Goal: Task Accomplishment & Management: Manage account settings

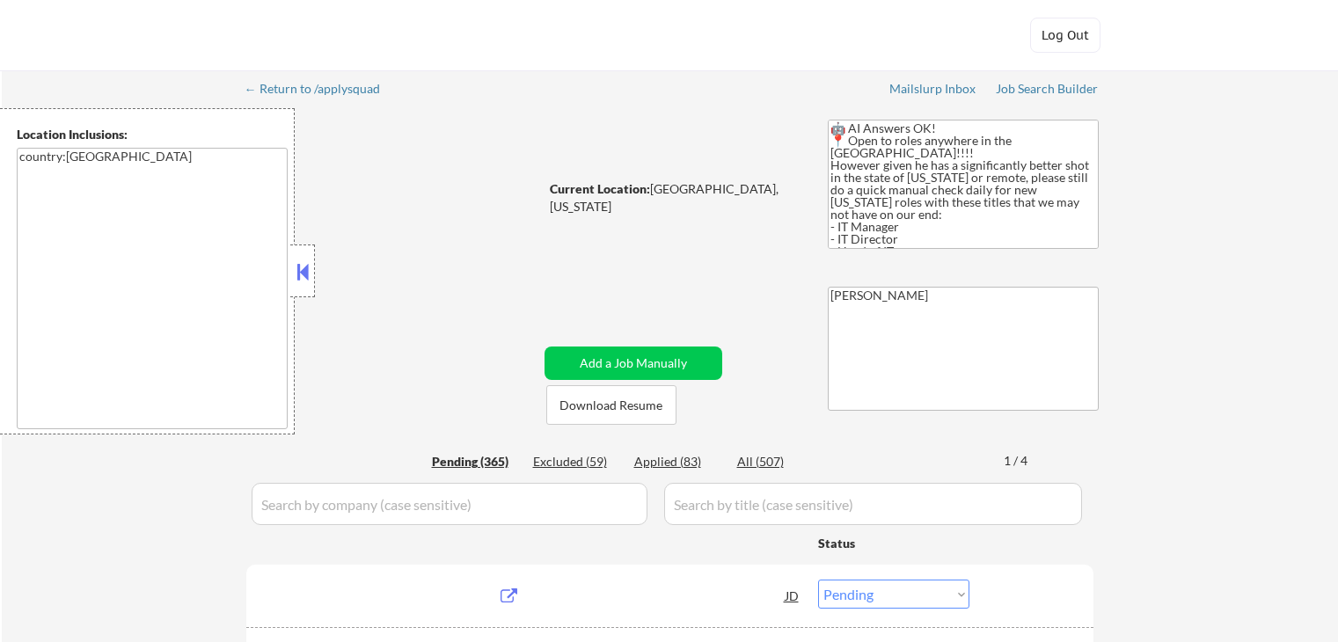
select select ""pending""
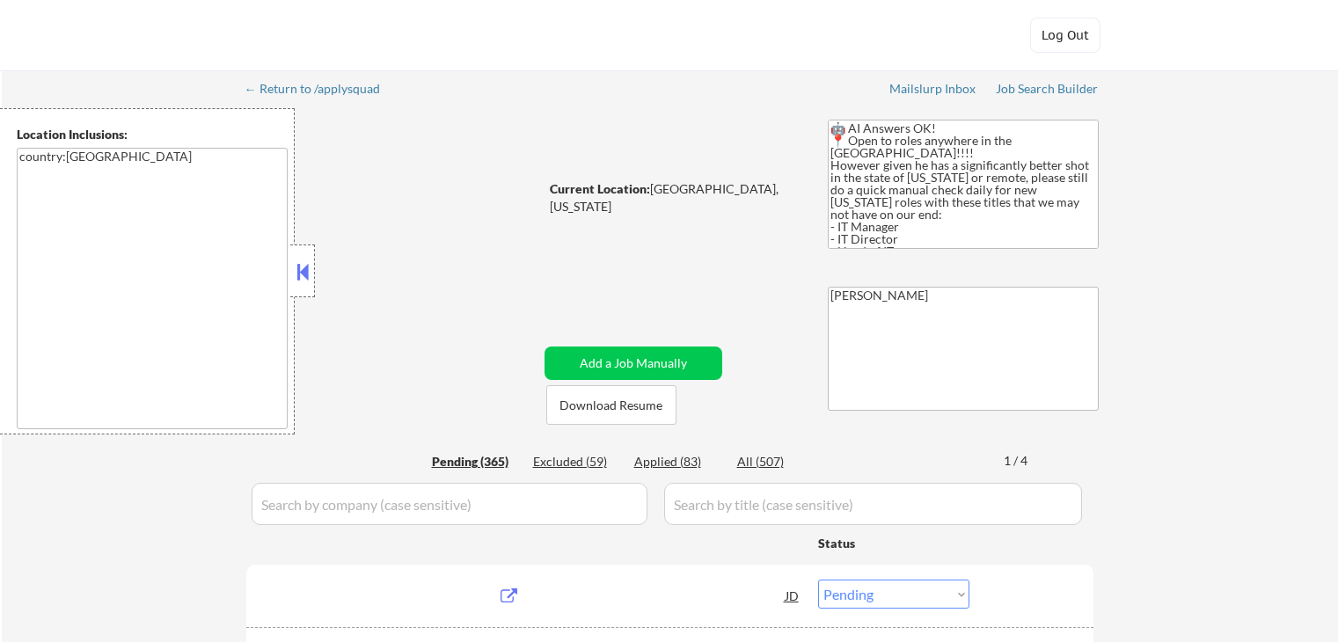
select select ""pending""
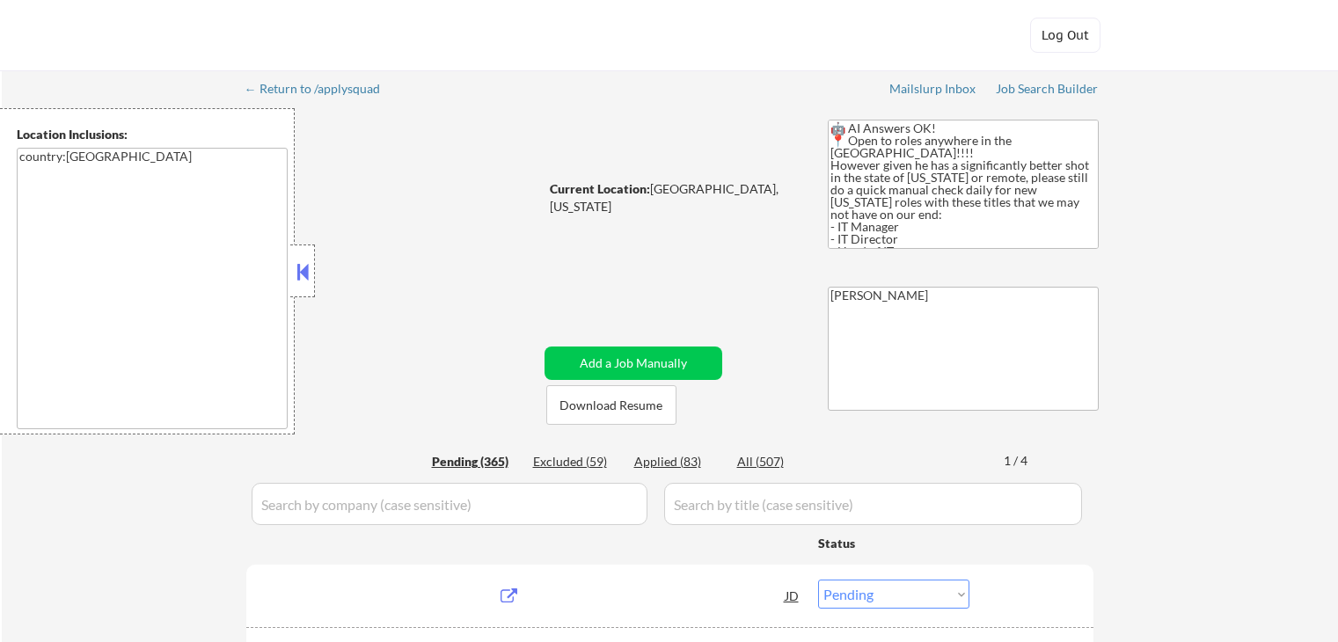
select select ""pending""
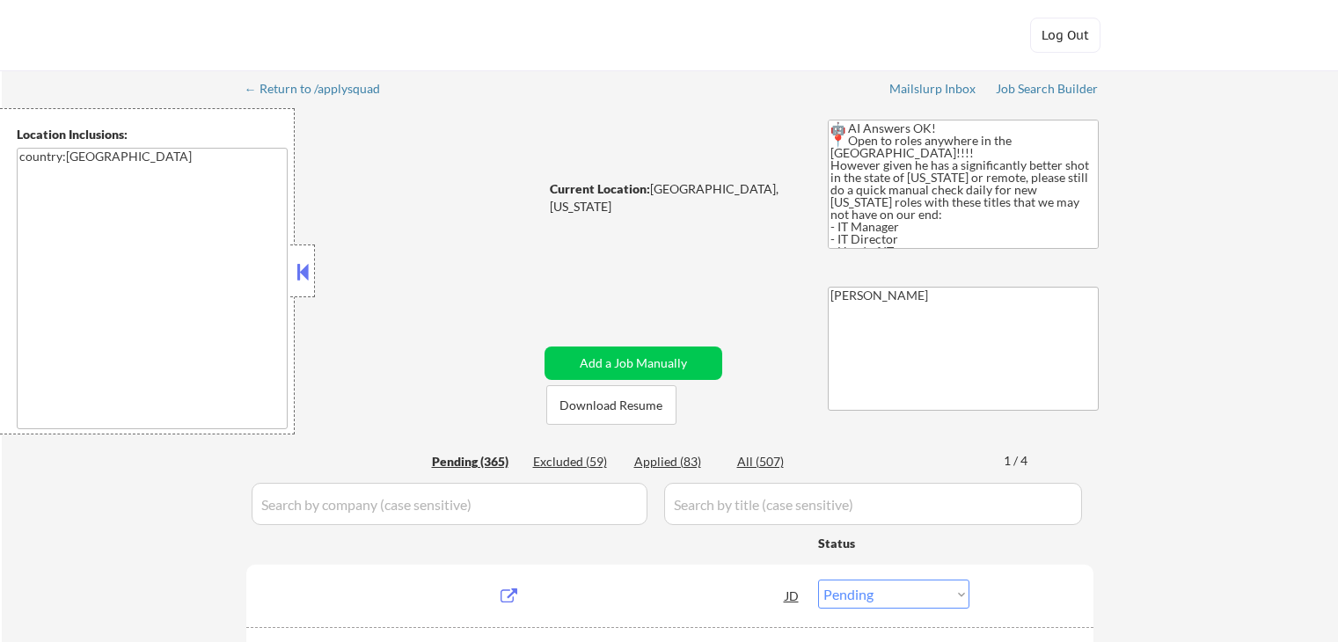
select select ""pending""
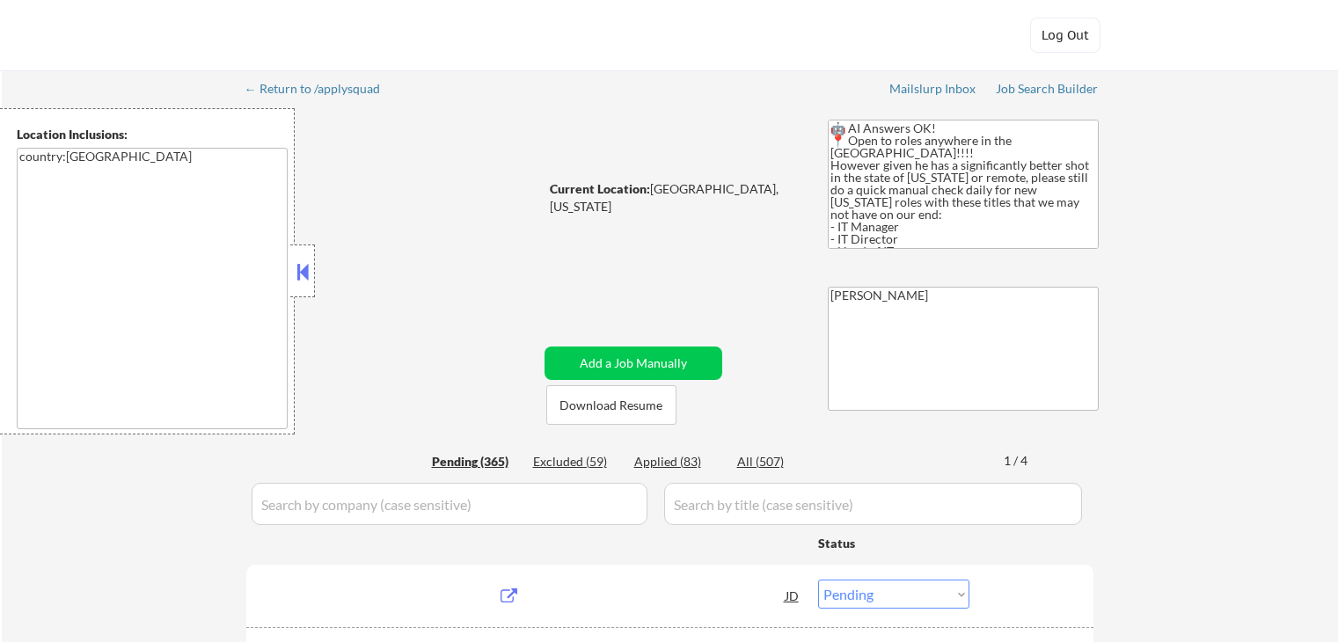
select select ""pending""
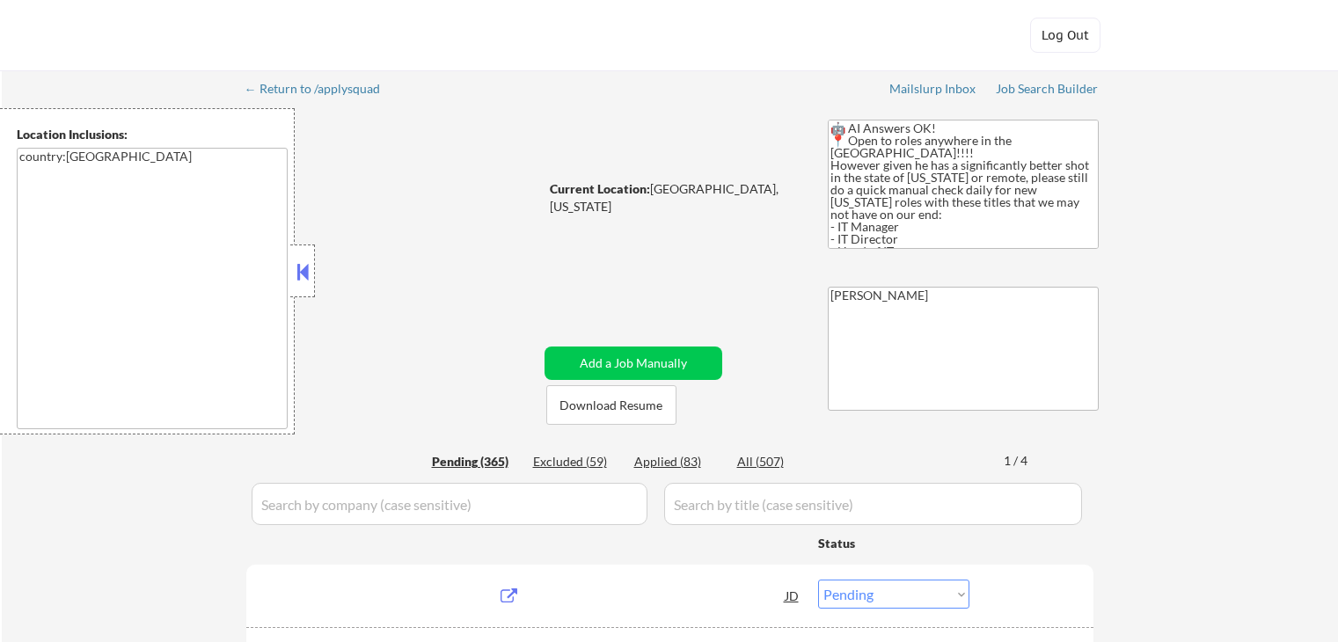
select select ""pending""
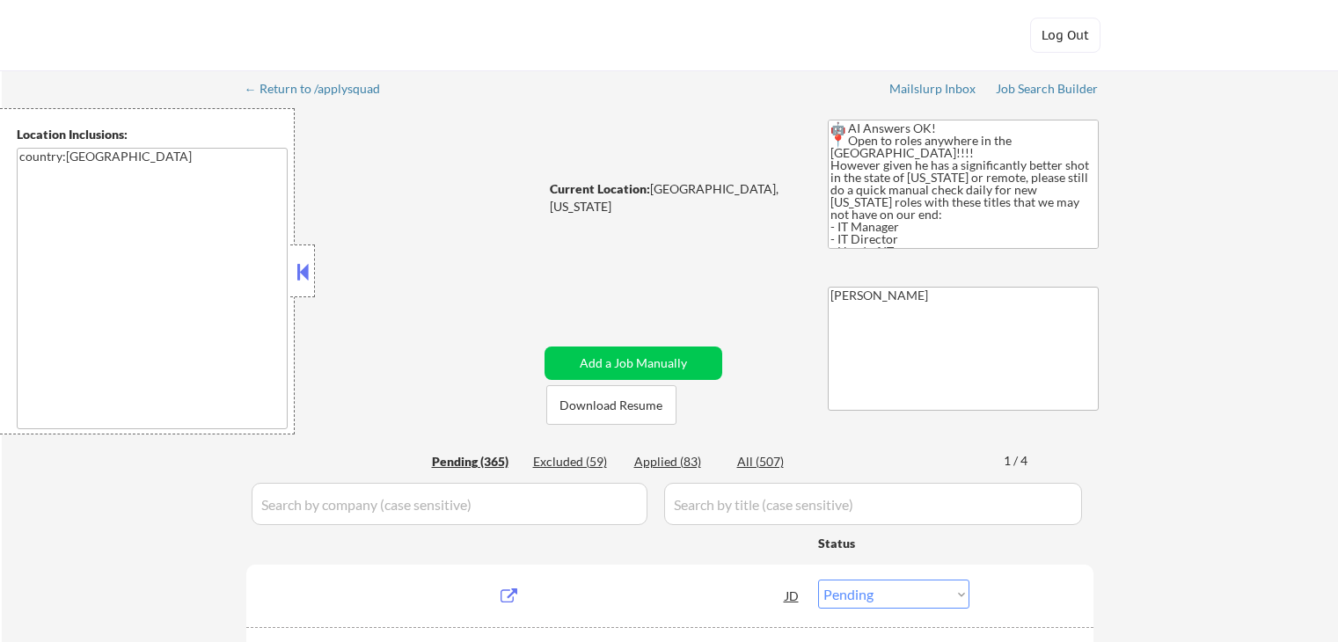
select select ""pending""
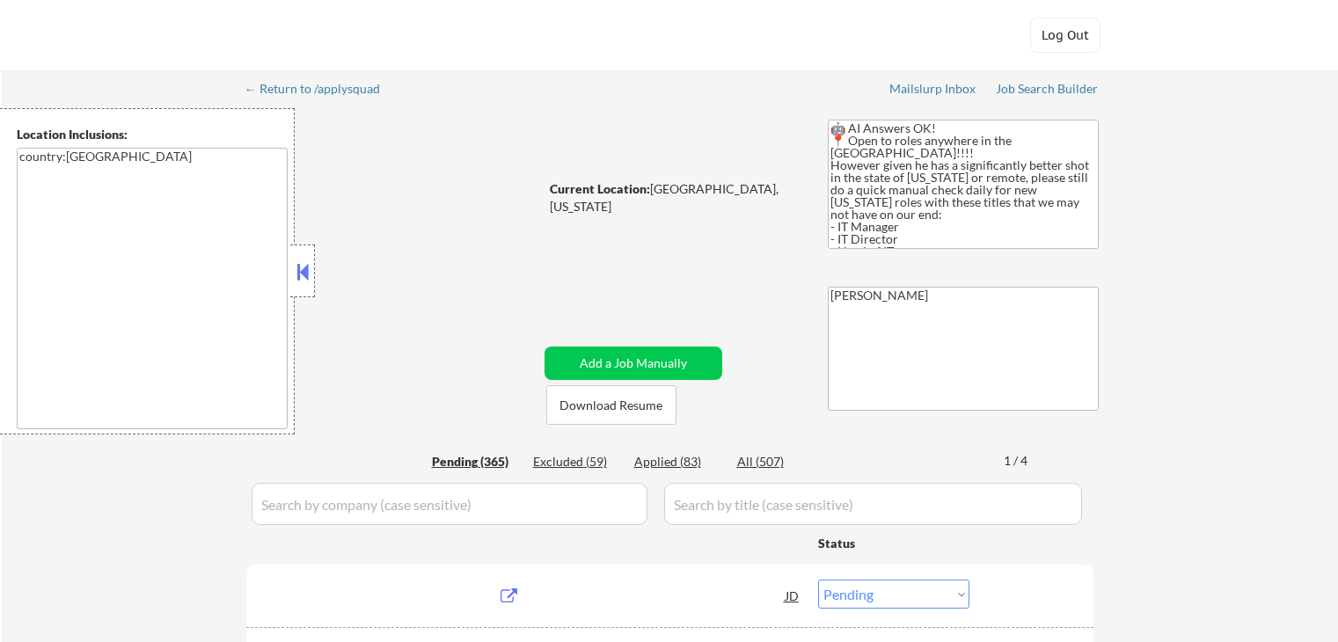
select select ""pending""
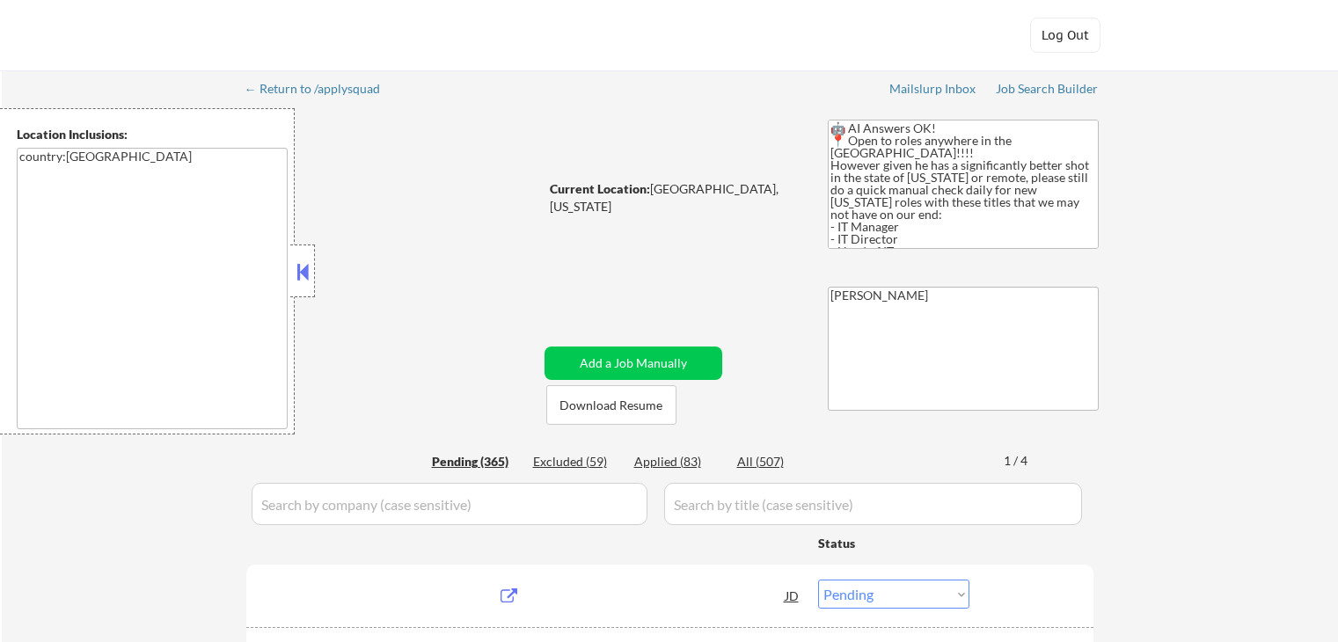
select select ""pending""
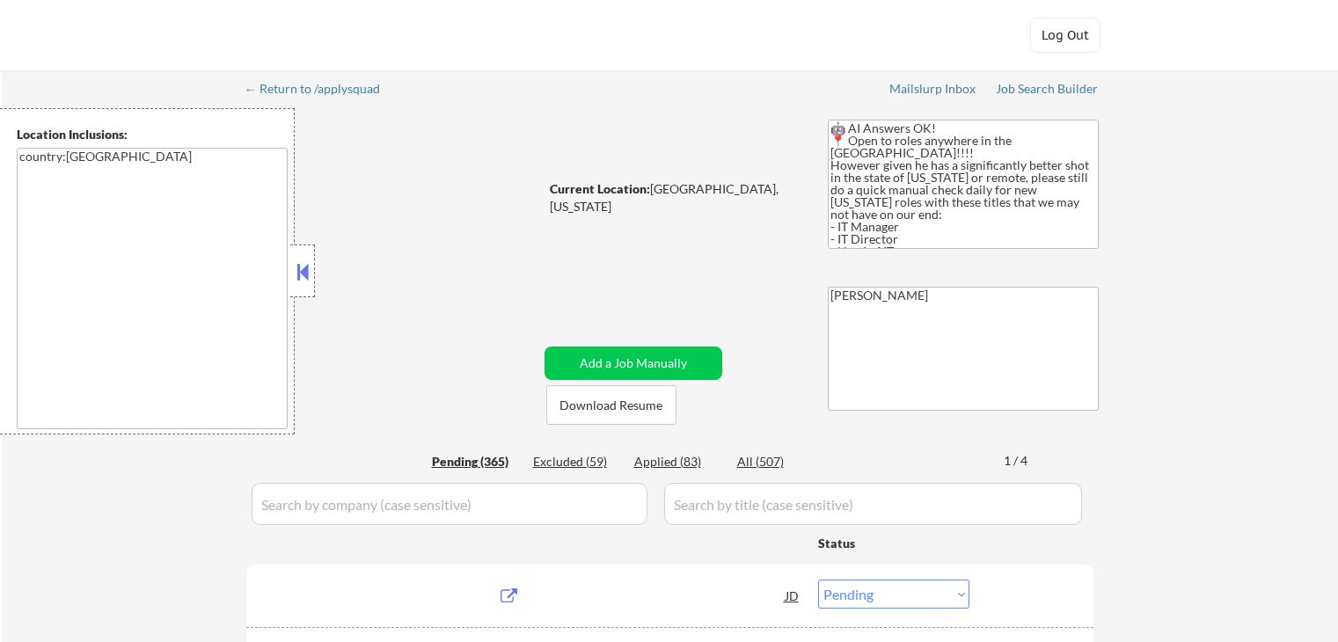
select select ""pending""
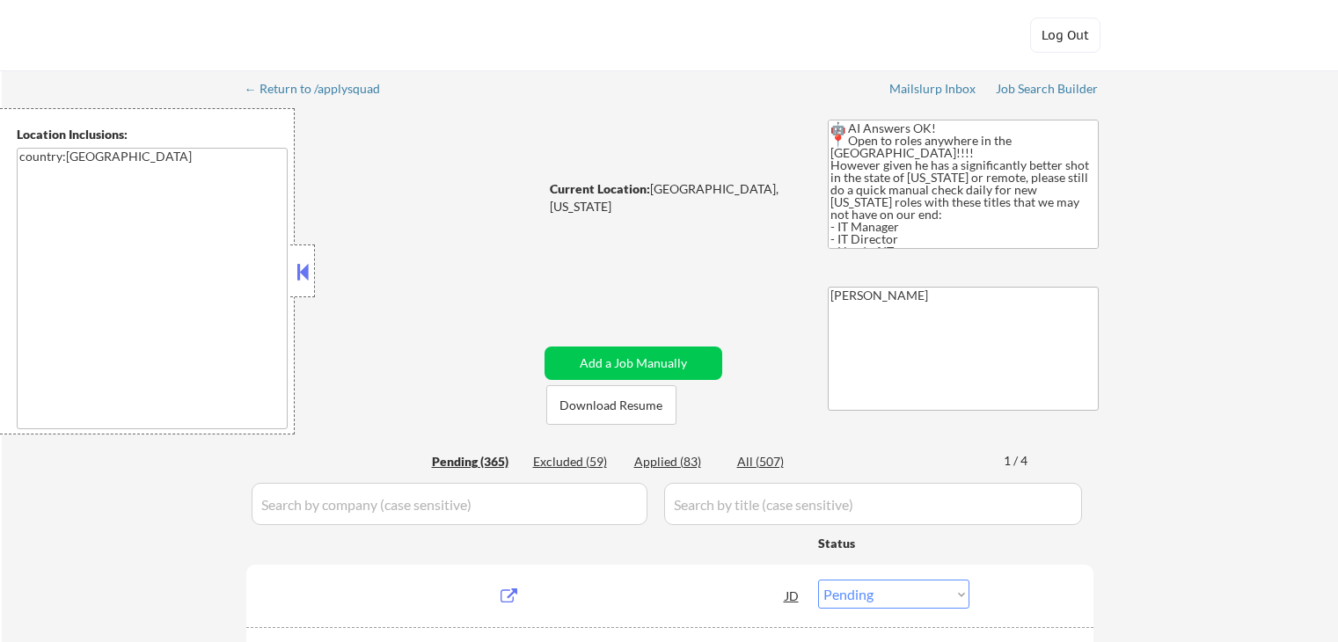
select select ""pending""
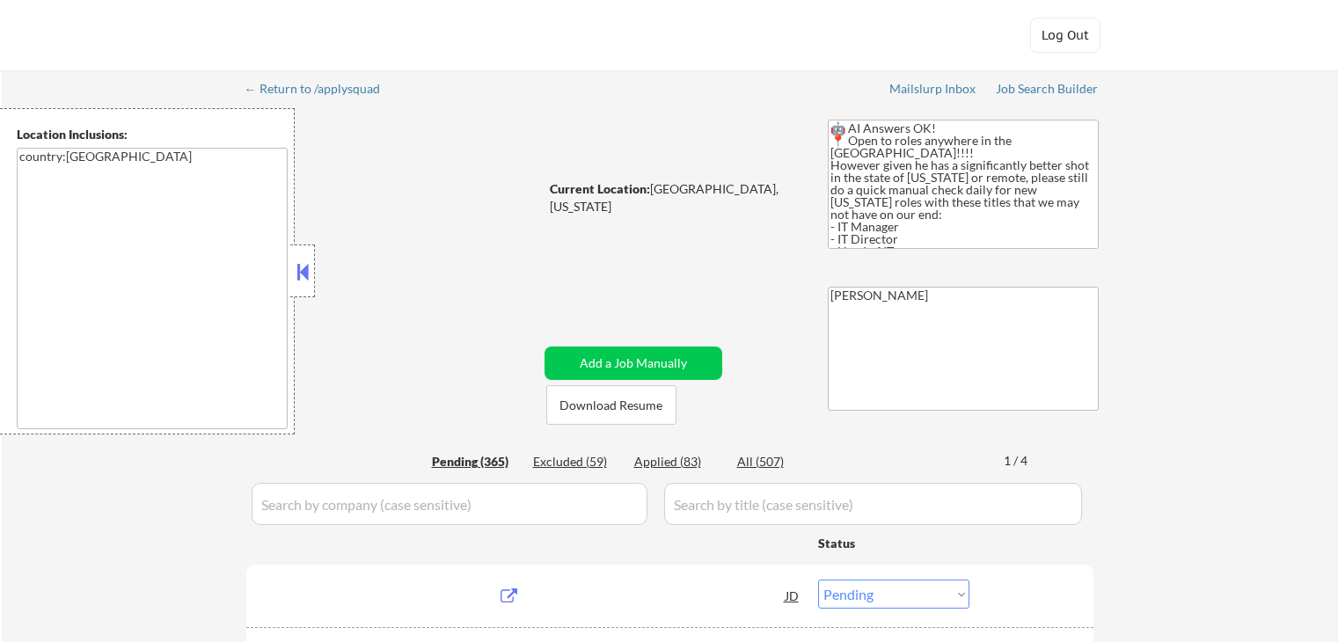
select select ""pending""
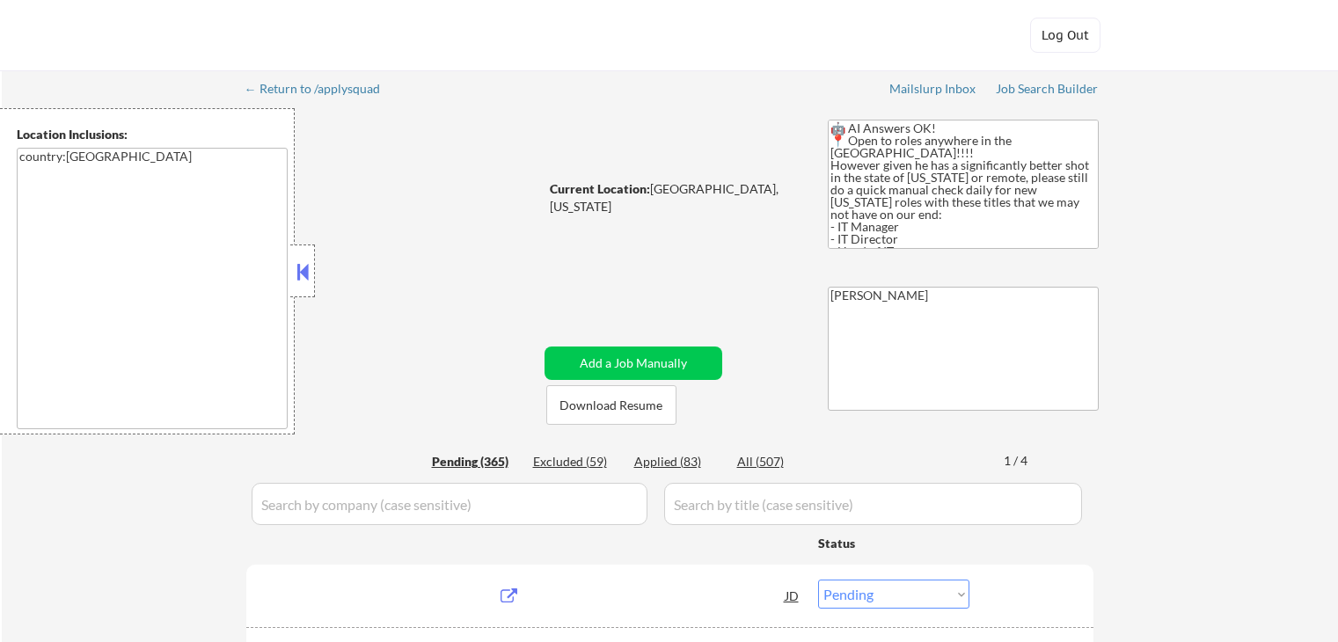
select select ""pending""
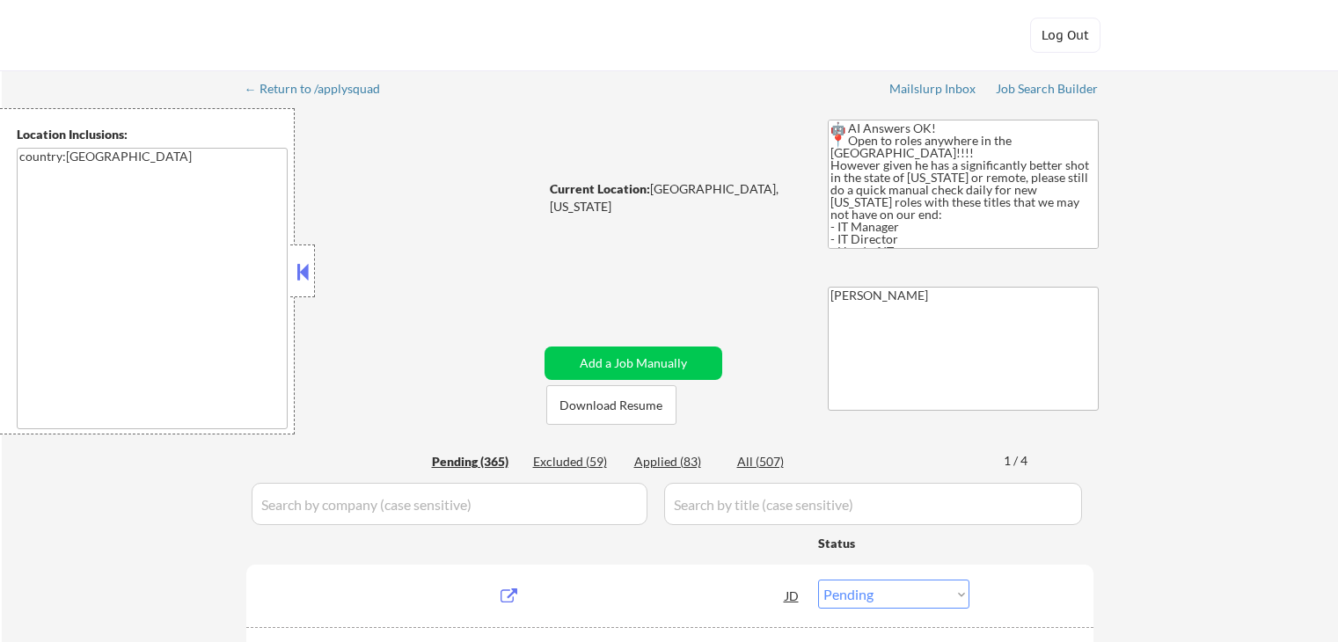
select select ""pending""
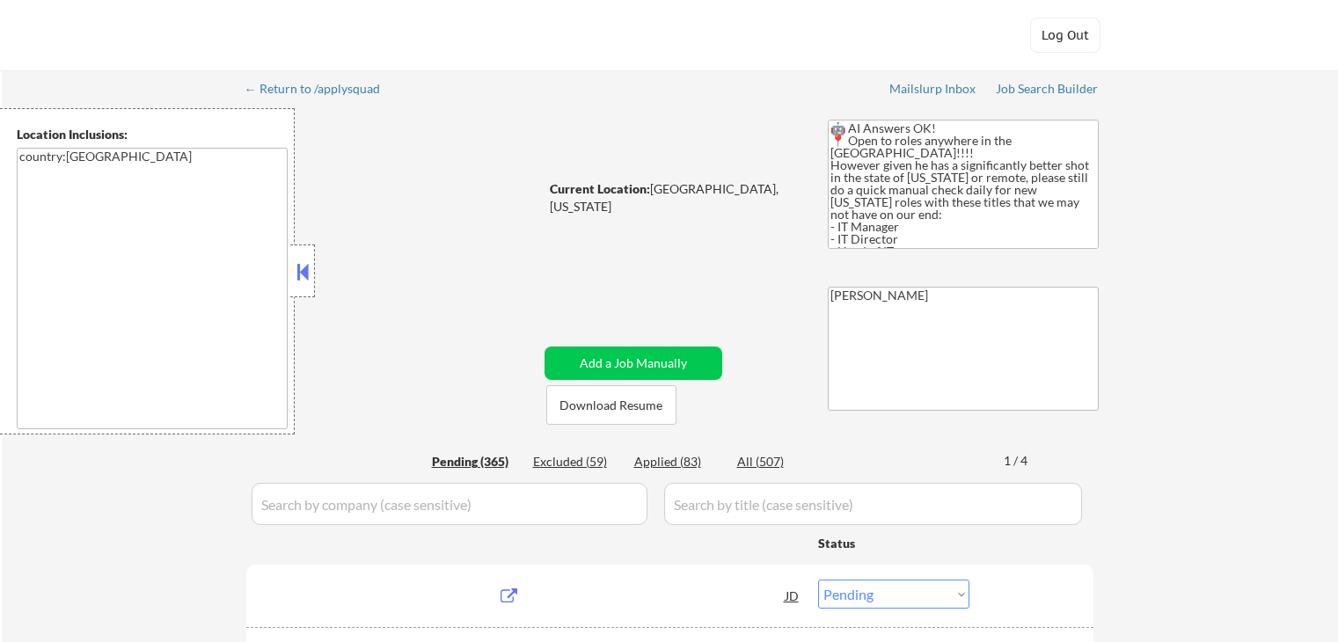
select select ""pending""
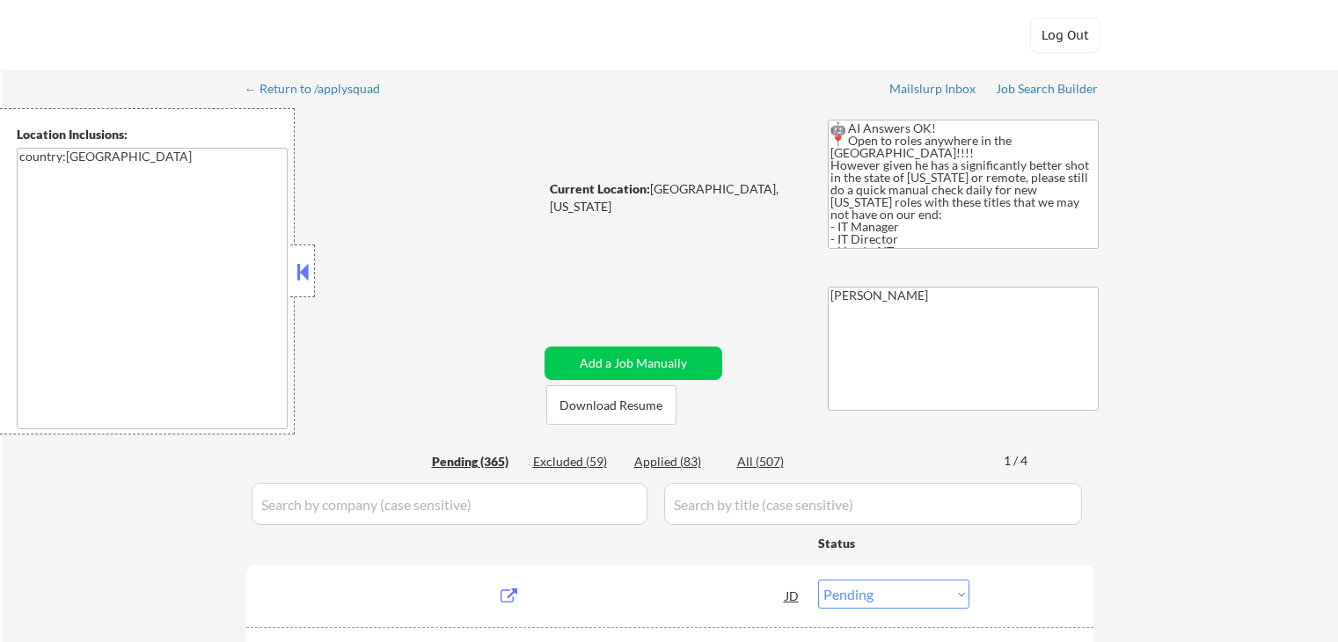
select select ""pending""
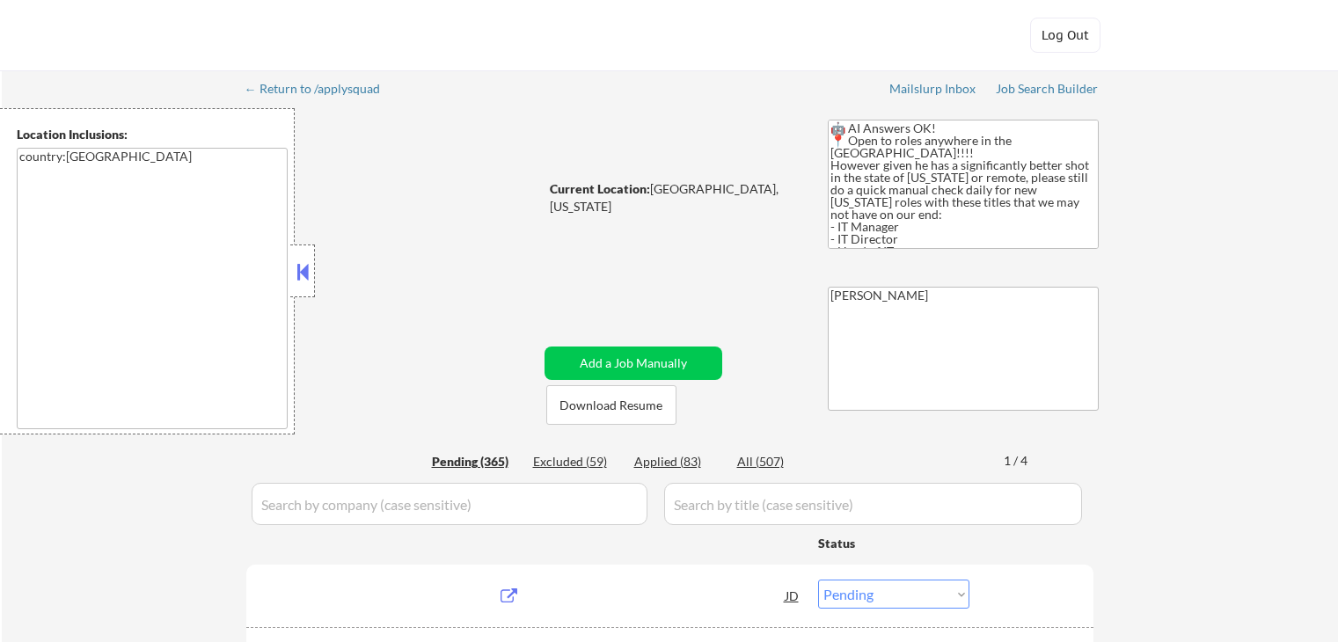
select select ""pending""
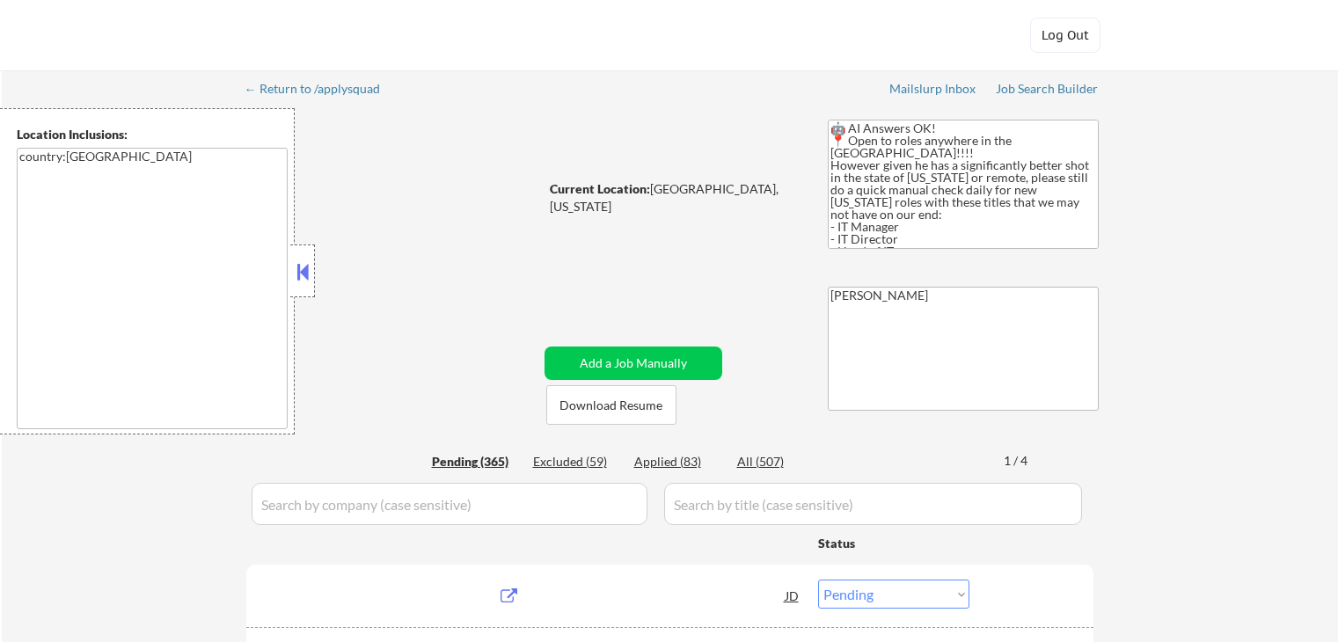
select select ""pending""
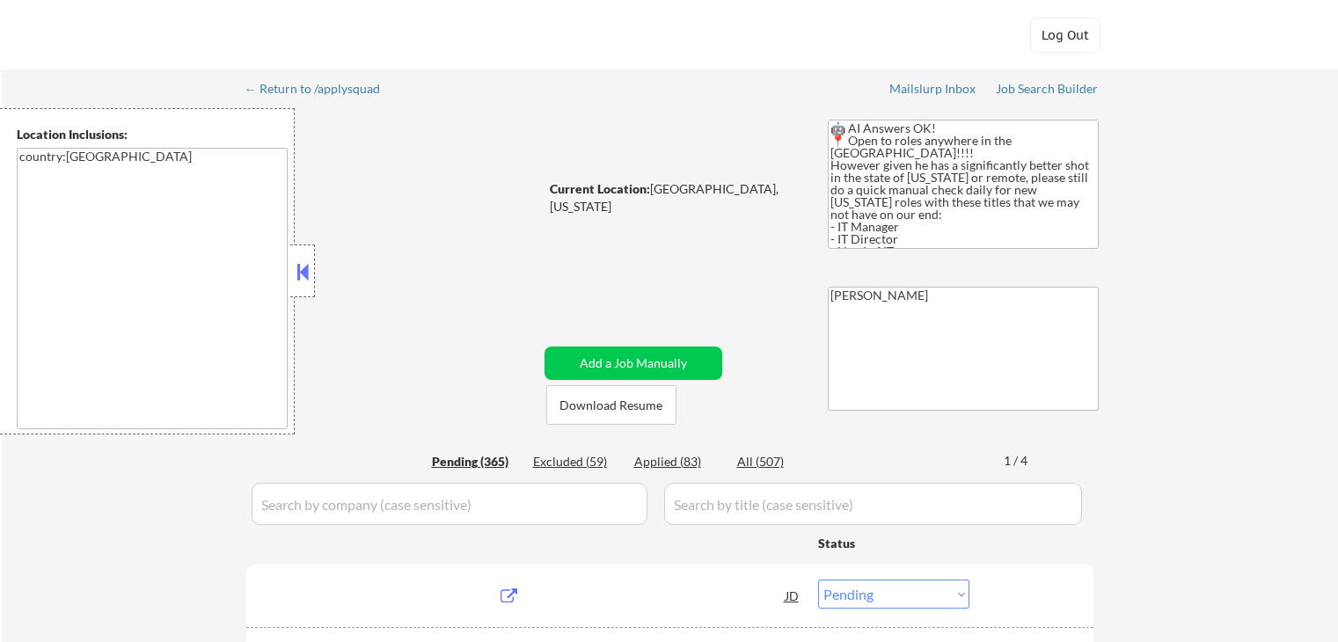
select select ""pending""
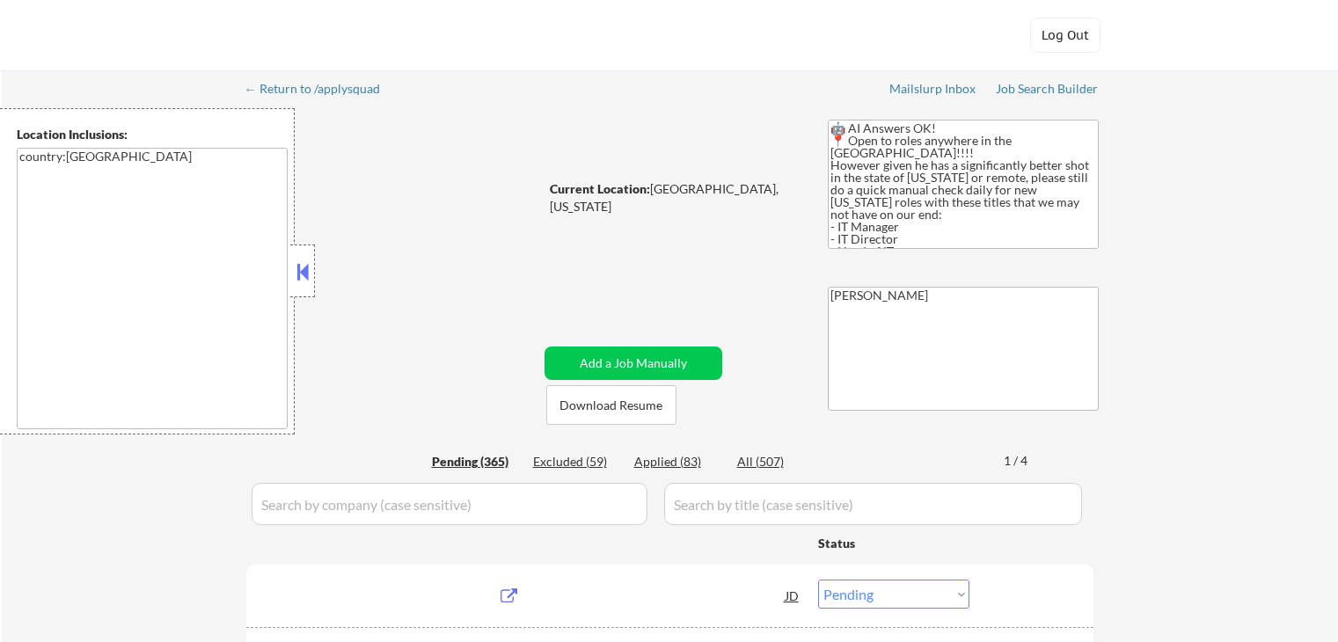
select select ""pending""
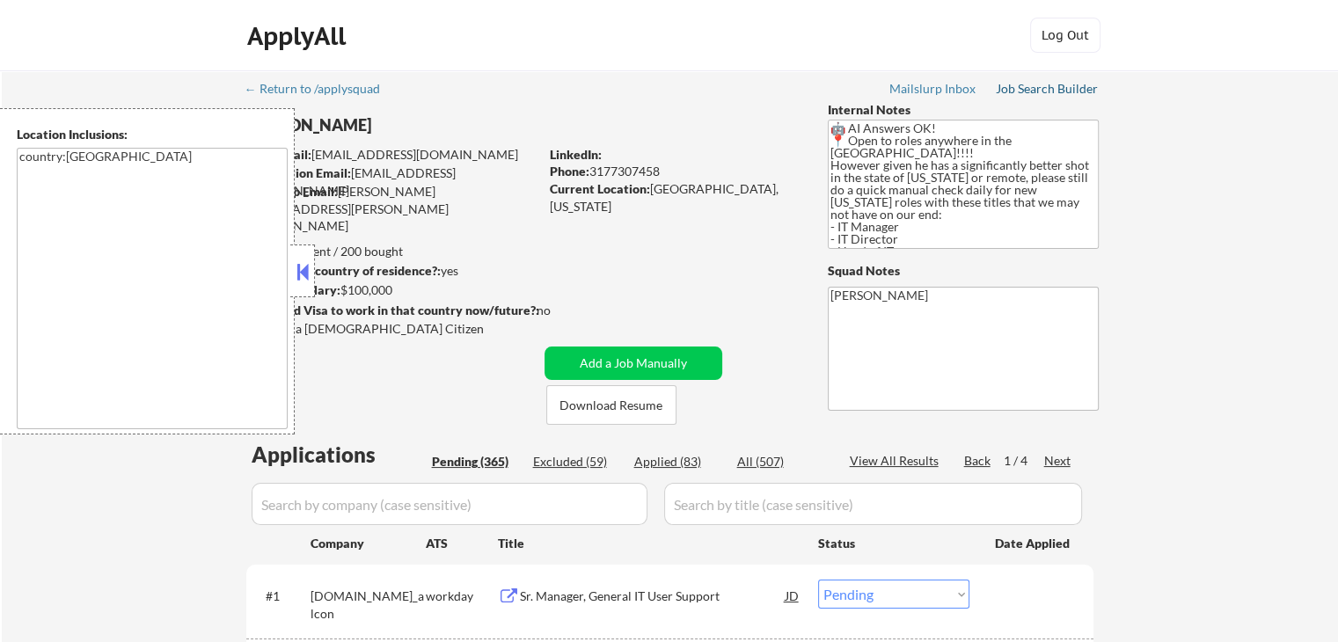
drag, startPoint x: 1037, startPoint y: 92, endPoint x: 1037, endPoint y: 104, distance: 11.4
click at [1037, 92] on div "Job Search Builder" at bounding box center [1047, 89] width 103 height 12
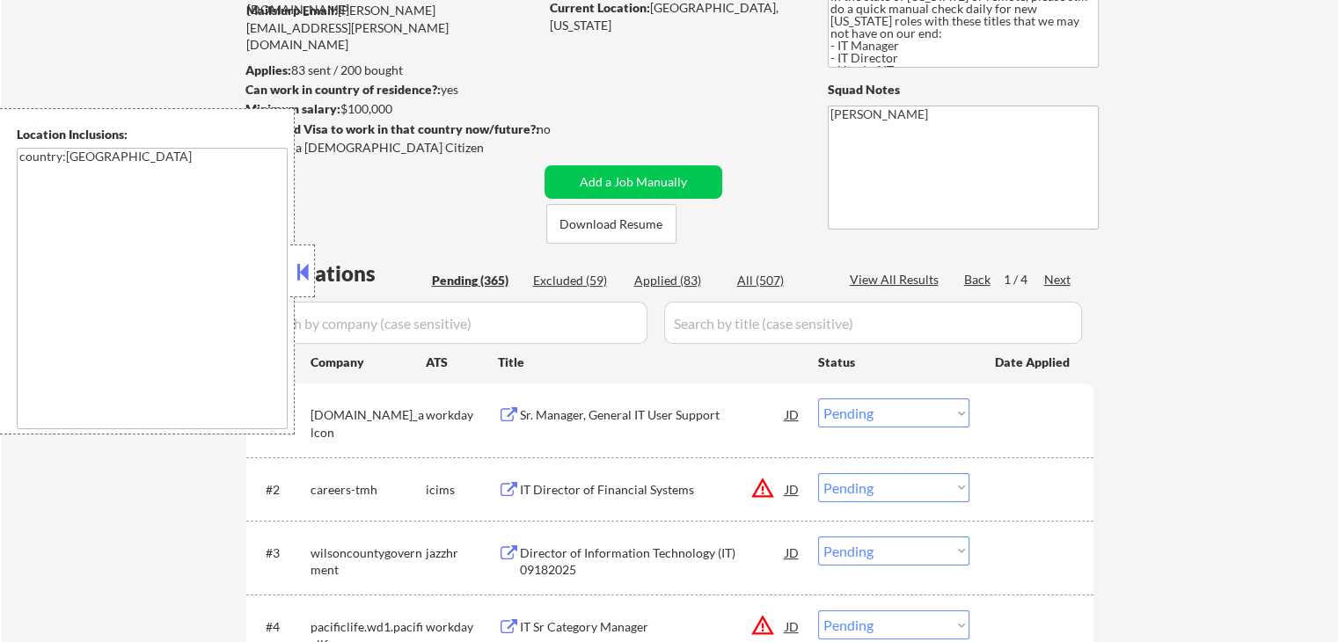
scroll to position [440, 0]
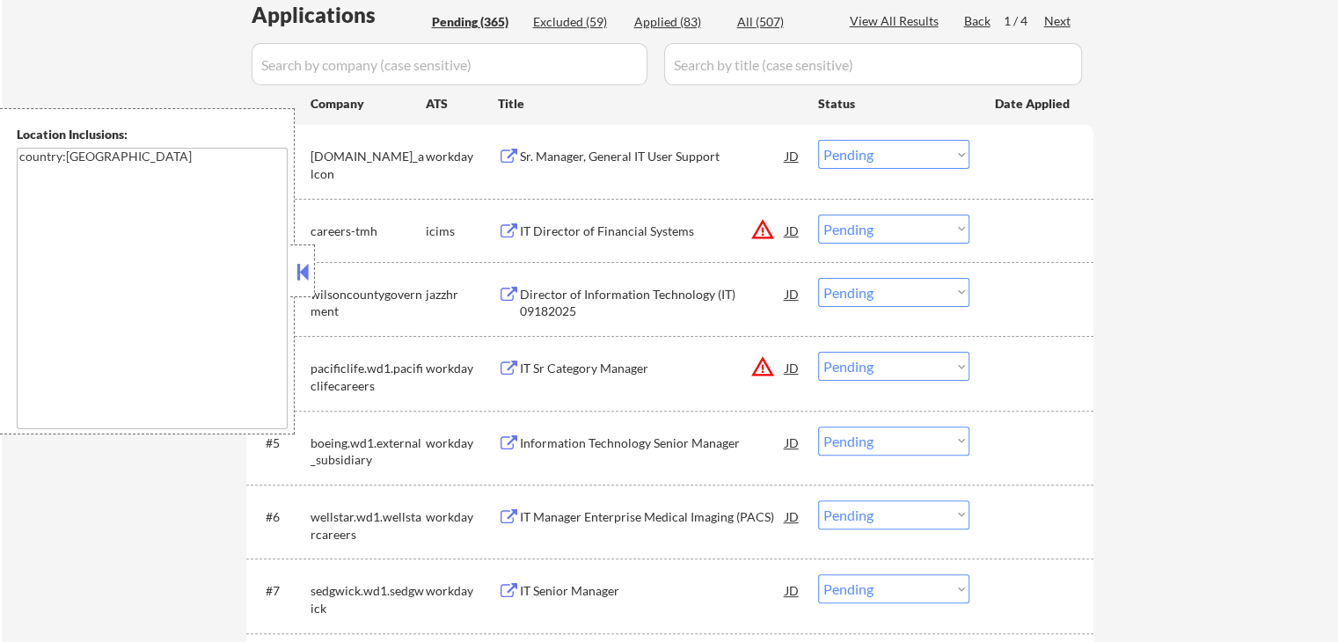
click at [304, 276] on button at bounding box center [302, 272] width 19 height 26
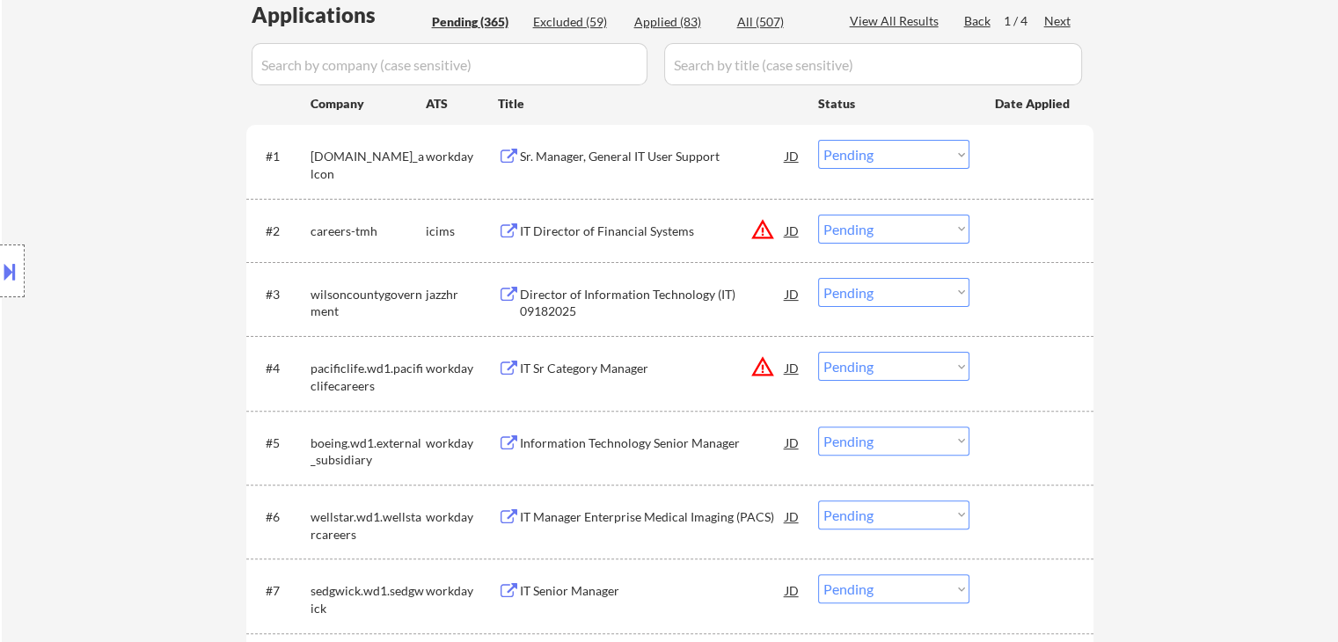
click at [1056, 23] on div "Next" at bounding box center [1058, 21] width 28 height 18
click at [1053, 22] on div "Next" at bounding box center [1058, 21] width 28 height 18
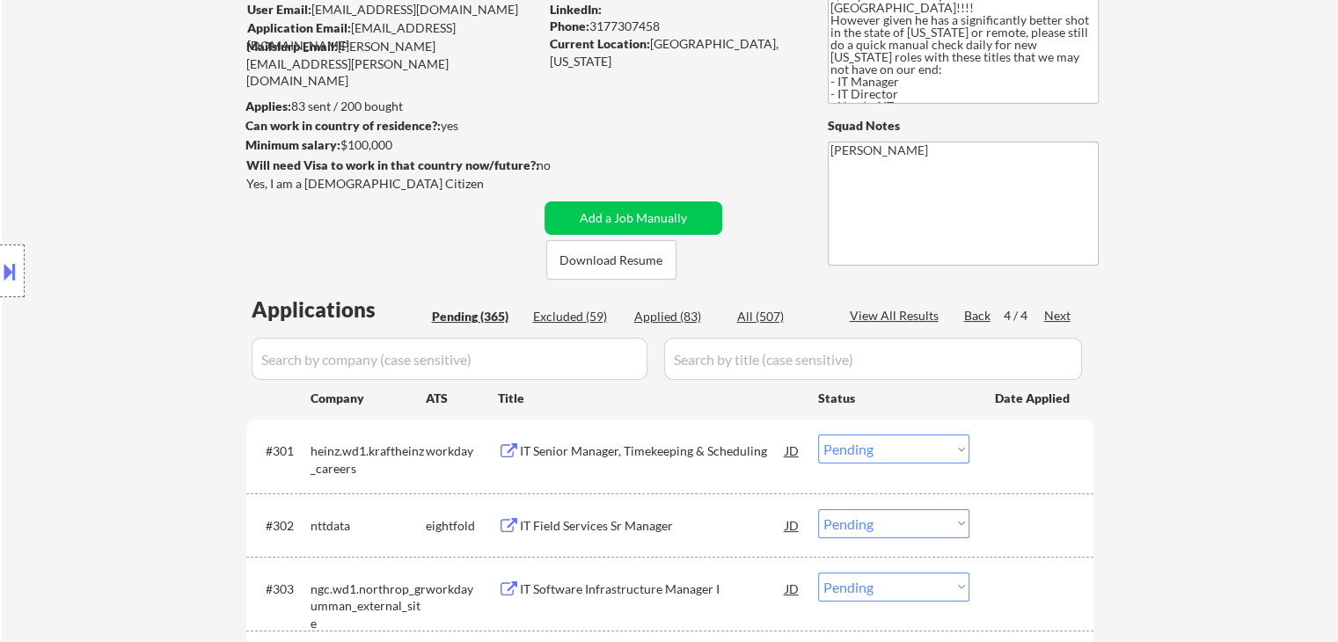
scroll to position [88, 0]
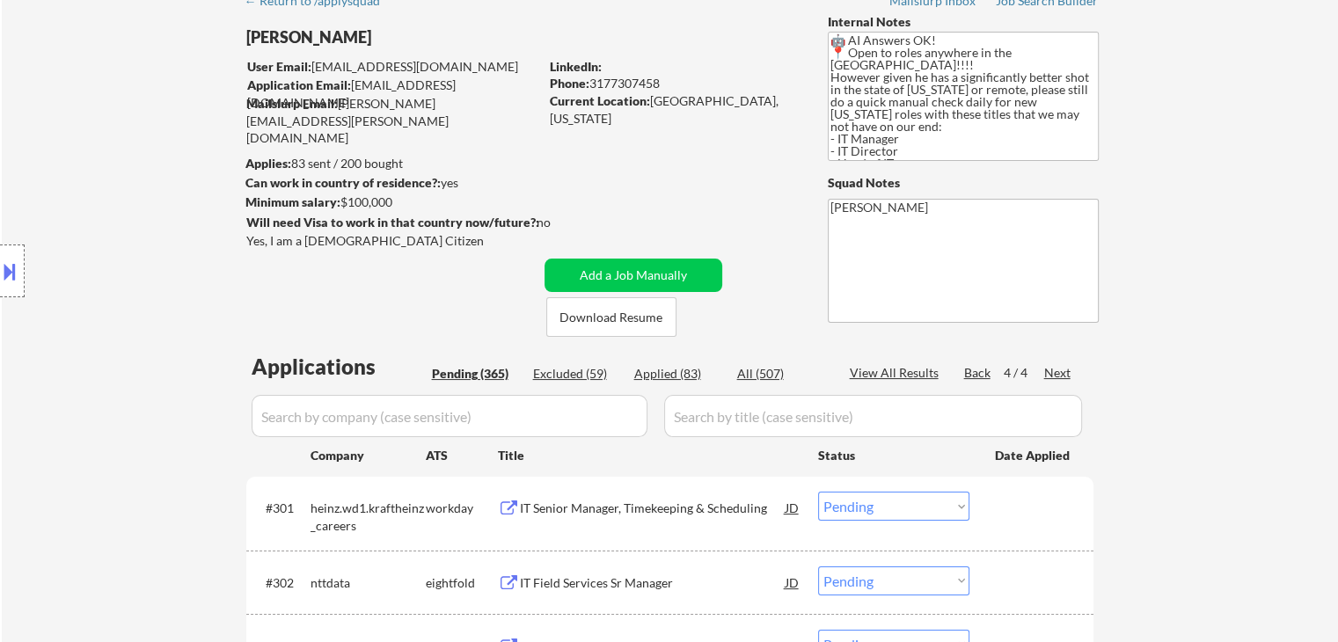
click at [977, 371] on div "Back" at bounding box center [978, 373] width 28 height 18
click at [667, 374] on div "Applied (83)" at bounding box center [678, 374] width 88 height 18
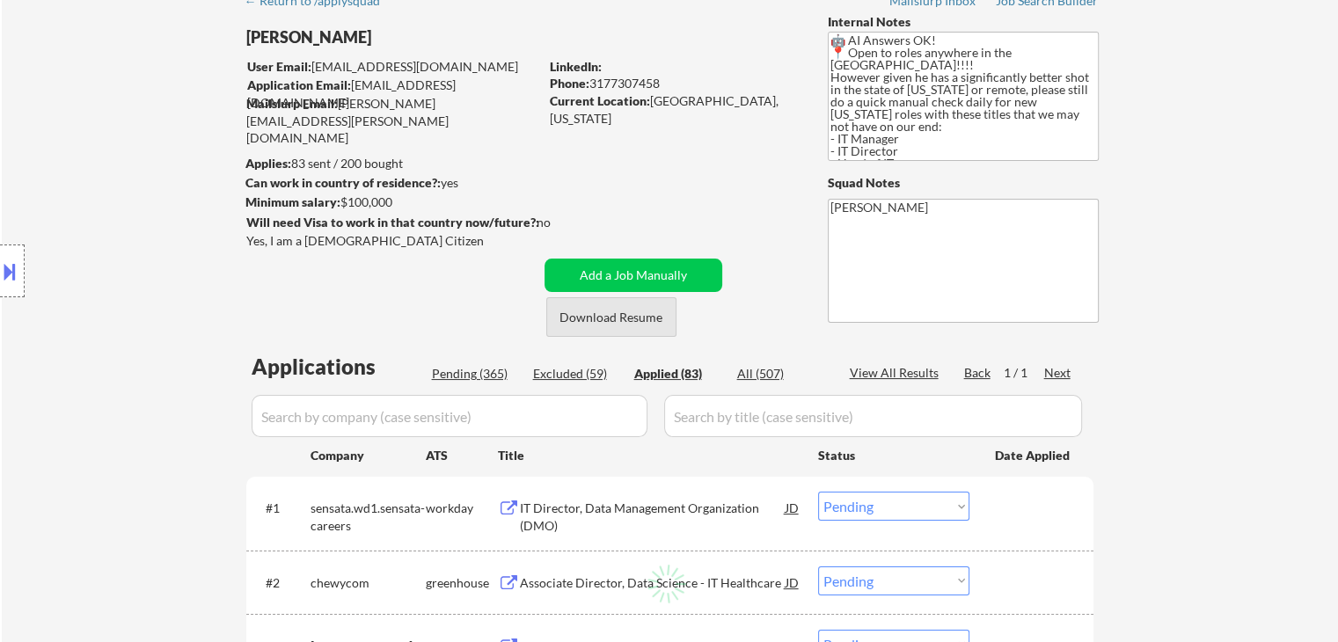
select select ""applied""
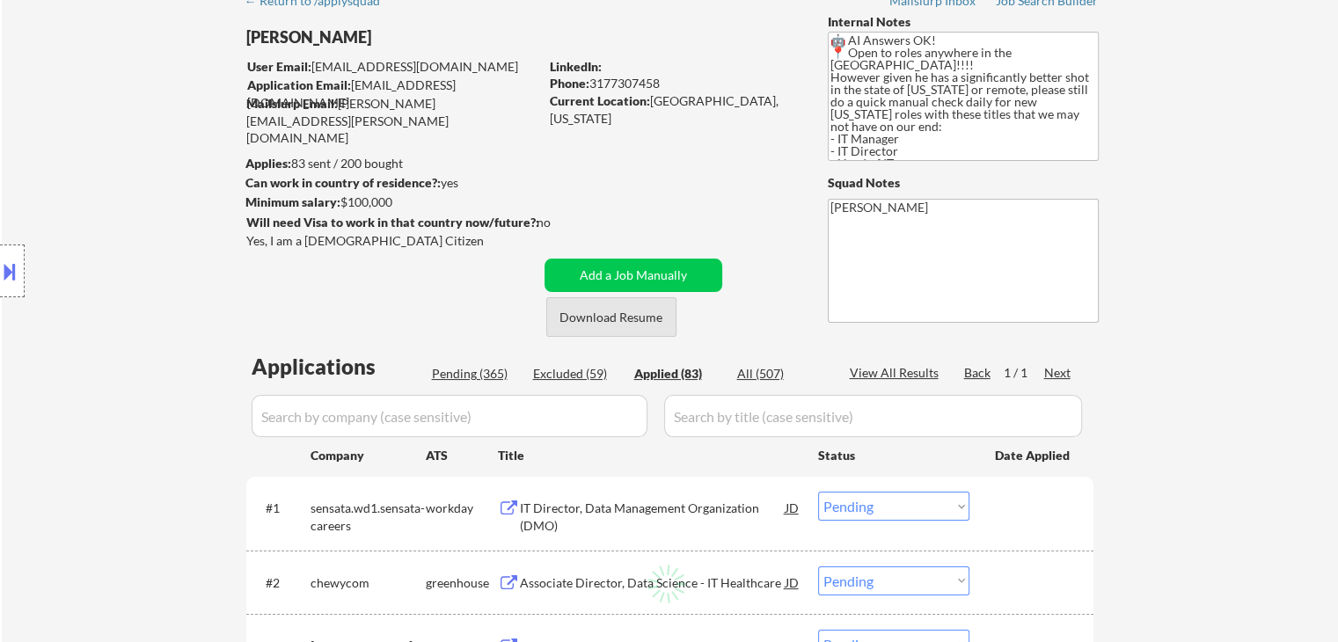
select select ""applied""
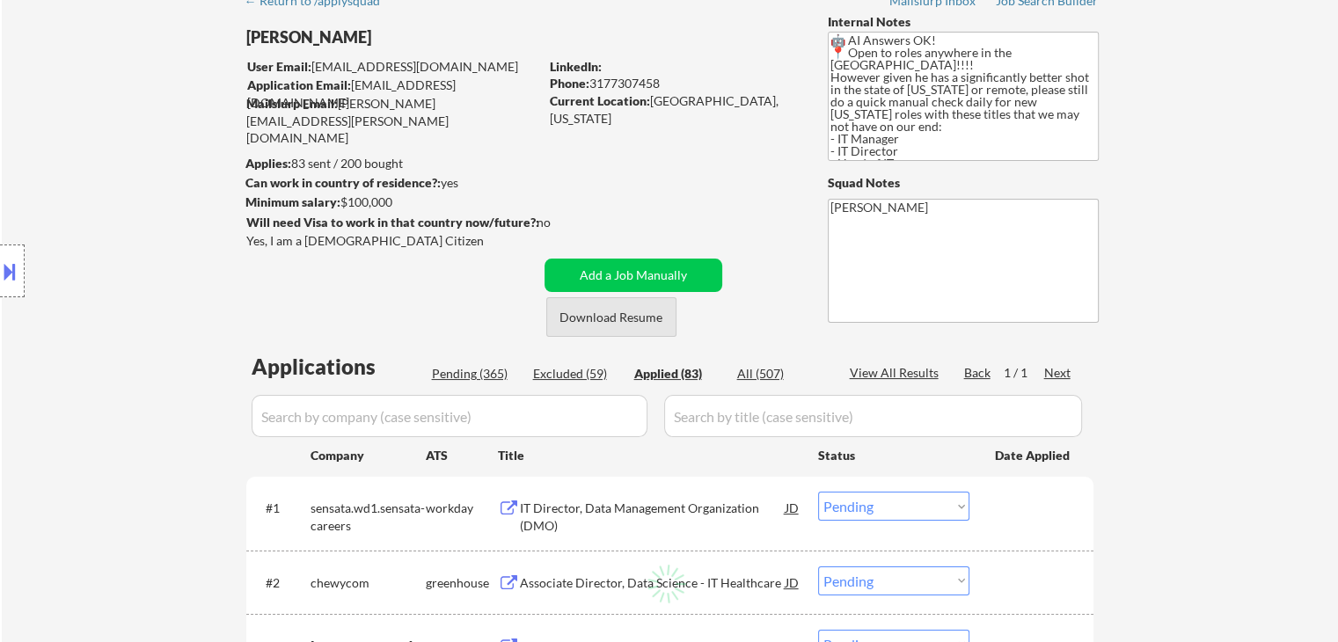
select select ""applied""
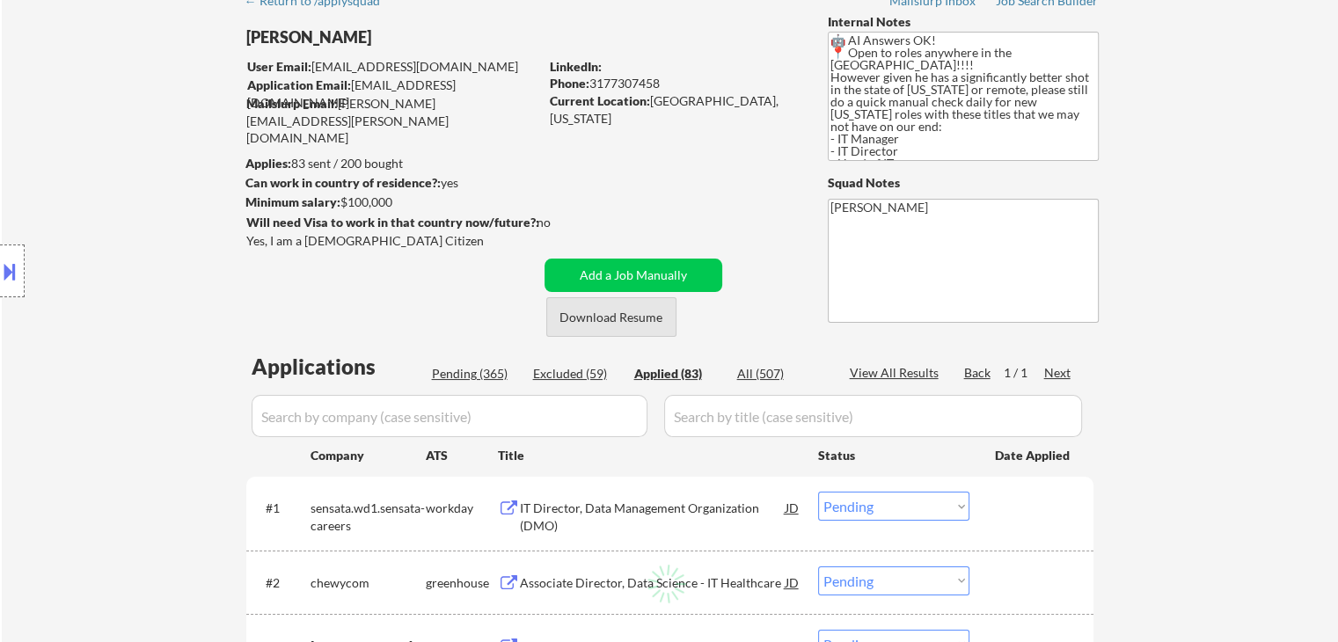
select select ""applied""
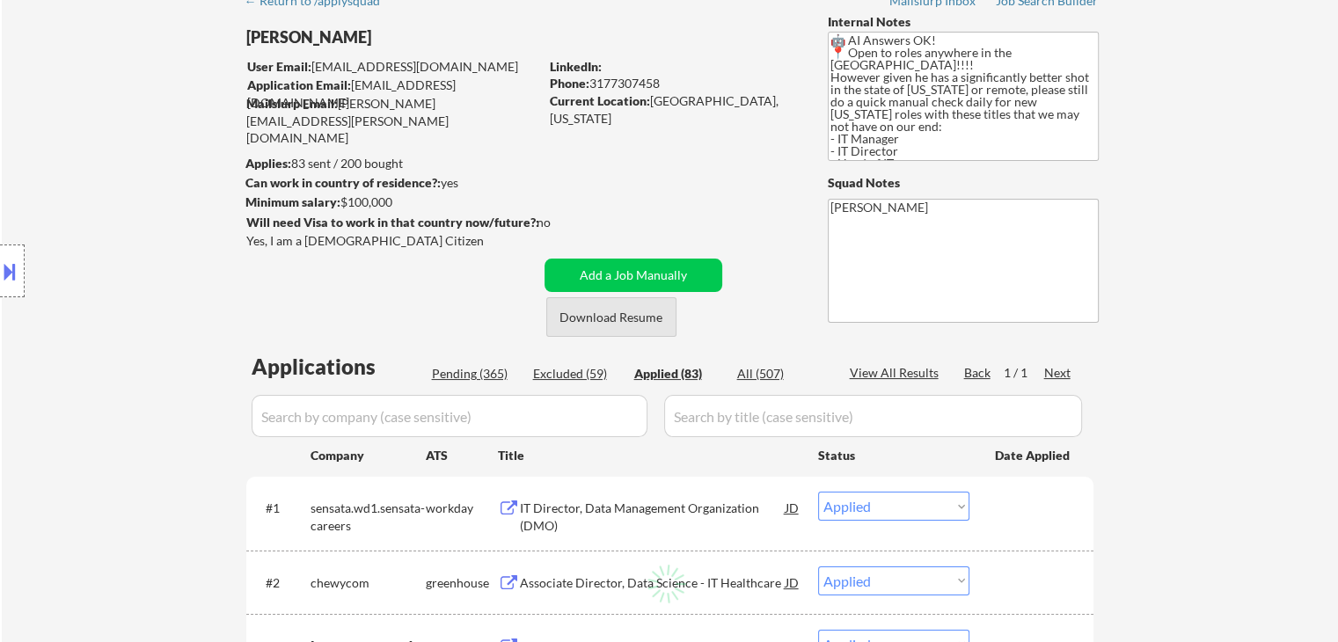
select select ""applied""
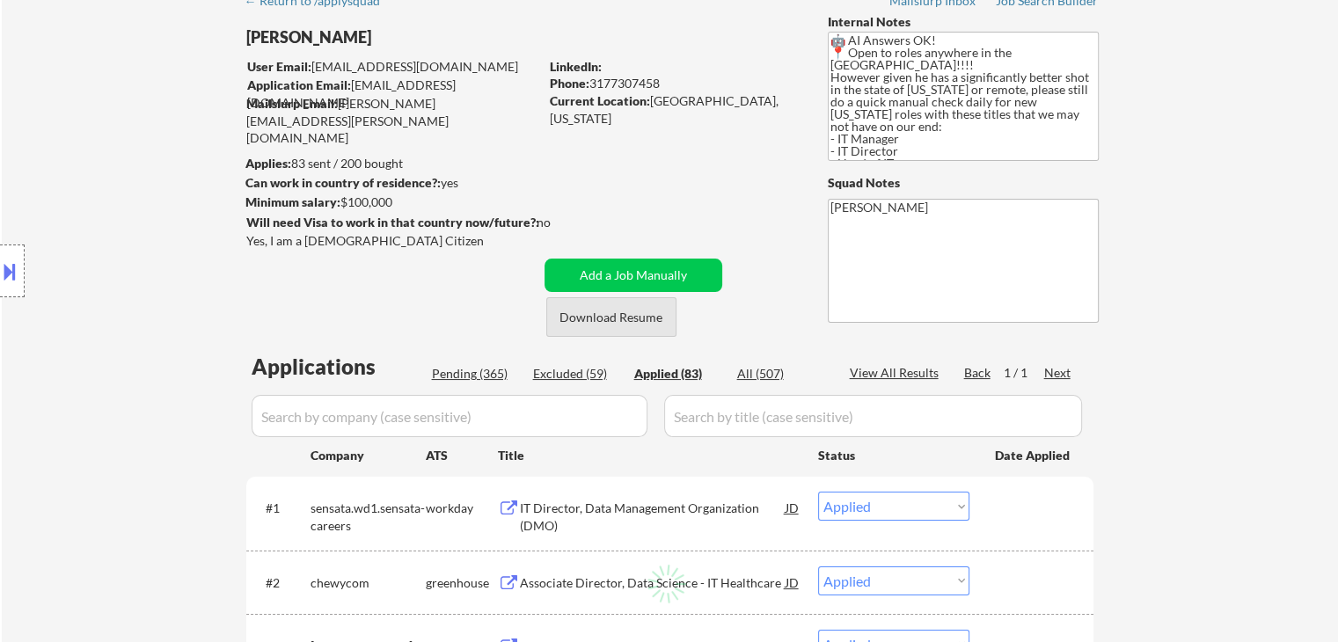
select select ""applied""
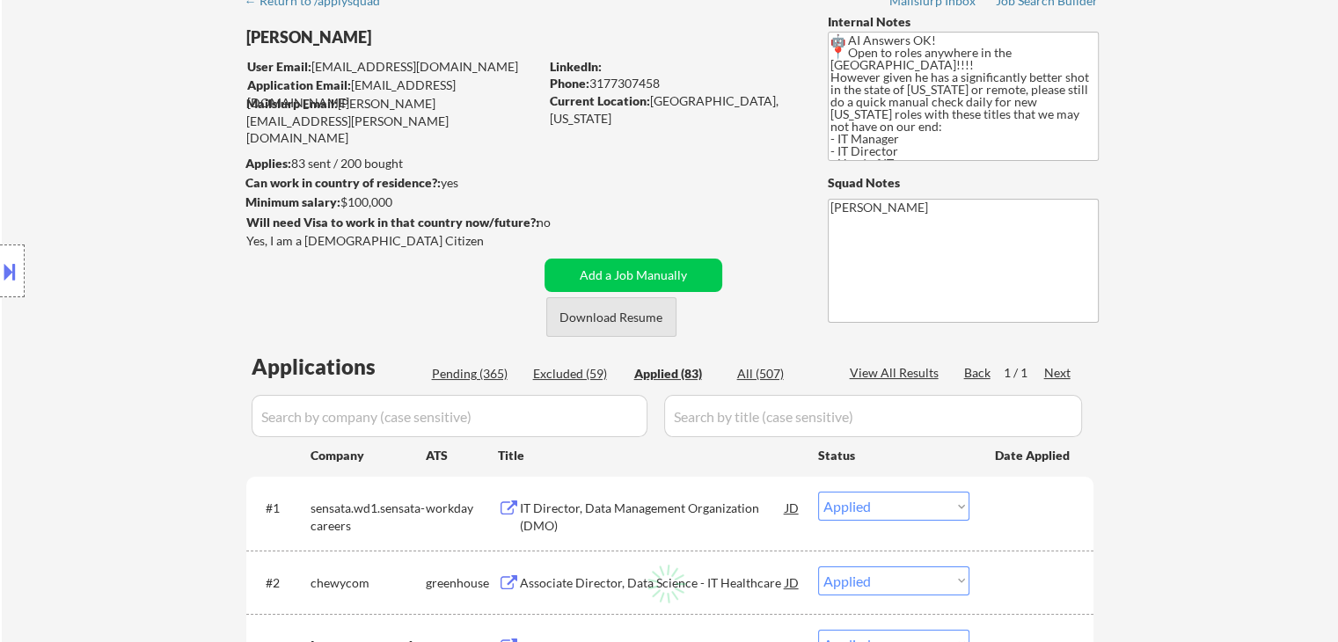
select select ""applied""
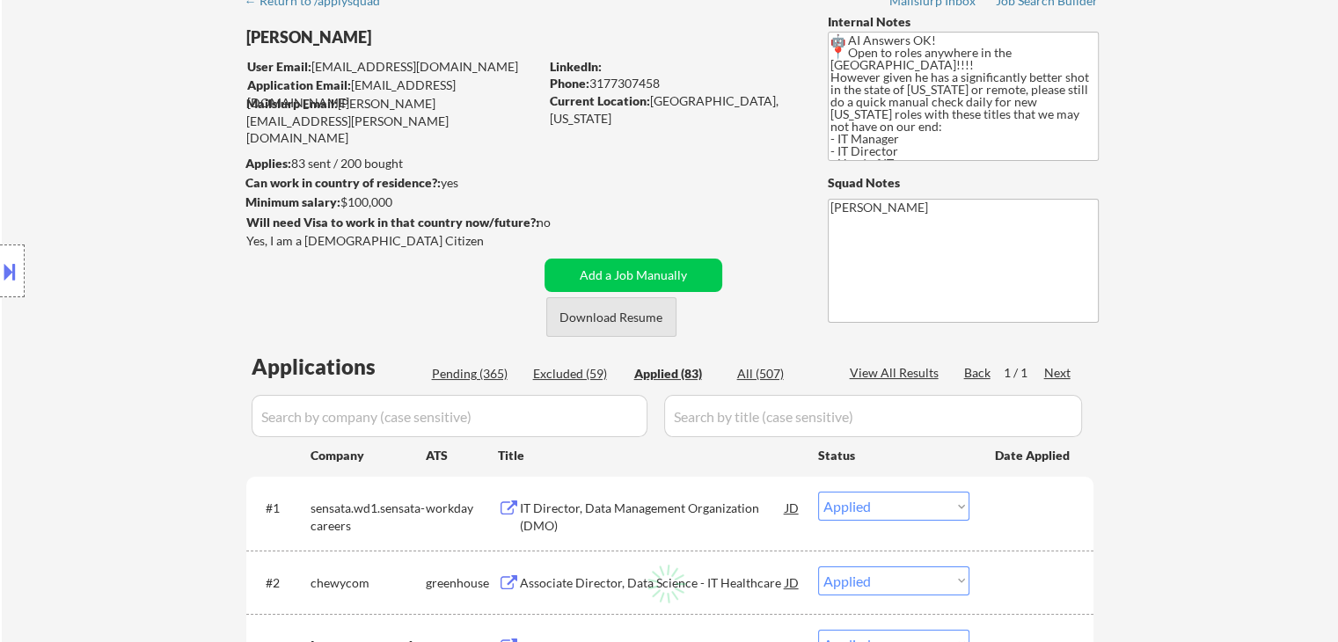
select select ""applied""
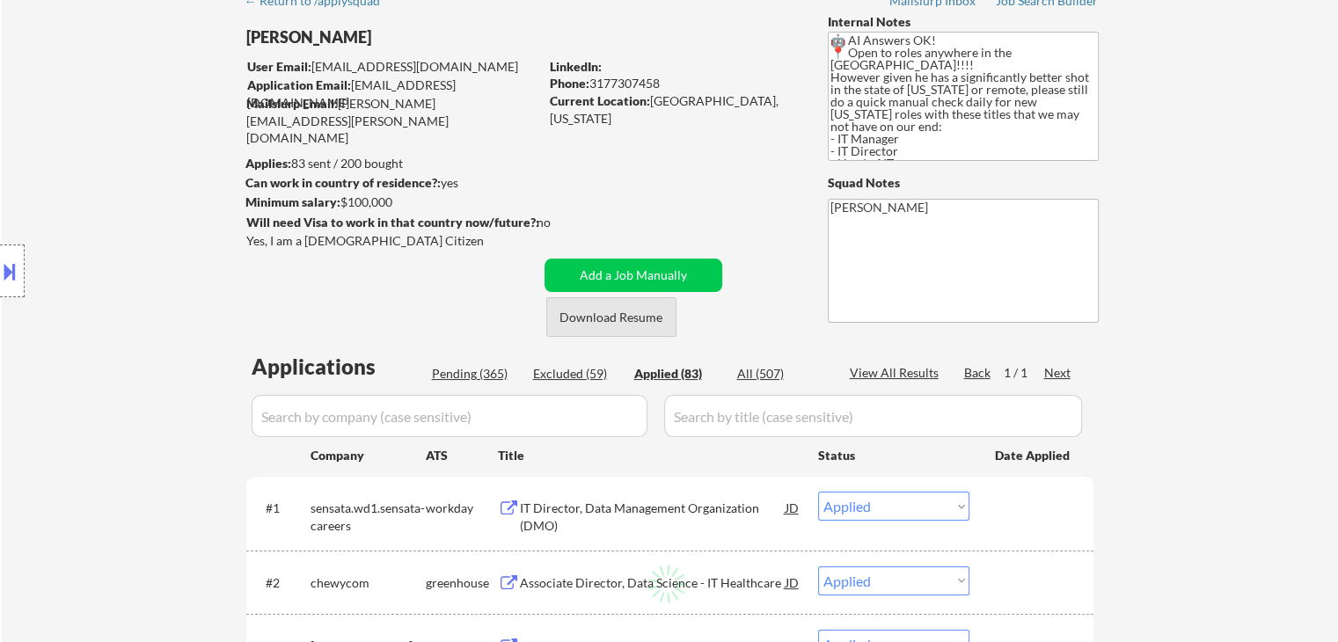
select select ""applied""
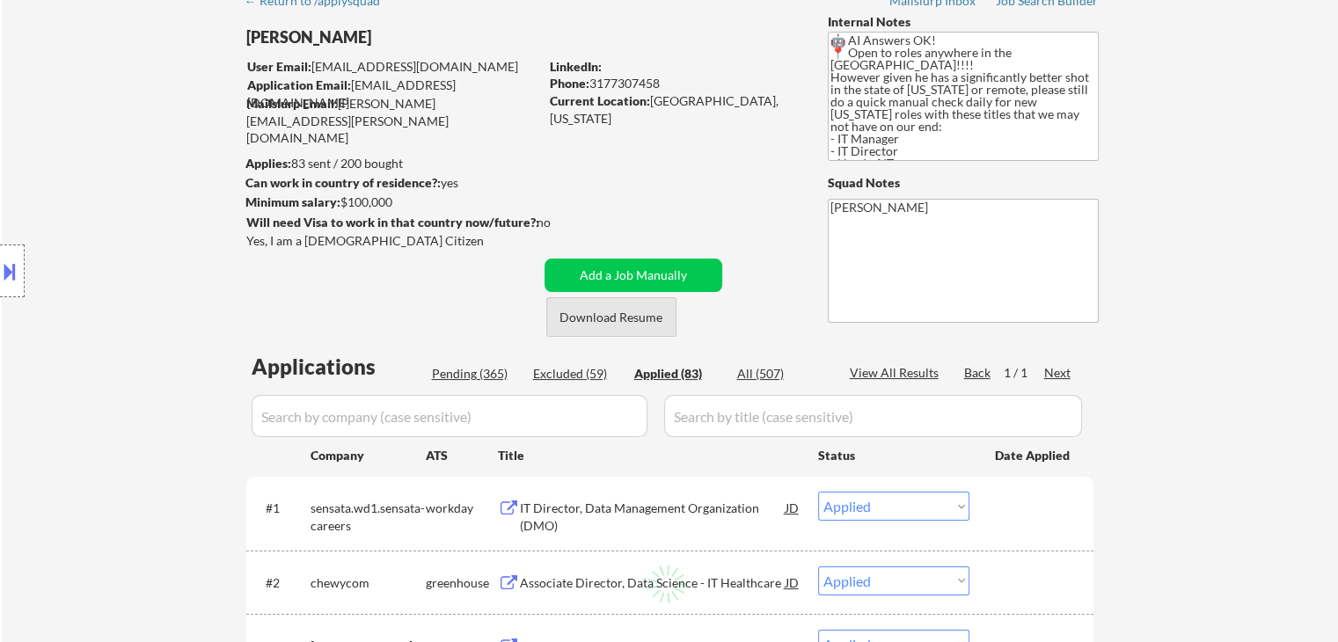
select select ""applied""
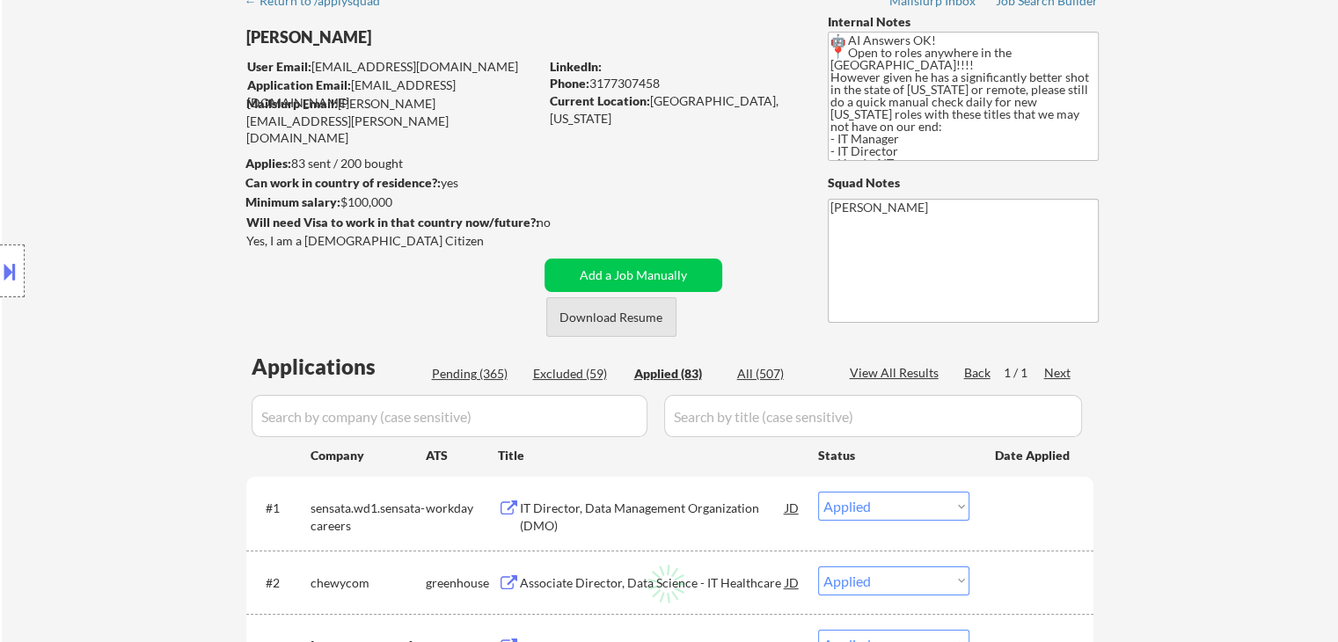
select select ""applied""
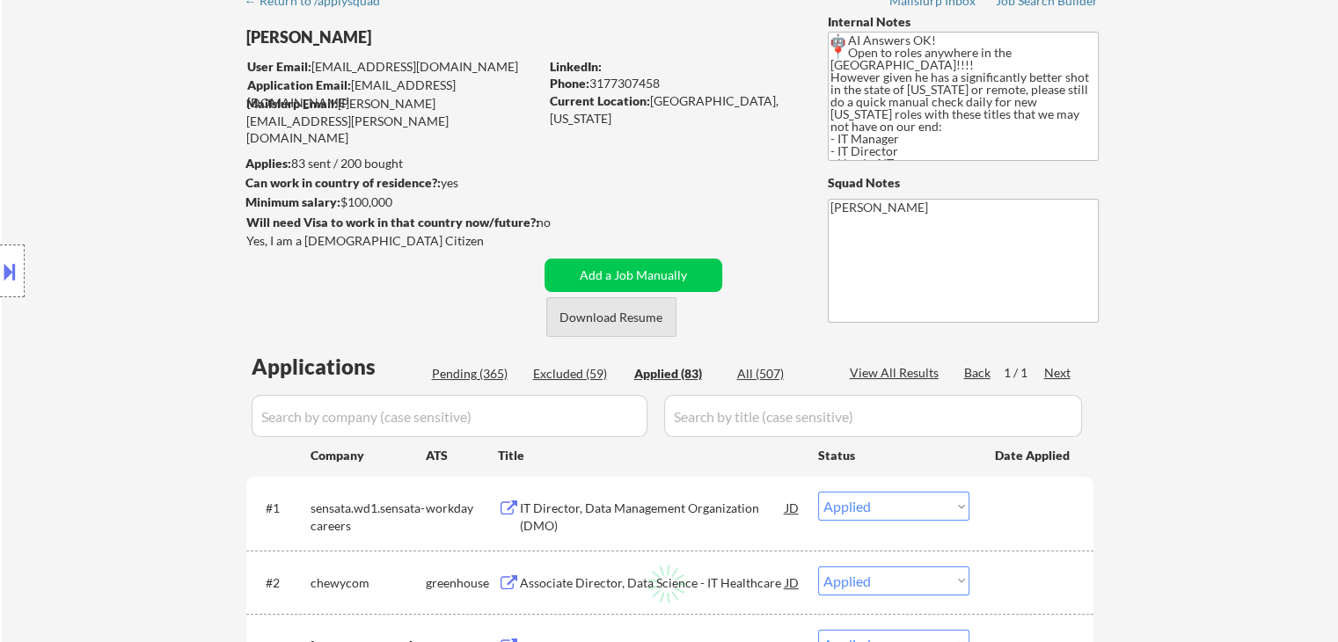
select select ""applied""
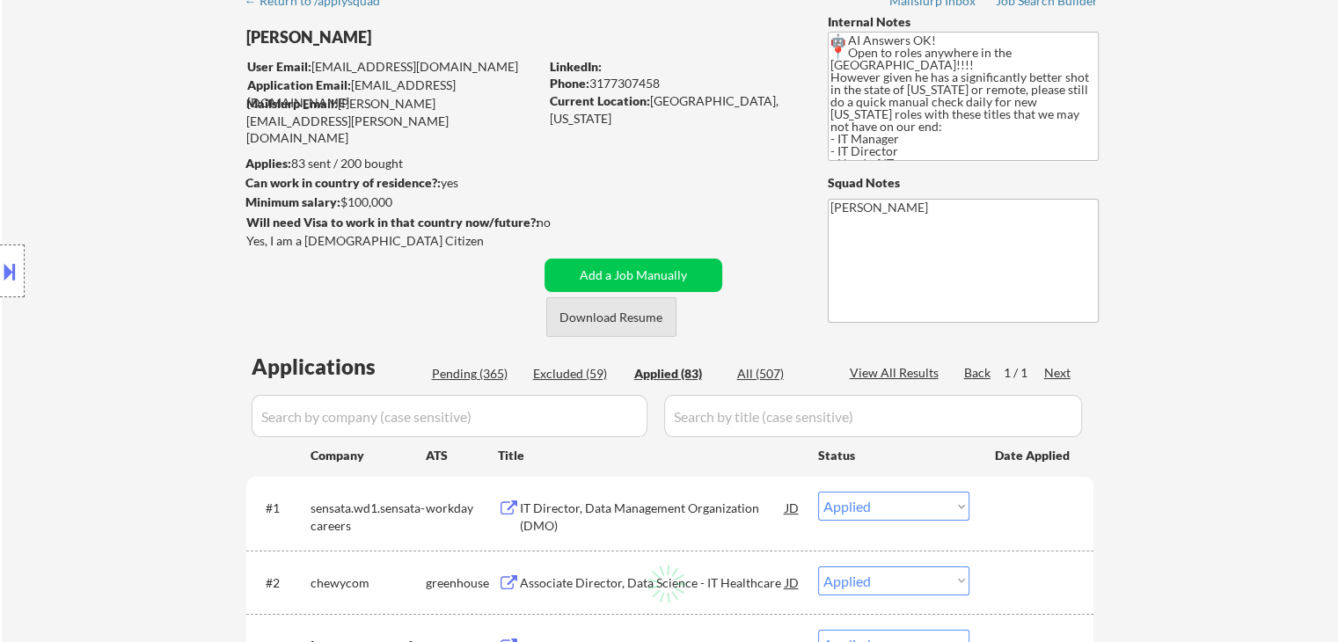
select select ""applied""
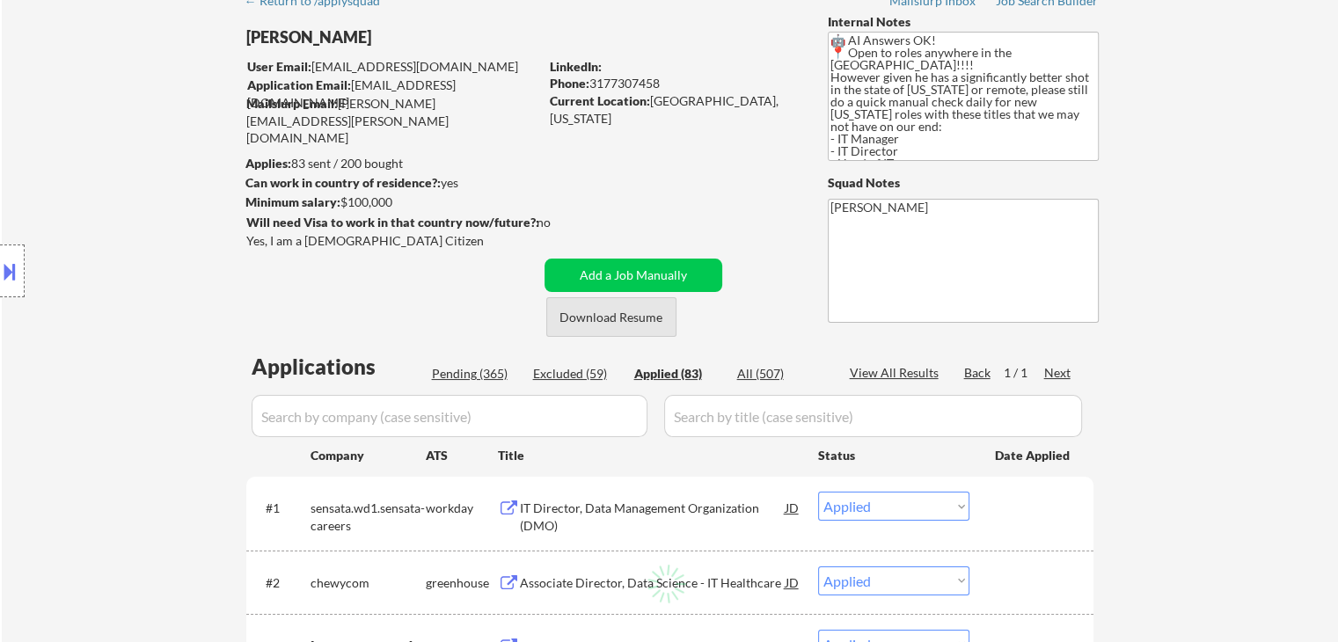
select select ""applied""
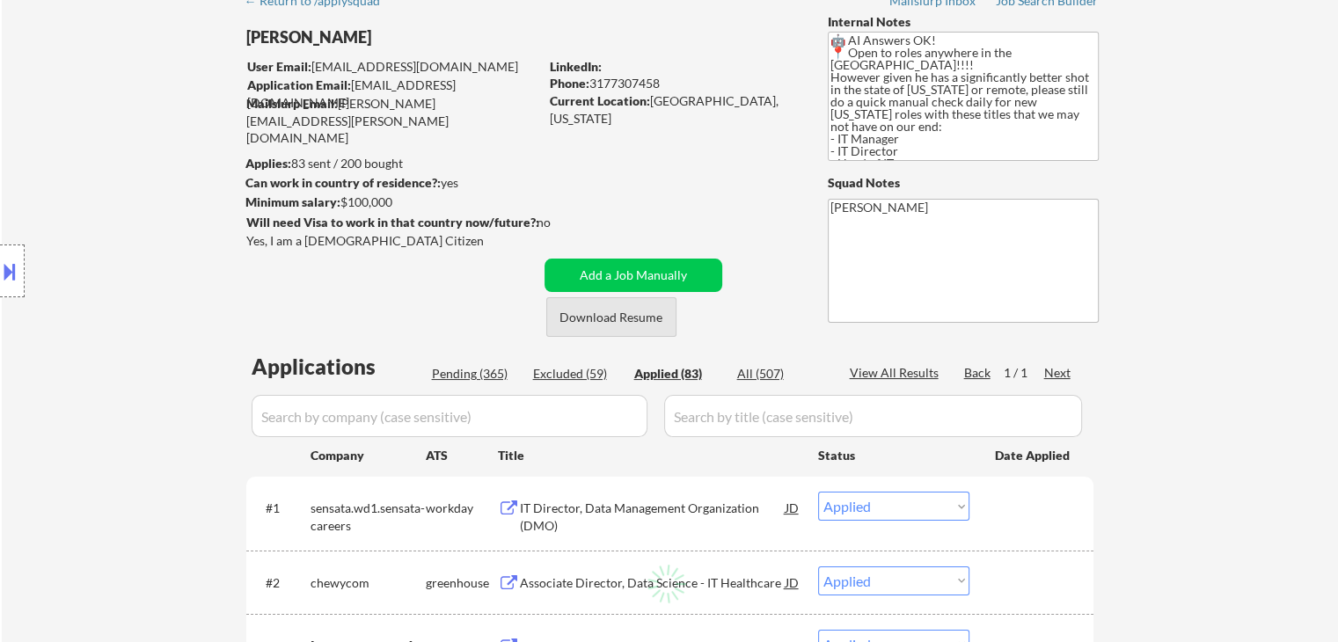
select select ""applied""
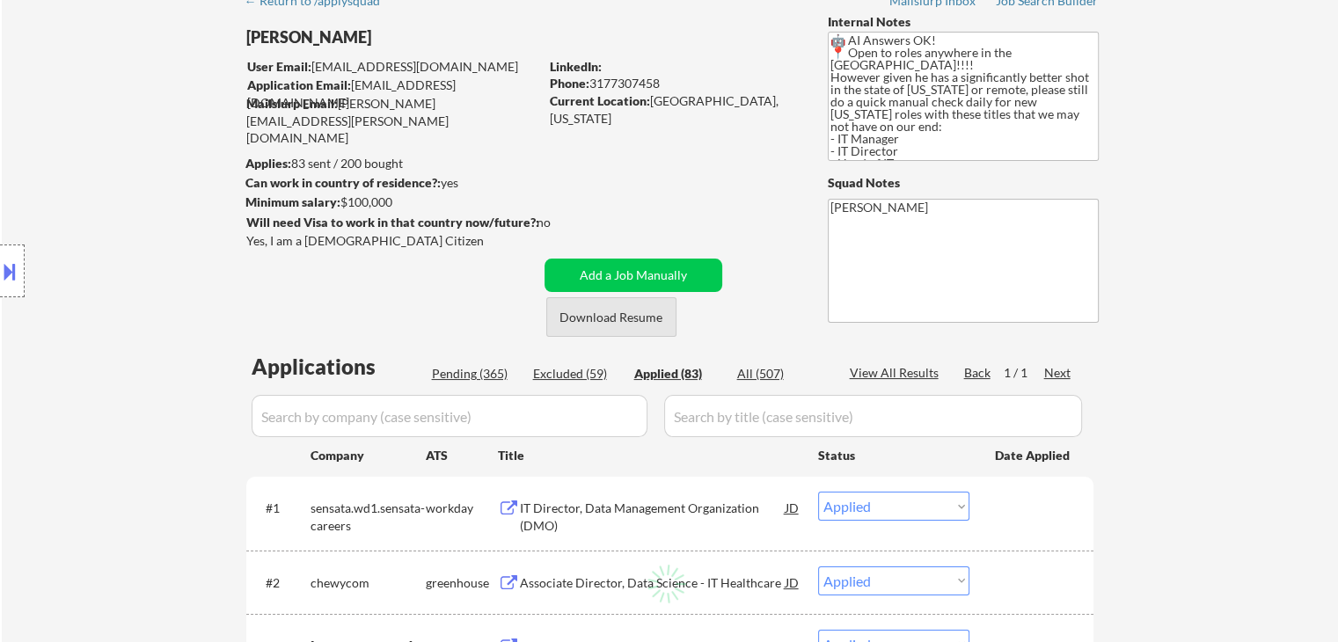
select select ""applied""
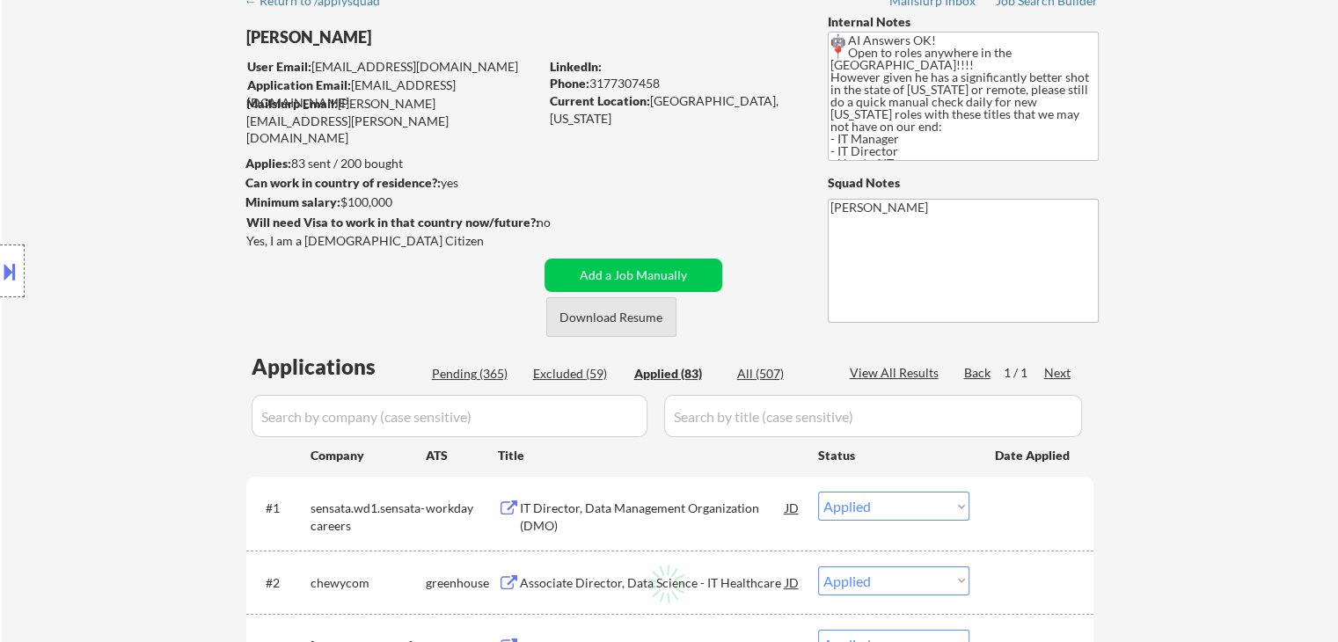
select select ""applied""
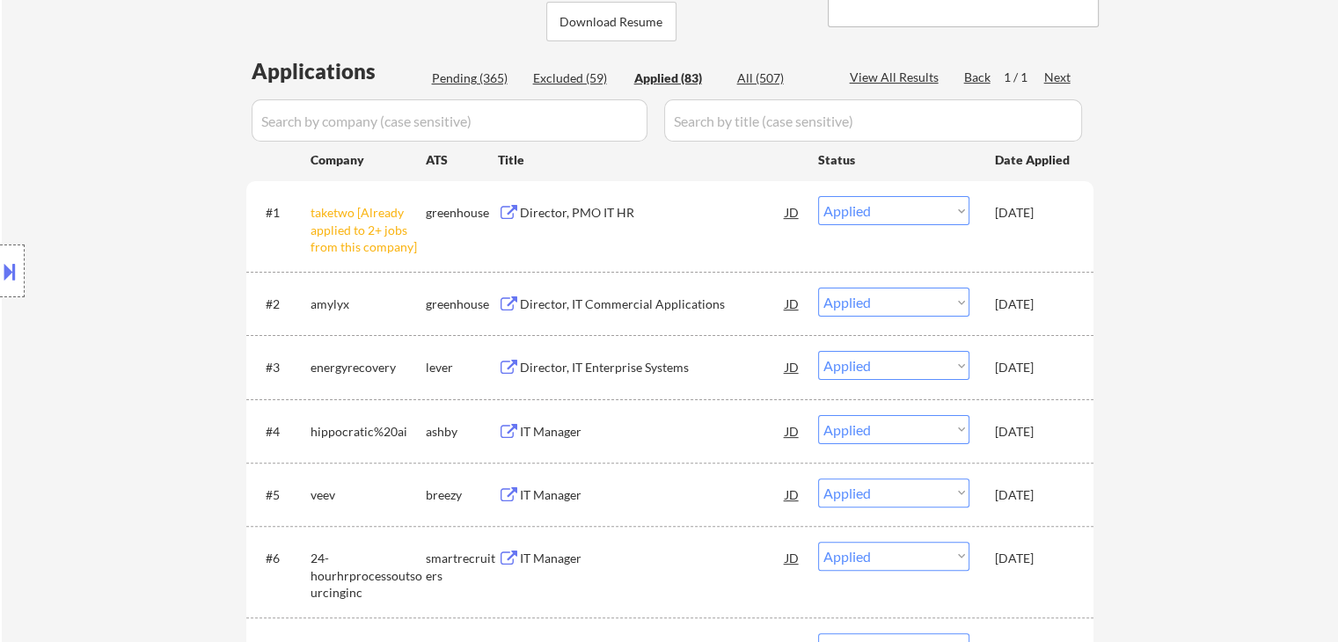
scroll to position [528, 0]
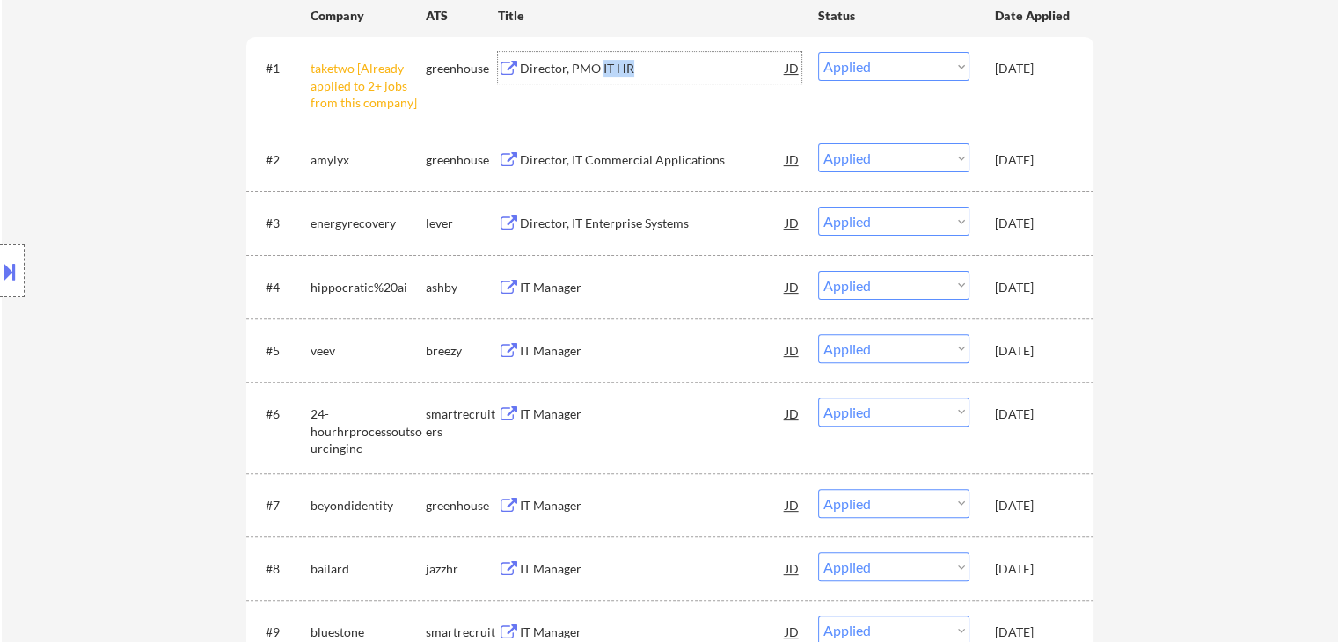
drag, startPoint x: 644, startPoint y: 77, endPoint x: 600, endPoint y: 72, distance: 44.2
click at [600, 72] on div "Director, PMO IT HR" at bounding box center [653, 68] width 266 height 32
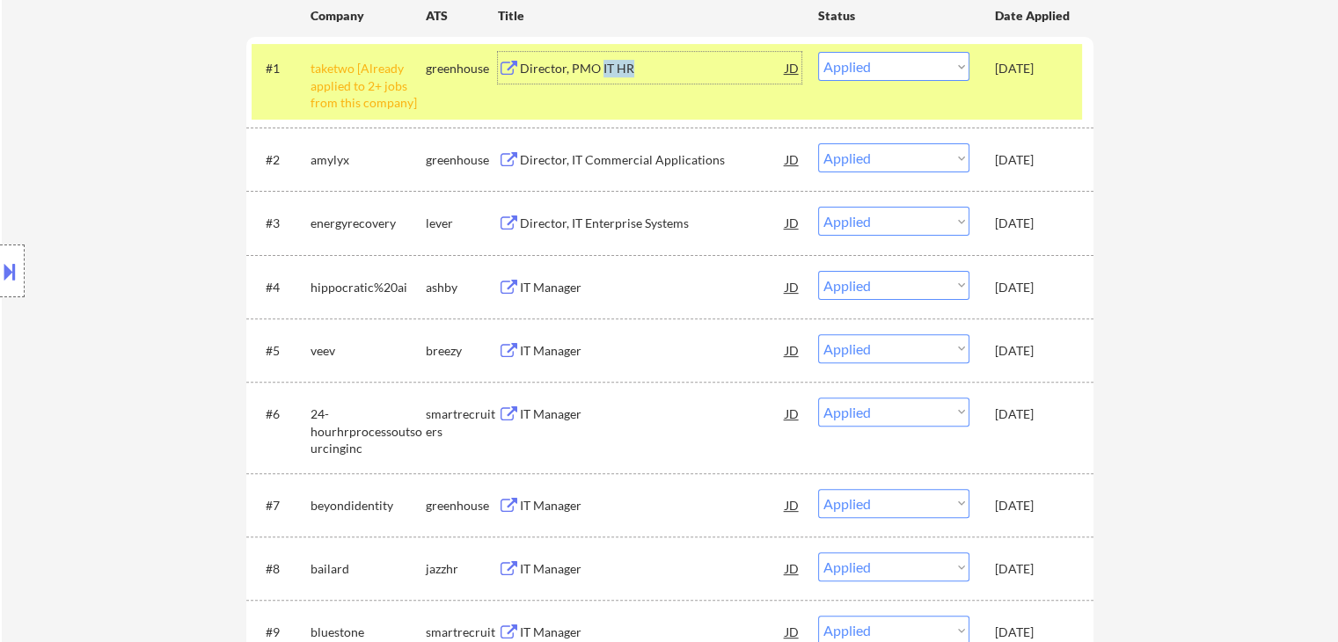
scroll to position [264, 0]
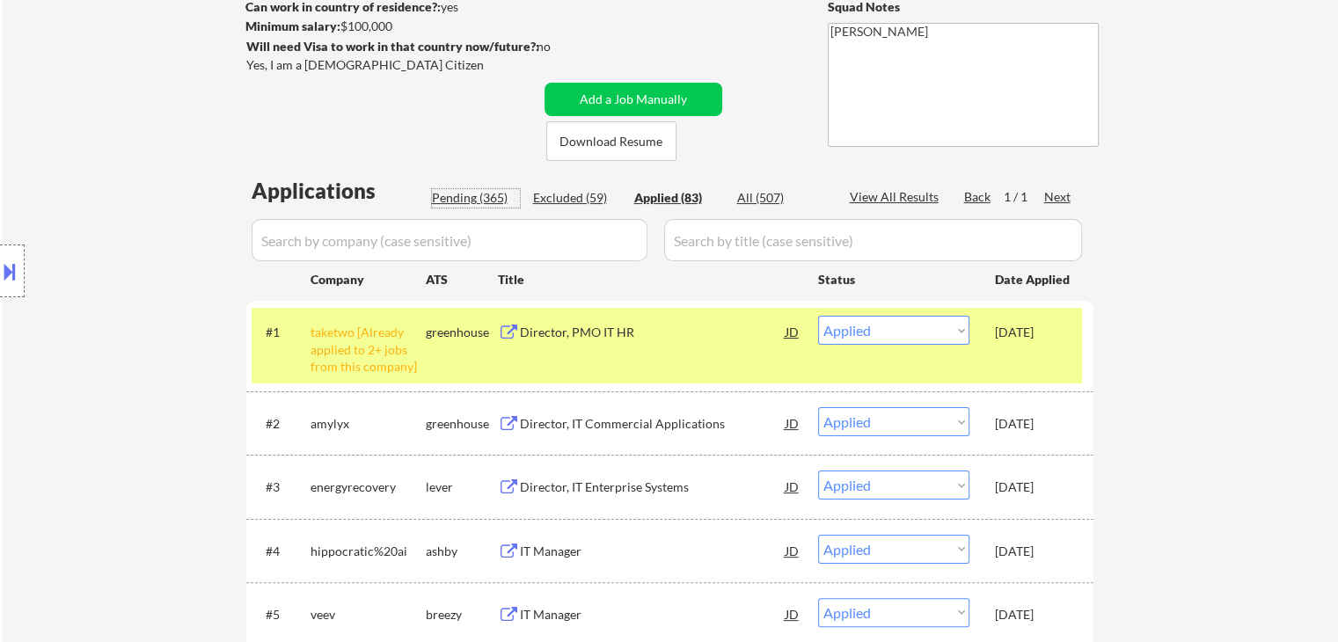
click at [470, 189] on div "Pending (365)" at bounding box center [476, 198] width 88 height 18
select select ""pending""
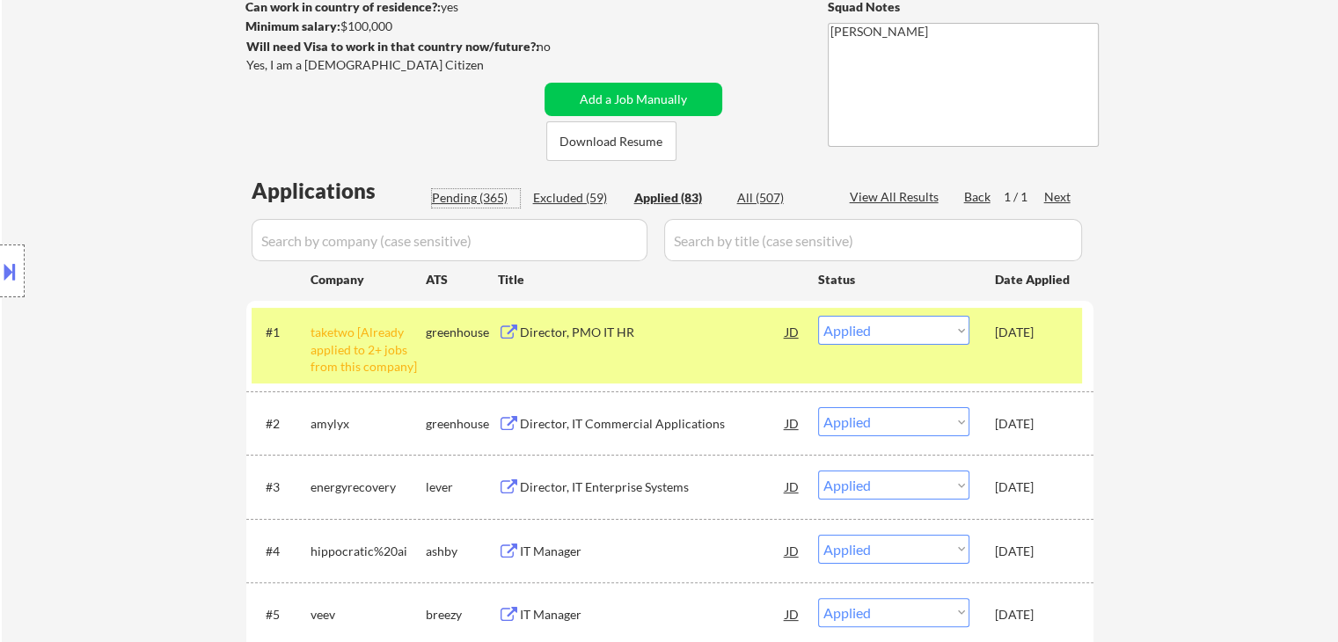
select select ""pending""
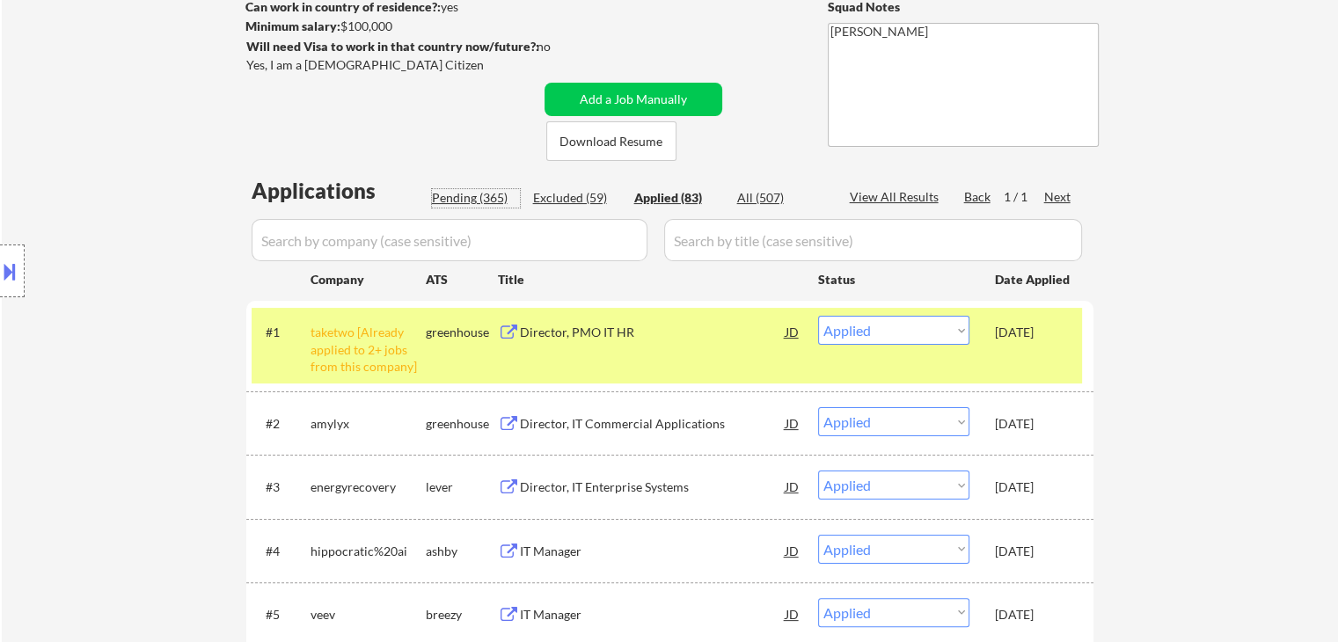
select select ""pending""
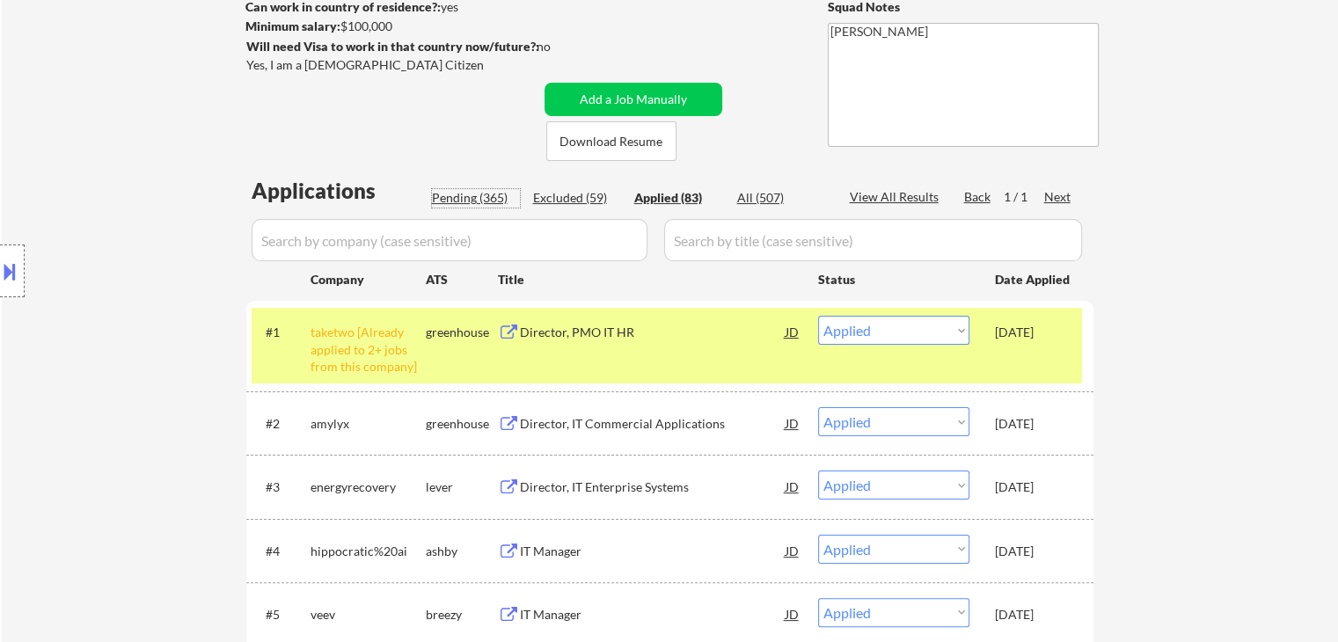
select select ""pending""
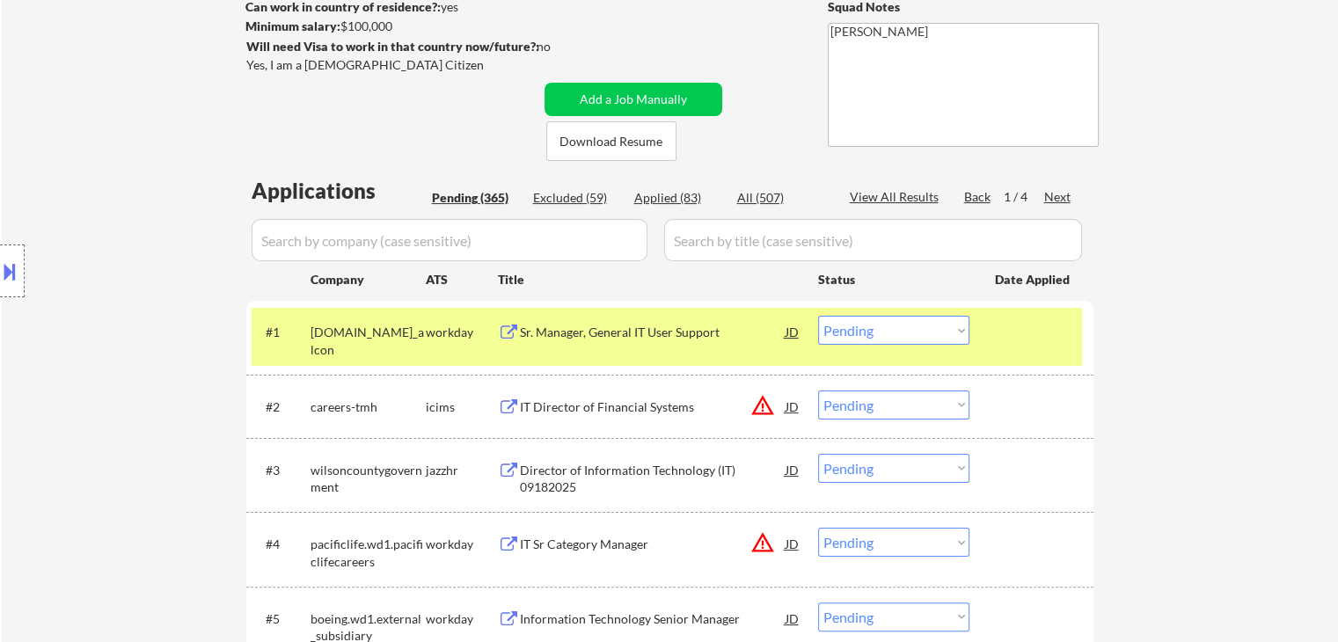
click at [1053, 194] on div "Next" at bounding box center [1058, 197] width 28 height 18
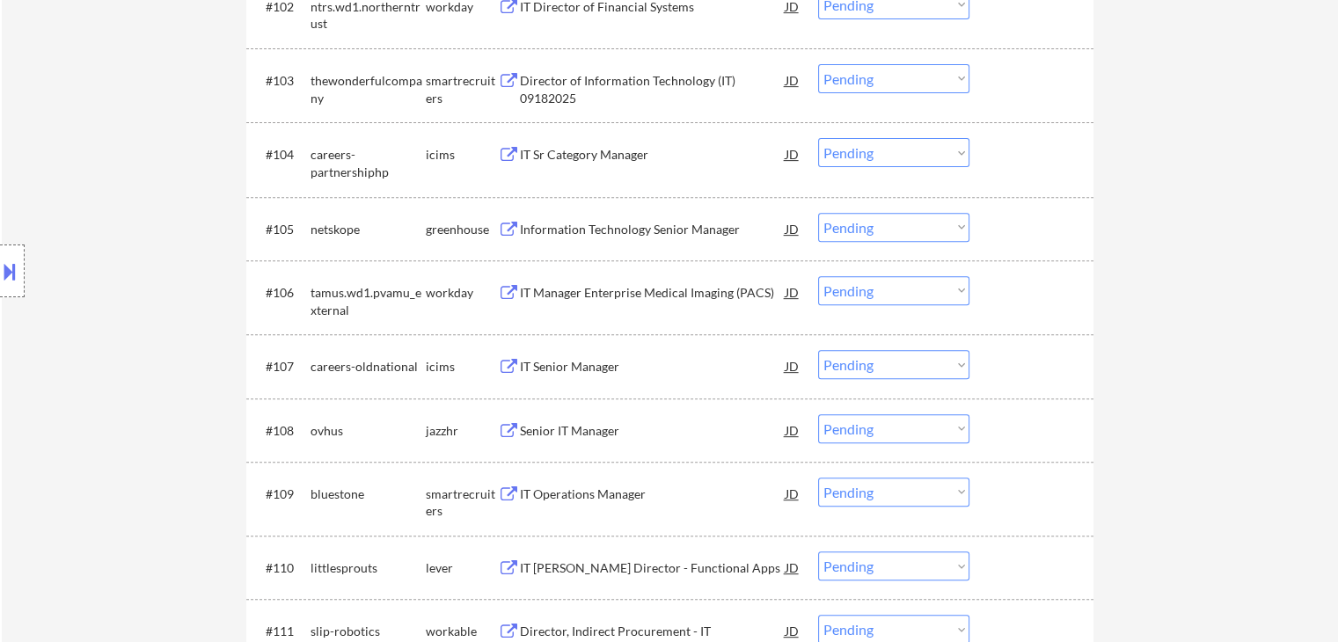
scroll to position [792, 0]
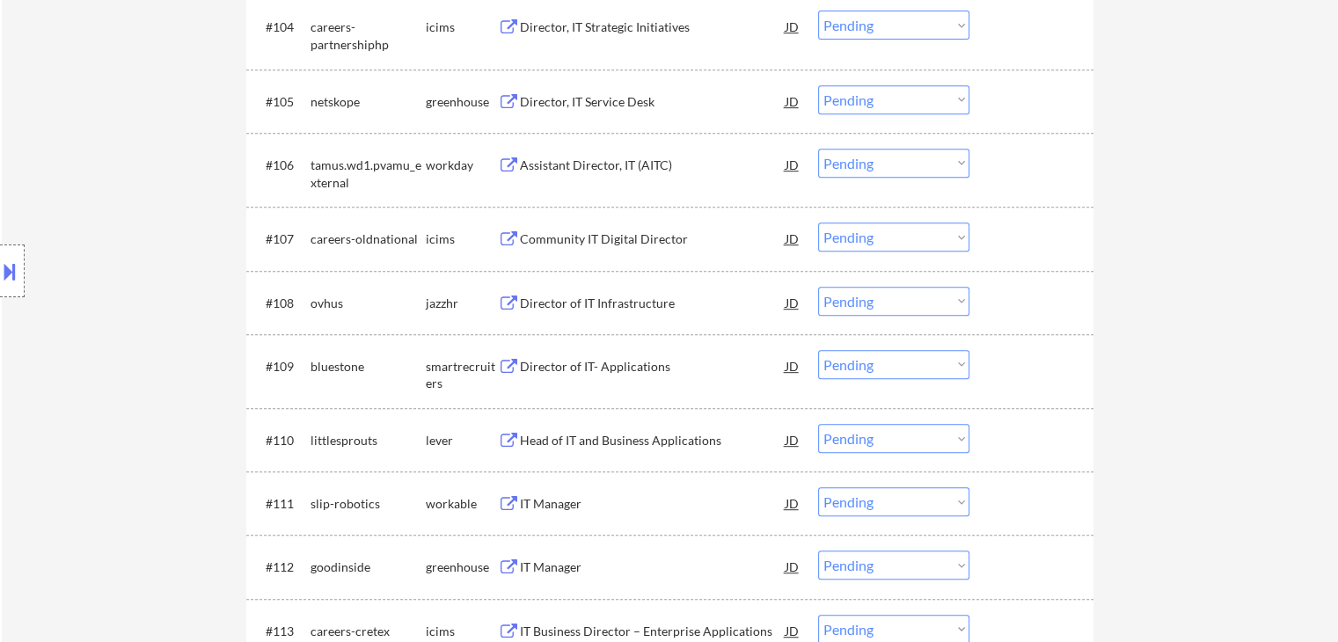
click at [601, 303] on div "Director of IT Infrastructure" at bounding box center [653, 304] width 266 height 18
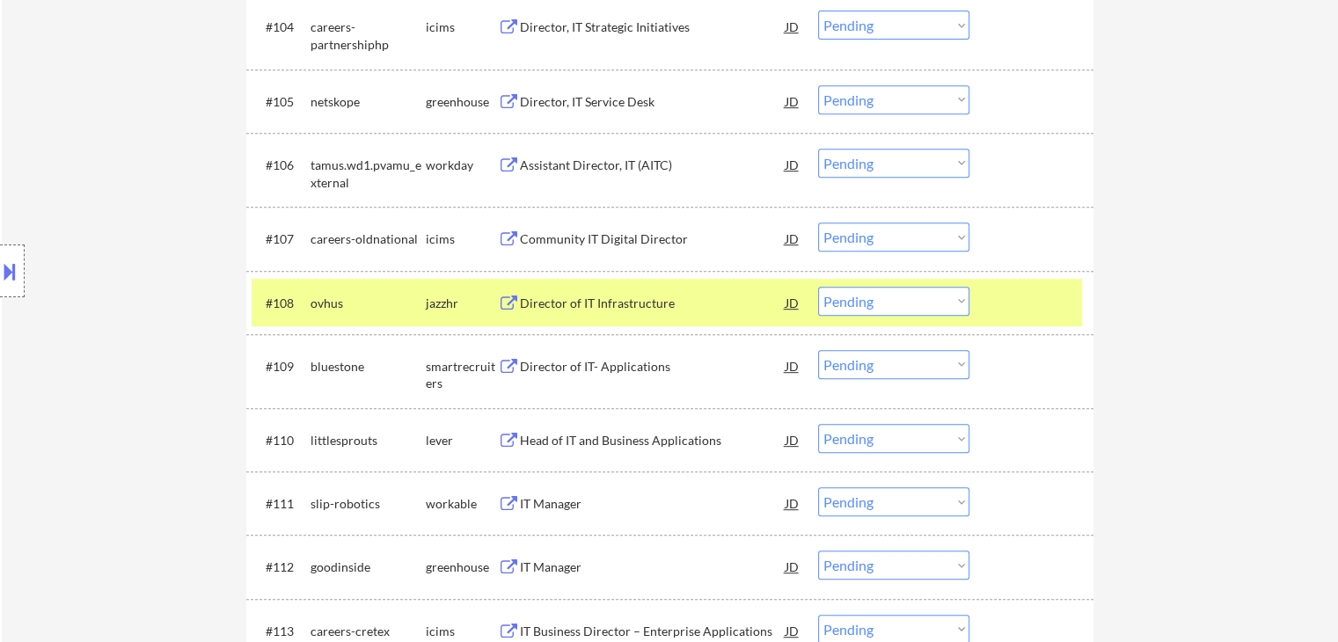
click at [610, 356] on div "Director of IT- Applications" at bounding box center [653, 366] width 266 height 32
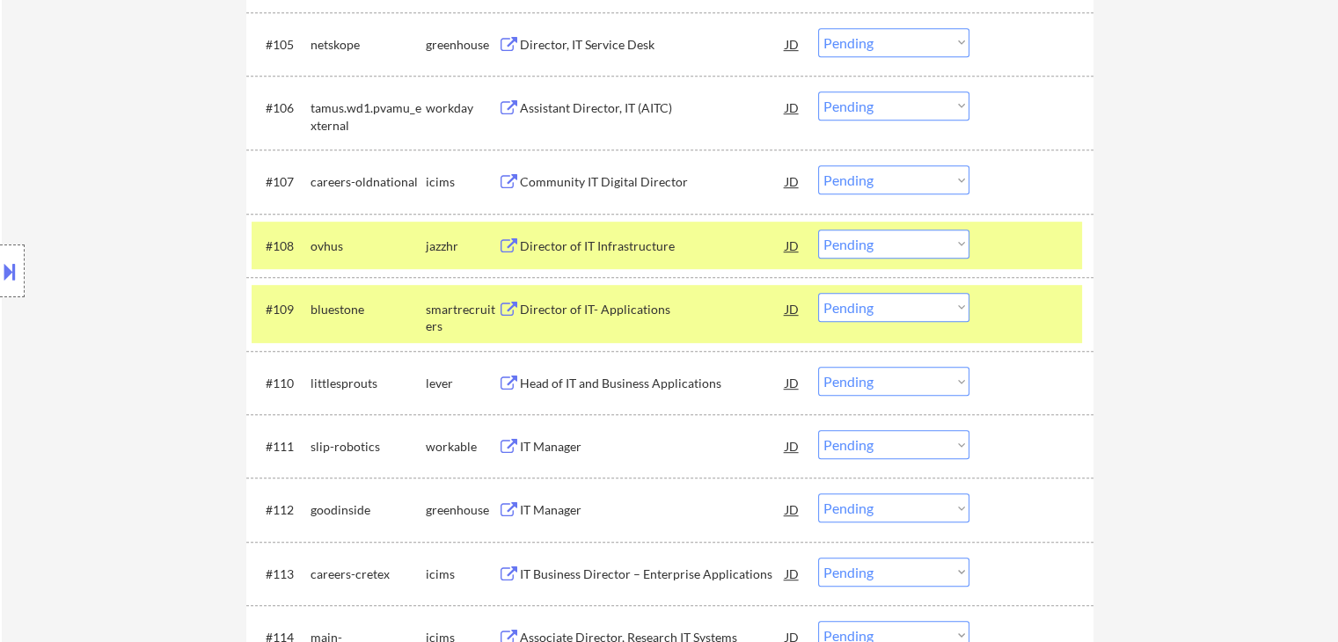
scroll to position [880, 0]
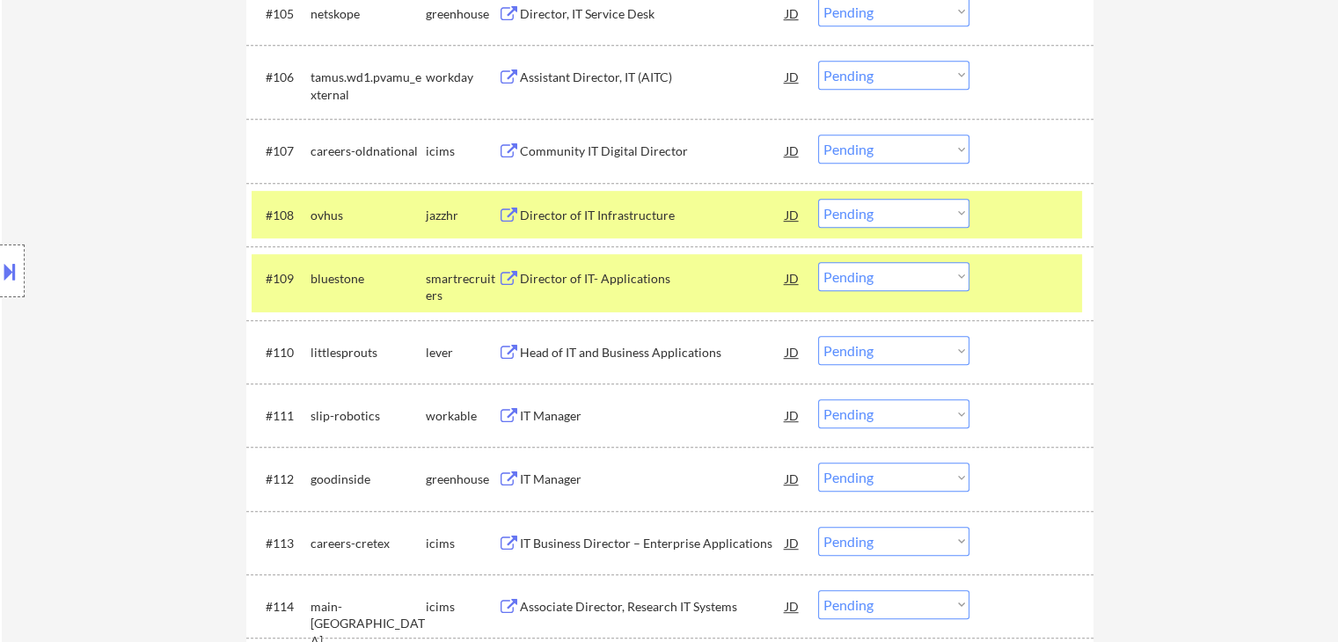
click at [582, 353] on div "Head of IT and Business Applications" at bounding box center [653, 353] width 266 height 18
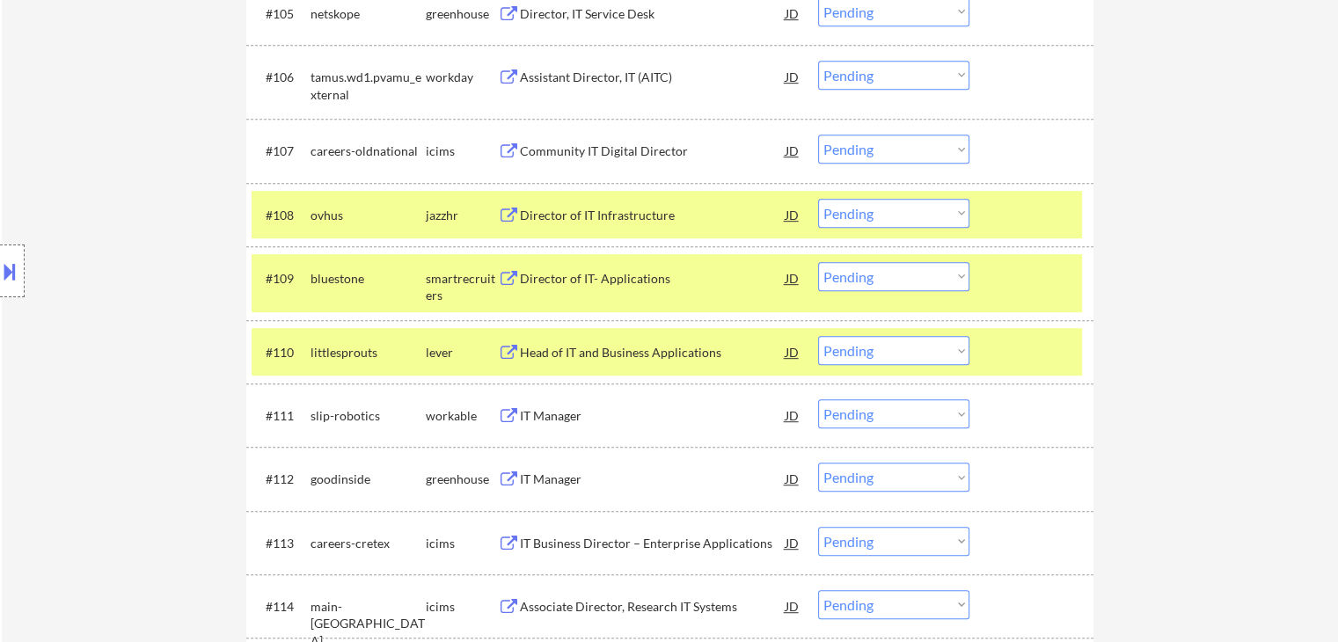
click at [553, 413] on div "IT Manager" at bounding box center [653, 416] width 266 height 18
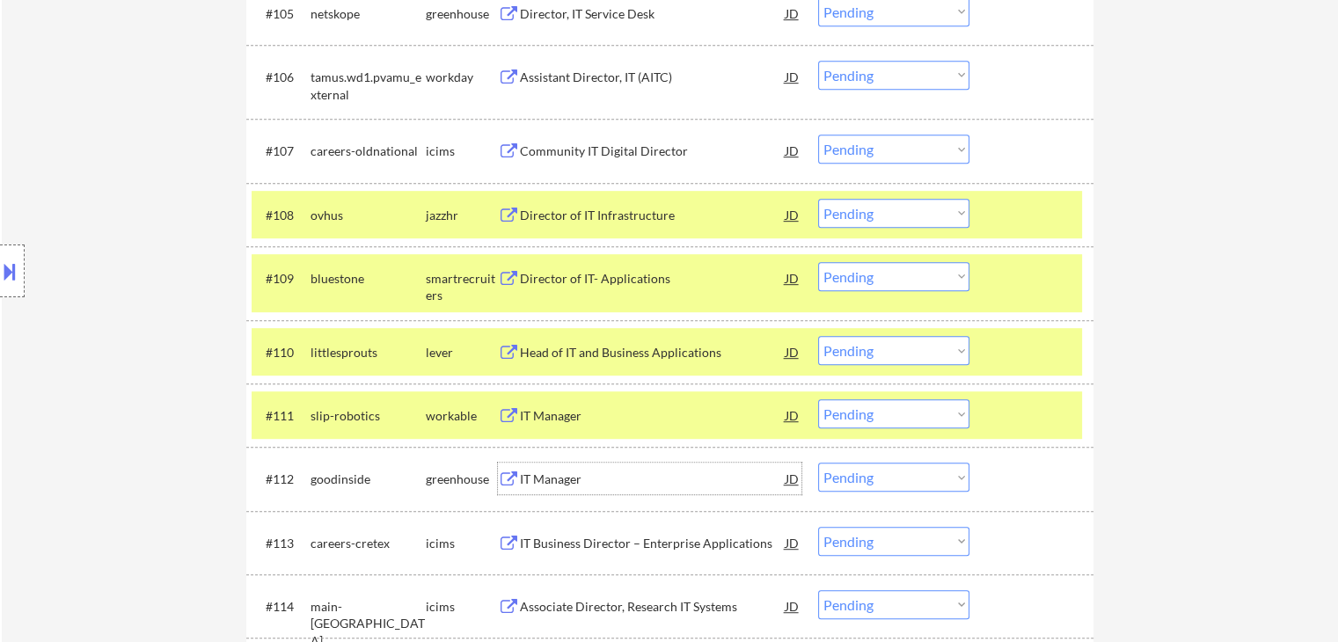
drag, startPoint x: 570, startPoint y: 488, endPoint x: 586, endPoint y: 462, distance: 30.8
click at [570, 488] on div "IT Manager" at bounding box center [653, 479] width 266 height 32
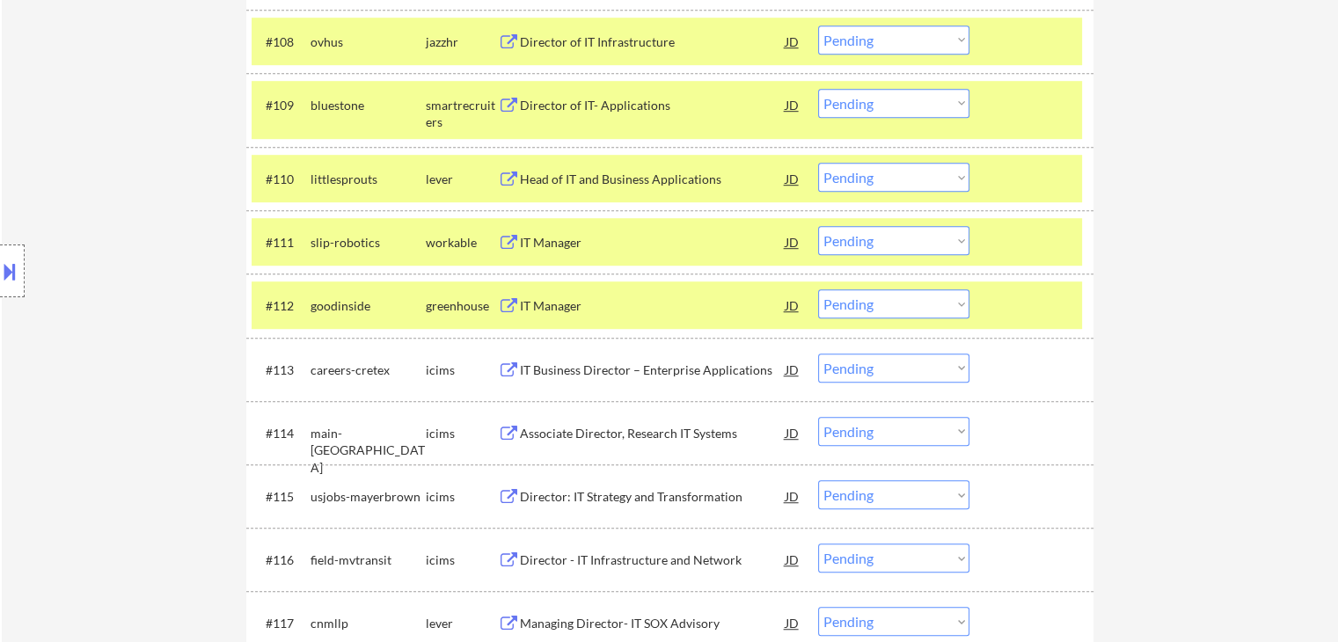
scroll to position [1144, 0]
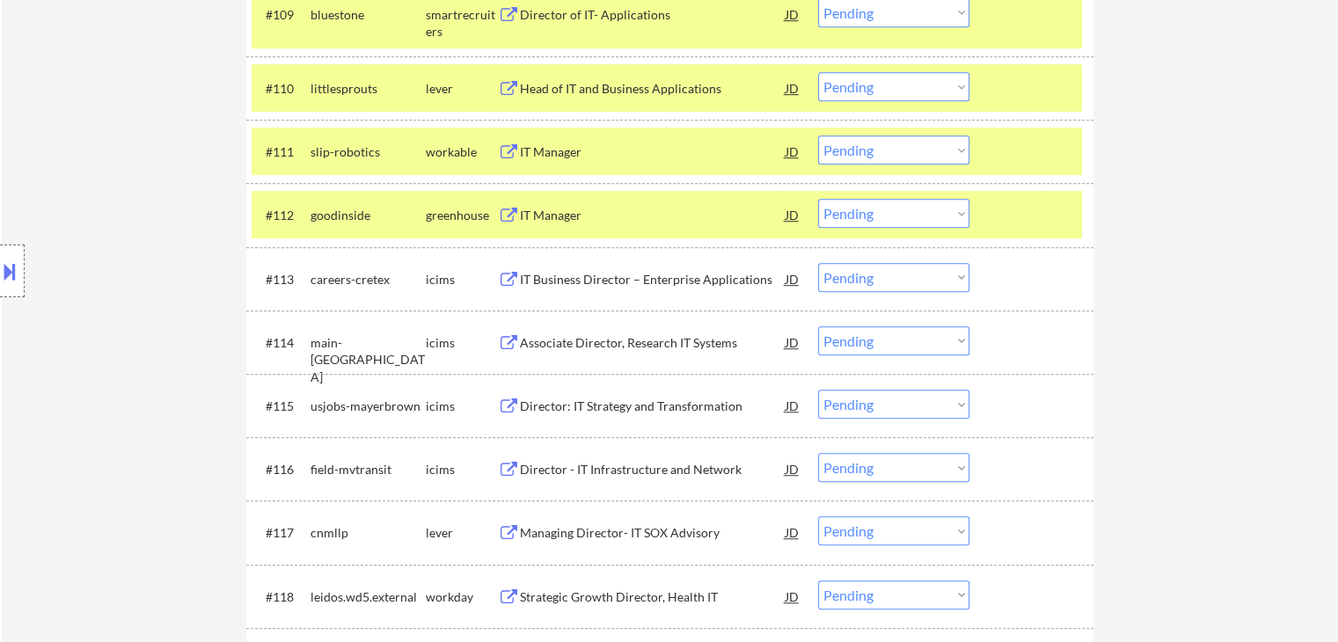
click at [575, 281] on div "IT Business Director – Enterprise Applications" at bounding box center [653, 280] width 266 height 18
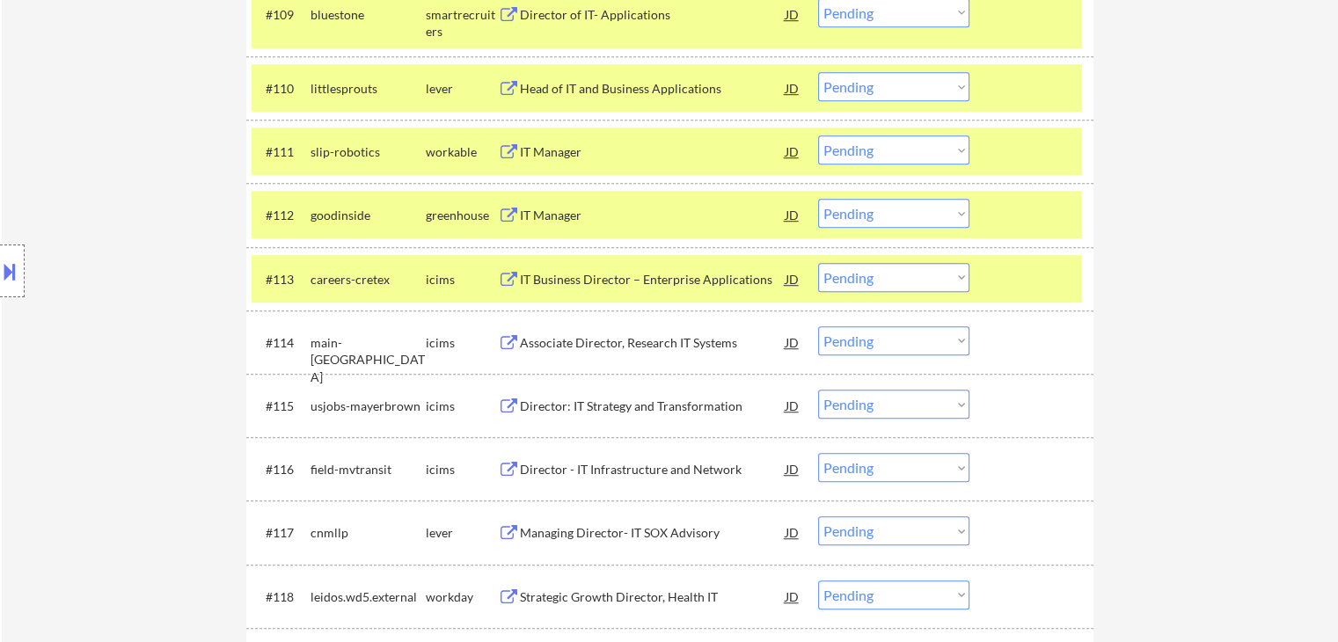
click at [576, 346] on div "Associate Director, Research IT Systems" at bounding box center [653, 343] width 266 height 18
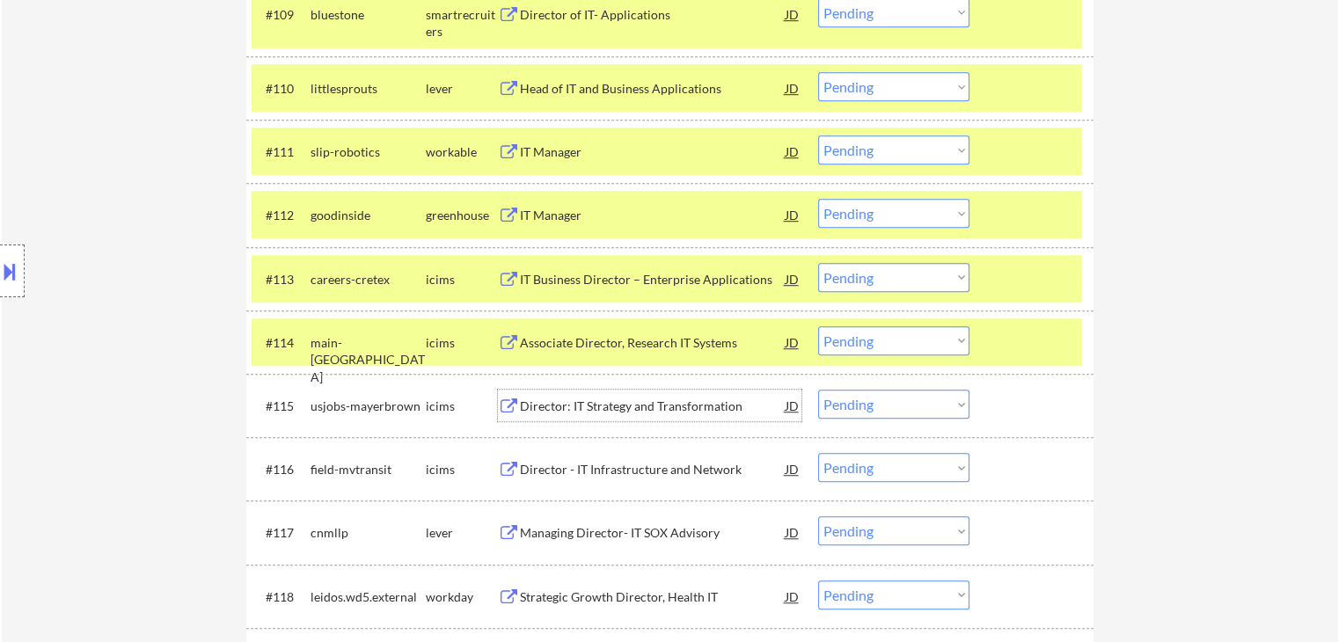
click at [573, 395] on div "Director: IT Strategy and Transformation" at bounding box center [653, 406] width 266 height 32
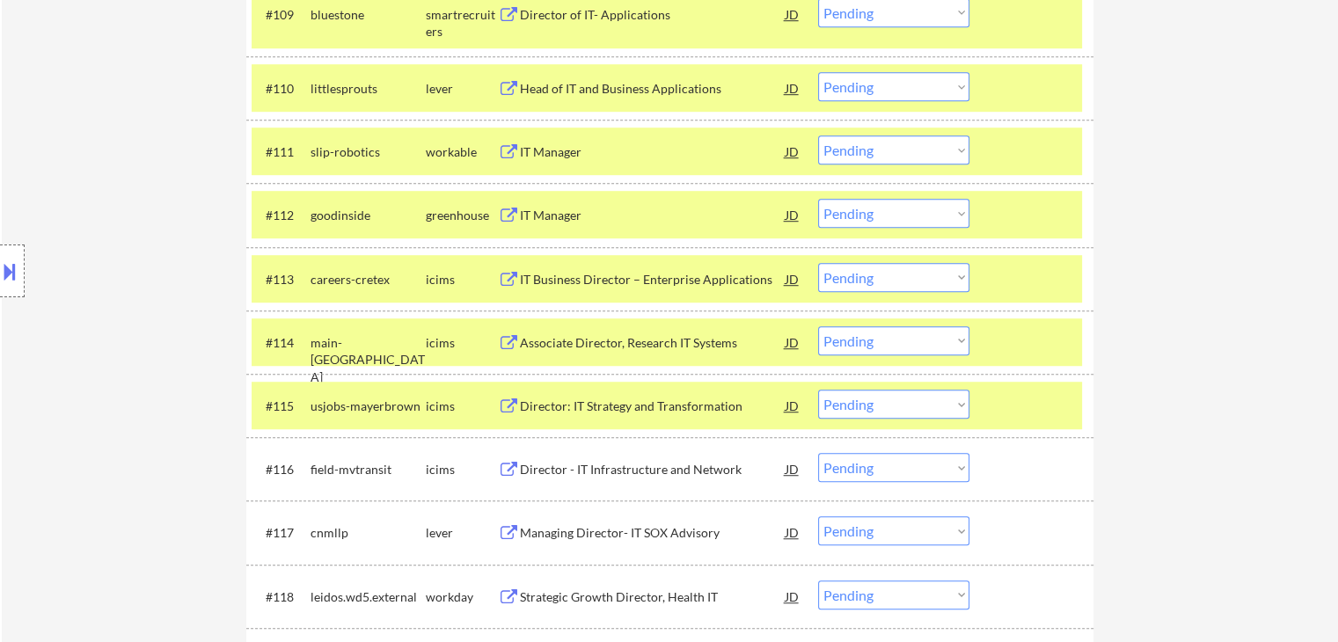
click at [577, 458] on div "Director - IT Infrastructure and Network" at bounding box center [653, 469] width 266 height 32
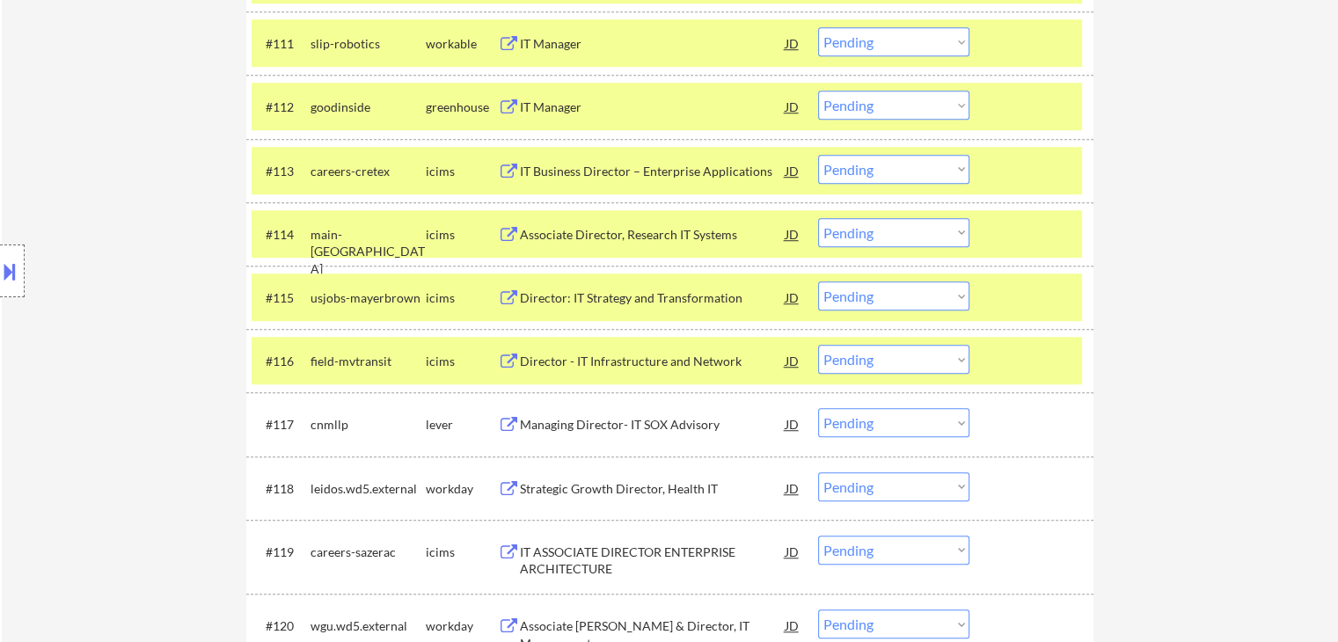
scroll to position [1320, 0]
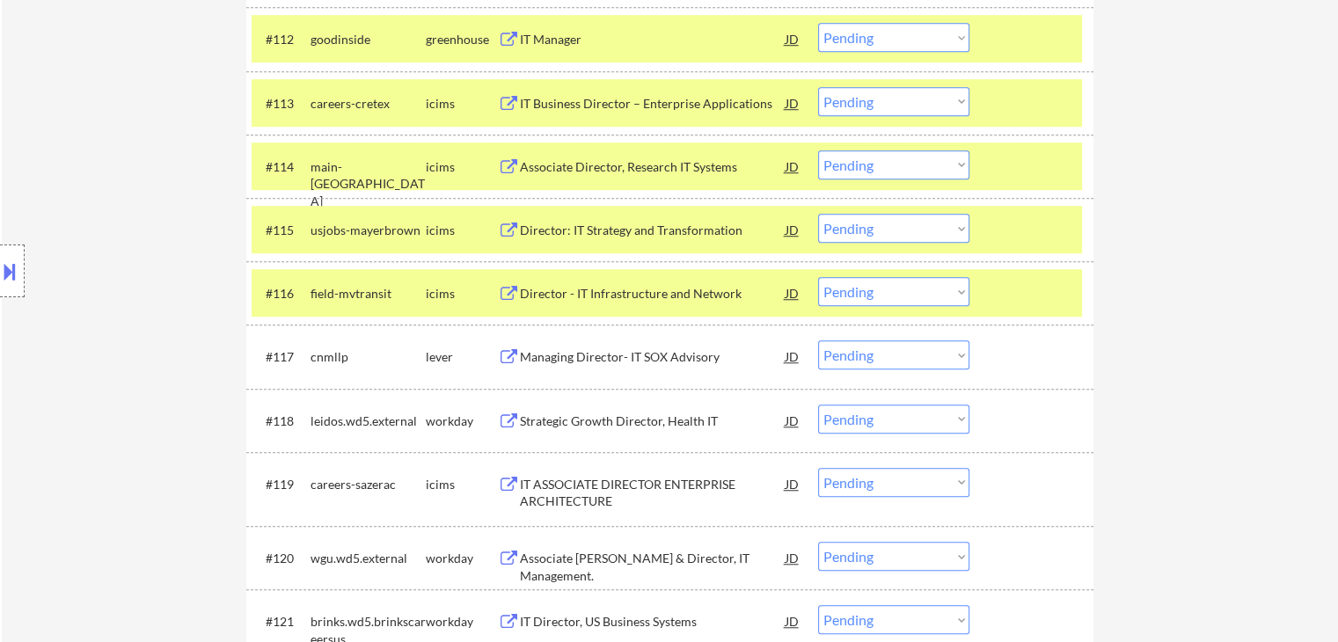
drag, startPoint x: 588, startPoint y: 362, endPoint x: 591, endPoint y: 440, distance: 77.5
click at [588, 362] on div "Managing Director- IT SOX Advisory" at bounding box center [653, 357] width 266 height 18
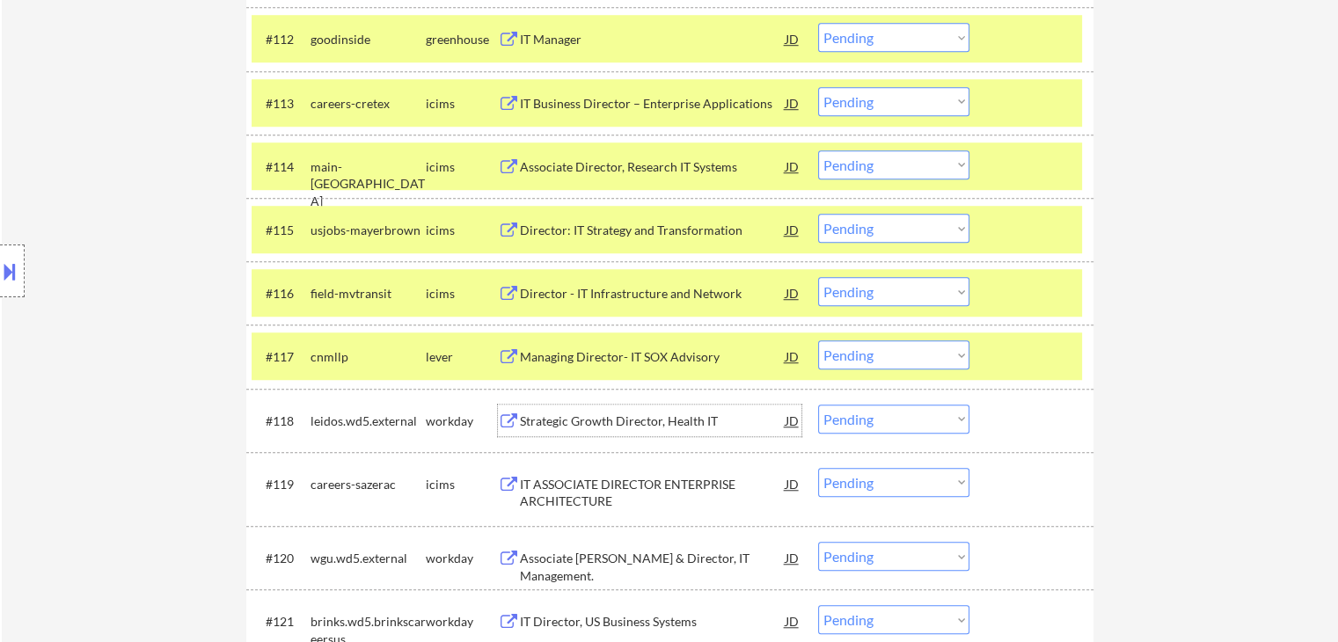
drag, startPoint x: 571, startPoint y: 416, endPoint x: 572, endPoint y: 430, distance: 14.1
click at [571, 416] on div "Strategic Growth Director, Health IT" at bounding box center [653, 422] width 266 height 18
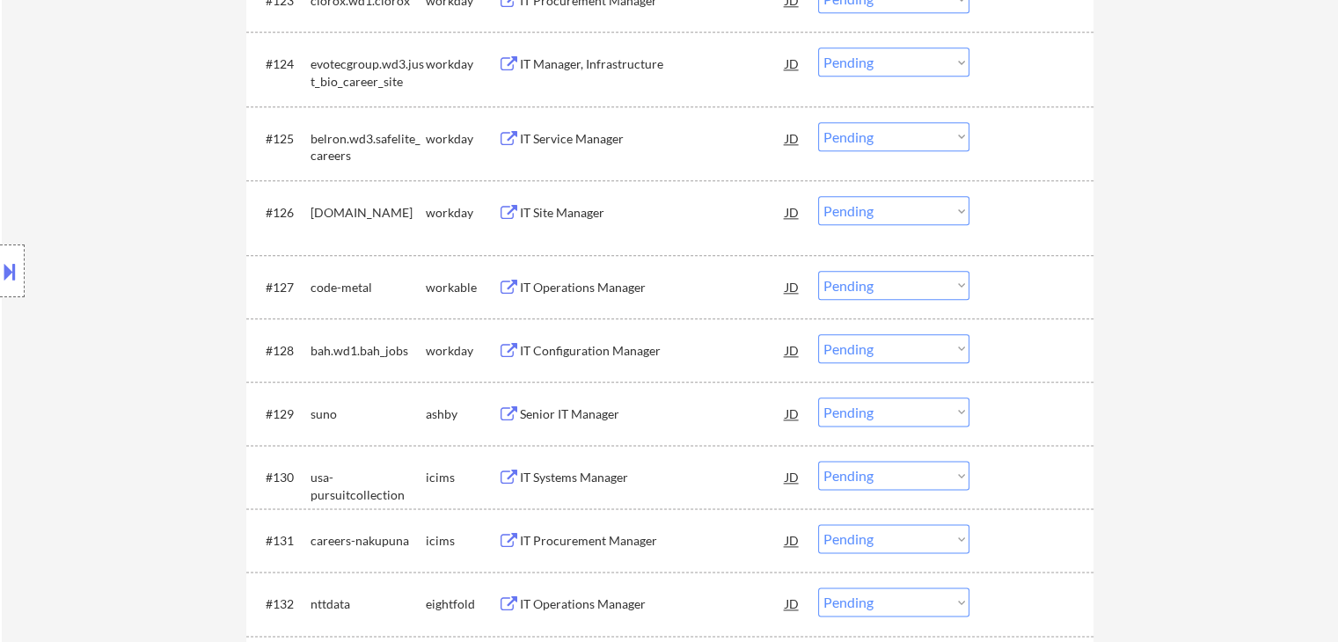
scroll to position [2200, 0]
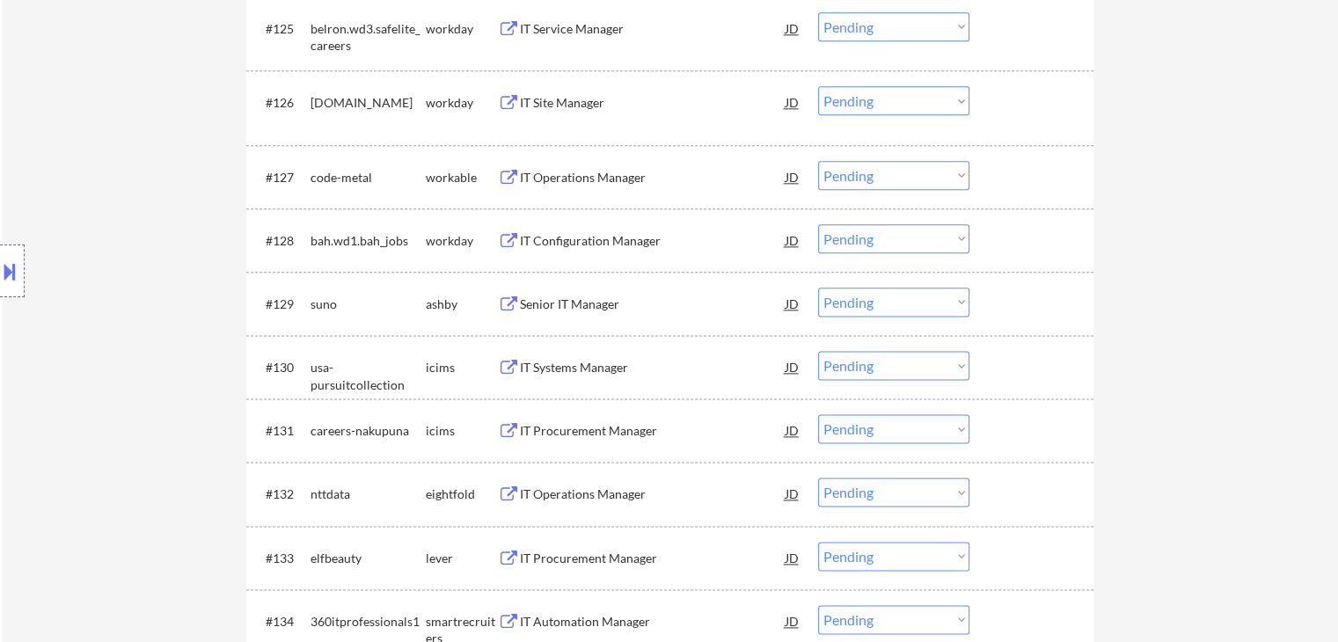
click at [568, 304] on div "Senior IT Manager" at bounding box center [653, 305] width 266 height 18
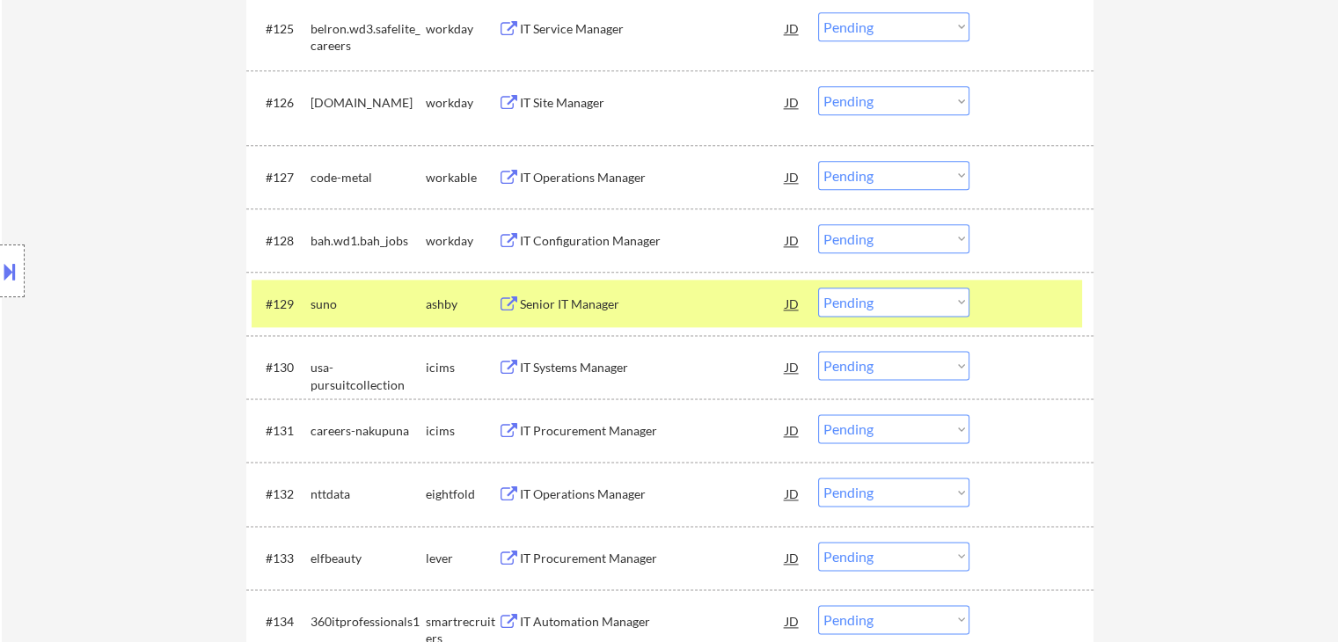
click at [560, 385] on div "#130 usa-pursuitcollection icims IT Systems Manager JD Choose an option... Pend…" at bounding box center [667, 367] width 831 height 48
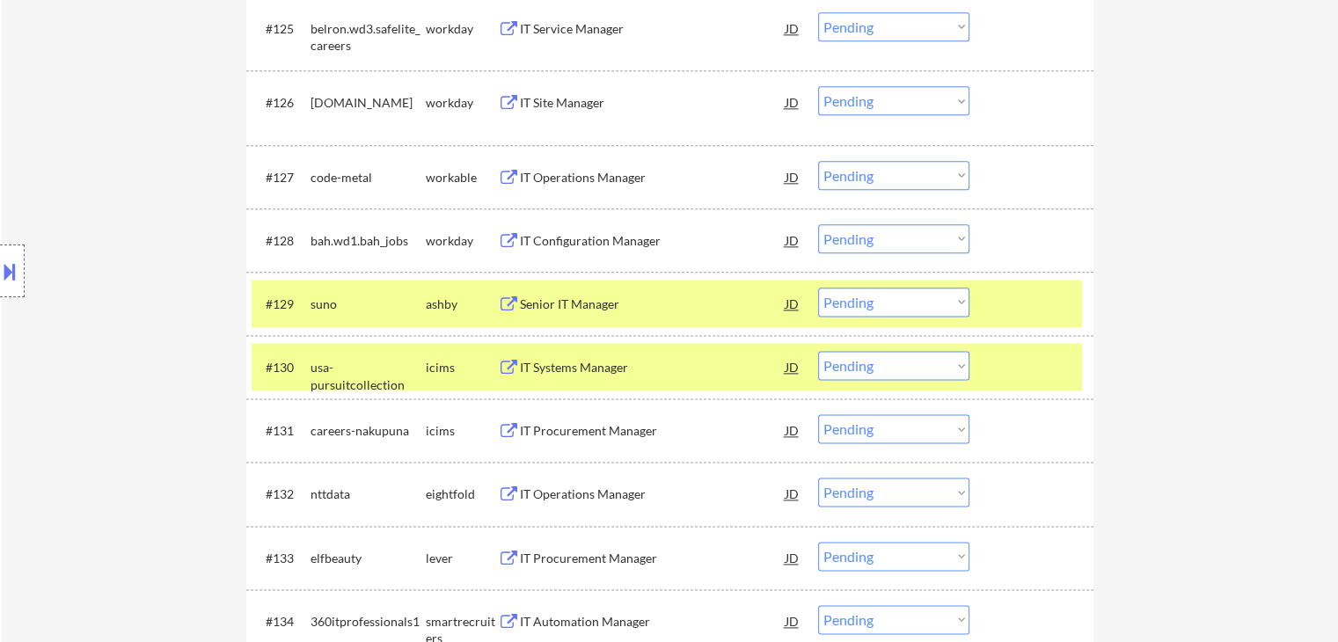
click at [563, 425] on div "IT Procurement Manager" at bounding box center [653, 431] width 266 height 18
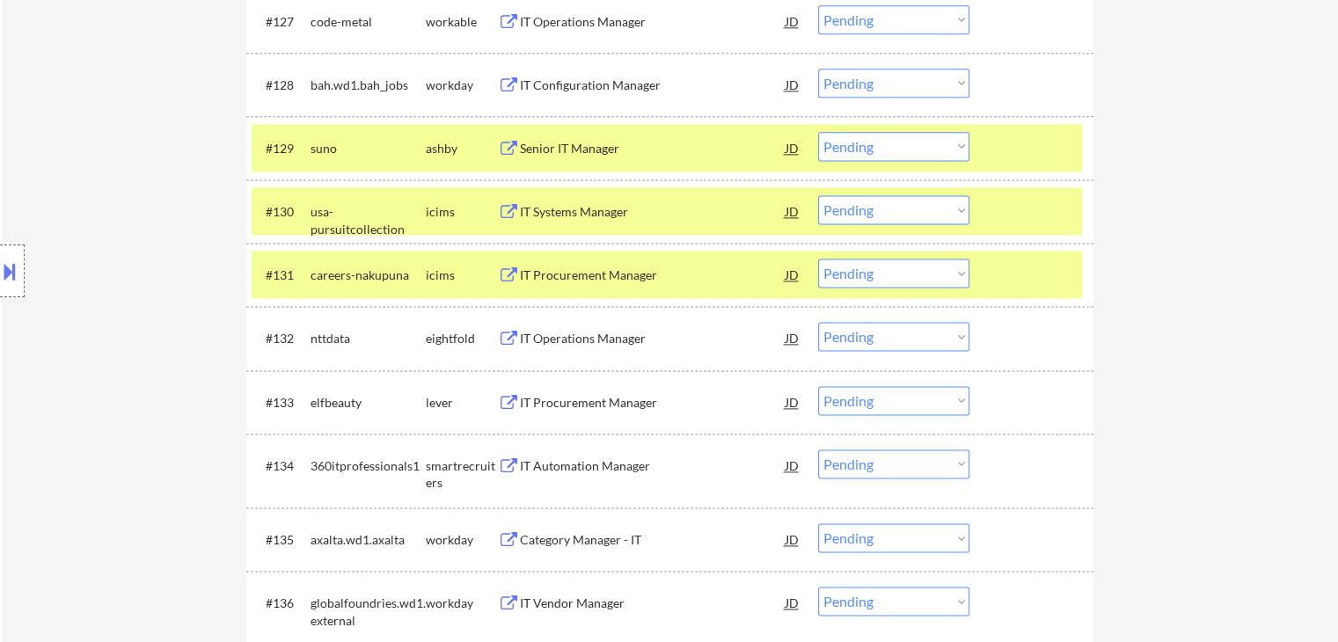
scroll to position [2375, 0]
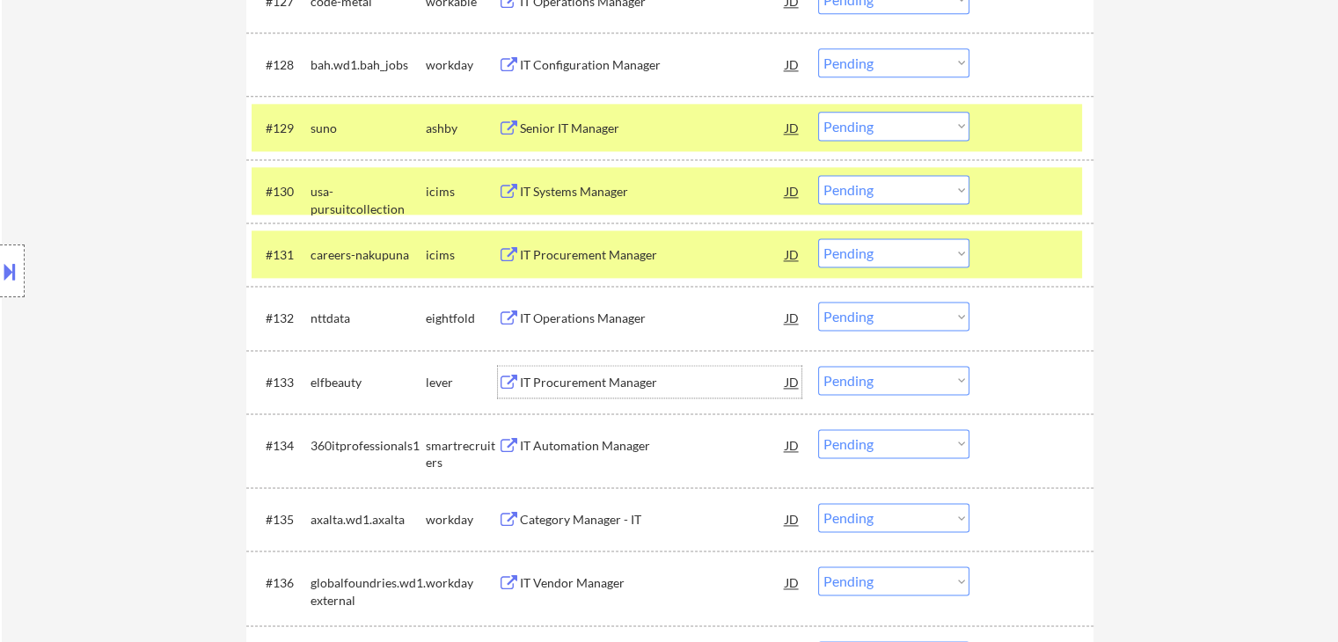
click at [566, 382] on div "IT Procurement Manager" at bounding box center [653, 383] width 266 height 18
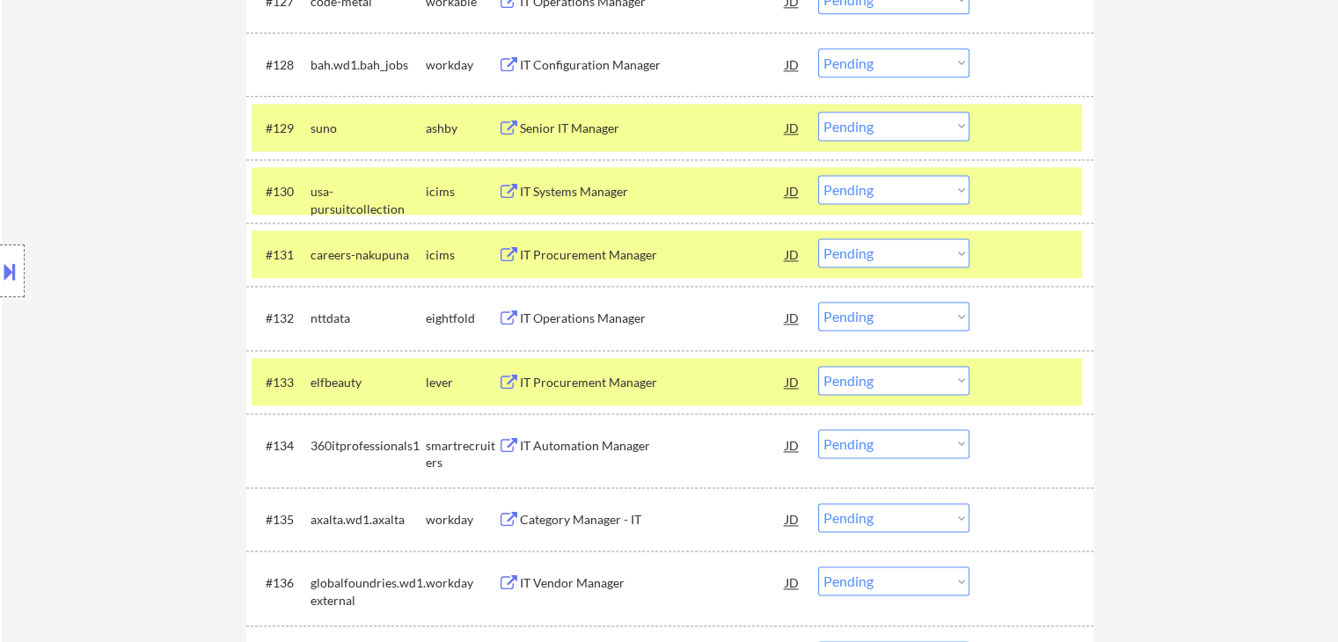
click at [582, 441] on div "IT Automation Manager" at bounding box center [653, 446] width 266 height 18
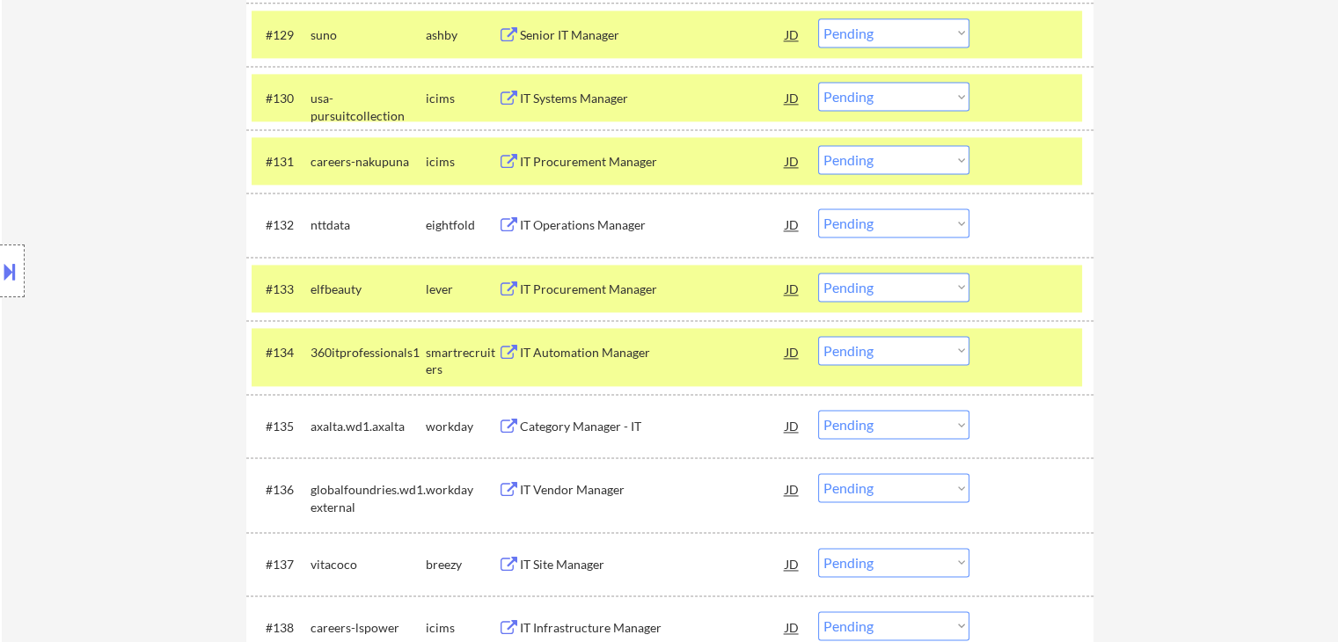
scroll to position [2551, 0]
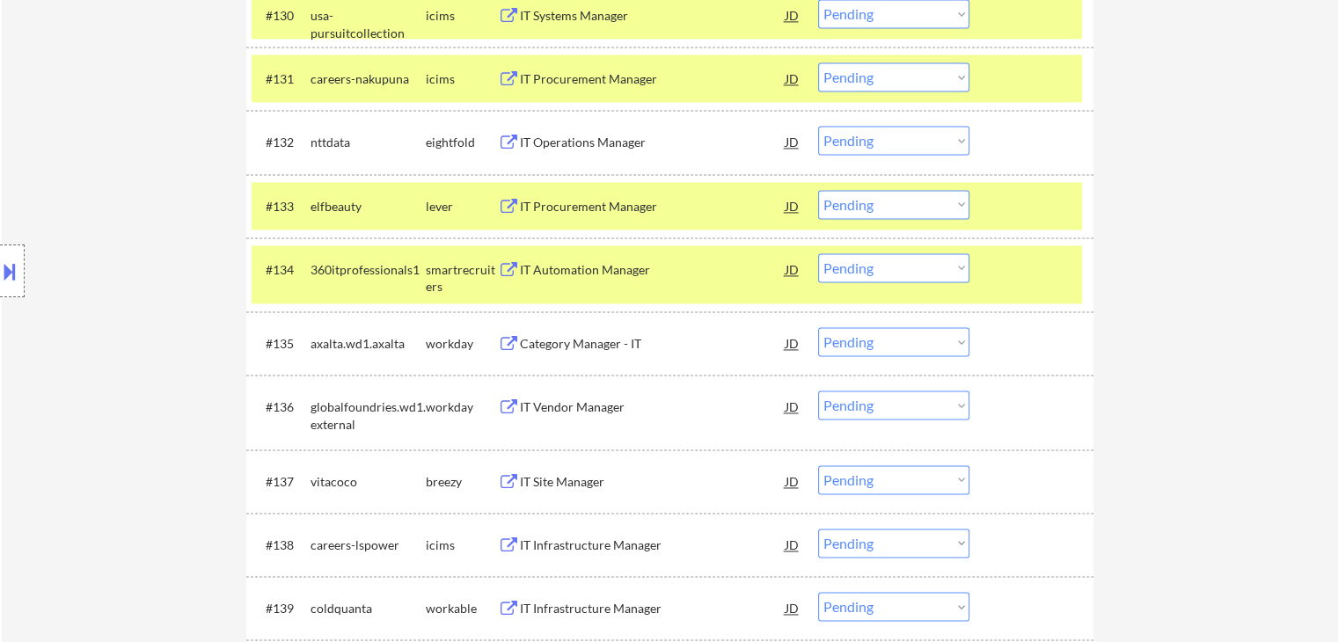
click at [566, 345] on div "Category Manager - IT" at bounding box center [653, 344] width 266 height 18
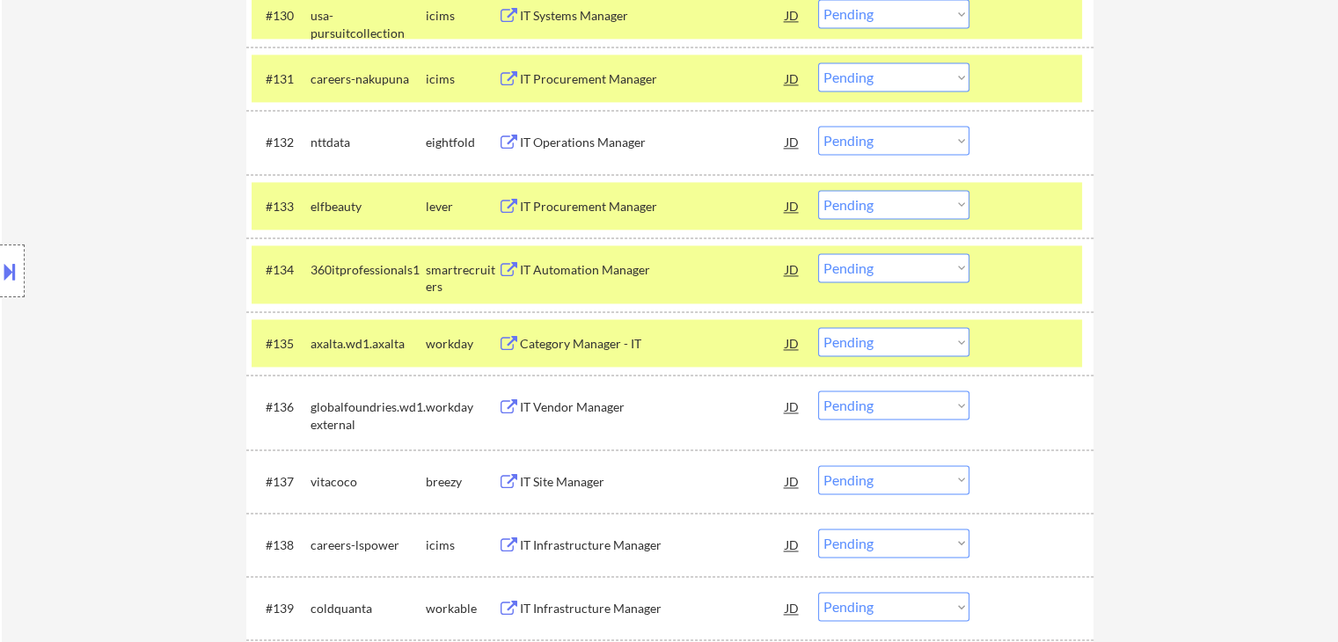
click at [567, 406] on div "IT Vendor Manager" at bounding box center [653, 408] width 266 height 18
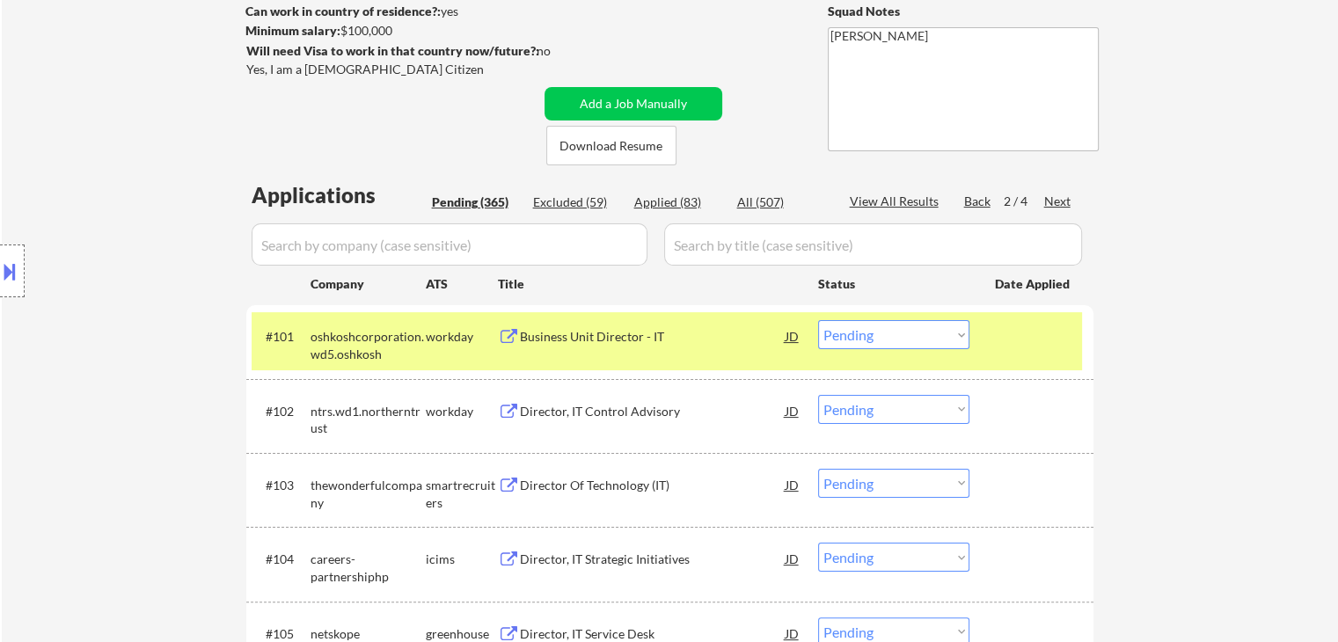
scroll to position [117, 0]
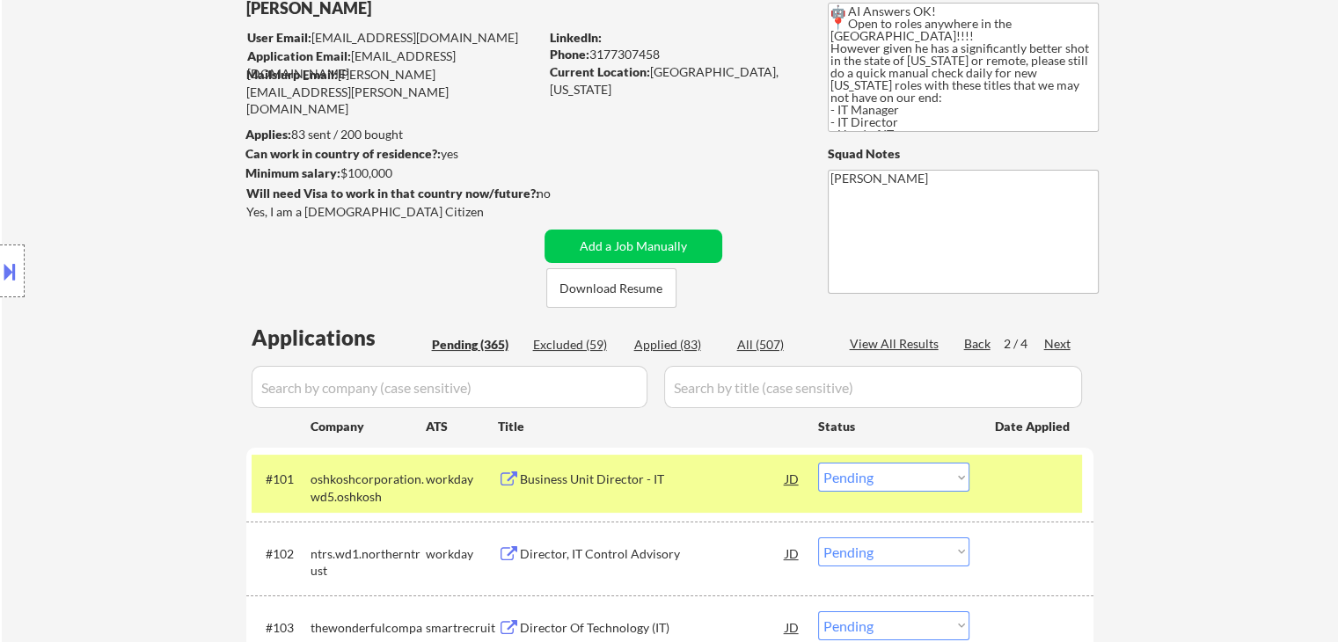
drag, startPoint x: 340, startPoint y: 171, endPoint x: 405, endPoint y: 181, distance: 65.1
click at [405, 181] on div "Minimum salary: $100,000" at bounding box center [391, 174] width 293 height 18
copy div "$100,000"
click at [3, 282] on button at bounding box center [9, 271] width 19 height 29
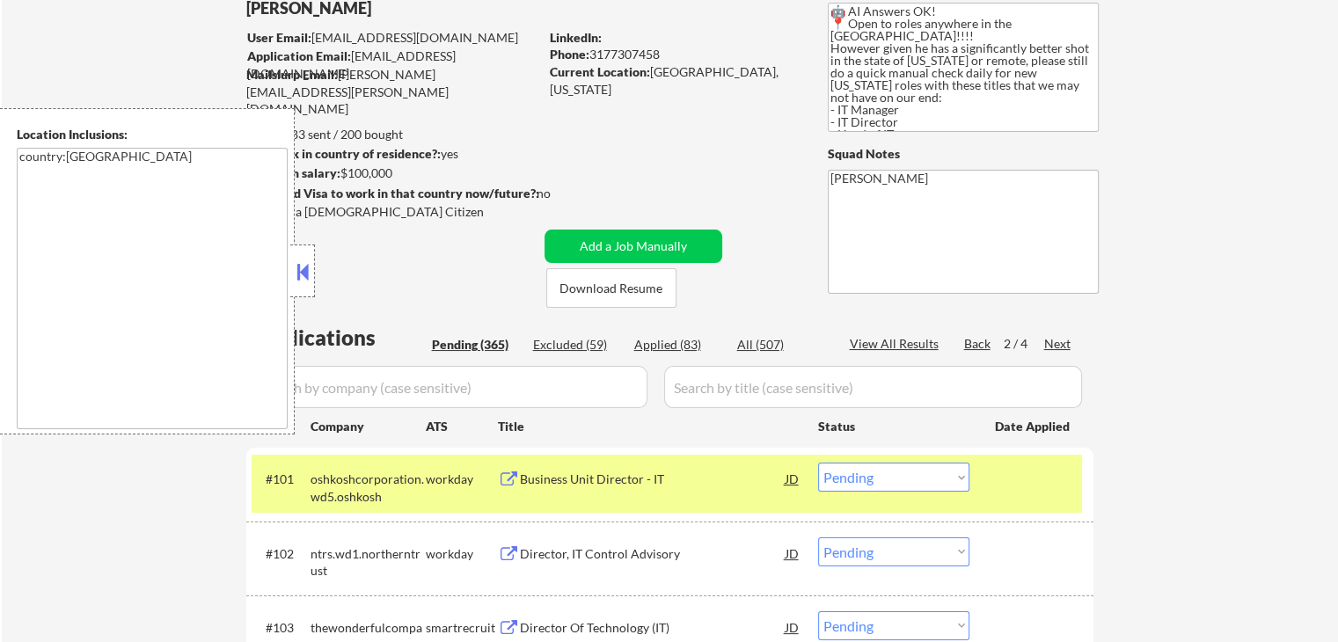
click at [308, 285] on div at bounding box center [302, 271] width 25 height 53
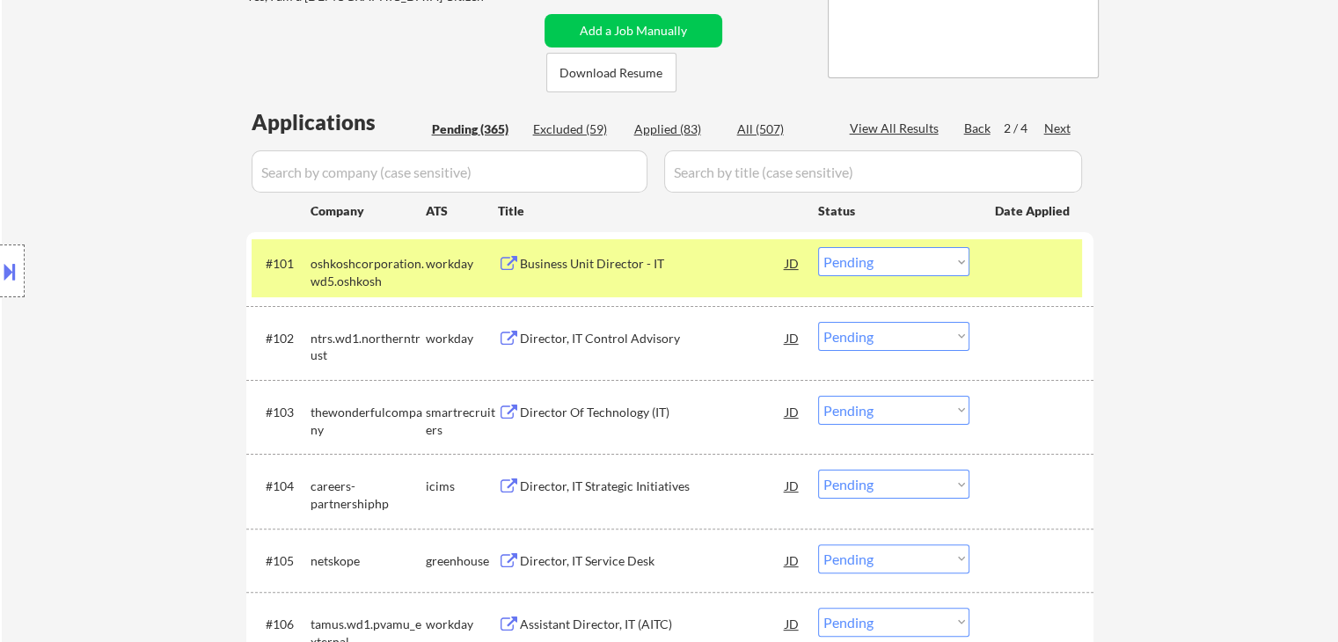
scroll to position [352, 0]
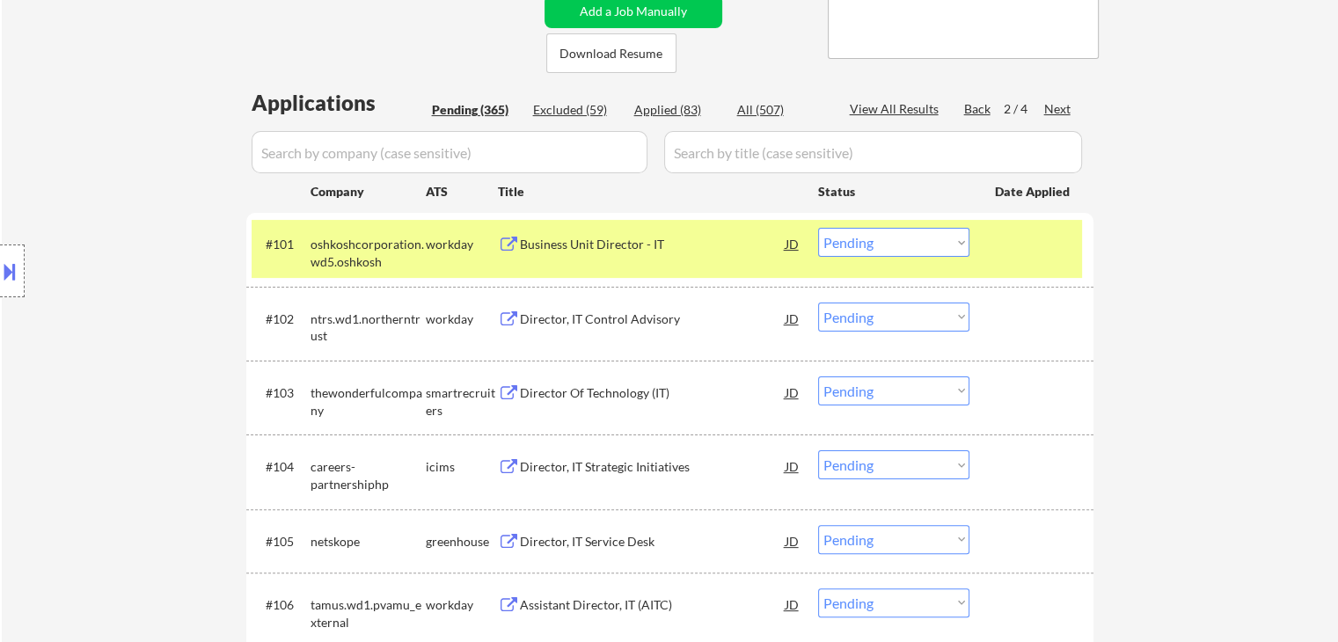
click at [686, 106] on div "Applied (83)" at bounding box center [678, 110] width 88 height 18
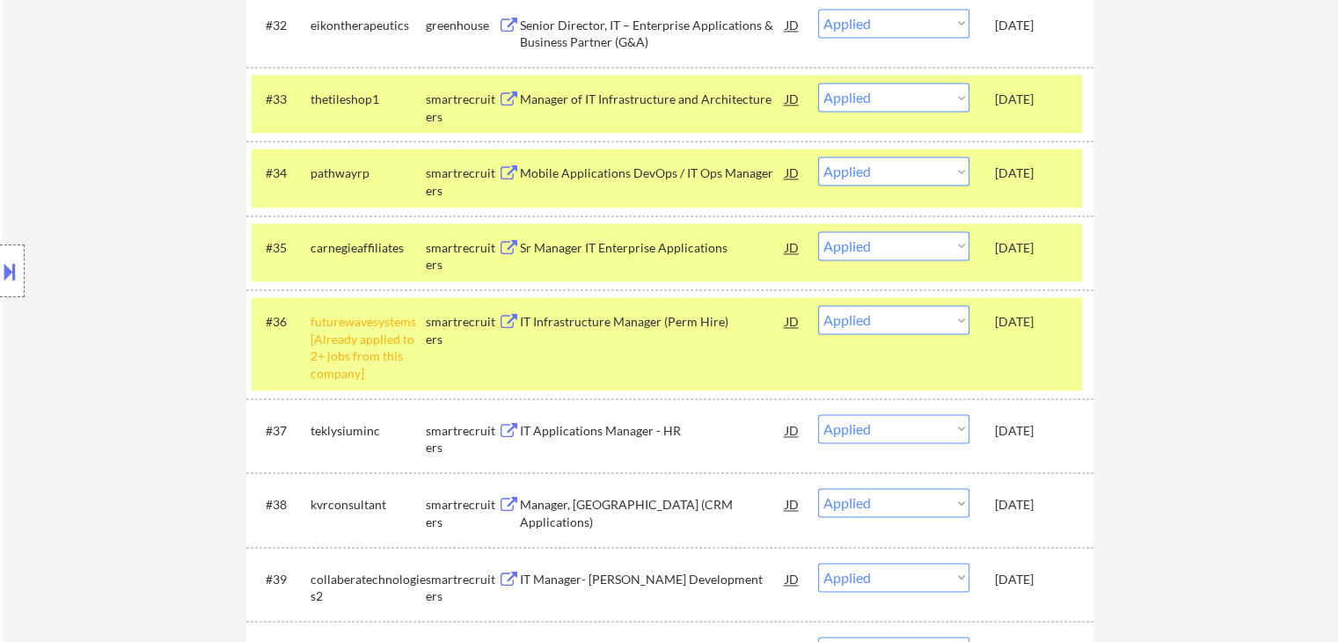
scroll to position [4397, 0]
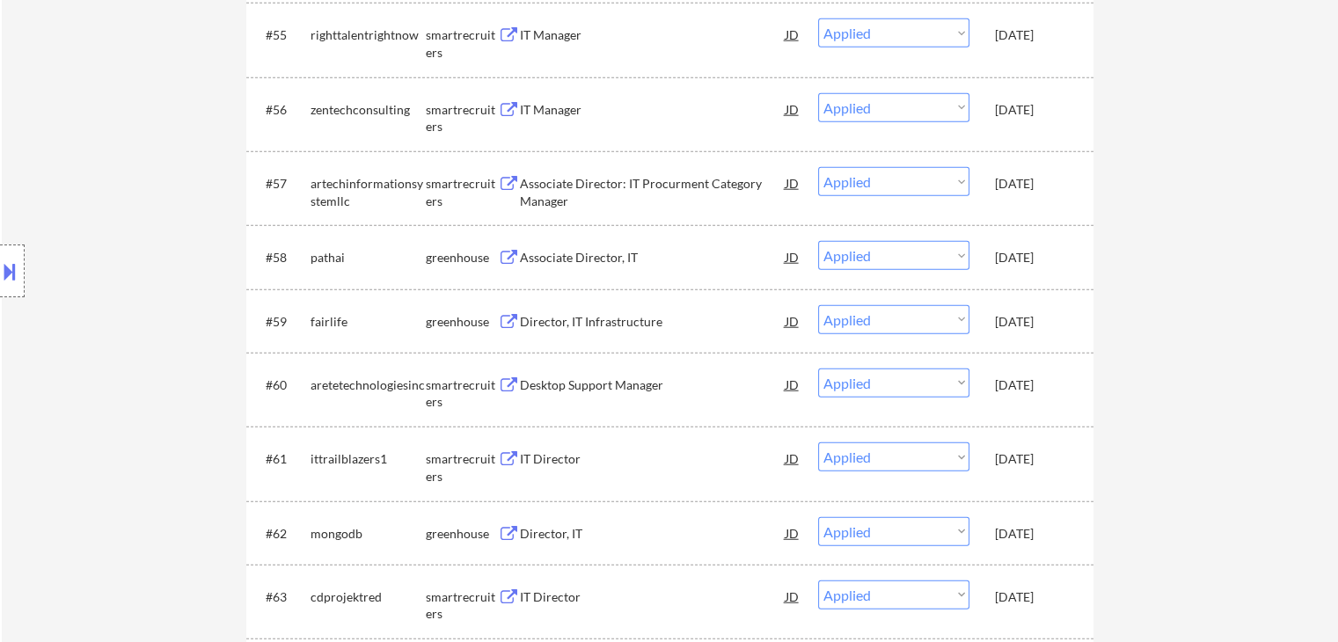
drag, startPoint x: 1212, startPoint y: 334, endPoint x: 584, endPoint y: 0, distance: 711.6
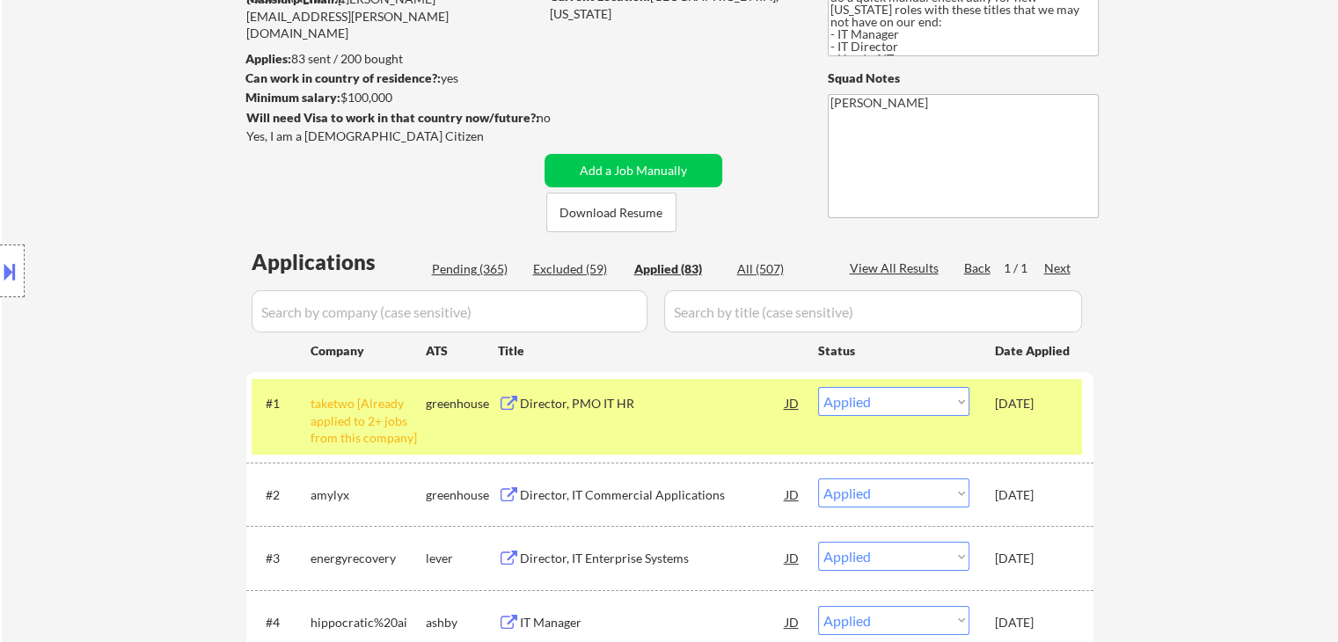
scroll to position [264, 0]
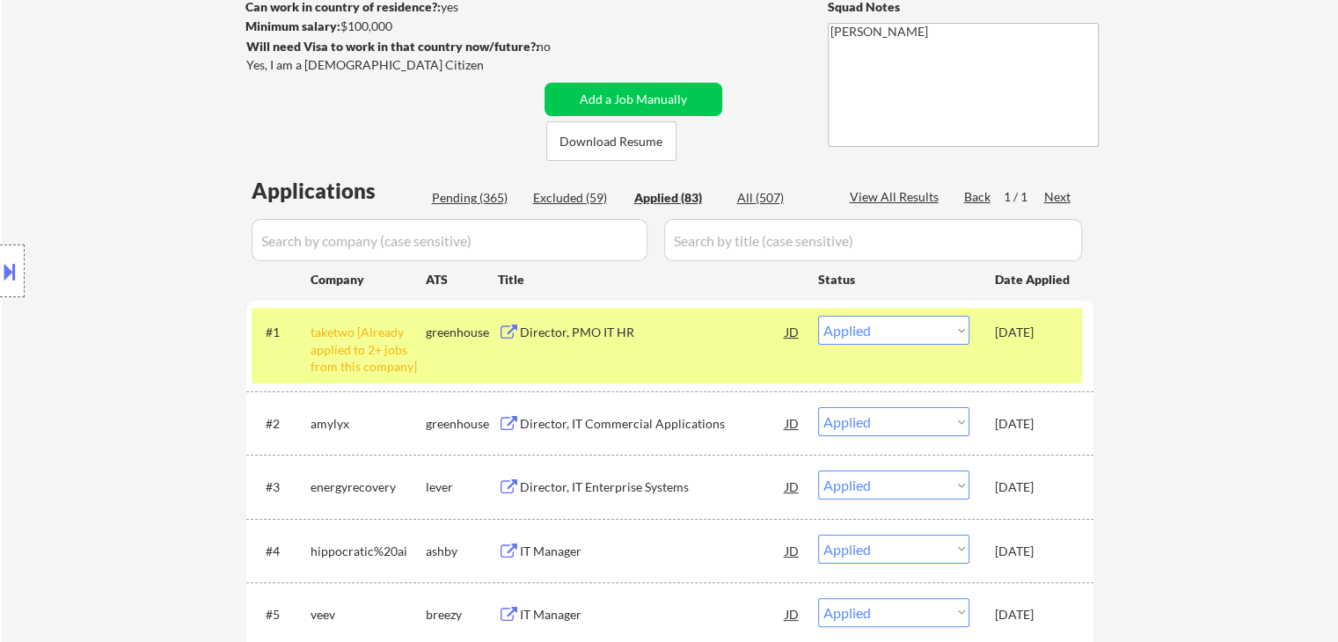
click at [461, 196] on div "Pending (365)" at bounding box center [476, 198] width 88 height 18
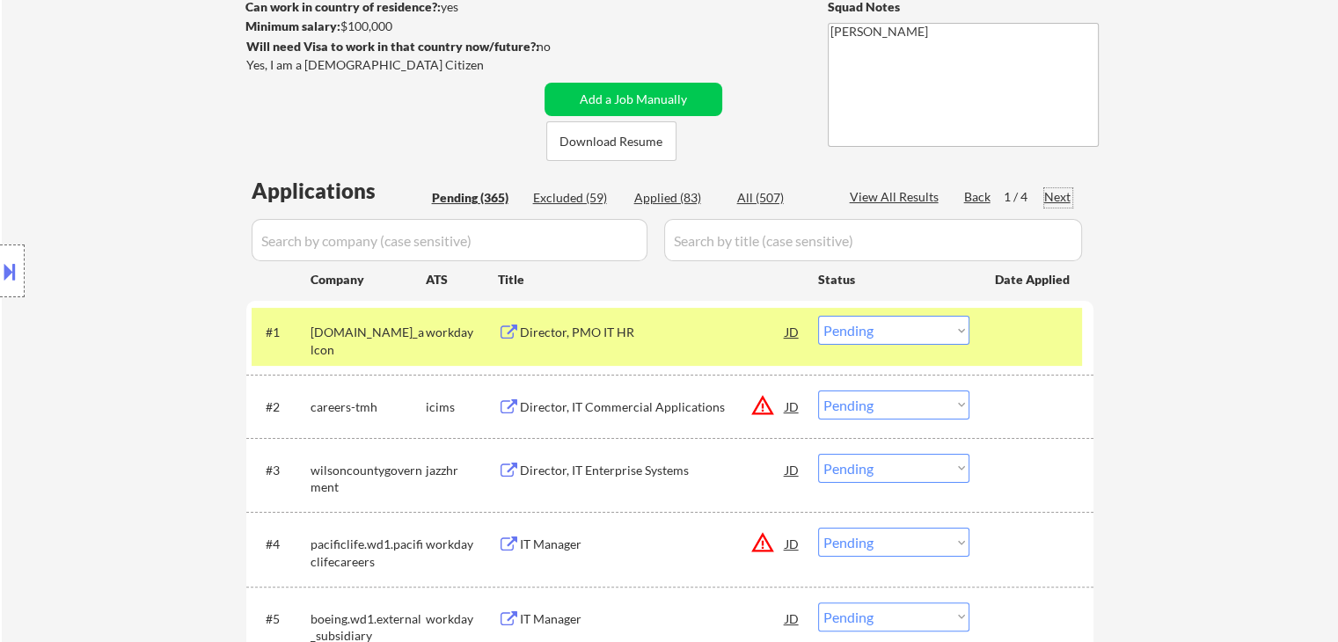
click at [1065, 202] on div "Next" at bounding box center [1058, 197] width 28 height 18
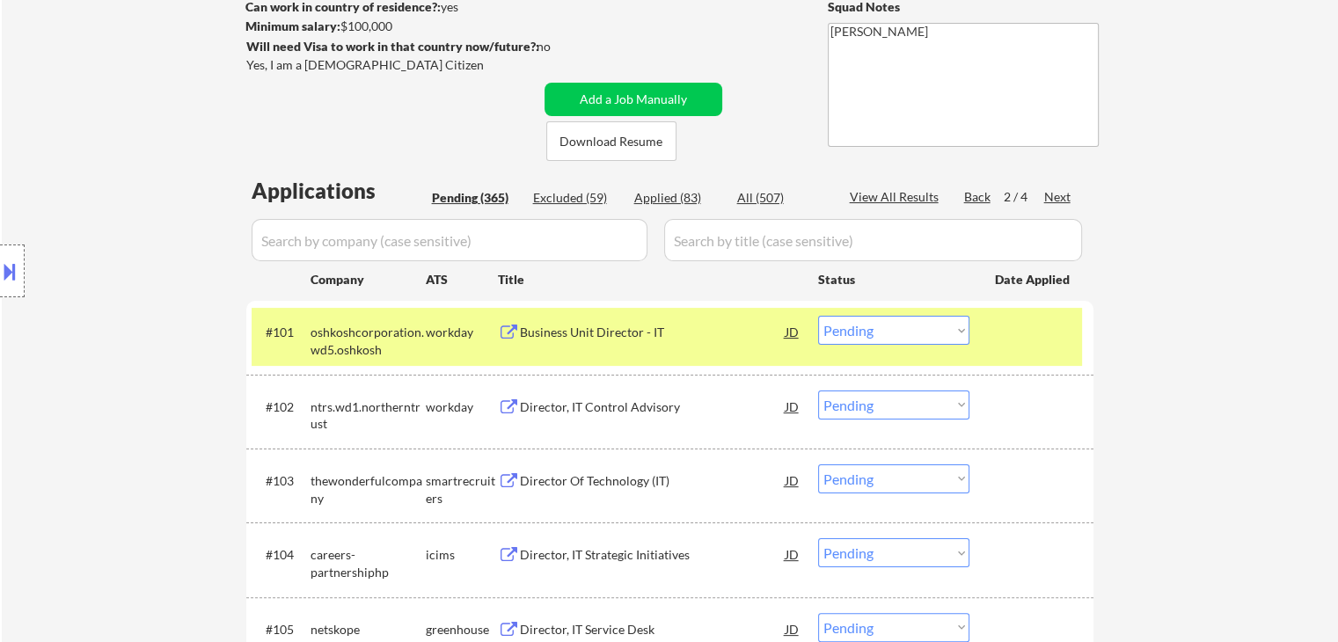
click at [1065, 199] on div "Next" at bounding box center [1058, 197] width 28 height 18
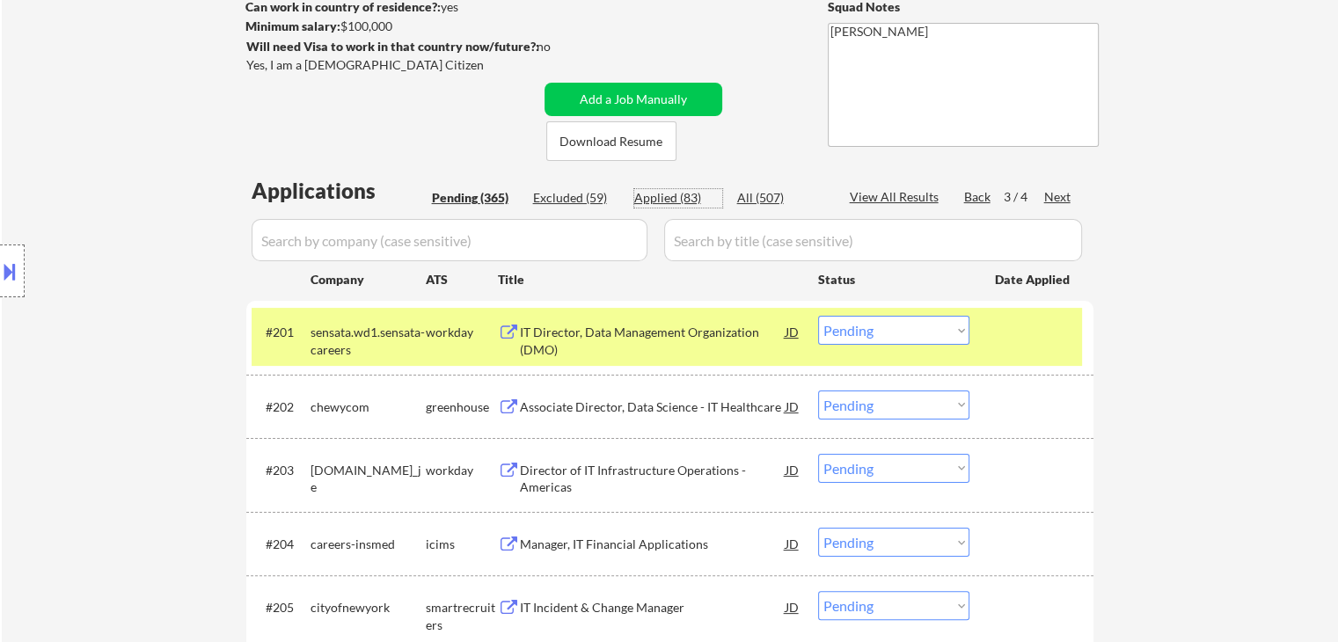
click at [669, 199] on div "Applied (83)" at bounding box center [678, 198] width 88 height 18
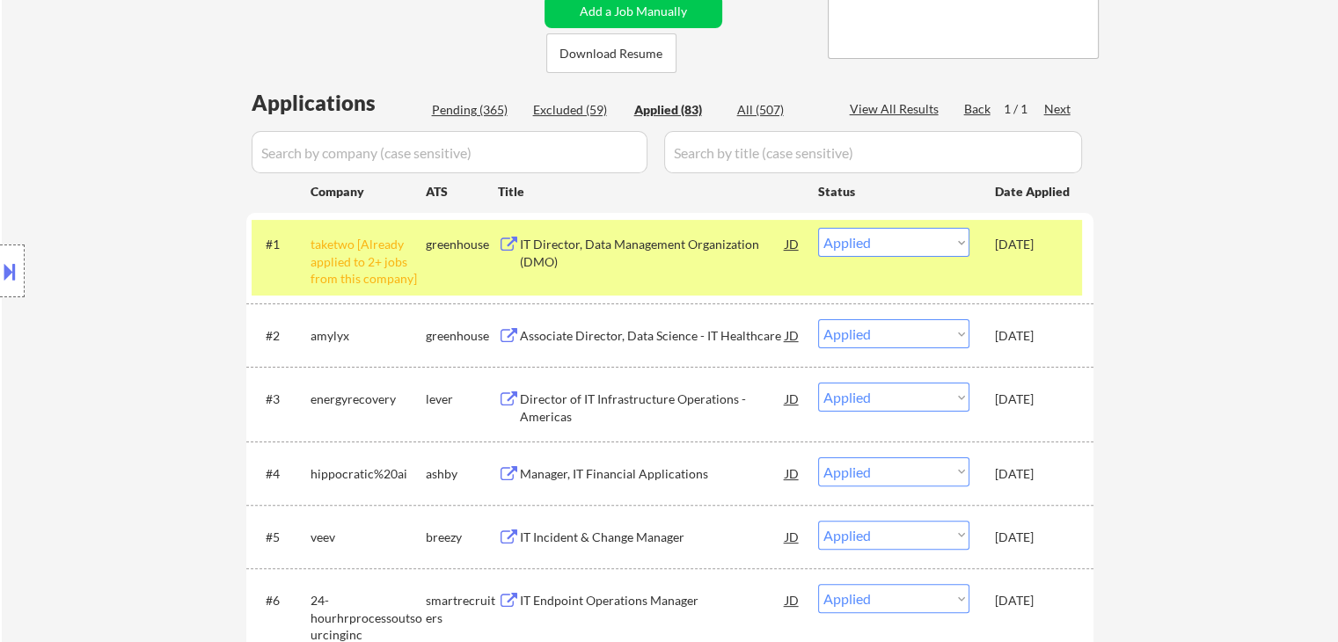
scroll to position [528, 0]
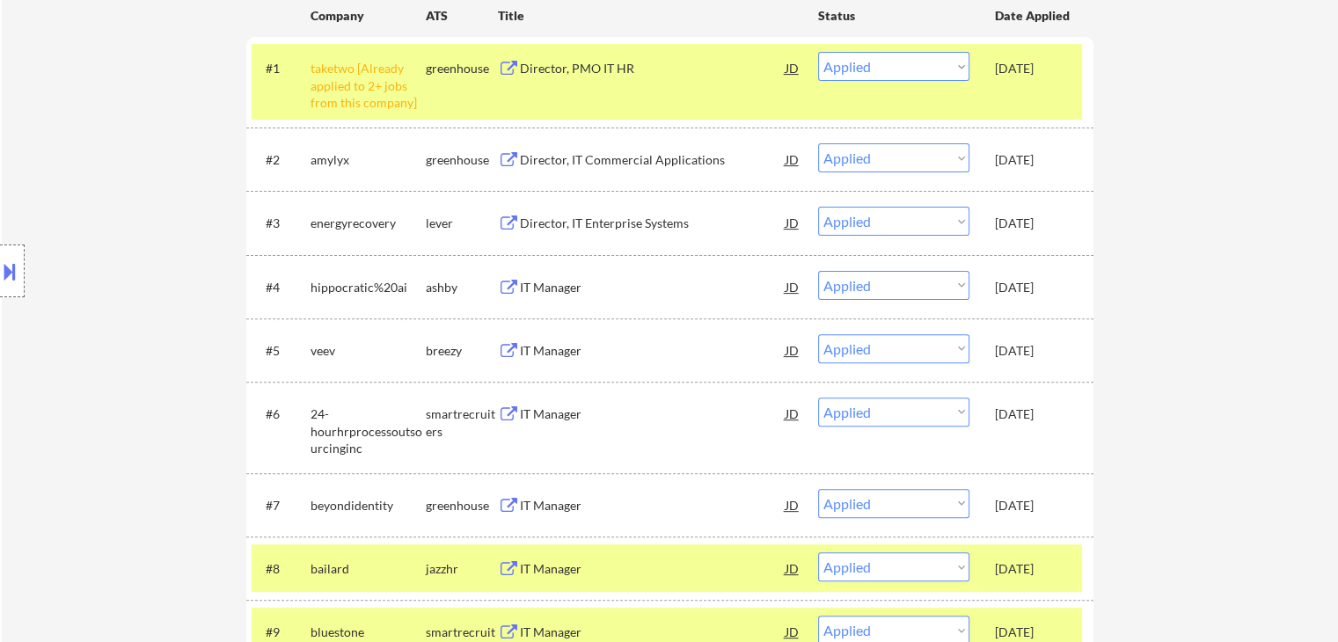
click at [560, 157] on div "Director, IT Commercial Applications" at bounding box center [653, 160] width 266 height 18
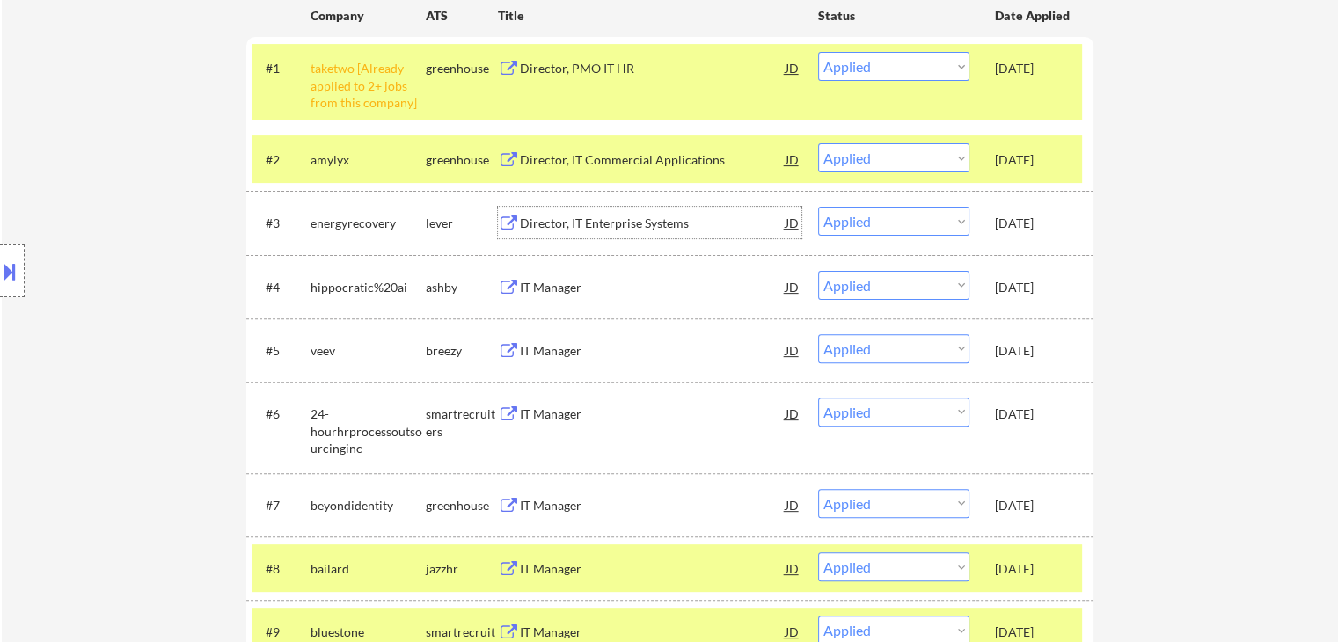
click at [584, 219] on div "Director, IT Enterprise Systems" at bounding box center [653, 224] width 266 height 18
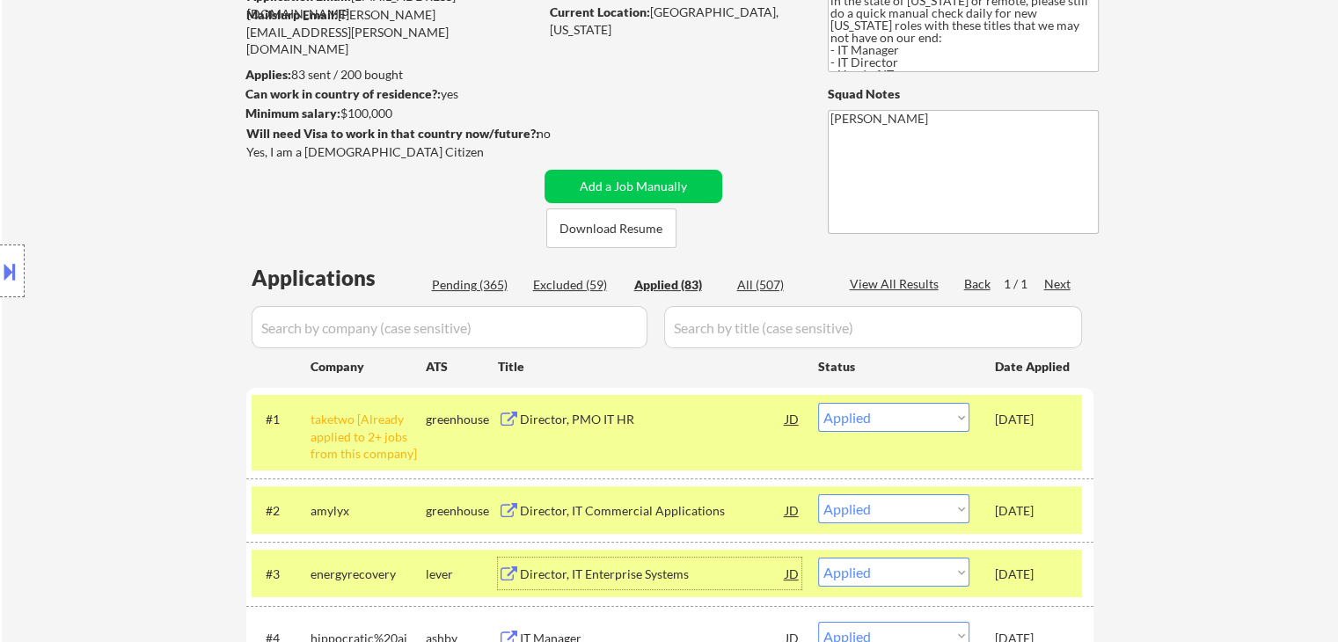
scroll to position [0, 0]
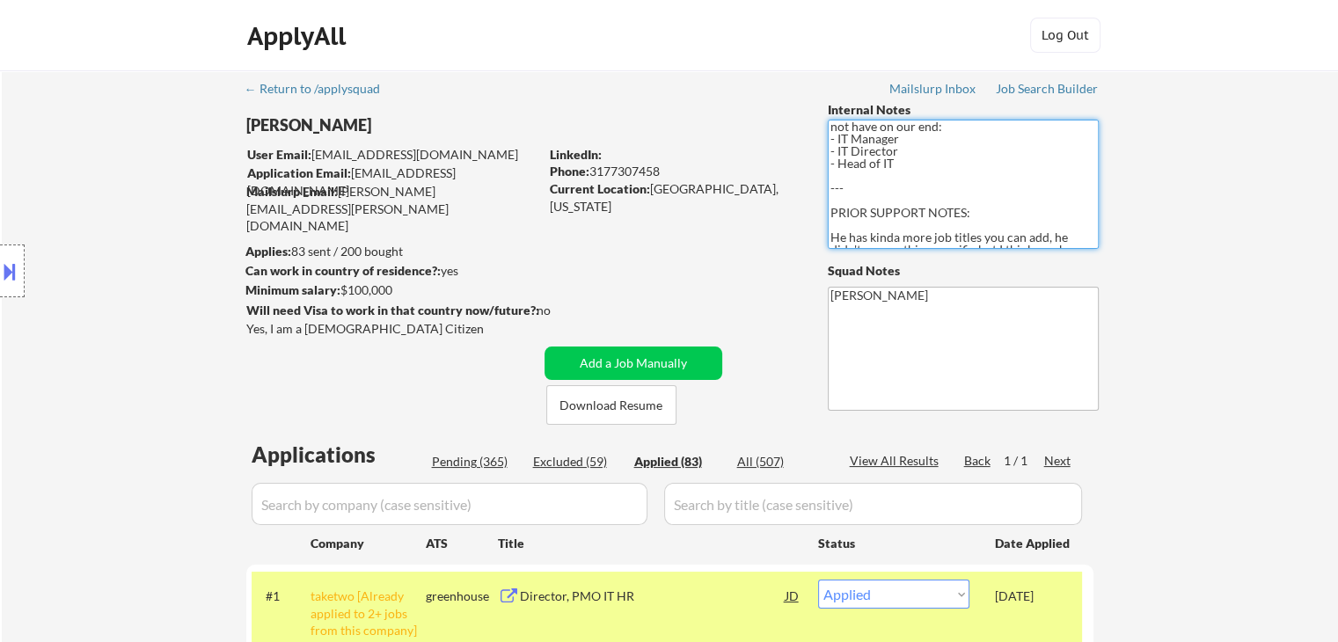
click at [926, 202] on textarea "🤖 AI Answers OK! 📍 Open to roles anywhere in the [GEOGRAPHIC_DATA]!!!! However …" at bounding box center [963, 184] width 271 height 129
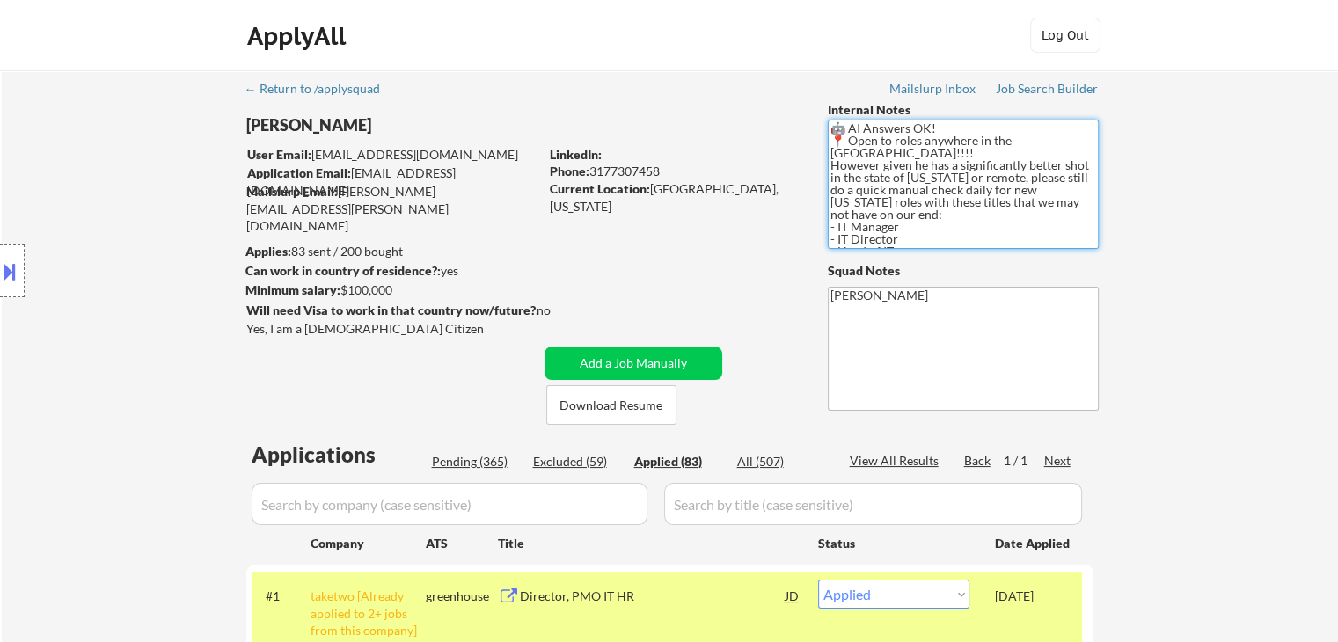
drag, startPoint x: 858, startPoint y: 150, endPoint x: 921, endPoint y: 148, distance: 63.4
click at [921, 148] on textarea "🤖 AI Answers OK! 📍 Open to roles anywhere in the [GEOGRAPHIC_DATA]!!!! However …" at bounding box center [963, 184] width 271 height 129
click at [926, 173] on textarea "🤖 AI Answers OK! 📍 Open to roles anywhere in the [GEOGRAPHIC_DATA]!!!! However …" at bounding box center [963, 184] width 271 height 129
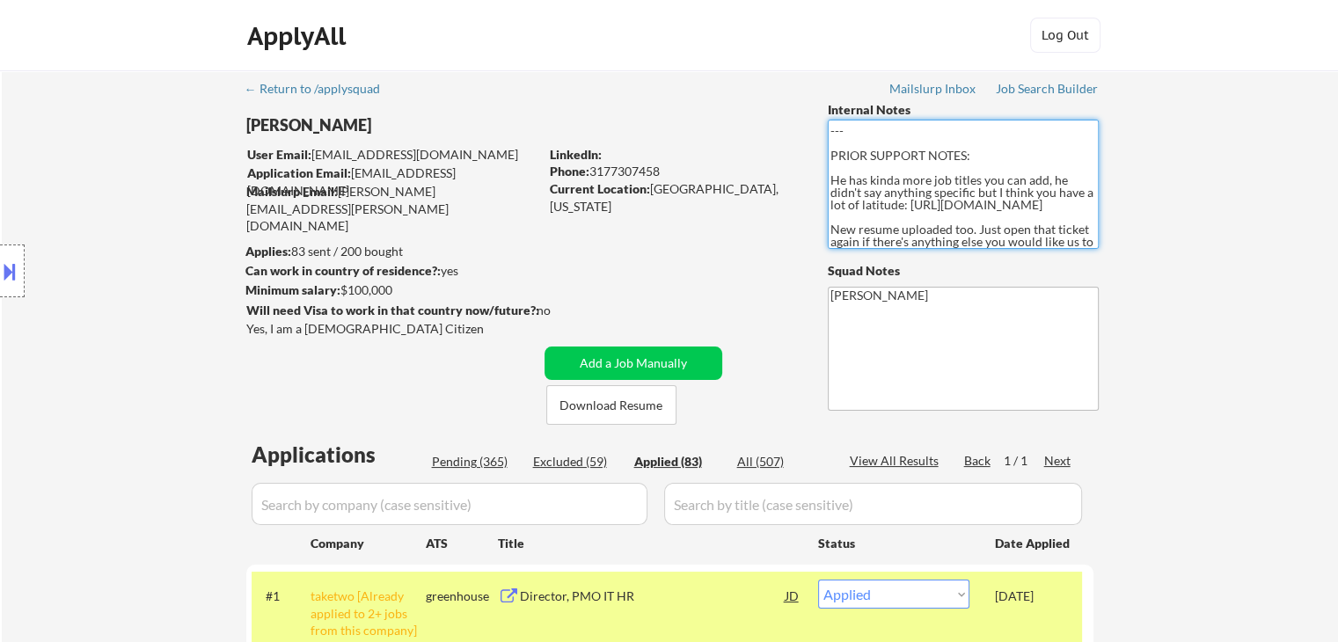
scroll to position [171, 0]
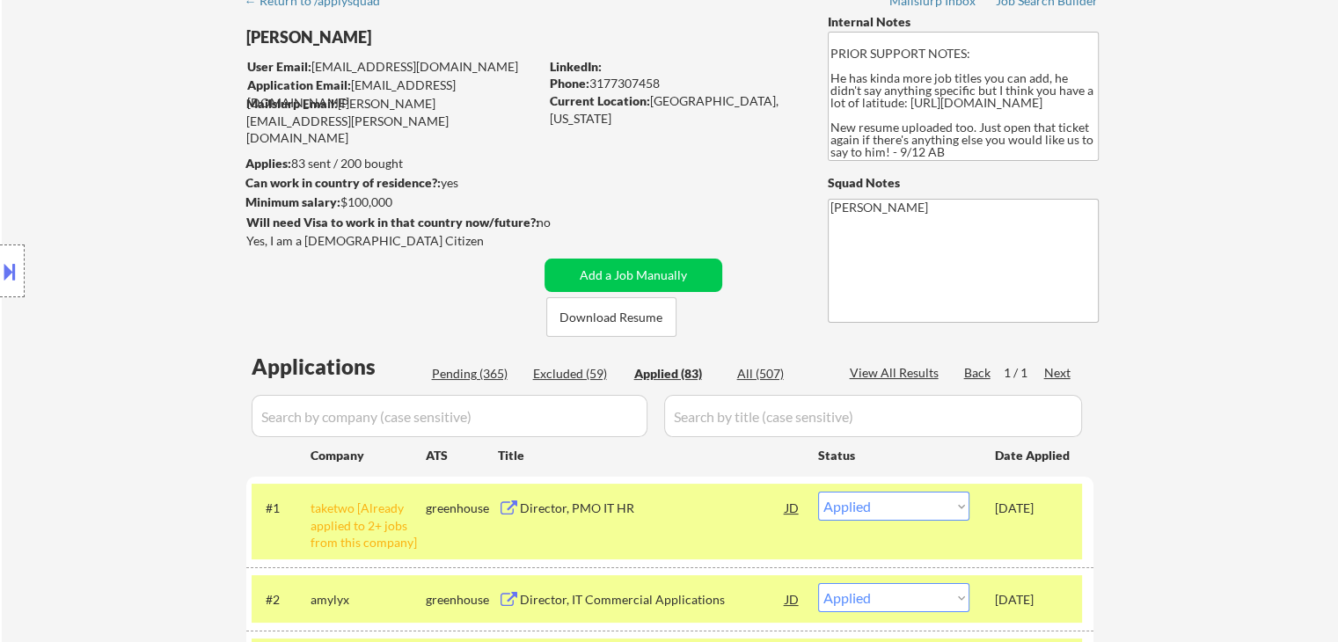
scroll to position [0, 0]
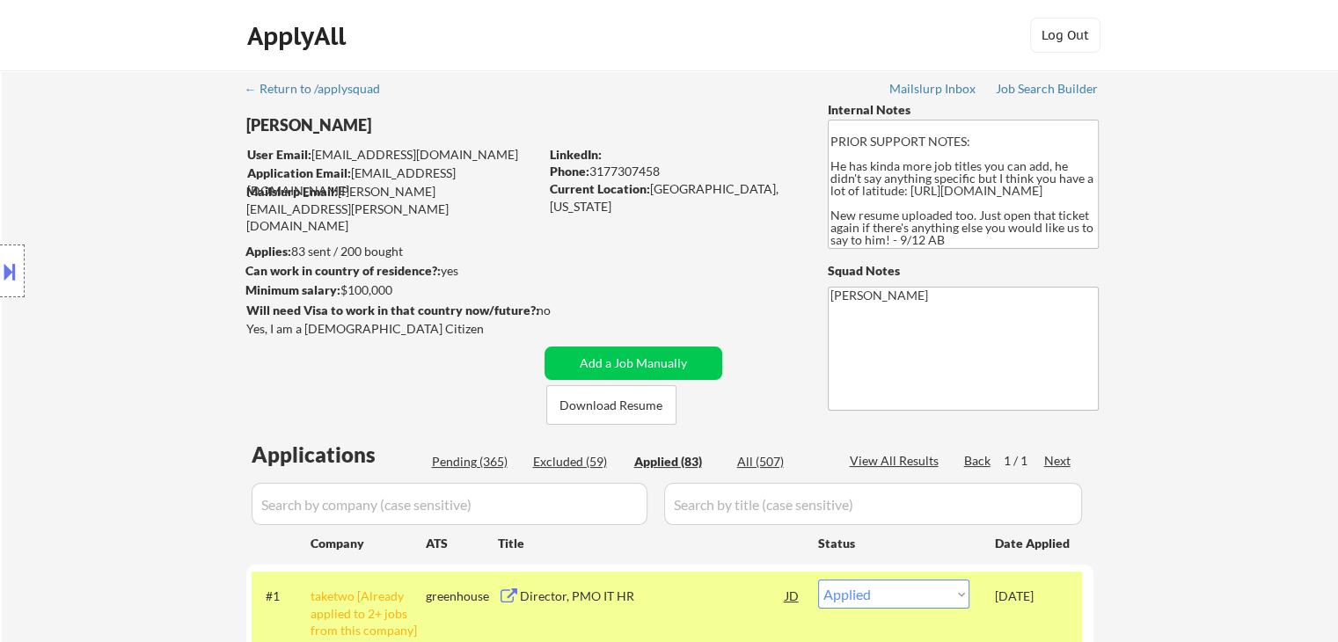
click at [459, 464] on div "Pending (365)" at bounding box center [476, 462] width 88 height 18
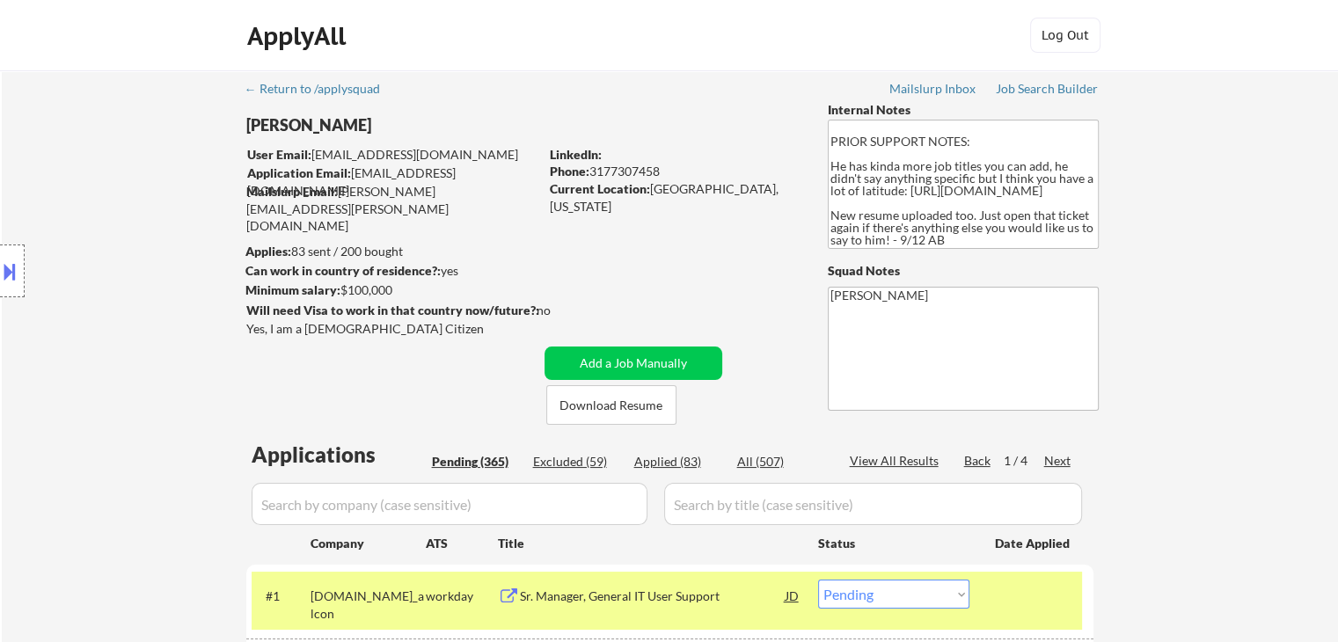
click at [1041, 460] on div "1 / 4" at bounding box center [1024, 461] width 40 height 18
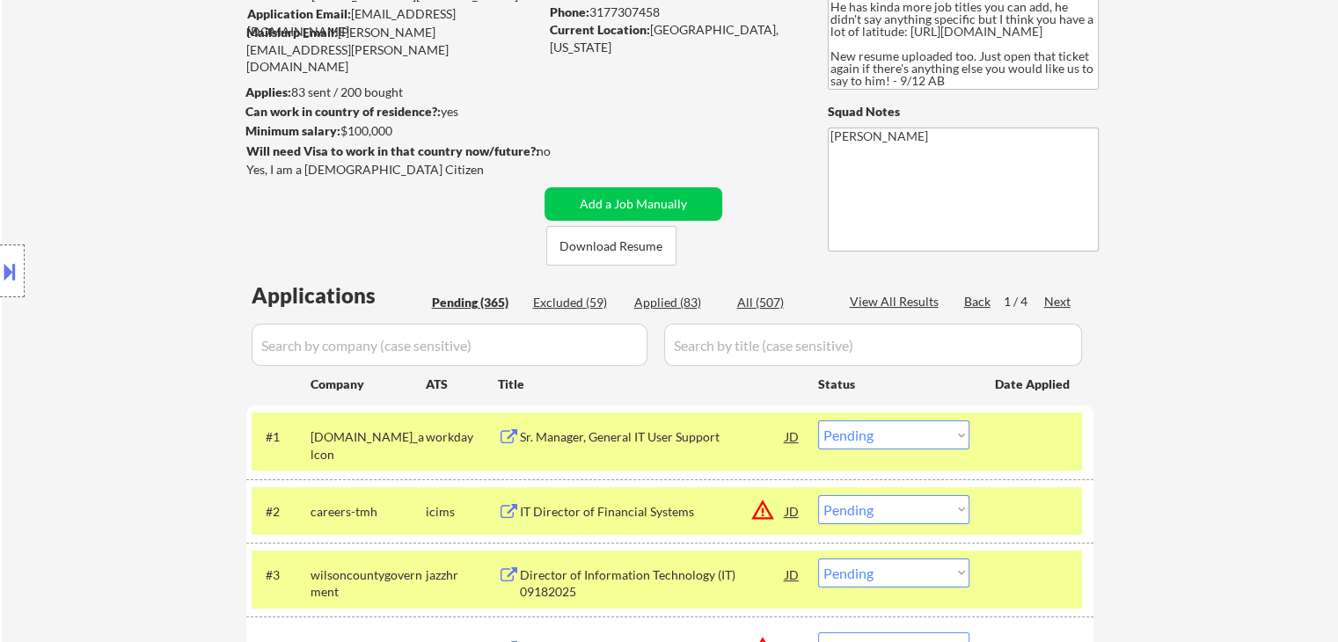
scroll to position [264, 0]
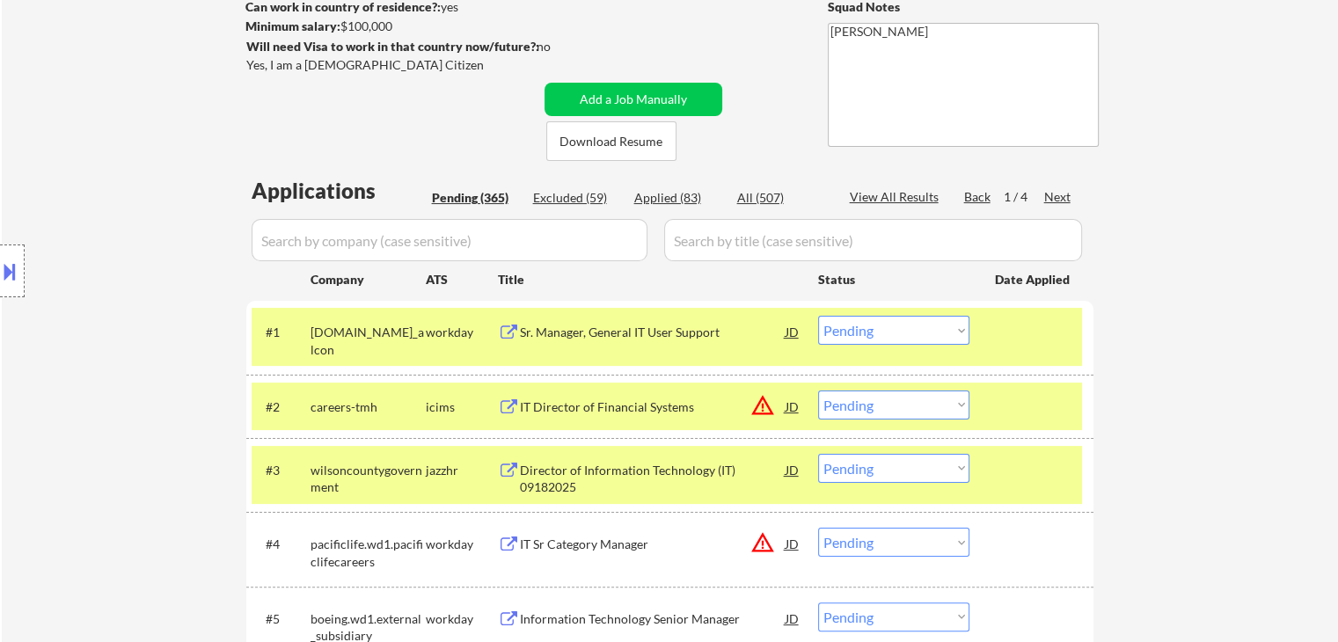
click at [1058, 198] on div "Next" at bounding box center [1058, 197] width 28 height 18
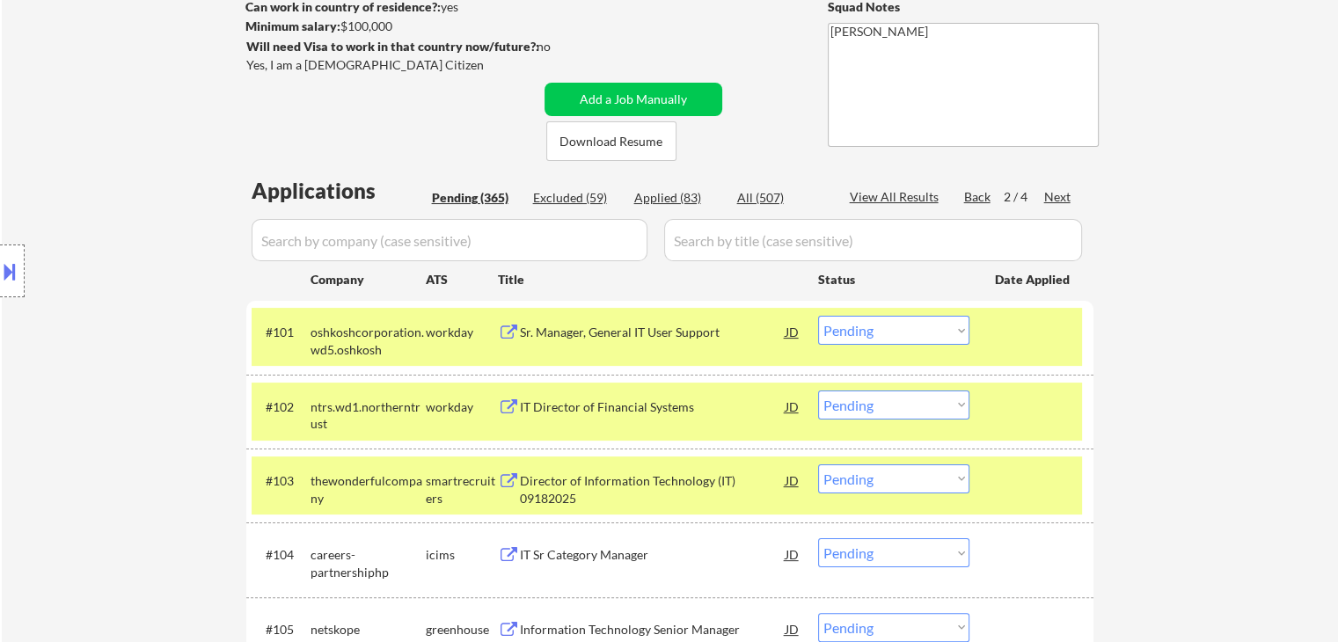
scroll to position [975, 0]
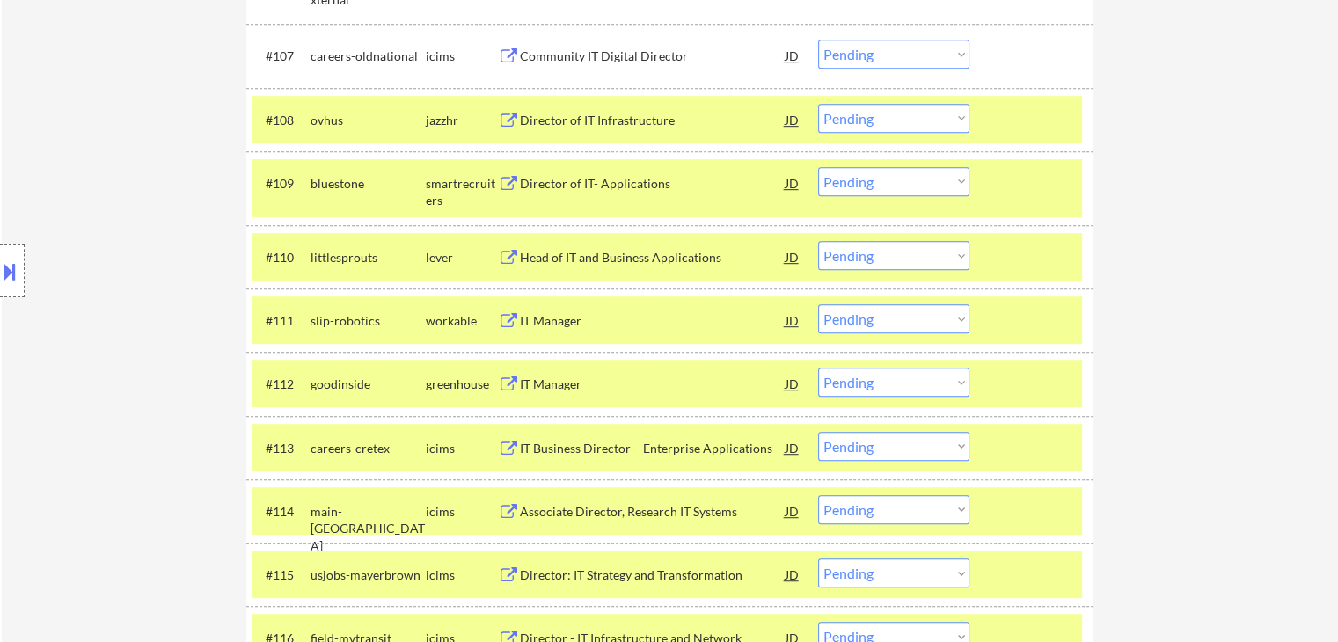
click at [919, 321] on select "Choose an option... Pending Applied Excluded (Questions) Excluded (Expired) Exc…" at bounding box center [893, 318] width 151 height 29
click at [818, 304] on select "Choose an option... Pending Applied Excluded (Questions) Excluded (Expired) Exc…" at bounding box center [893, 318] width 151 height 29
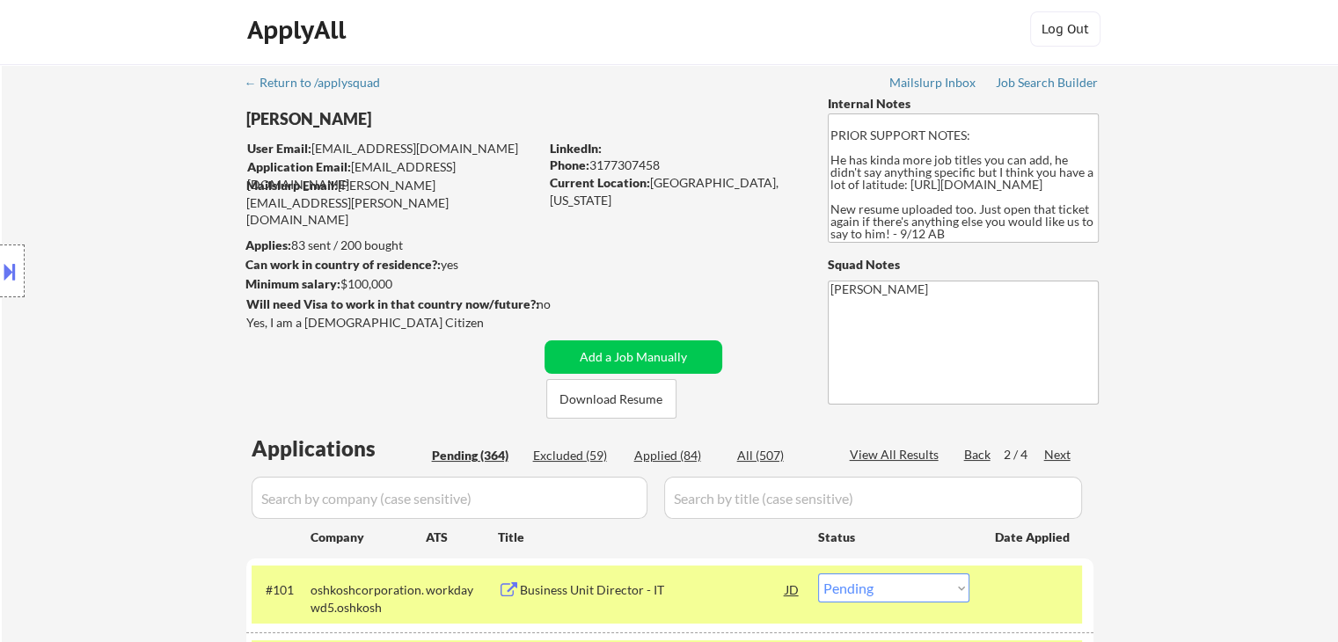
scroll to position [0, 0]
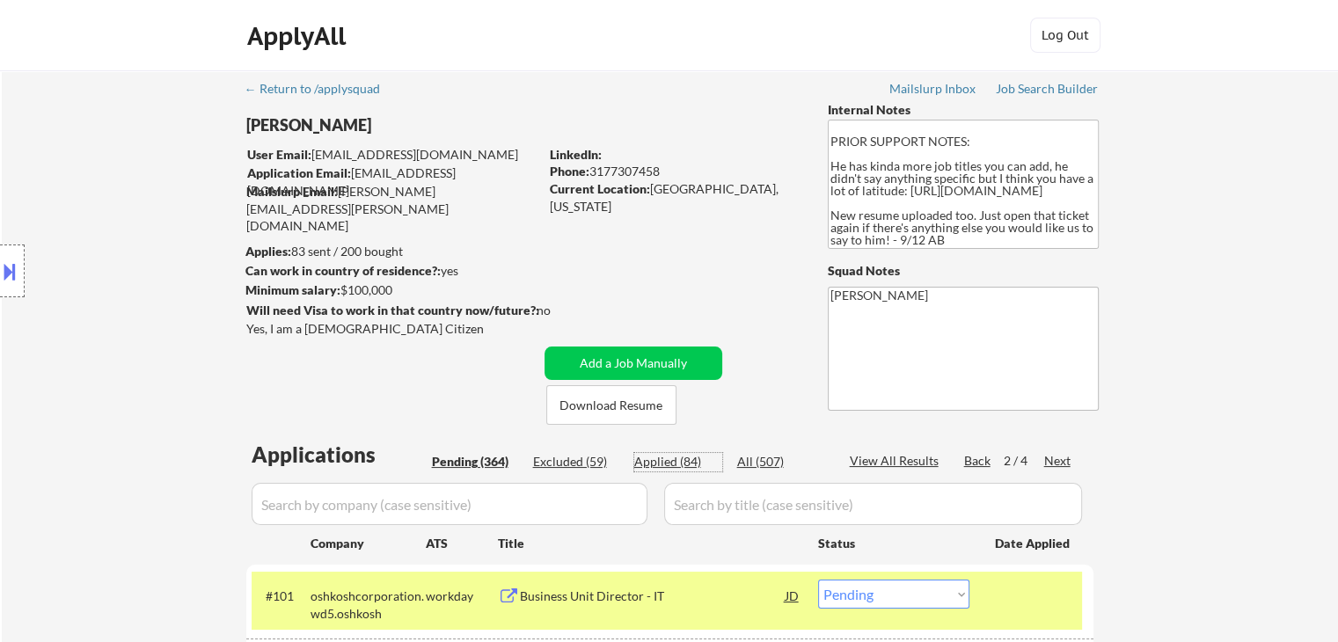
click at [643, 464] on div "Applied (84)" at bounding box center [678, 462] width 88 height 18
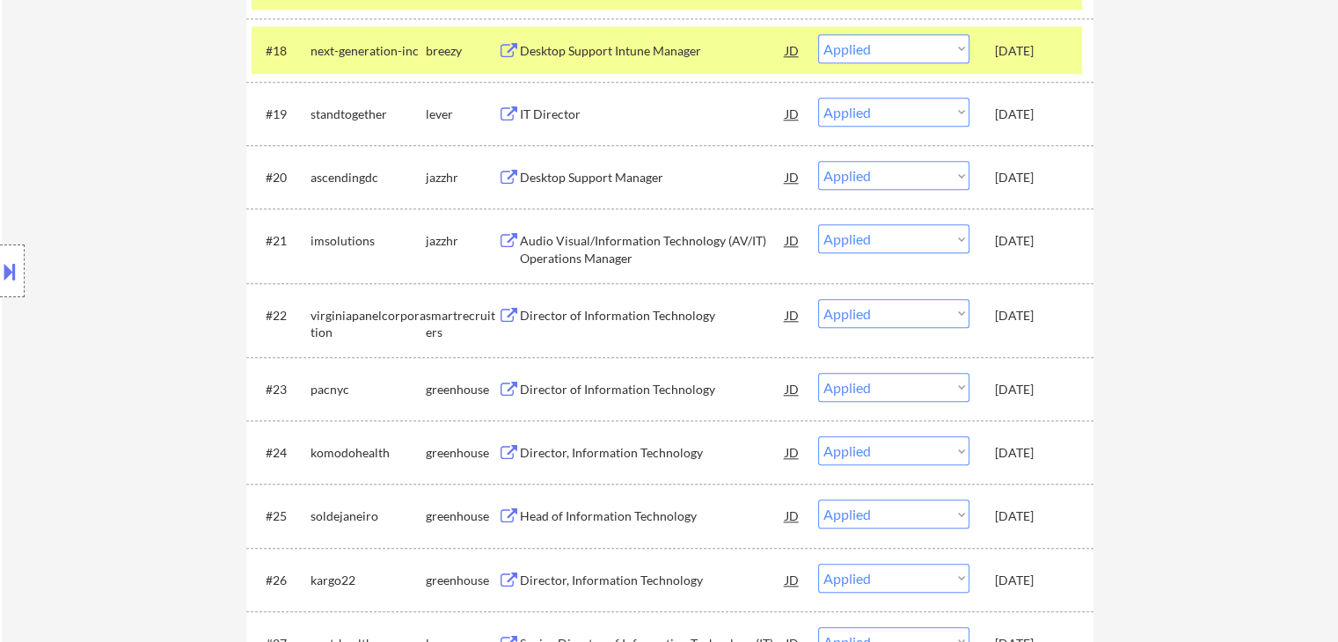
scroll to position [1496, 0]
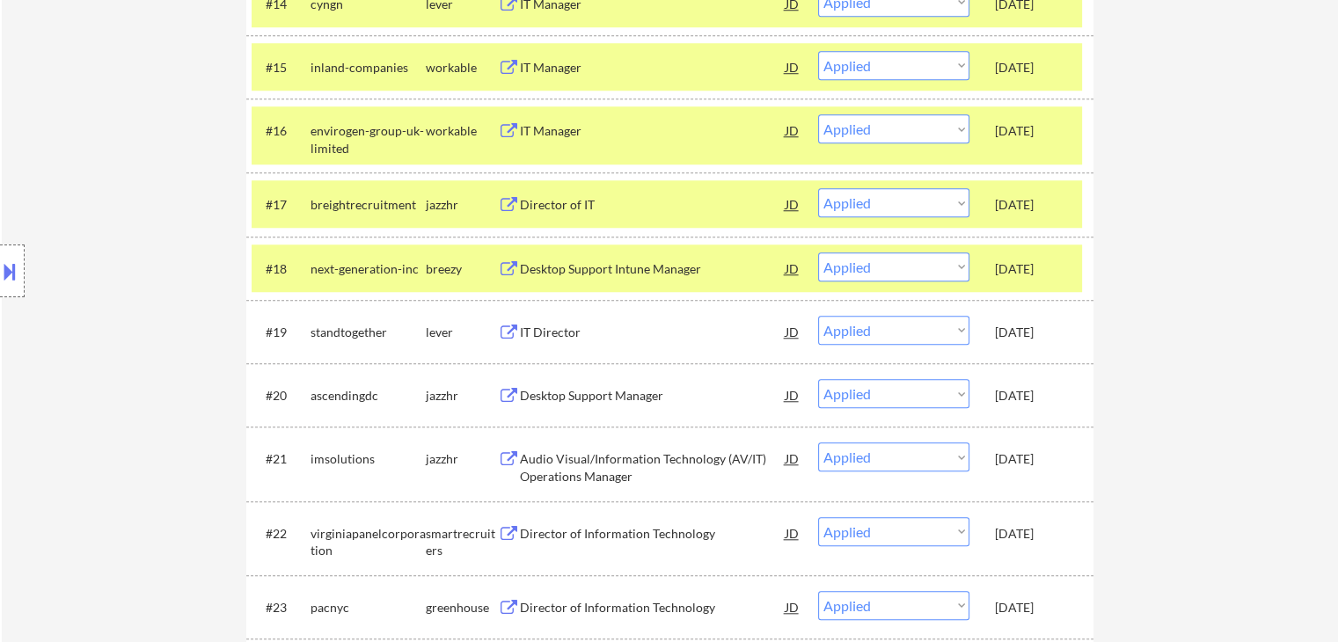
click at [535, 128] on div "IT Manager" at bounding box center [653, 131] width 266 height 18
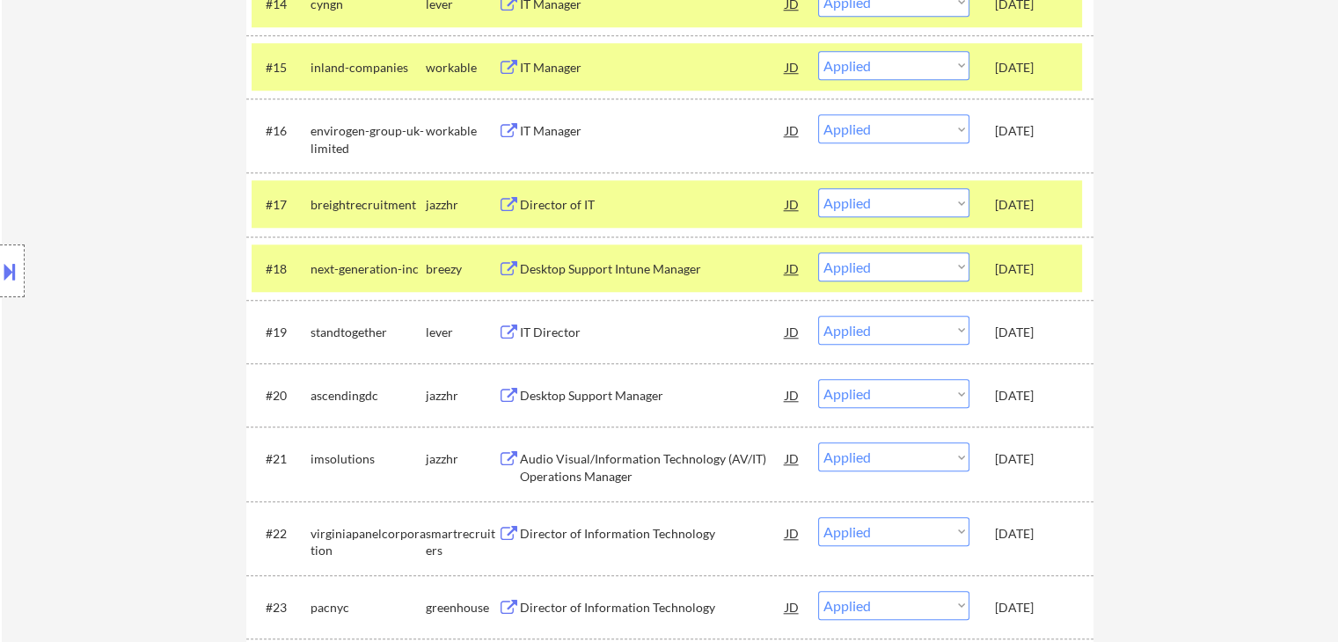
click at [559, 66] on div "IT Manager" at bounding box center [653, 68] width 266 height 18
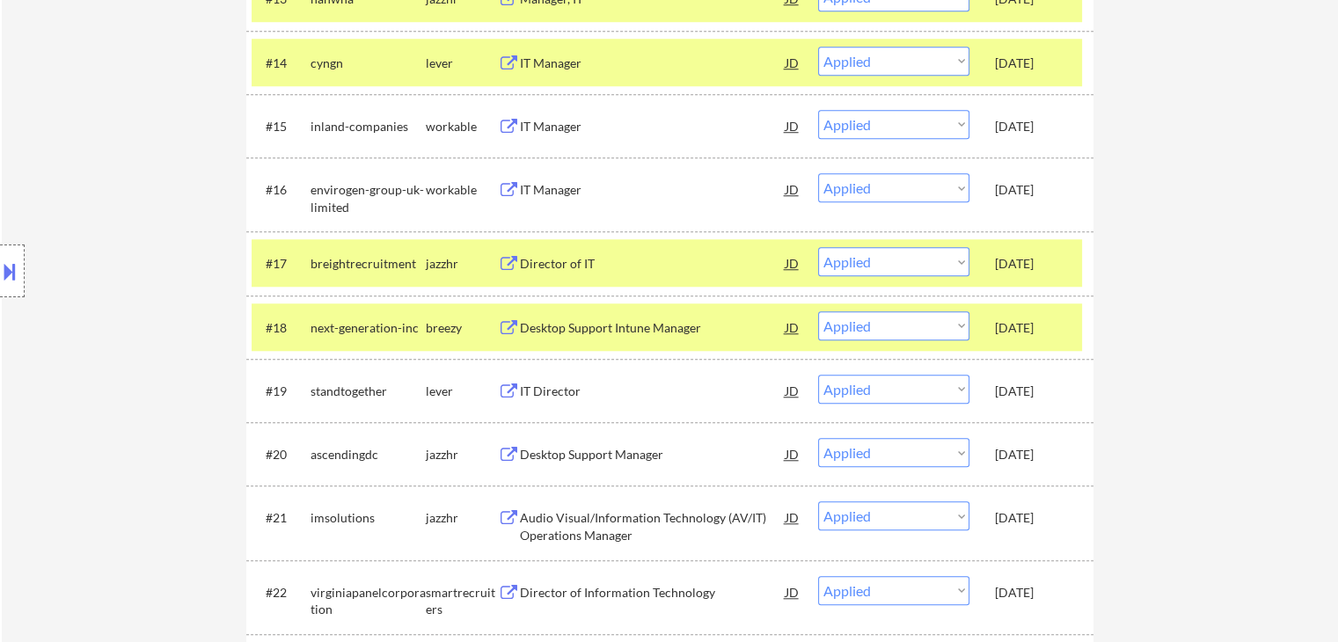
scroll to position [1320, 0]
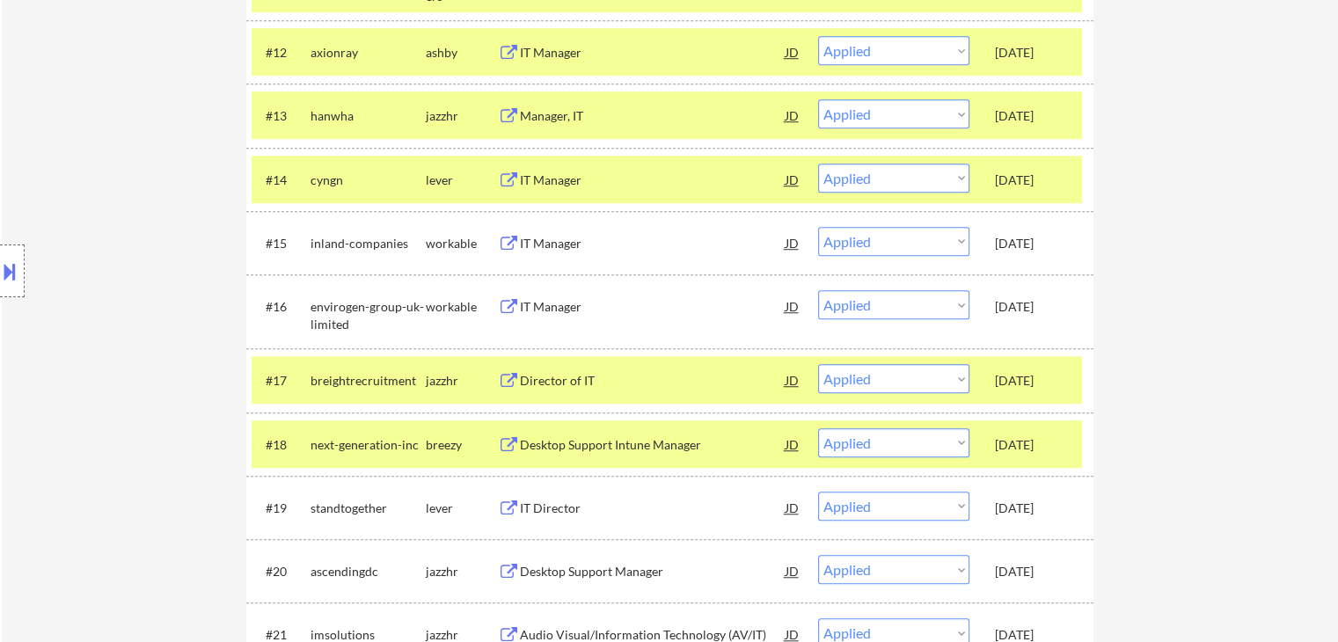
click at [558, 173] on div "IT Manager" at bounding box center [653, 181] width 266 height 18
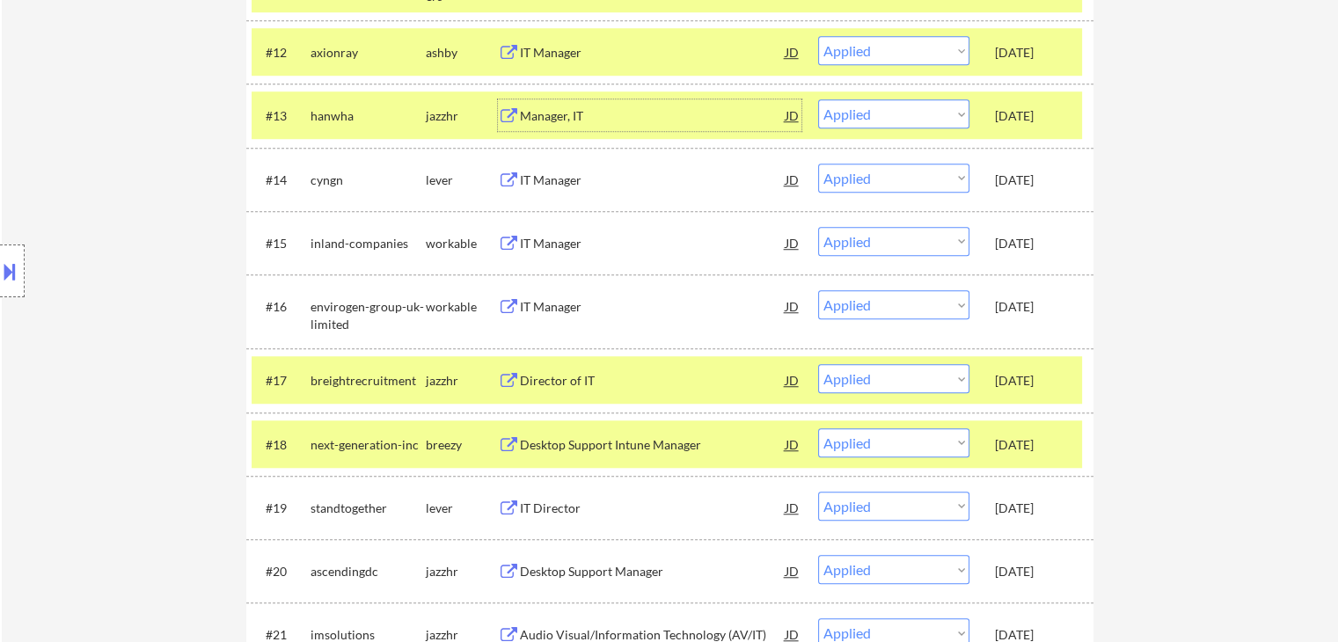
click at [567, 113] on div "Manager, IT" at bounding box center [653, 116] width 266 height 18
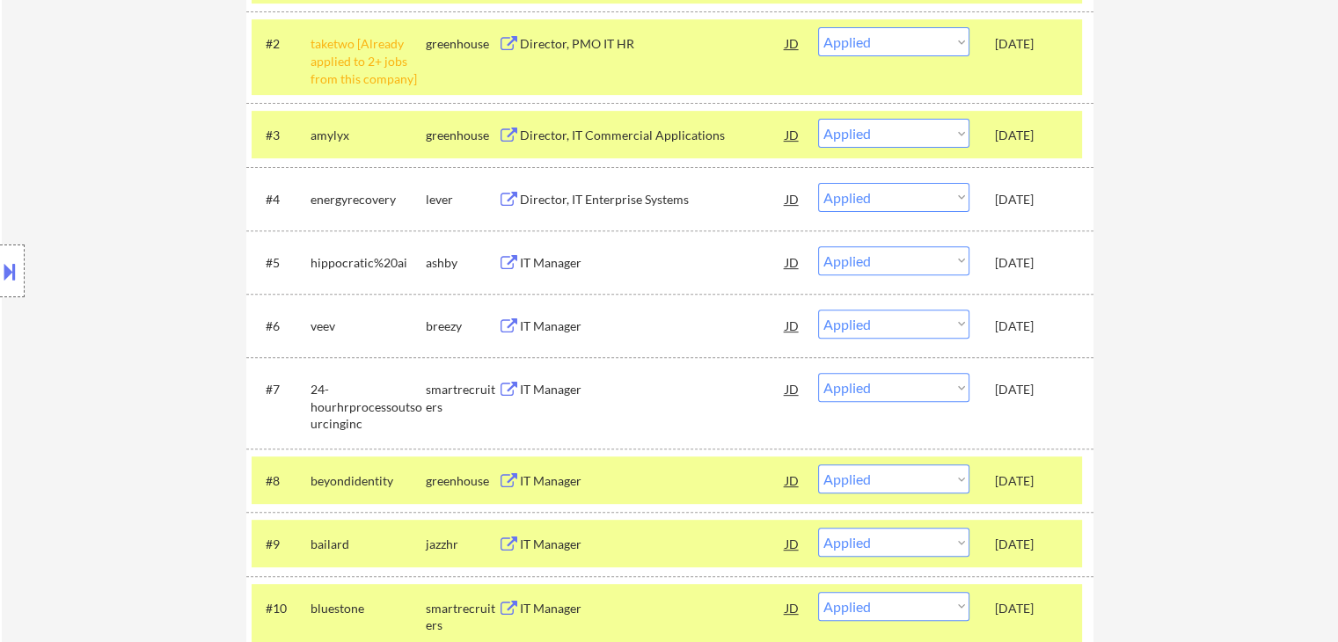
scroll to position [0, 0]
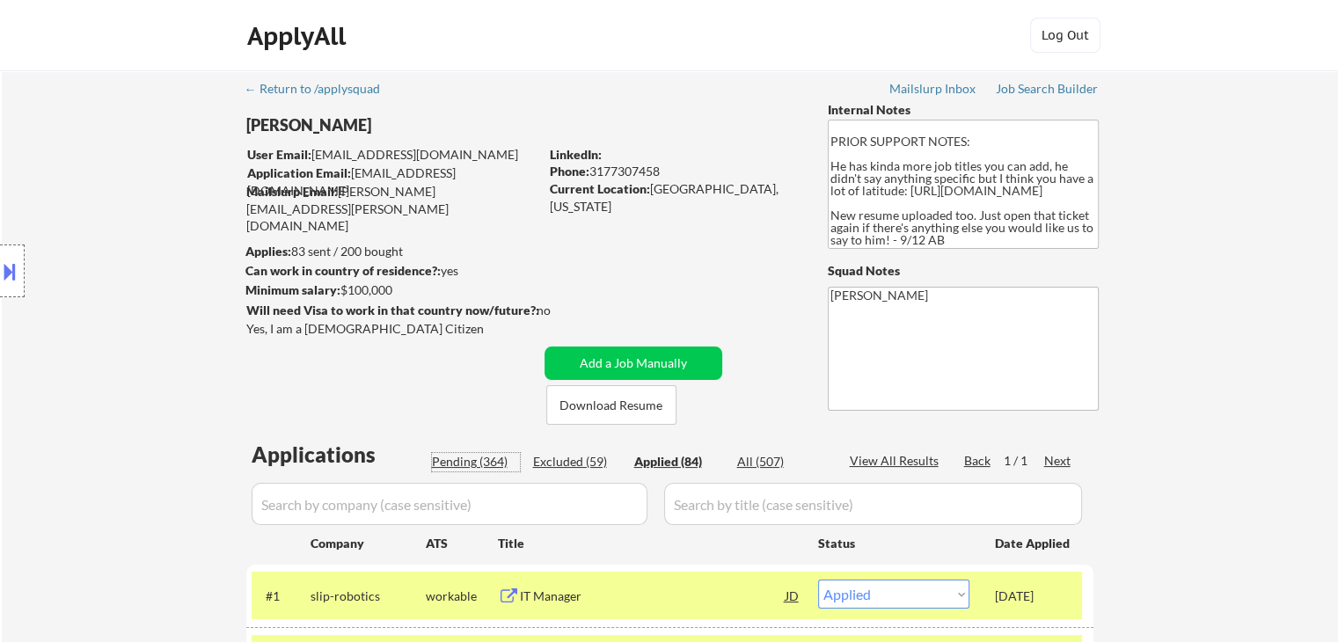
click at [457, 453] on div "Pending (364)" at bounding box center [476, 462] width 88 height 18
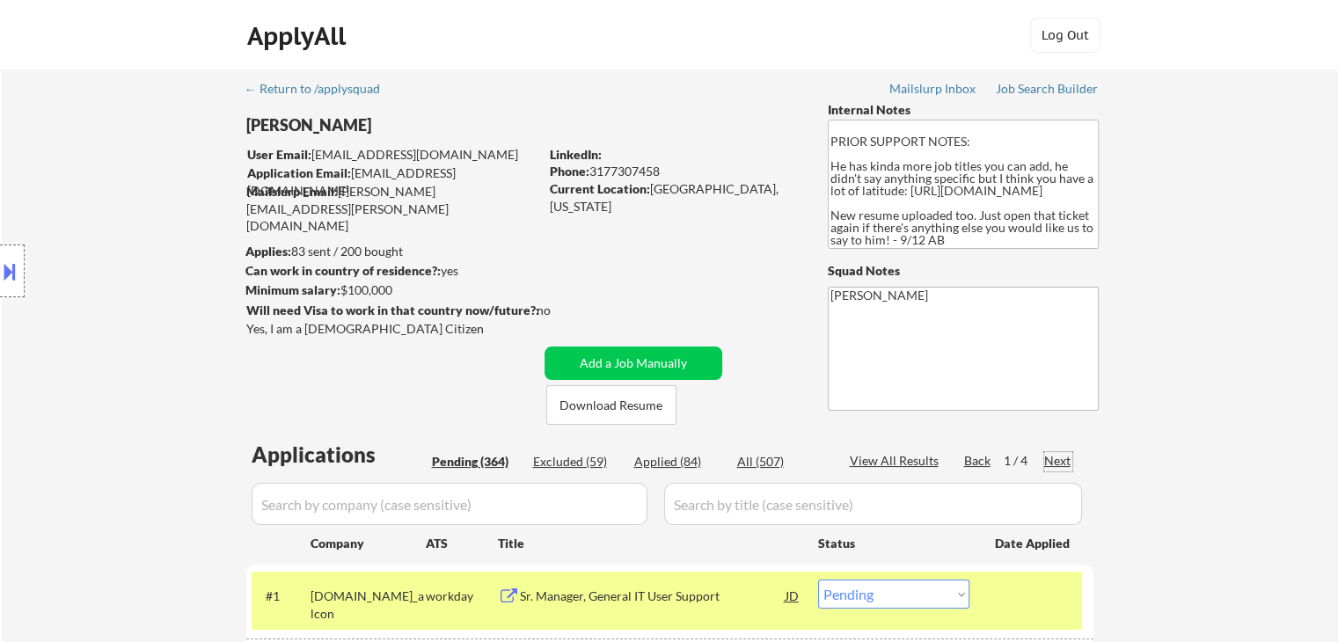
click at [1053, 454] on div "Next" at bounding box center [1058, 461] width 28 height 18
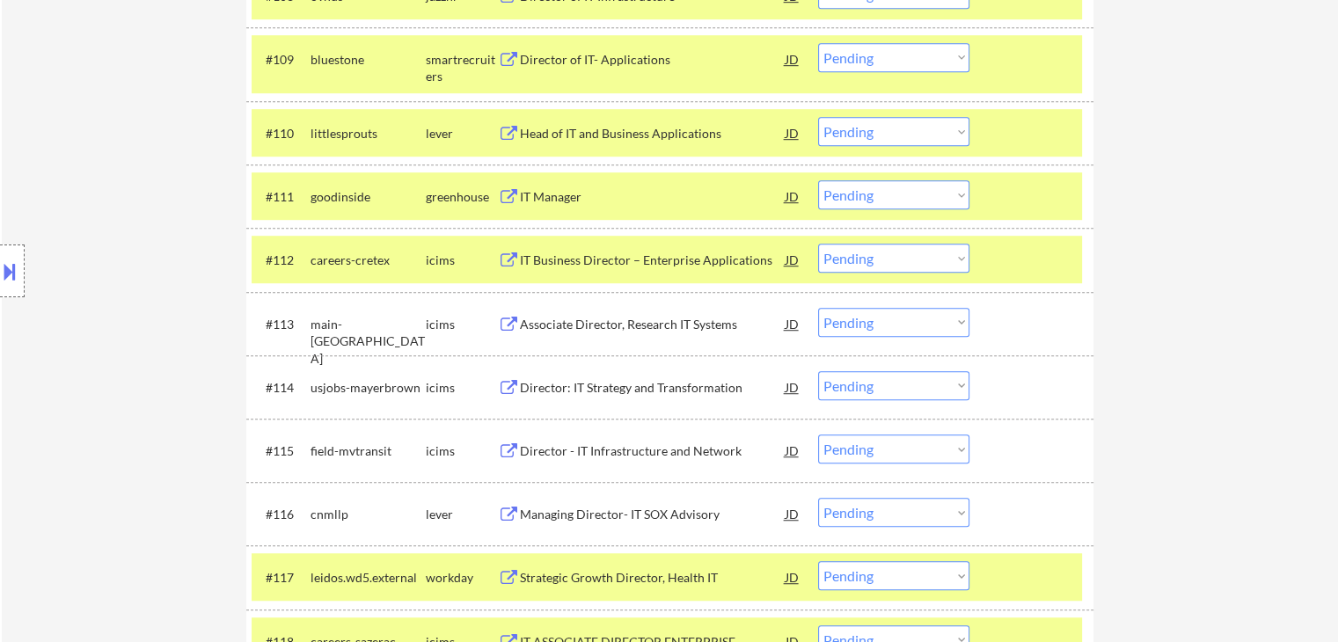
scroll to position [1151, 0]
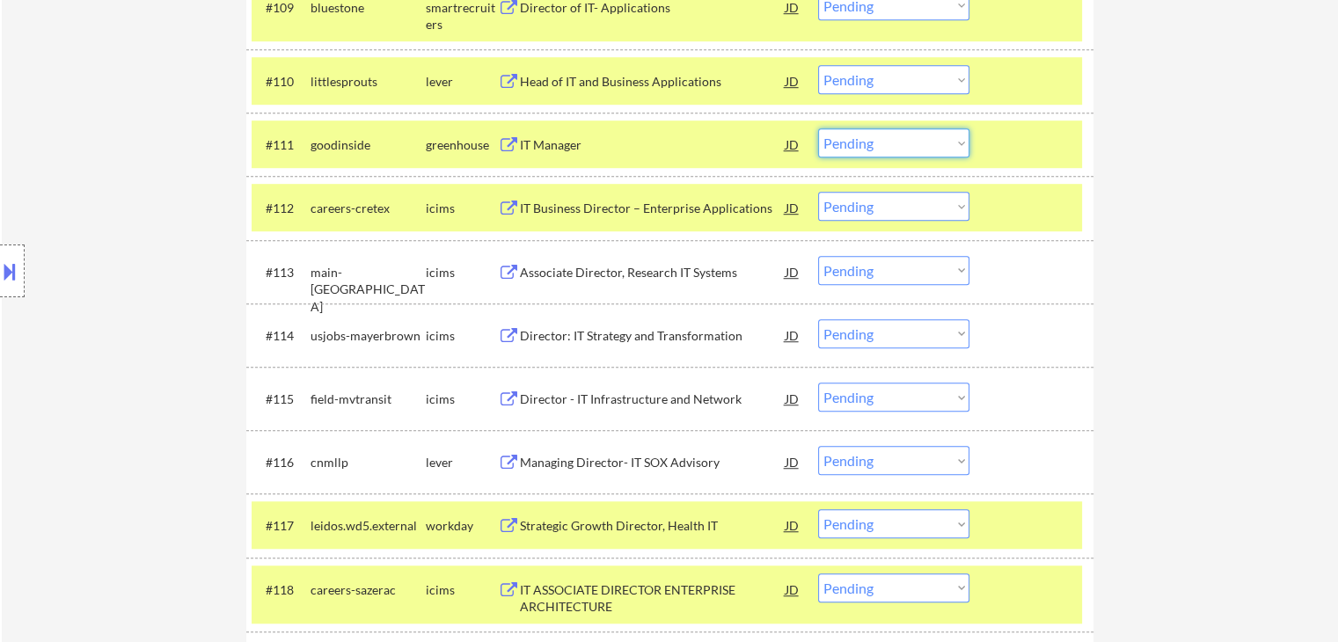
drag, startPoint x: 911, startPoint y: 143, endPoint x: 903, endPoint y: 153, distance: 13.2
click at [911, 143] on select "Choose an option... Pending Applied Excluded (Questions) Excluded (Expired) Exc…" at bounding box center [893, 142] width 151 height 29
click at [818, 128] on select "Choose an option... Pending Applied Excluded (Questions) Excluded (Expired) Exc…" at bounding box center [893, 142] width 151 height 29
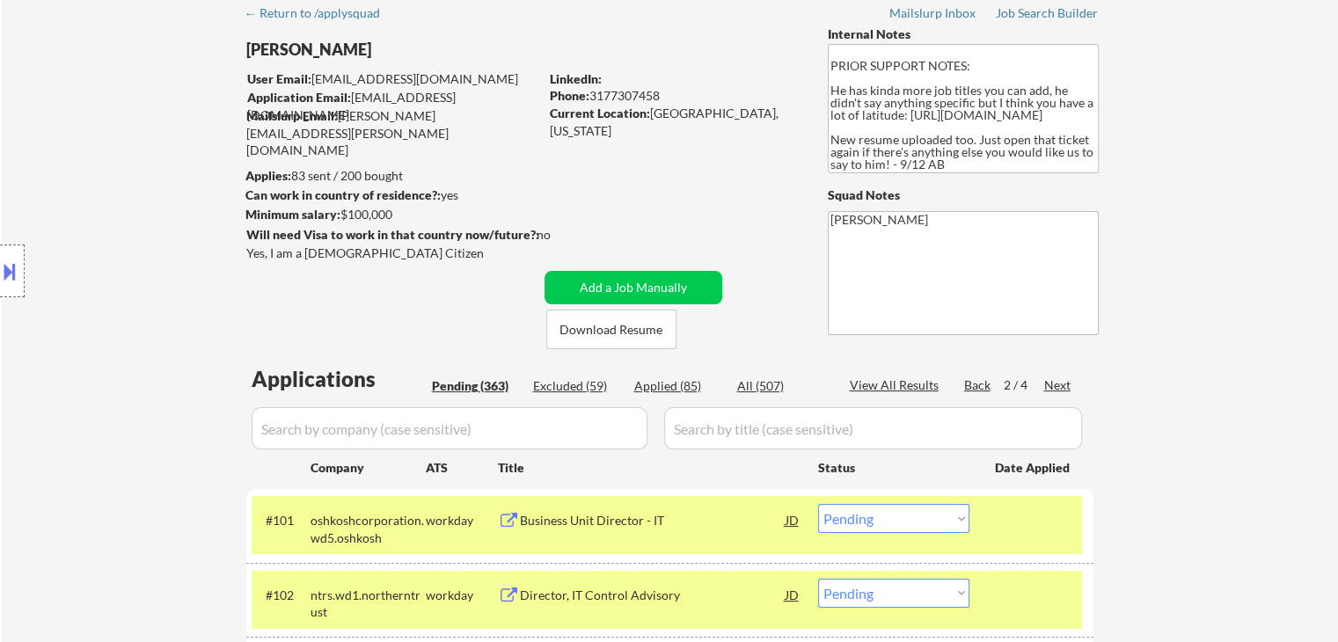
scroll to position [0, 0]
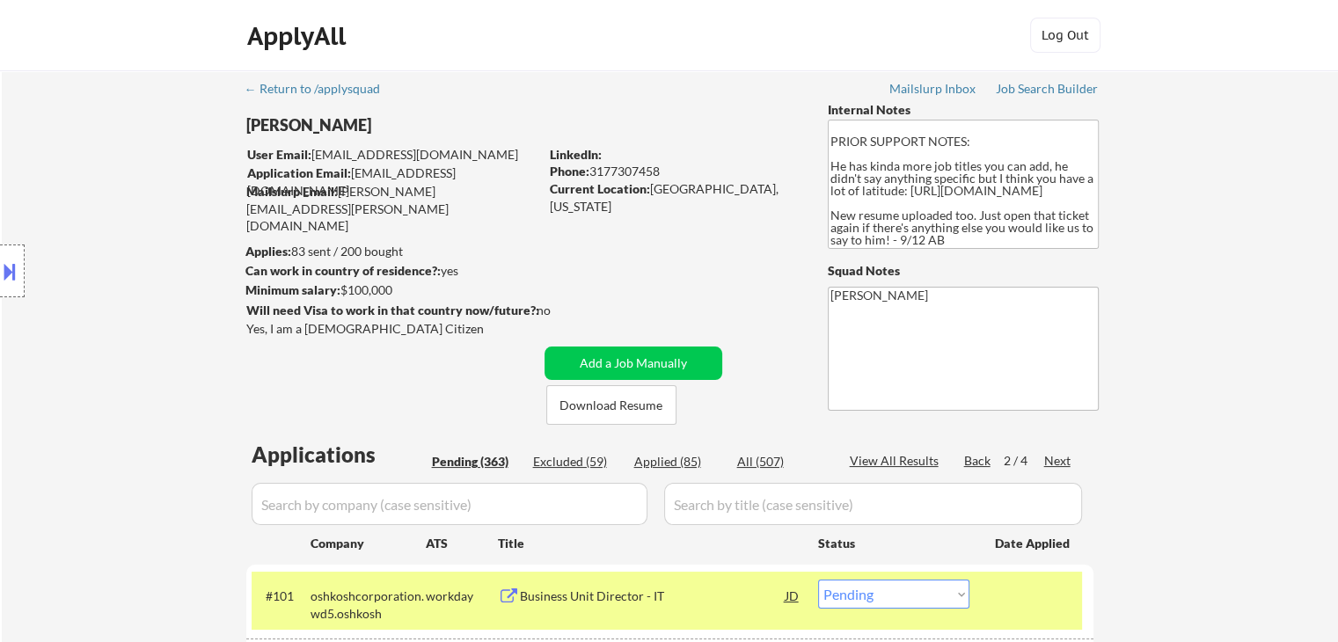
click at [565, 461] on div "Excluded (59)" at bounding box center [577, 462] width 88 height 18
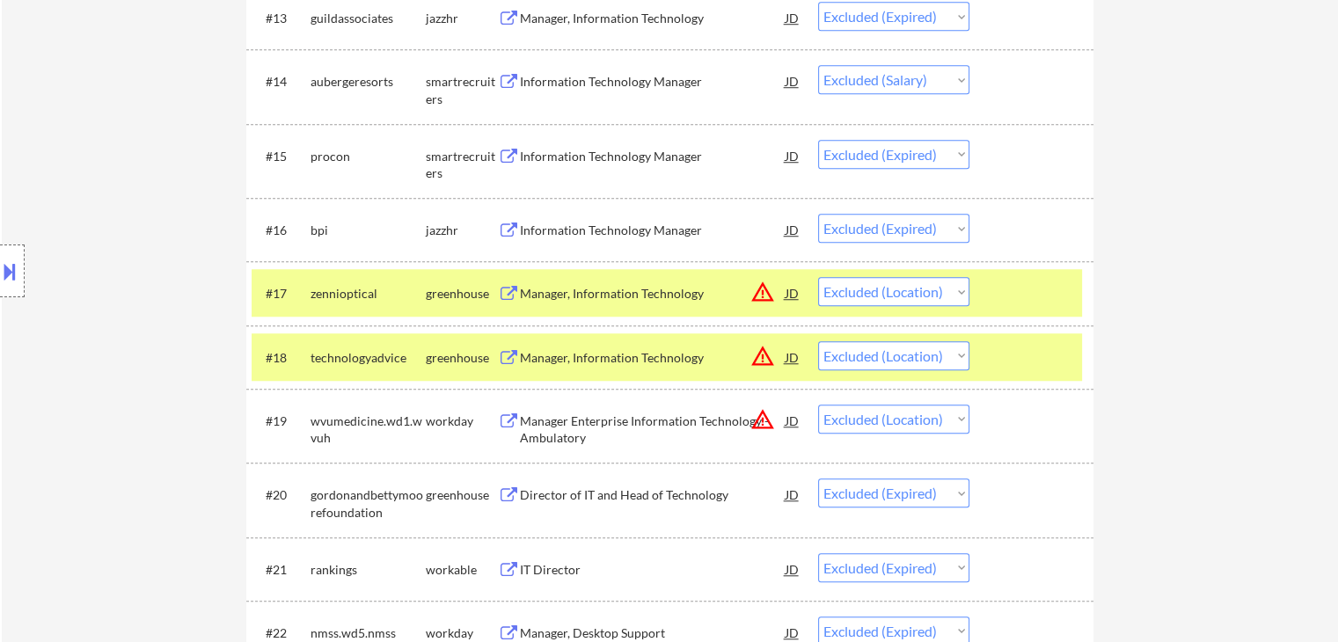
scroll to position [1408, 0]
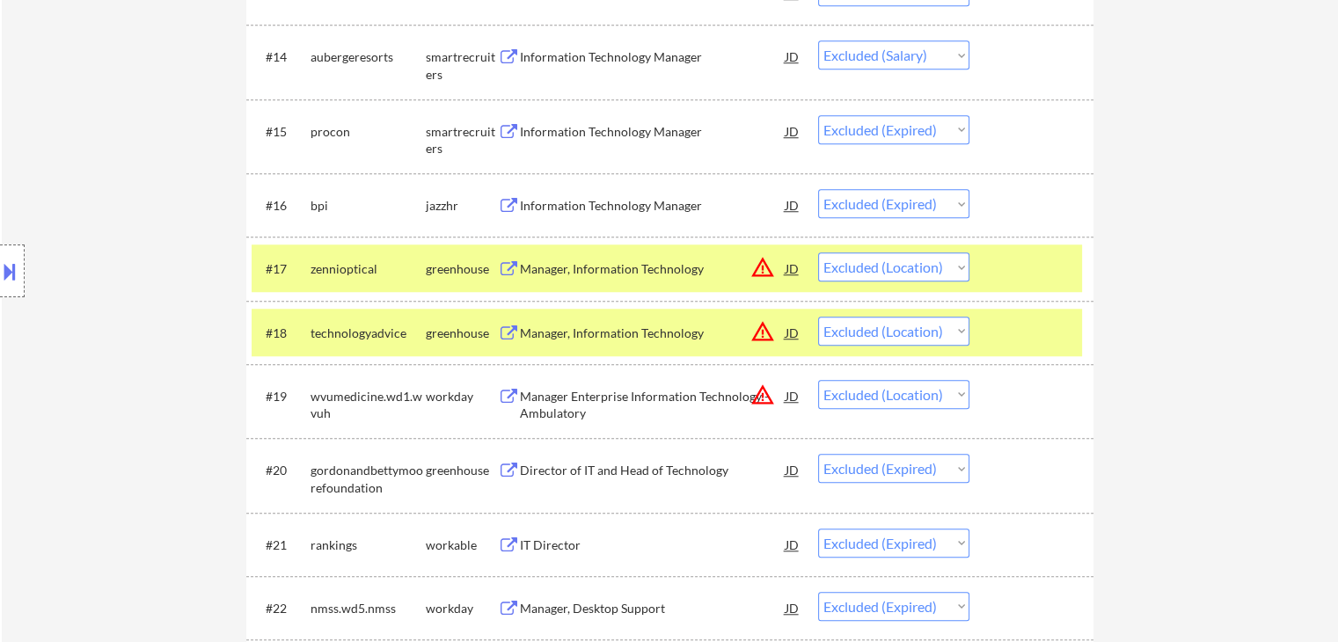
click at [575, 333] on div "Manager, Information Technology" at bounding box center [653, 334] width 266 height 18
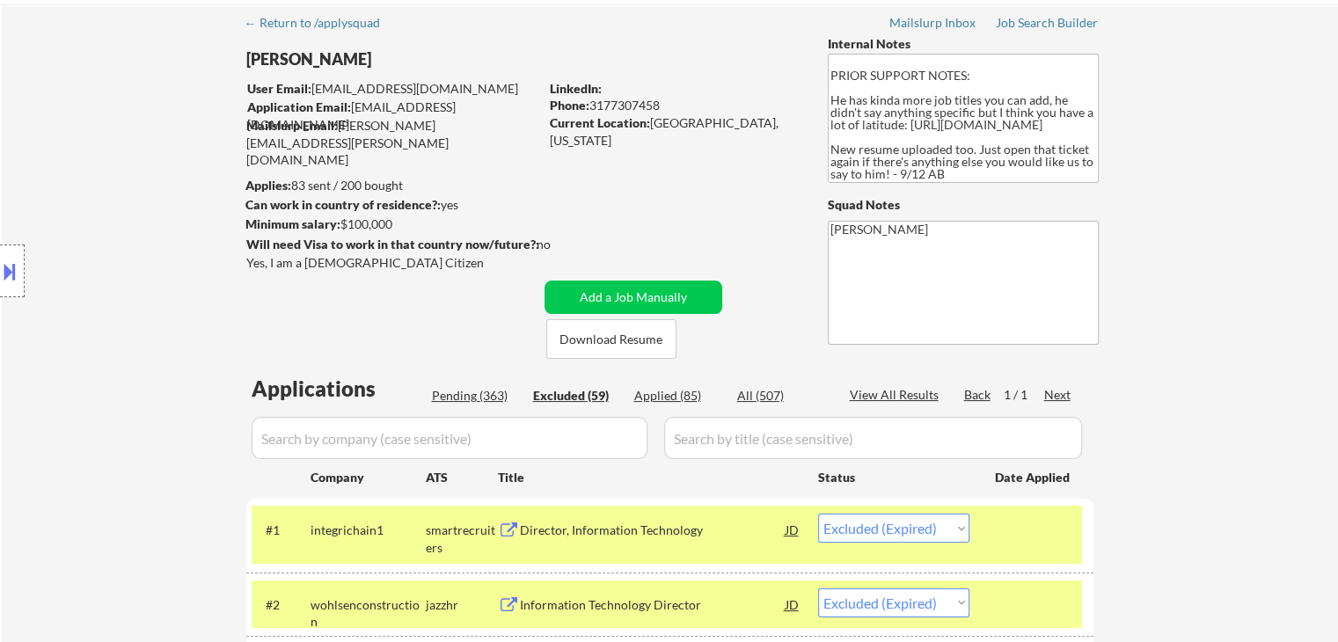
scroll to position [0, 0]
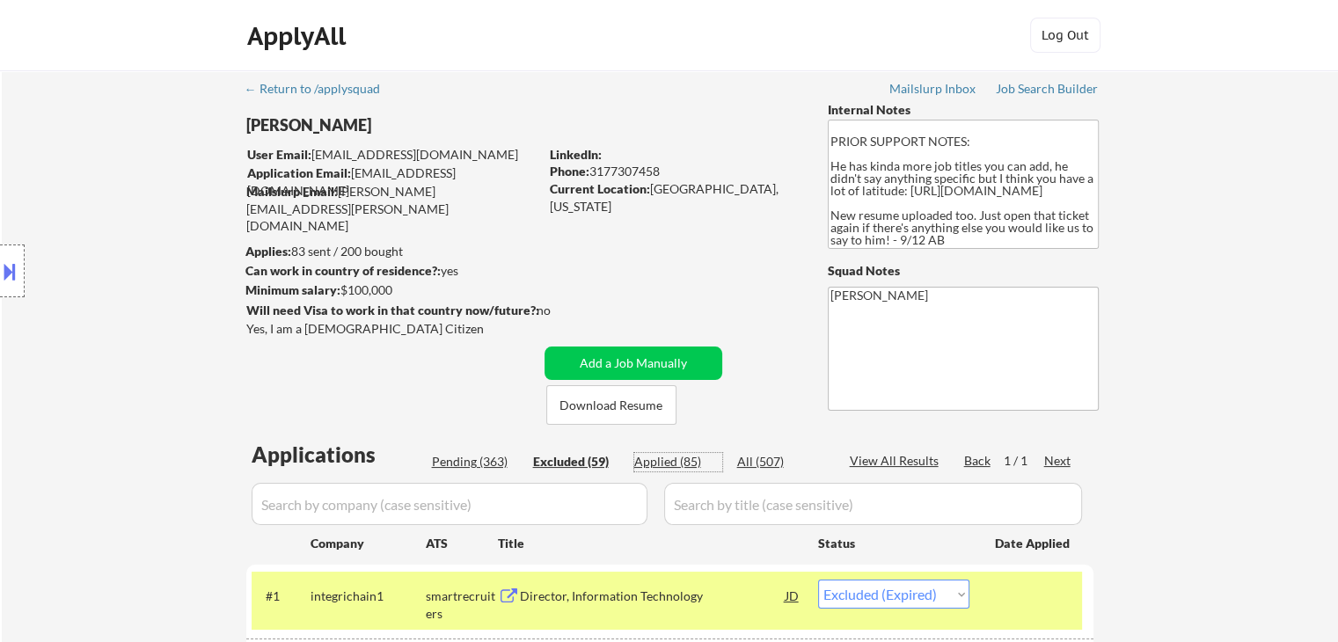
click at [676, 465] on div "Applied (85)" at bounding box center [678, 462] width 88 height 18
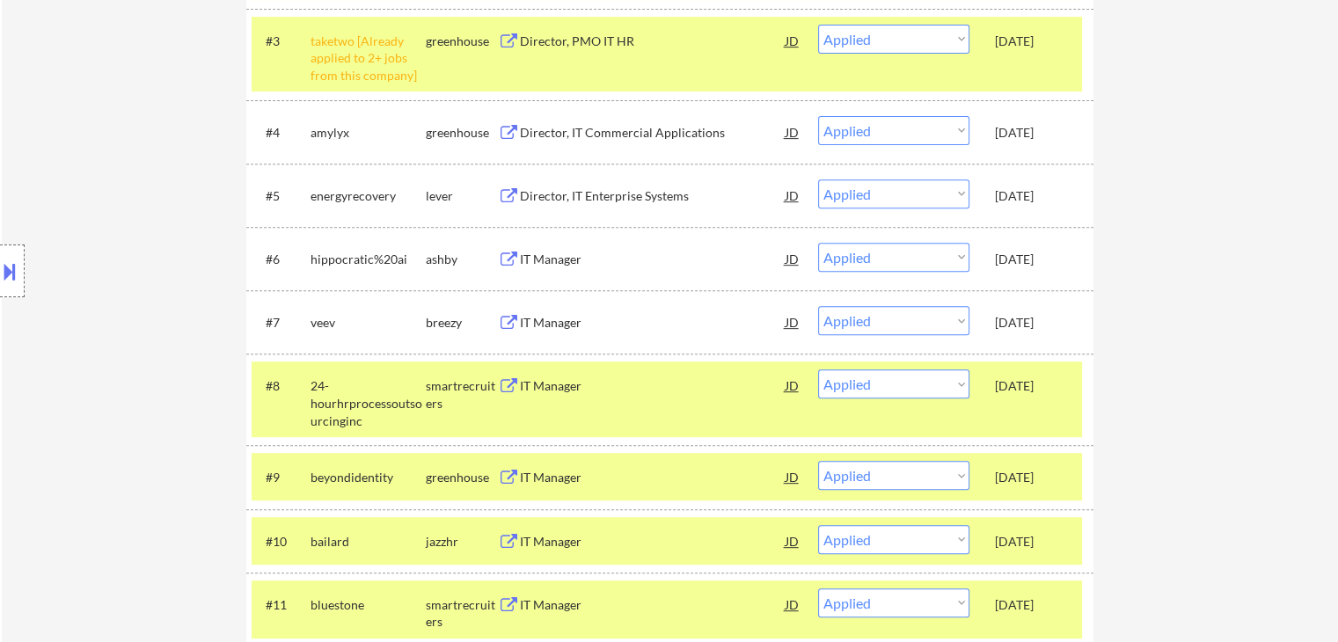
scroll to position [704, 0]
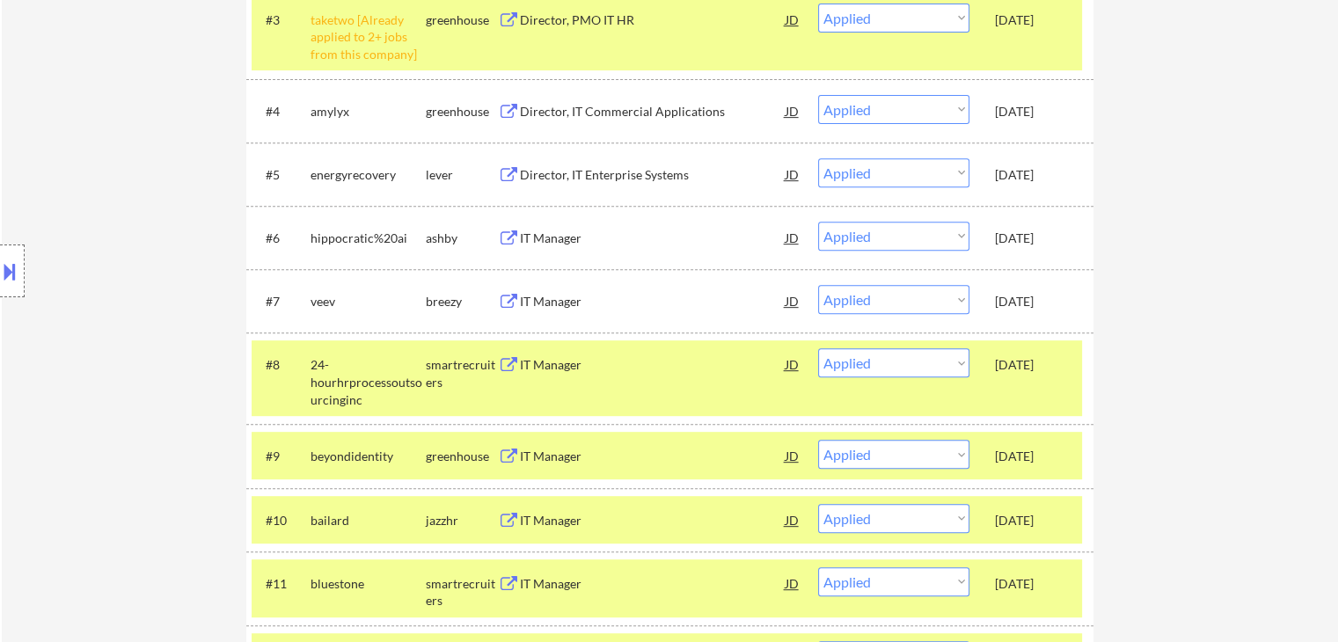
drag, startPoint x: 541, startPoint y: 247, endPoint x: 553, endPoint y: 316, distance: 69.6
click at [542, 247] on div "IT Manager" at bounding box center [653, 238] width 266 height 32
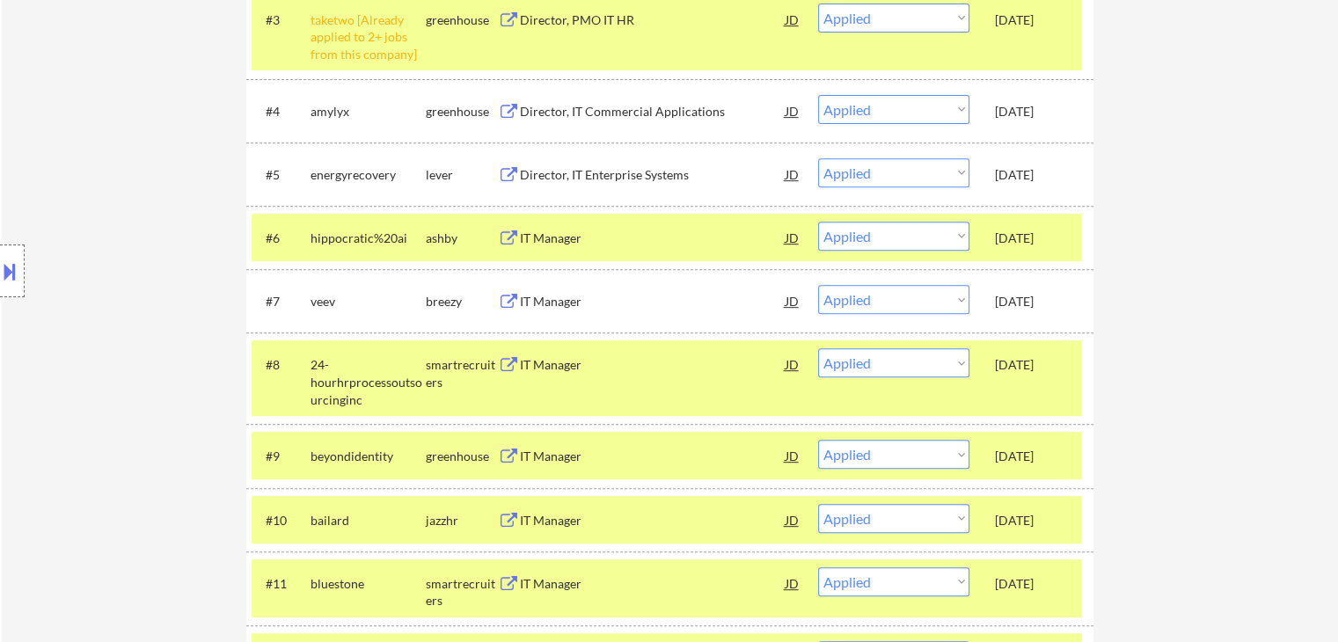
click at [549, 299] on div "IT Manager" at bounding box center [653, 302] width 266 height 18
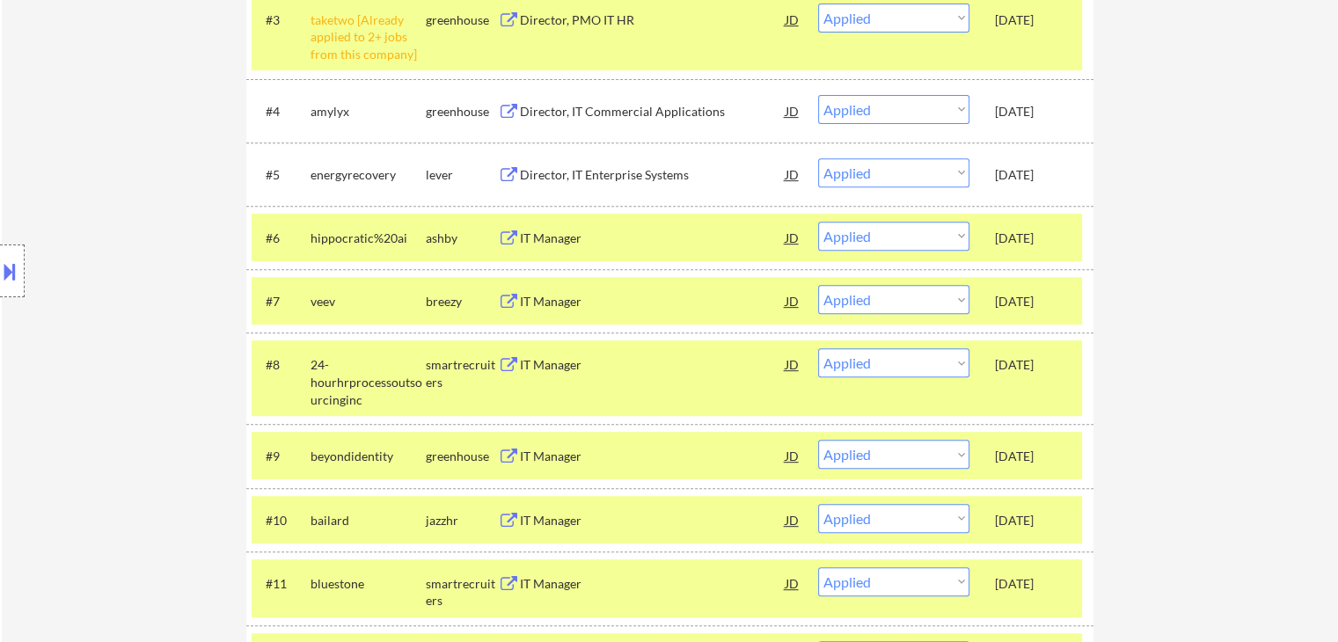
drag, startPoint x: 551, startPoint y: 356, endPoint x: 555, endPoint y: 438, distance: 81.9
click at [552, 360] on div "IT Manager" at bounding box center [653, 365] width 266 height 18
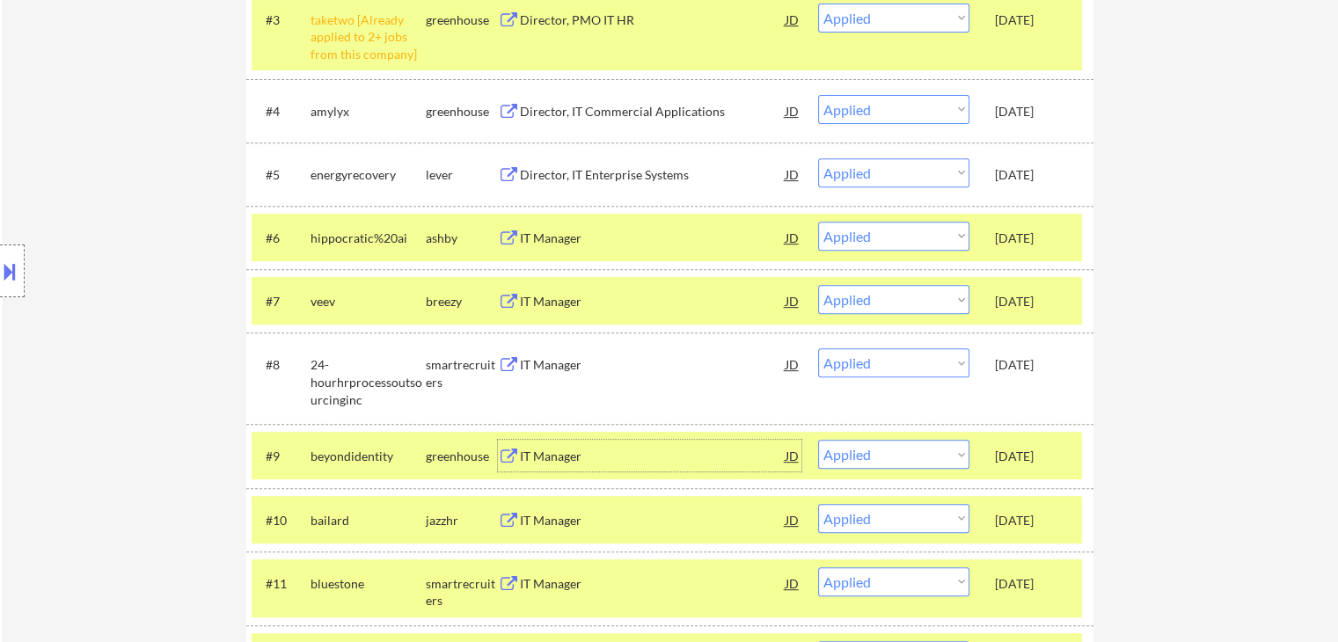
click at [553, 450] on div "IT Manager" at bounding box center [653, 457] width 266 height 18
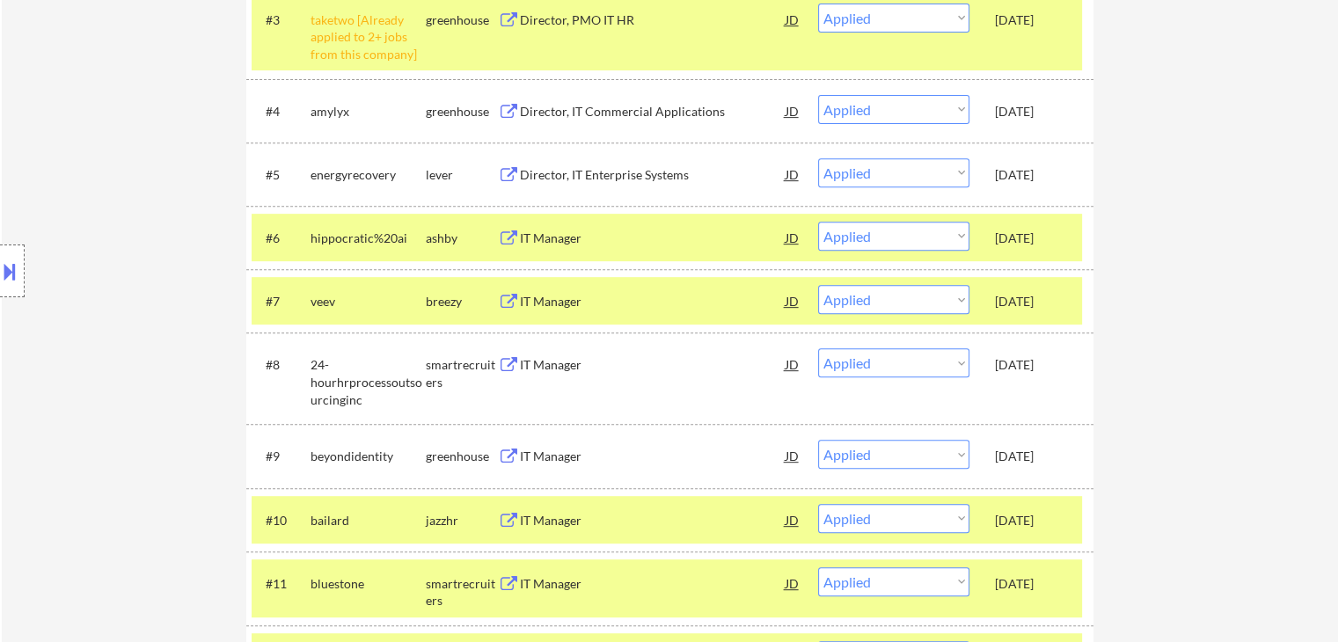
click at [552, 512] on div "IT Manager" at bounding box center [653, 521] width 266 height 18
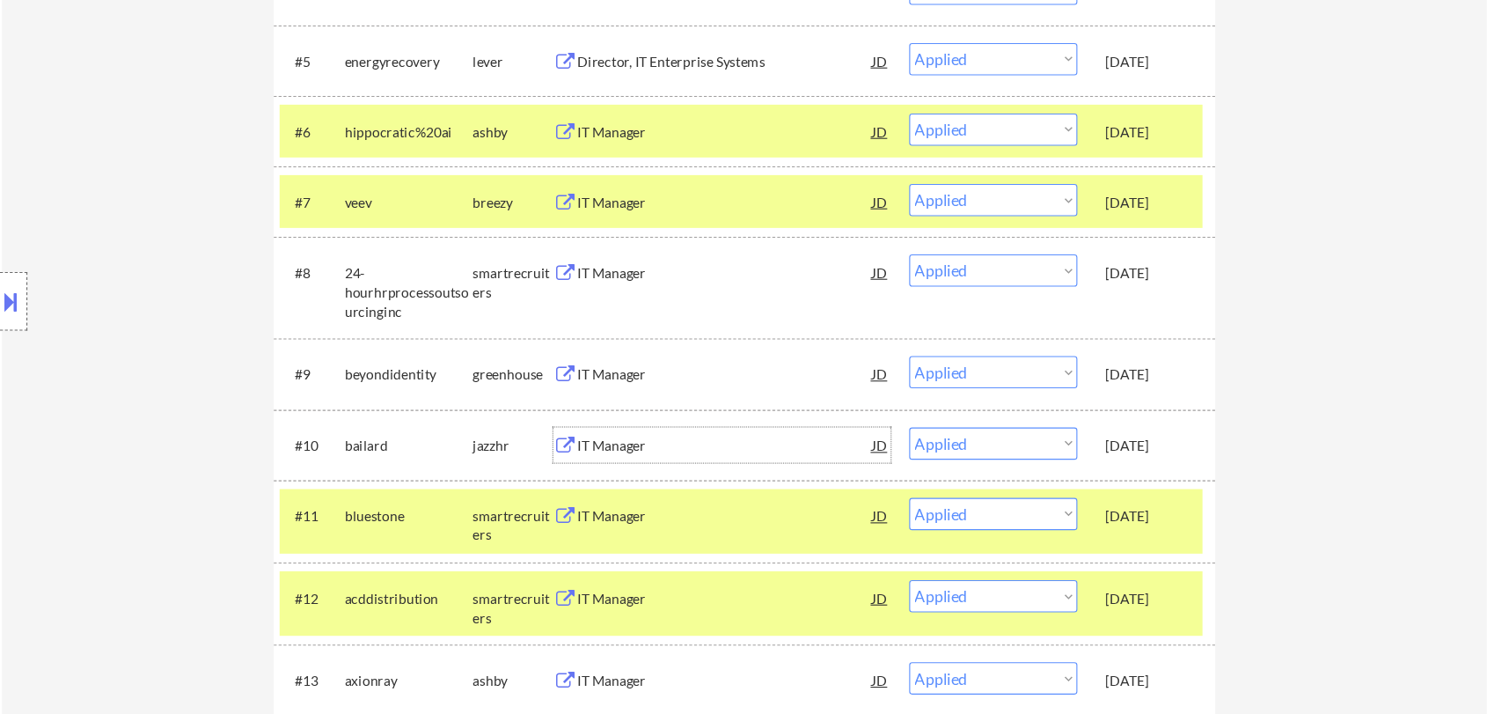
scroll to position [880, 0]
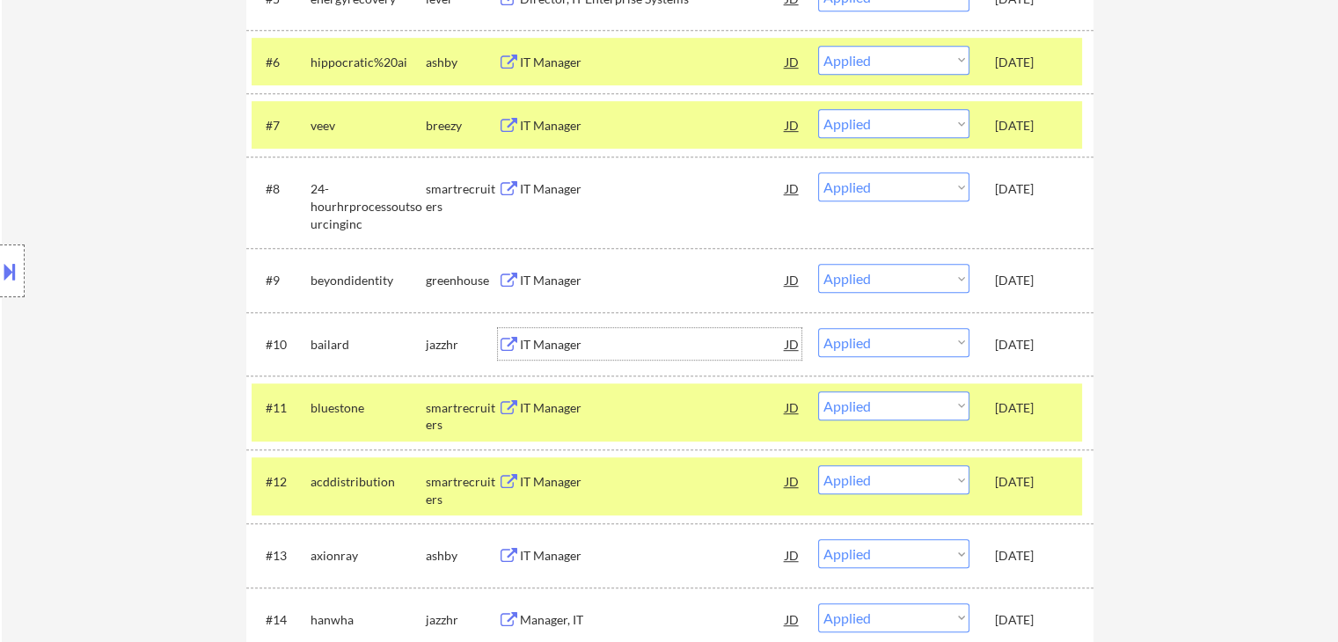
click at [553, 64] on div "IT Manager" at bounding box center [653, 63] width 266 height 18
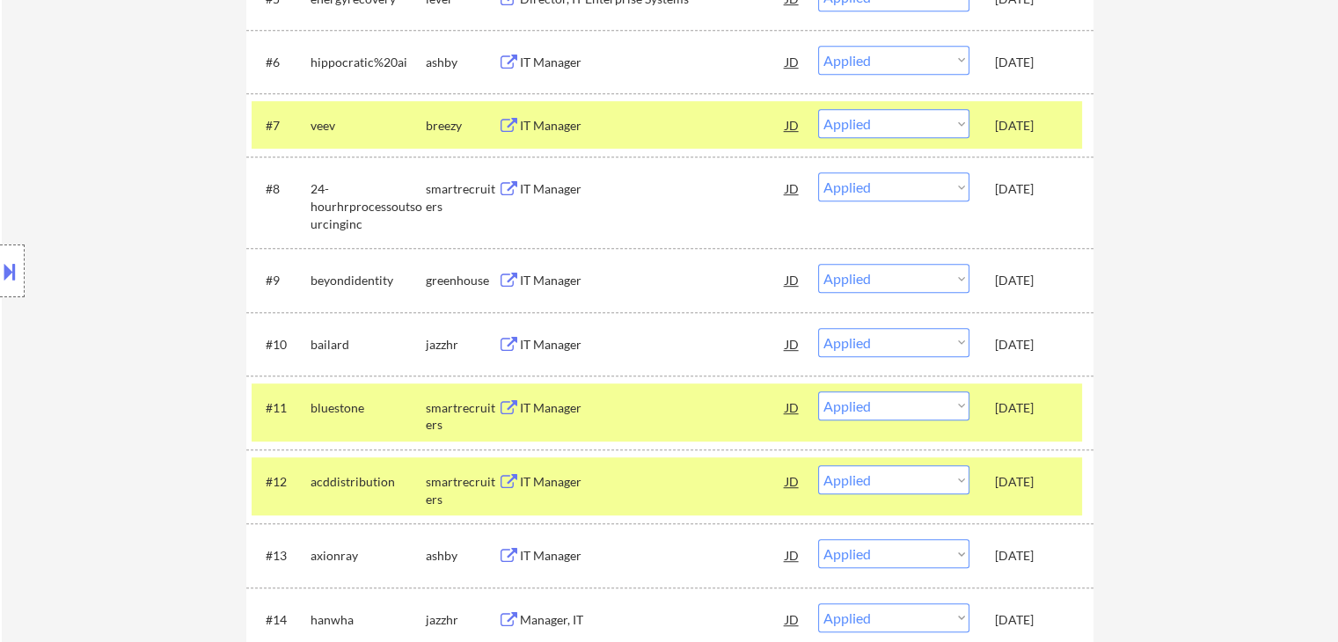
click at [567, 125] on div "IT Manager" at bounding box center [653, 126] width 266 height 18
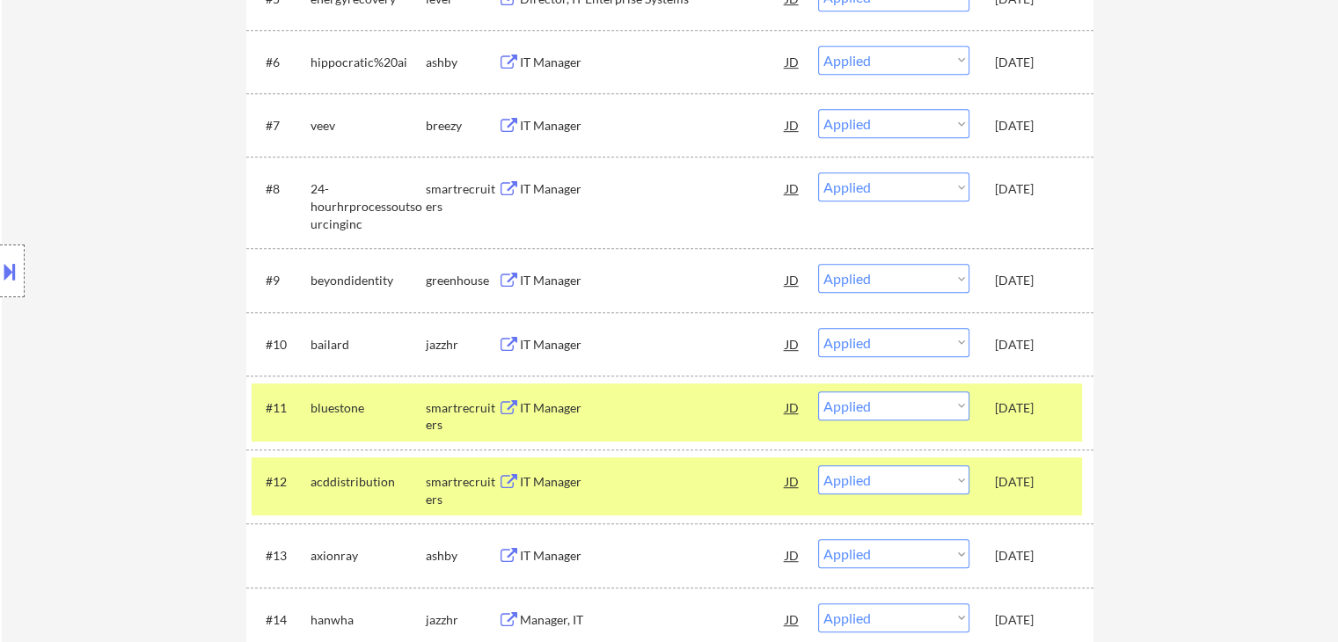
click at [554, 191] on div "IT Manager" at bounding box center [653, 189] width 266 height 18
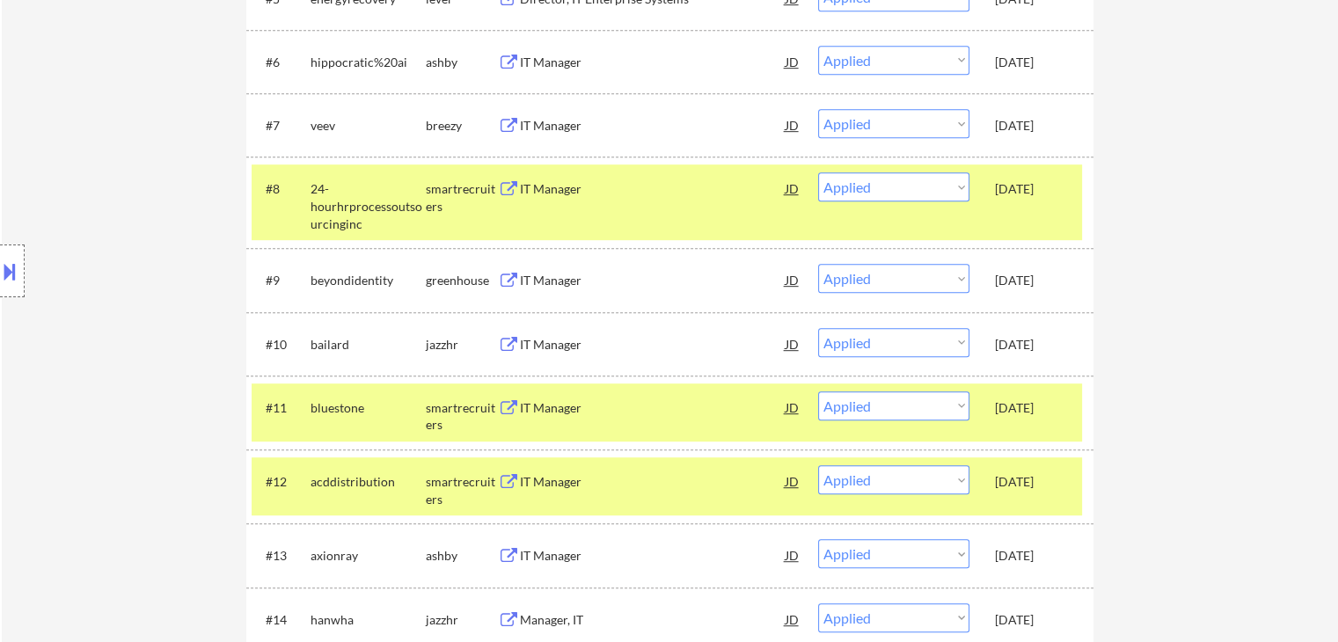
drag, startPoint x: 560, startPoint y: 260, endPoint x: 563, endPoint y: 278, distance: 17.9
click at [560, 261] on div "#9 beyondidentity greenhouse IT Manager [PERSON_NAME] an option... Pending Appl…" at bounding box center [667, 280] width 831 height 48
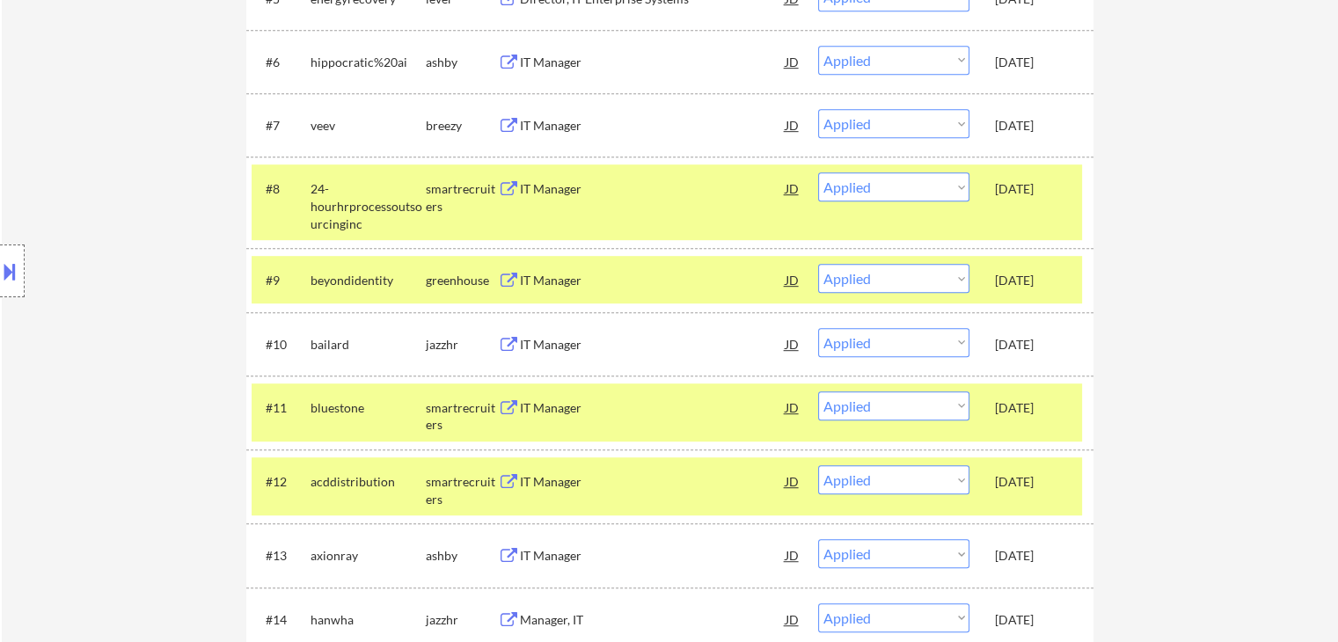
drag, startPoint x: 552, startPoint y: 349, endPoint x: 562, endPoint y: 388, distance: 40.1
click at [551, 348] on div "IT Manager" at bounding box center [653, 345] width 266 height 18
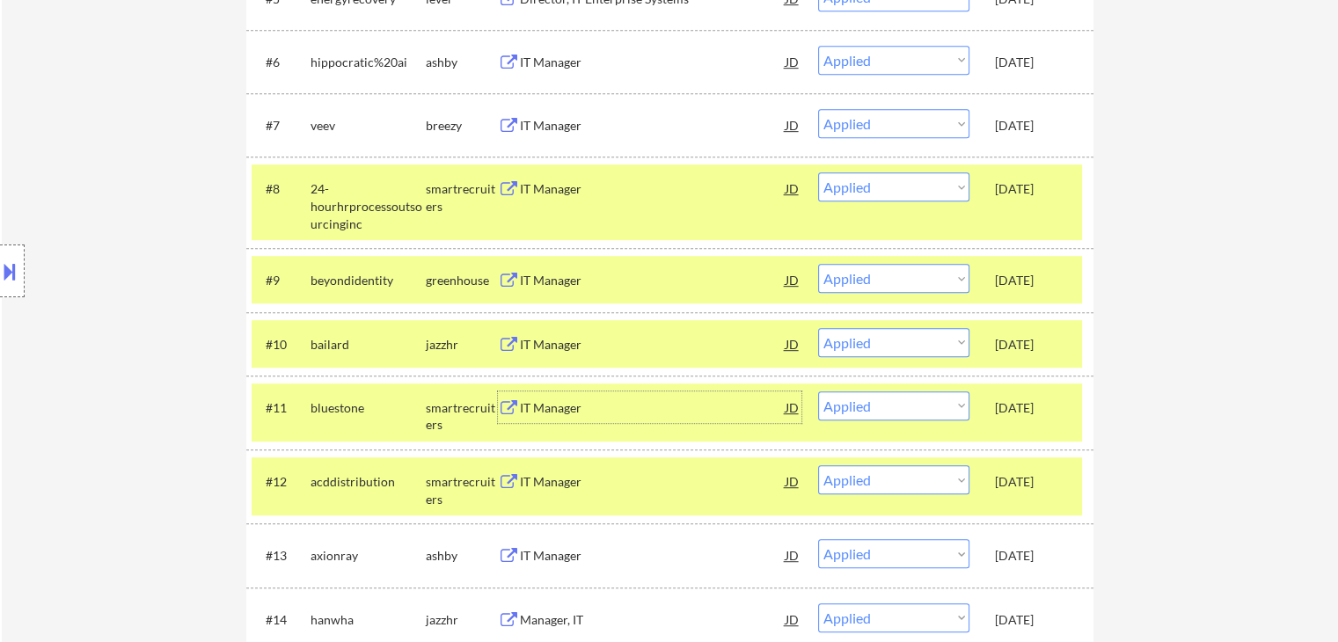
drag, startPoint x: 559, startPoint y: 406, endPoint x: 563, endPoint y: 508, distance: 102.2
click at [560, 406] on div "IT Manager" at bounding box center [653, 408] width 266 height 18
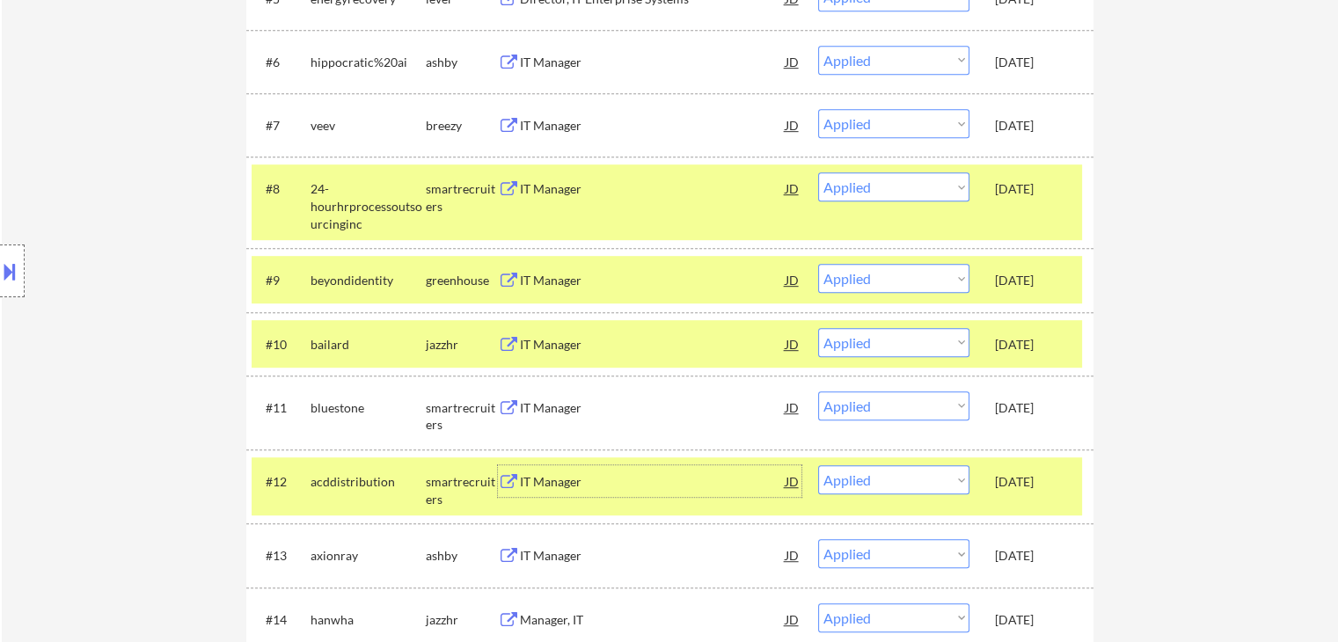
click at [553, 494] on div "IT Manager" at bounding box center [653, 481] width 266 height 32
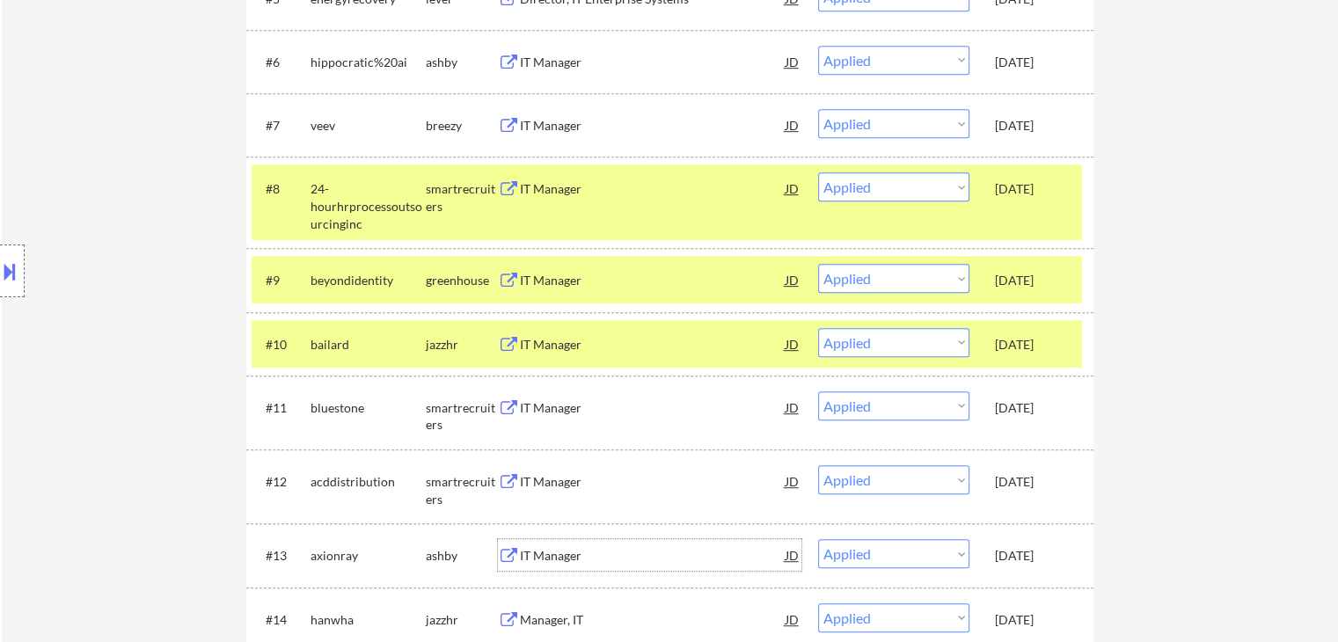
click at [558, 550] on div "IT Manager" at bounding box center [653, 556] width 266 height 18
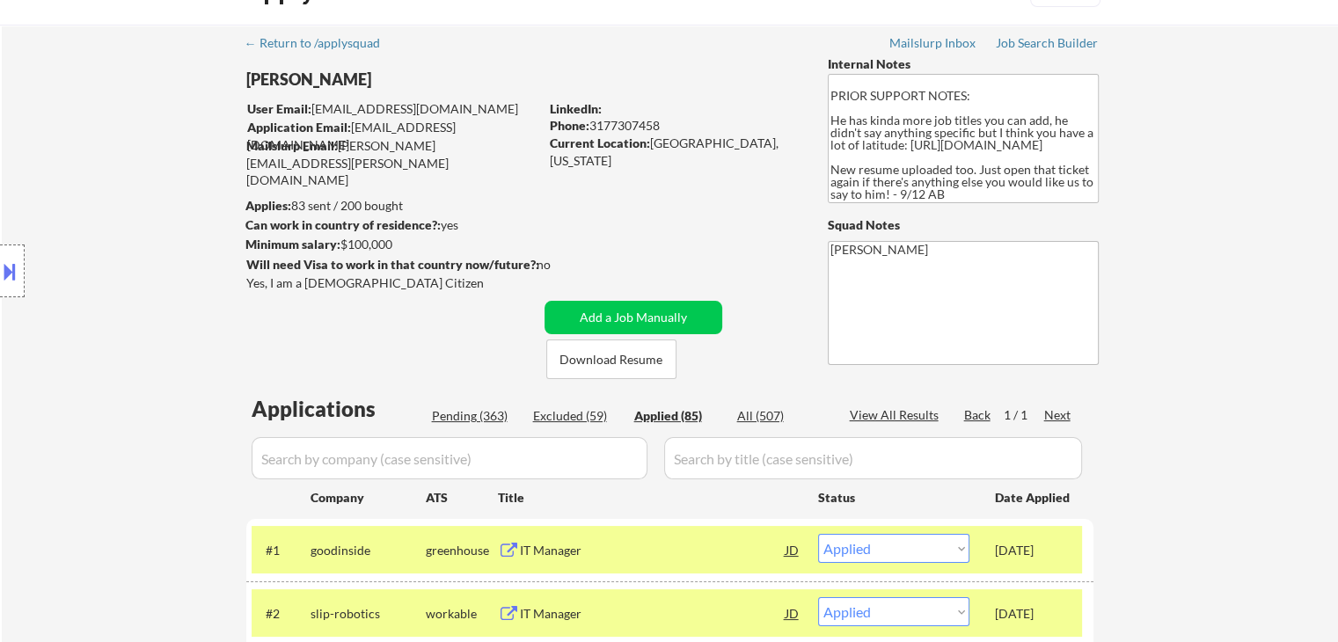
scroll to position [0, 0]
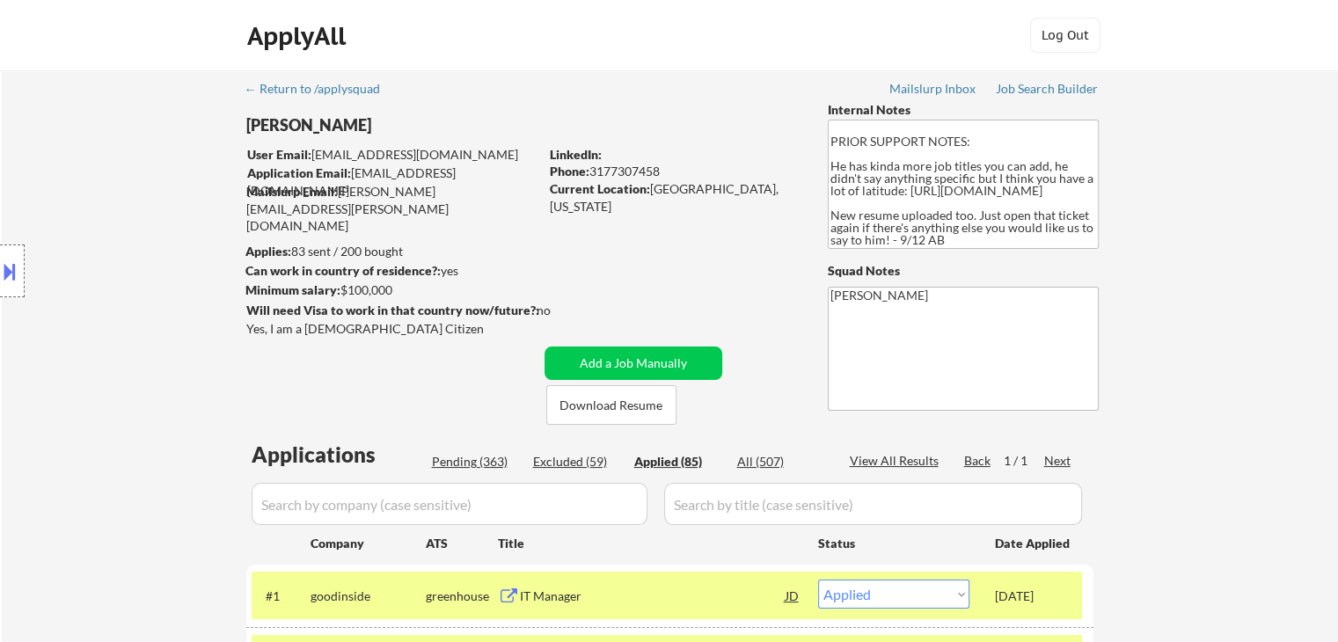
drag, startPoint x: 466, startPoint y: 464, endPoint x: 740, endPoint y: 468, distance: 273.7
click at [467, 463] on div "Pending (363)" at bounding box center [476, 462] width 88 height 18
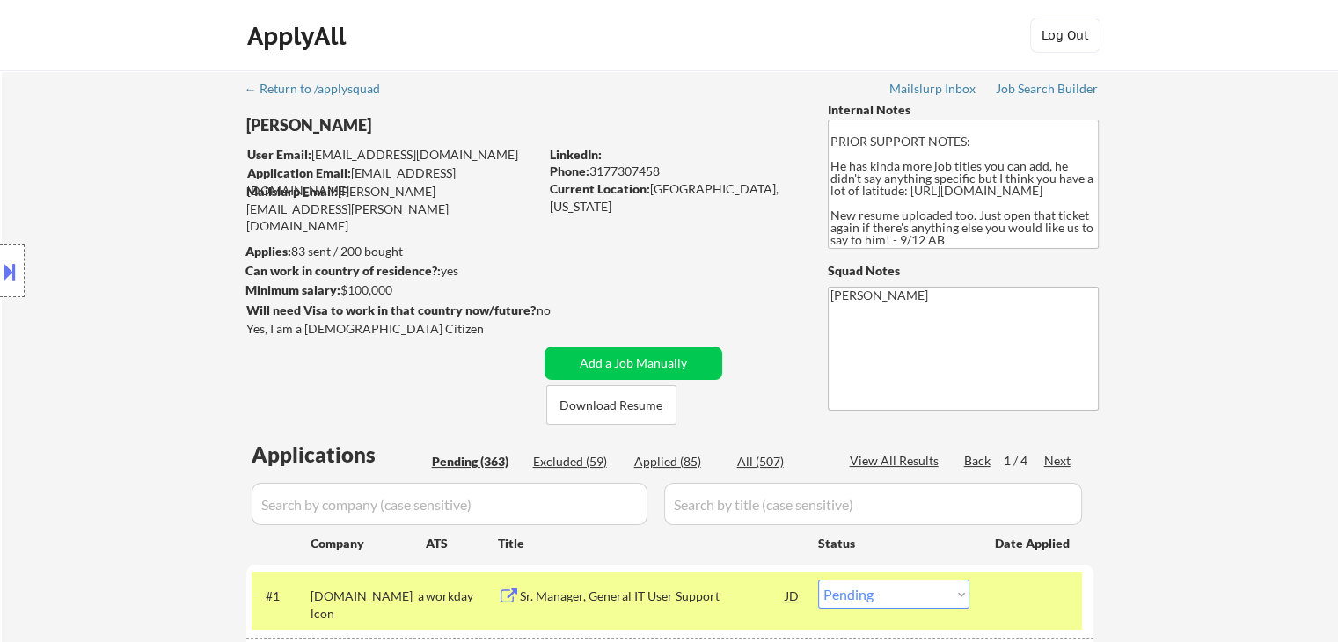
click at [1054, 462] on div "Next" at bounding box center [1058, 461] width 28 height 18
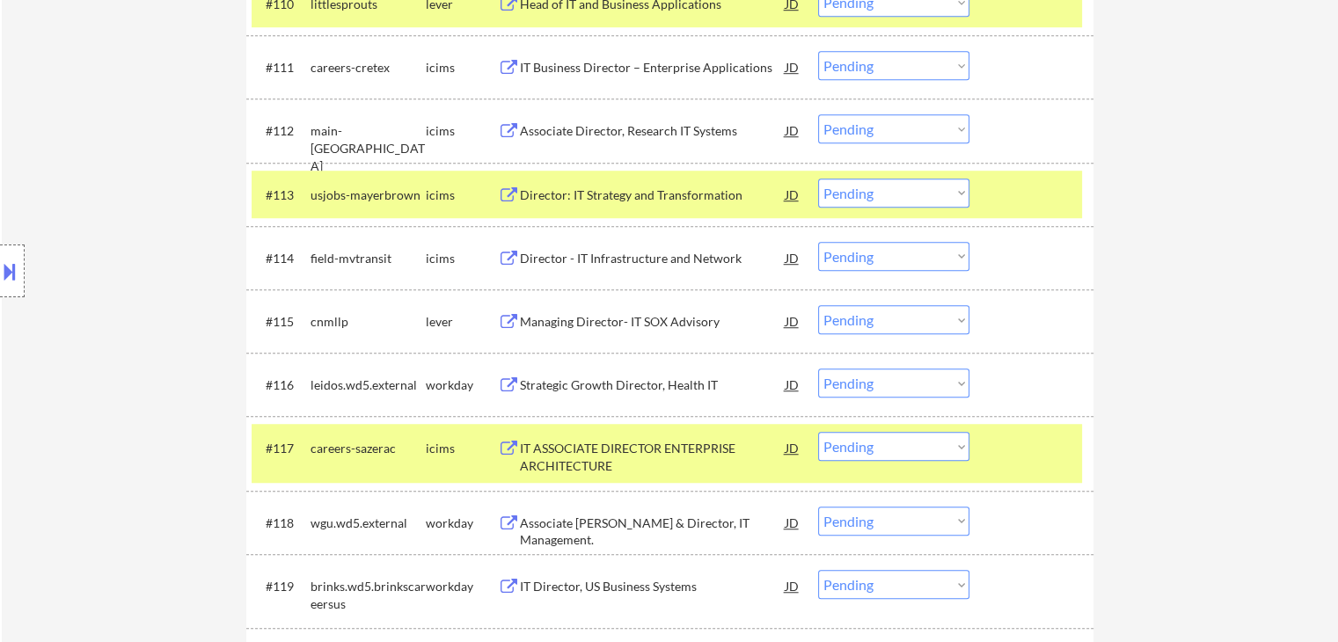
click at [890, 326] on select "Choose an option... Pending Applied Excluded (Questions) Excluded (Expired) Exc…" at bounding box center [893, 319] width 151 height 29
click at [818, 305] on select "Choose an option... Pending Applied Excluded (Questions) Excluded (Expired) Exc…" at bounding box center [893, 319] width 151 height 29
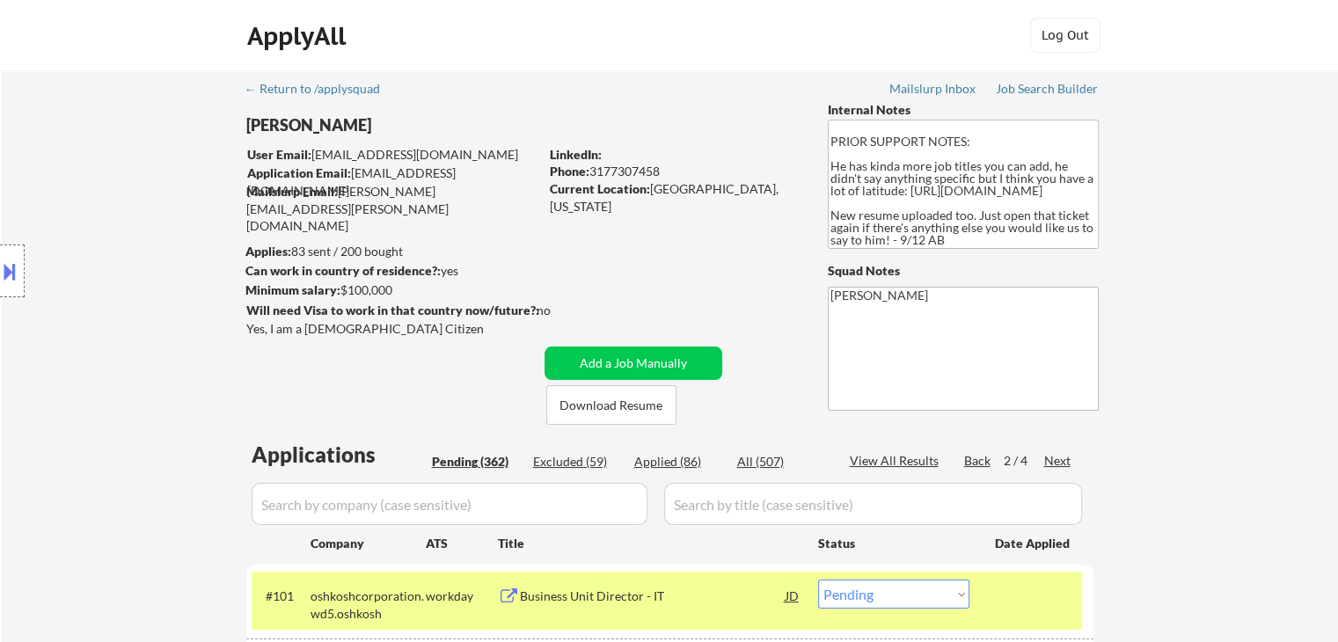
scroll to position [352, 0]
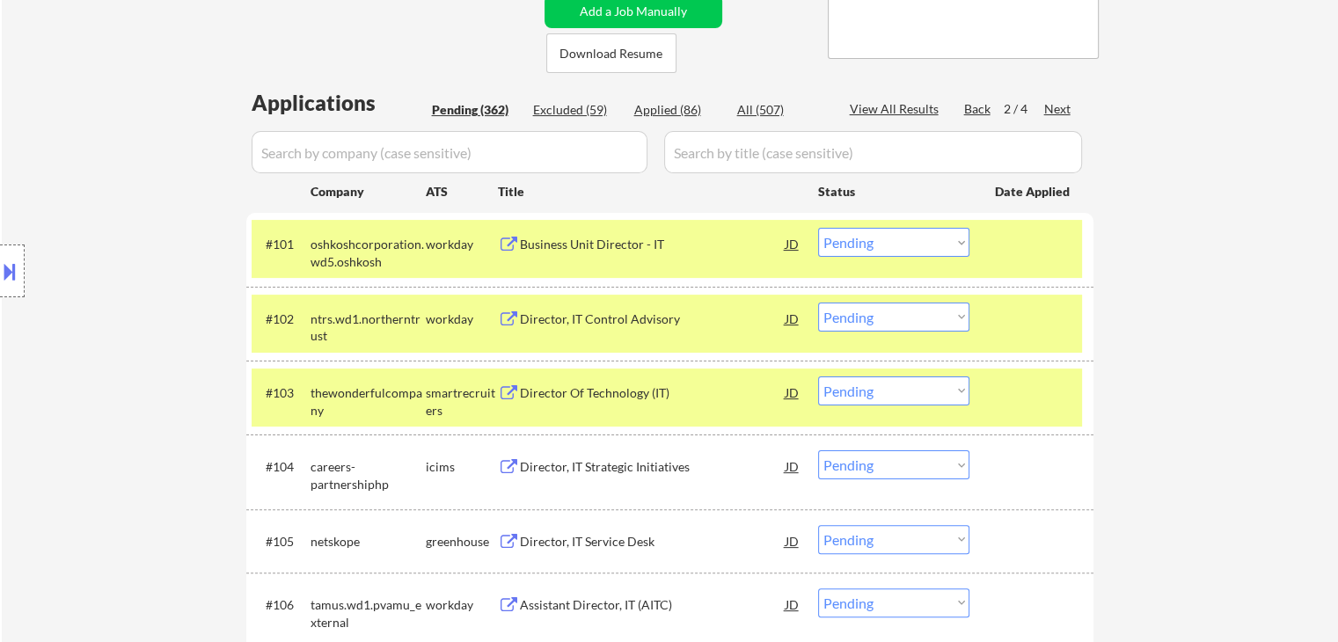
click at [567, 106] on div "Excluded (59)" at bounding box center [577, 110] width 88 height 18
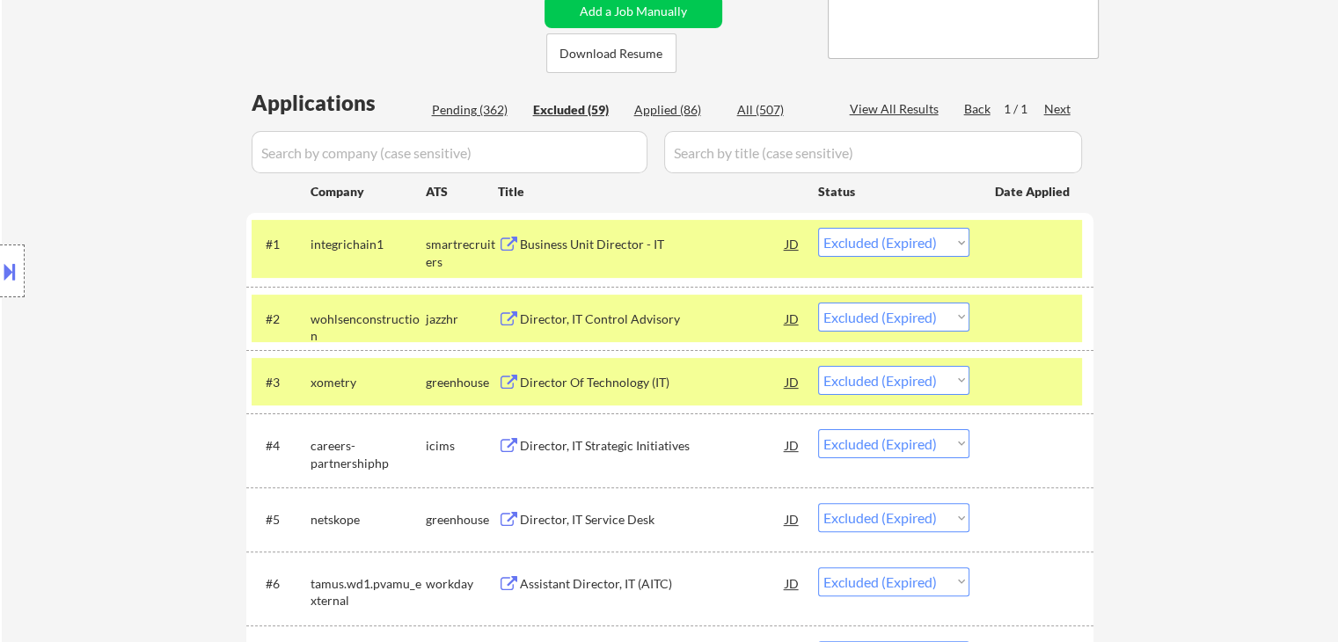
click at [652, 113] on div "Applied (86)" at bounding box center [678, 110] width 88 height 18
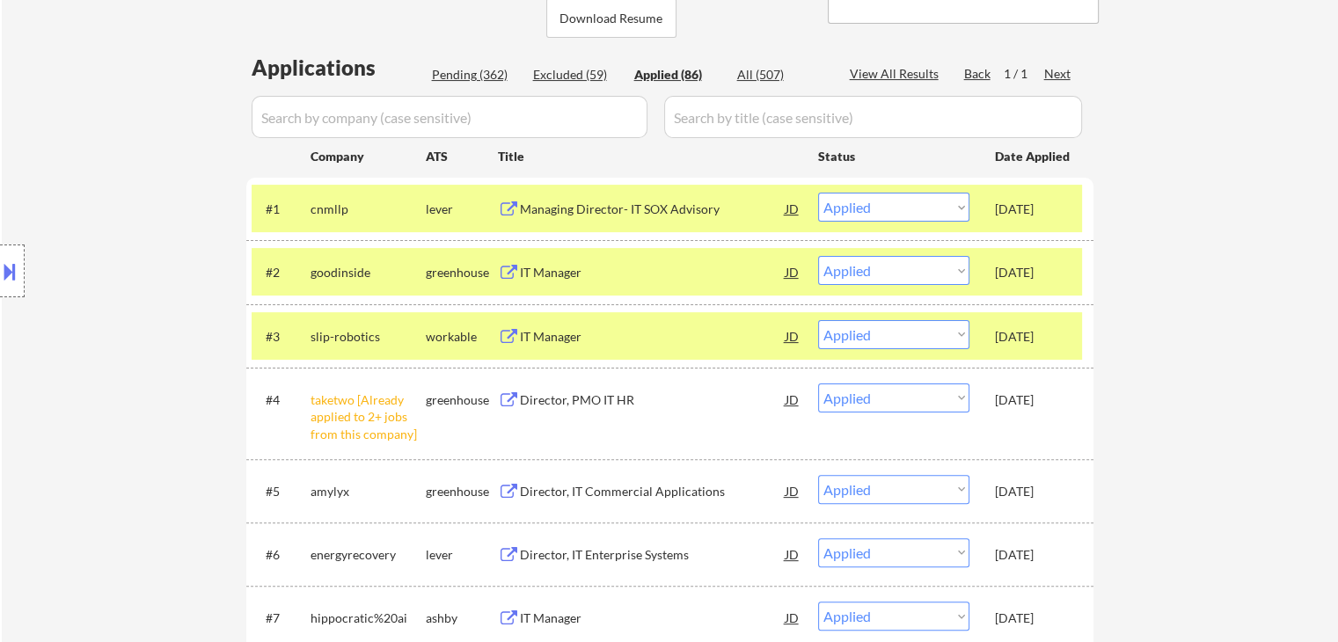
scroll to position [440, 0]
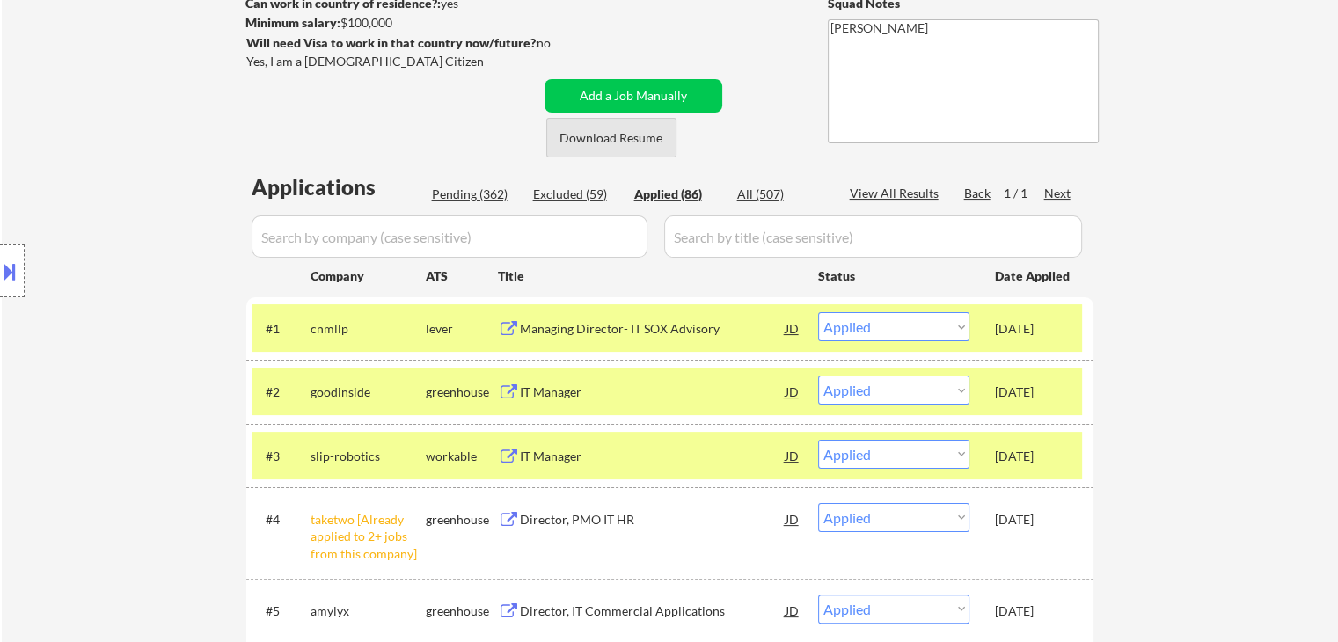
scroll to position [176, 0]
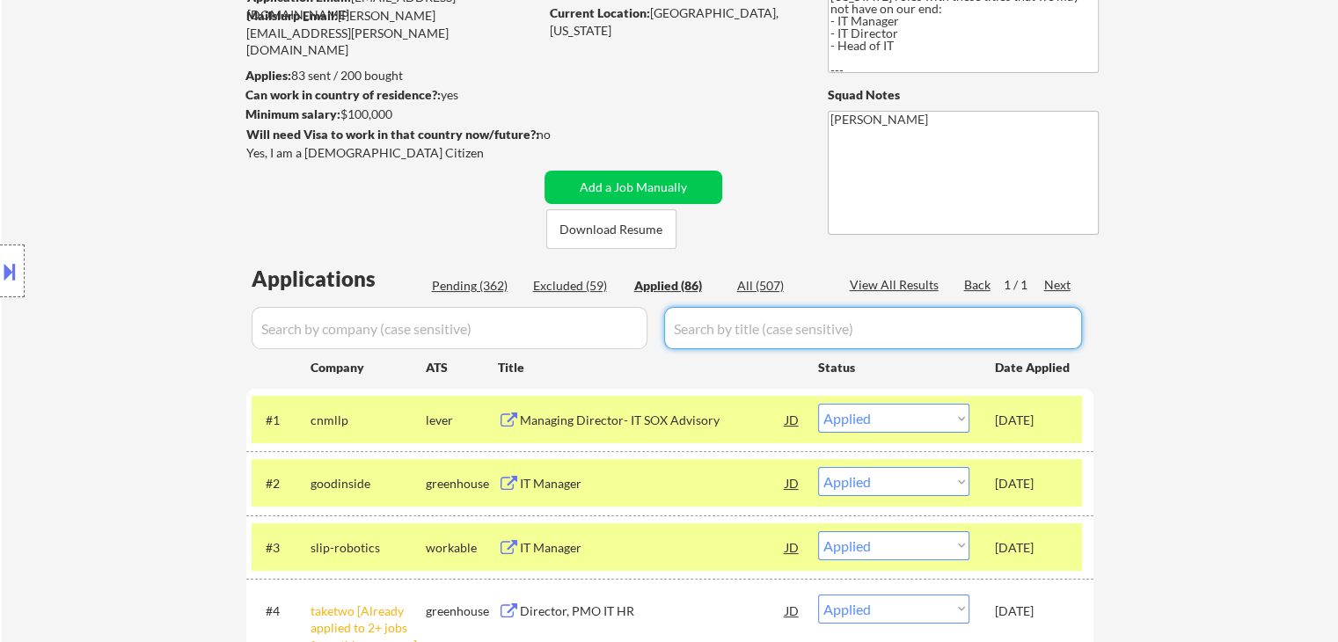
click at [479, 283] on div "Pending (362)" at bounding box center [476, 286] width 88 height 18
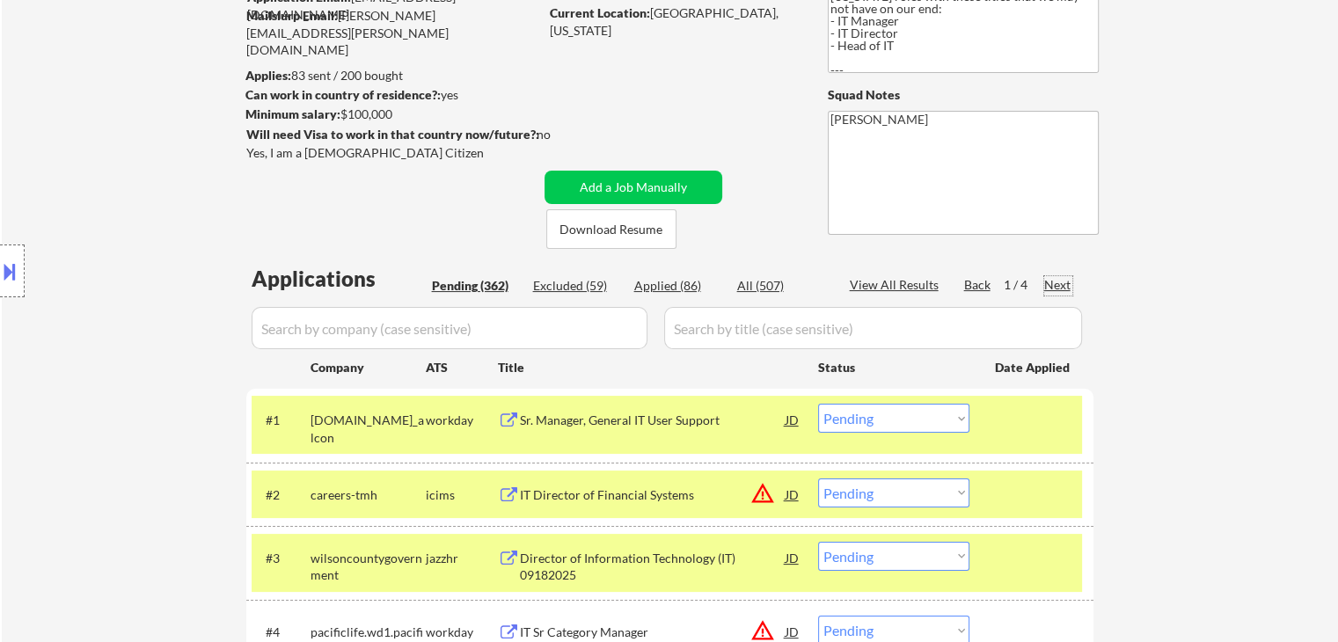
click at [1058, 286] on div "Next" at bounding box center [1058, 285] width 28 height 18
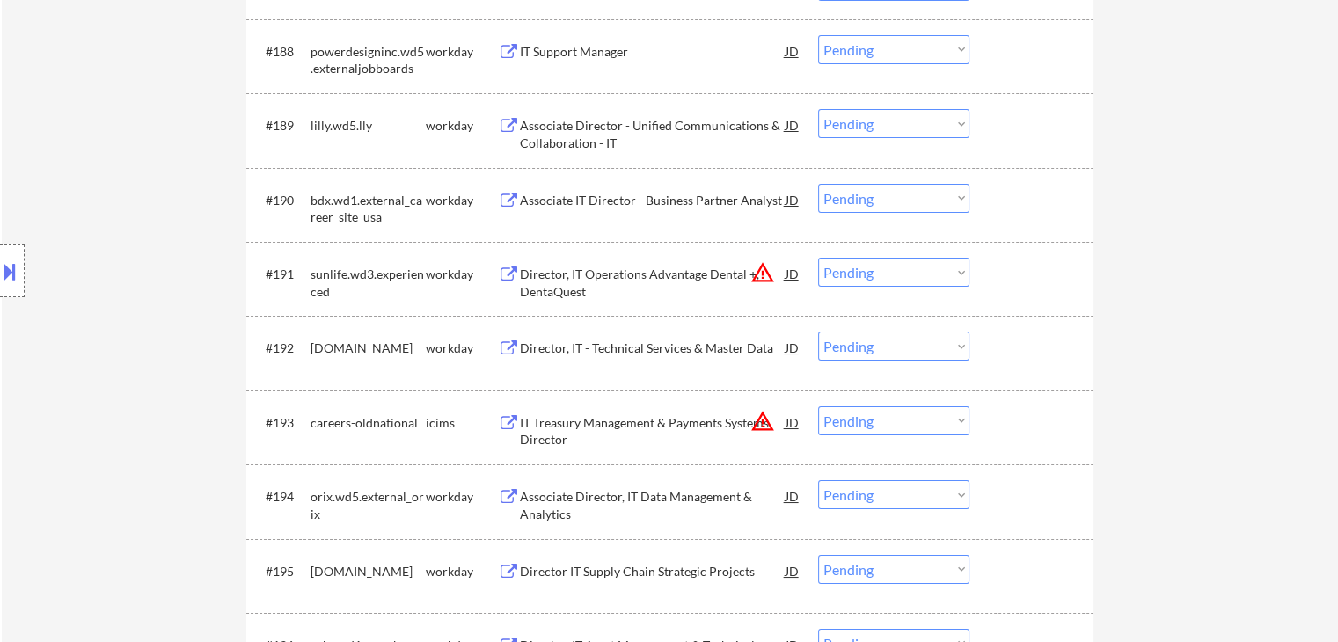
drag, startPoint x: 1238, startPoint y: 238, endPoint x: 1219, endPoint y: 243, distance: 19.2
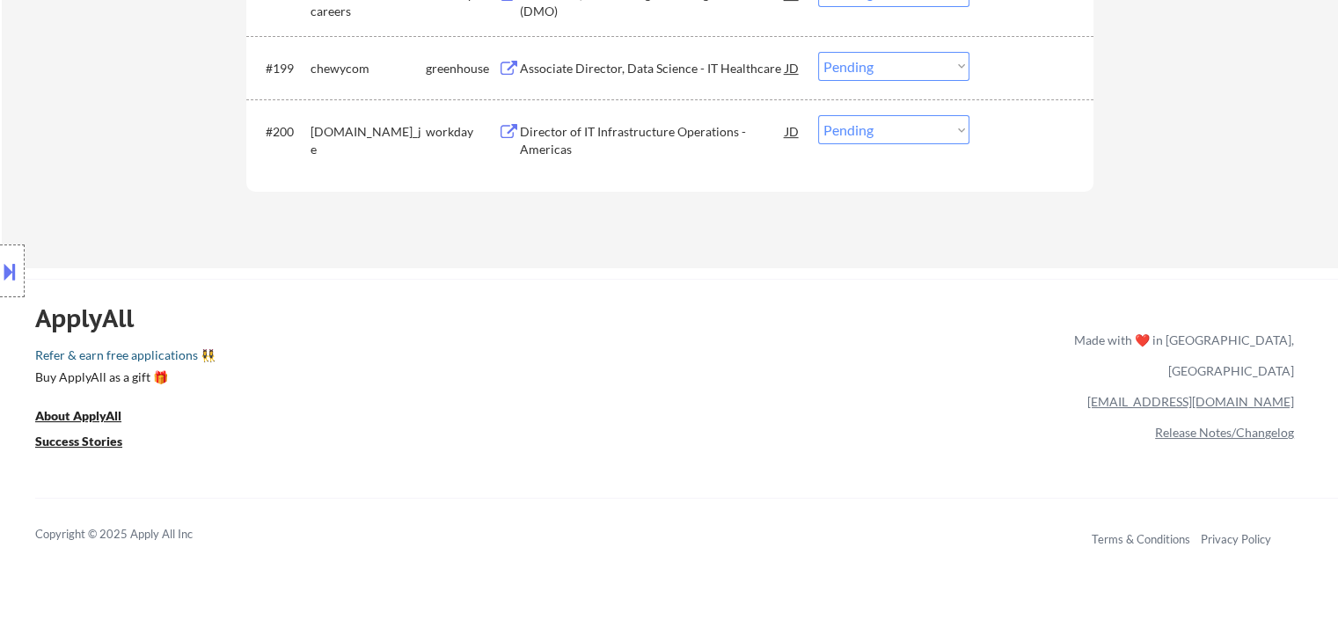
scroll to position [7212, 0]
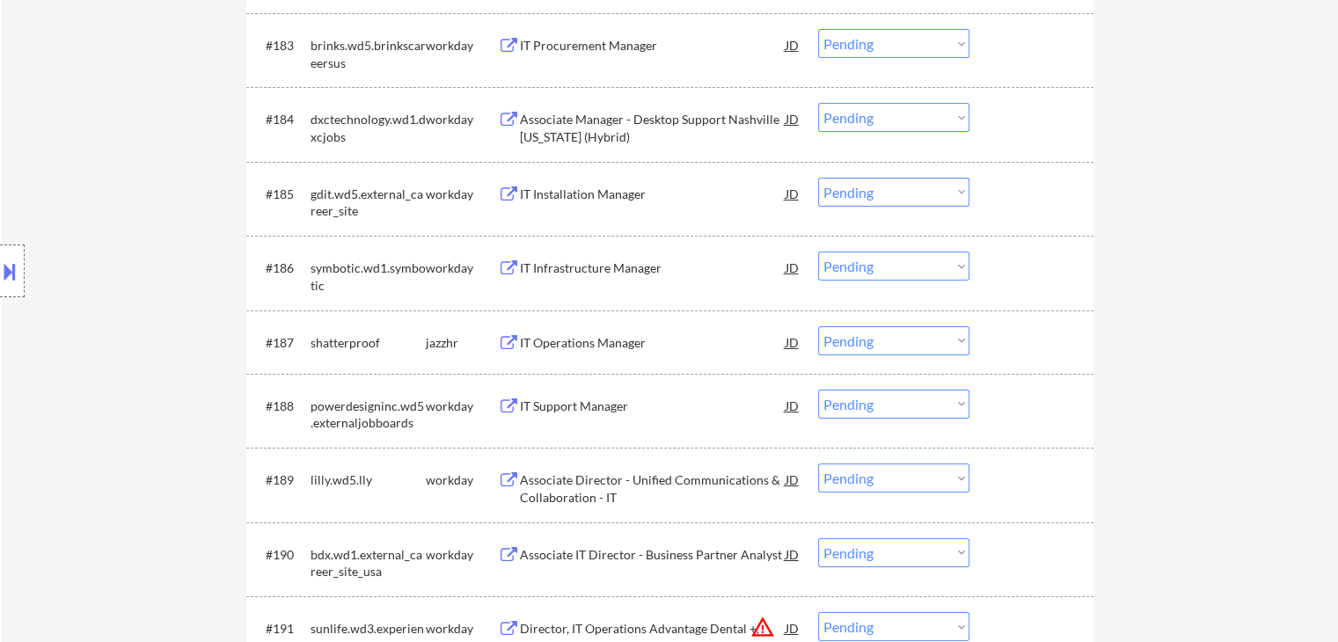
click at [616, 333] on div "IT Operations Manager" at bounding box center [653, 342] width 266 height 32
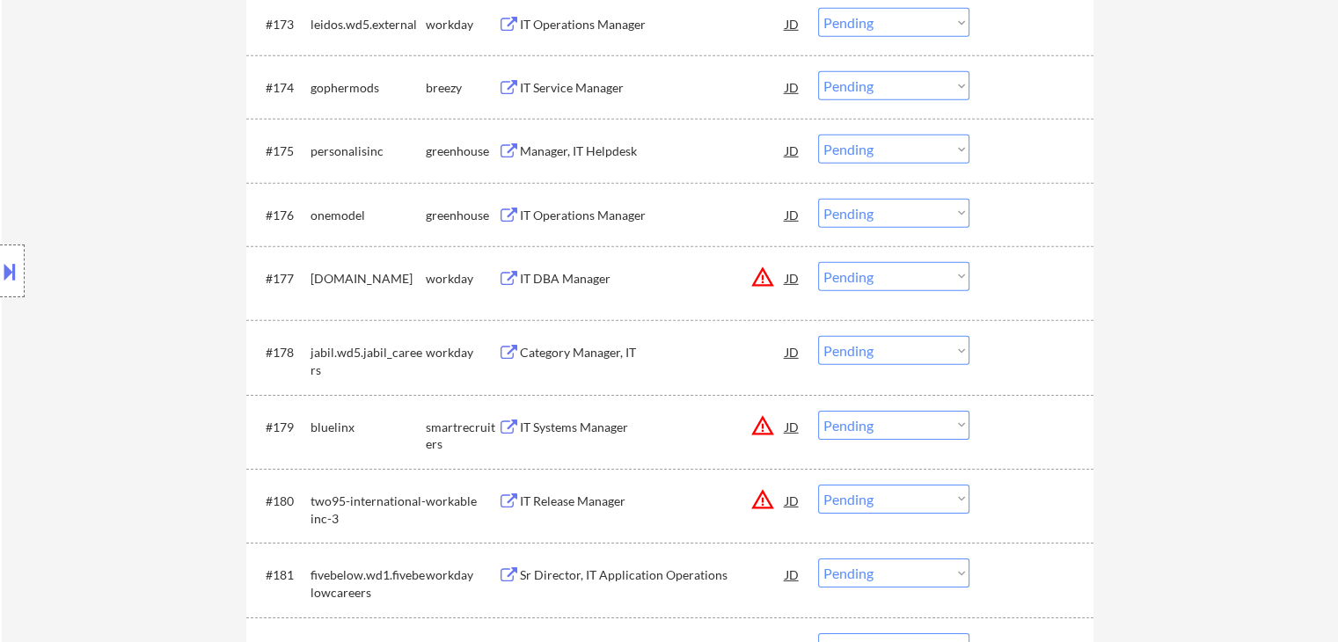
scroll to position [5452, 0]
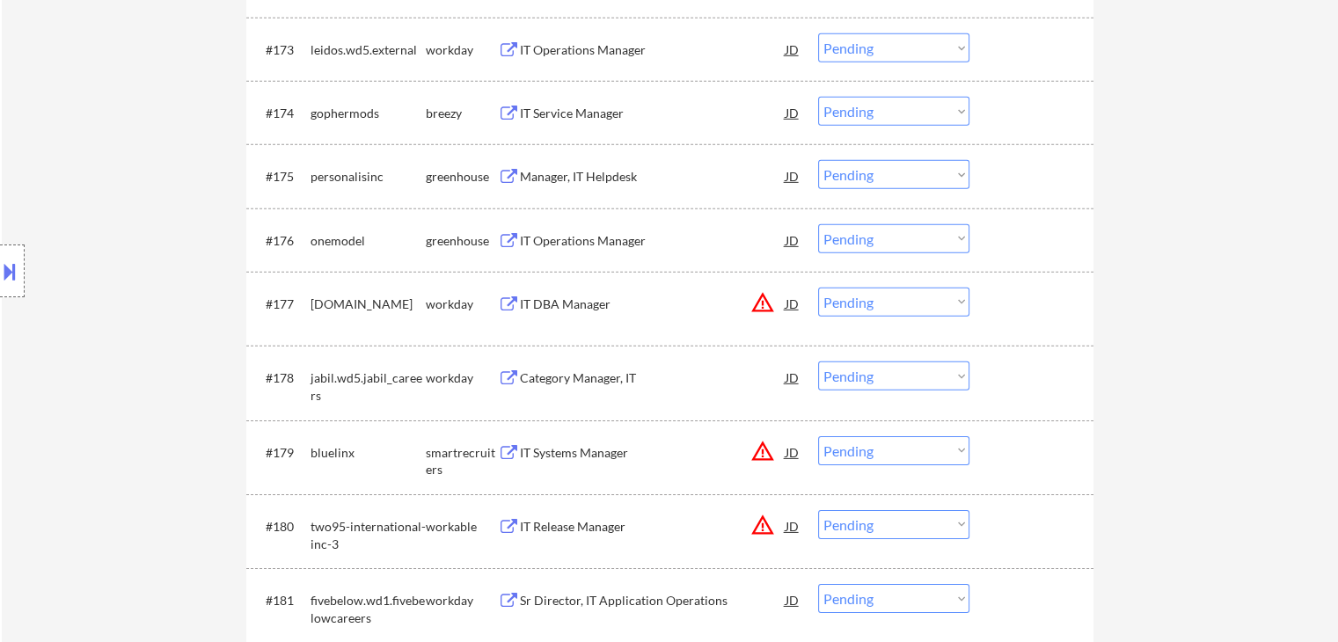
click at [581, 241] on div "IT Operations Manager" at bounding box center [653, 241] width 266 height 18
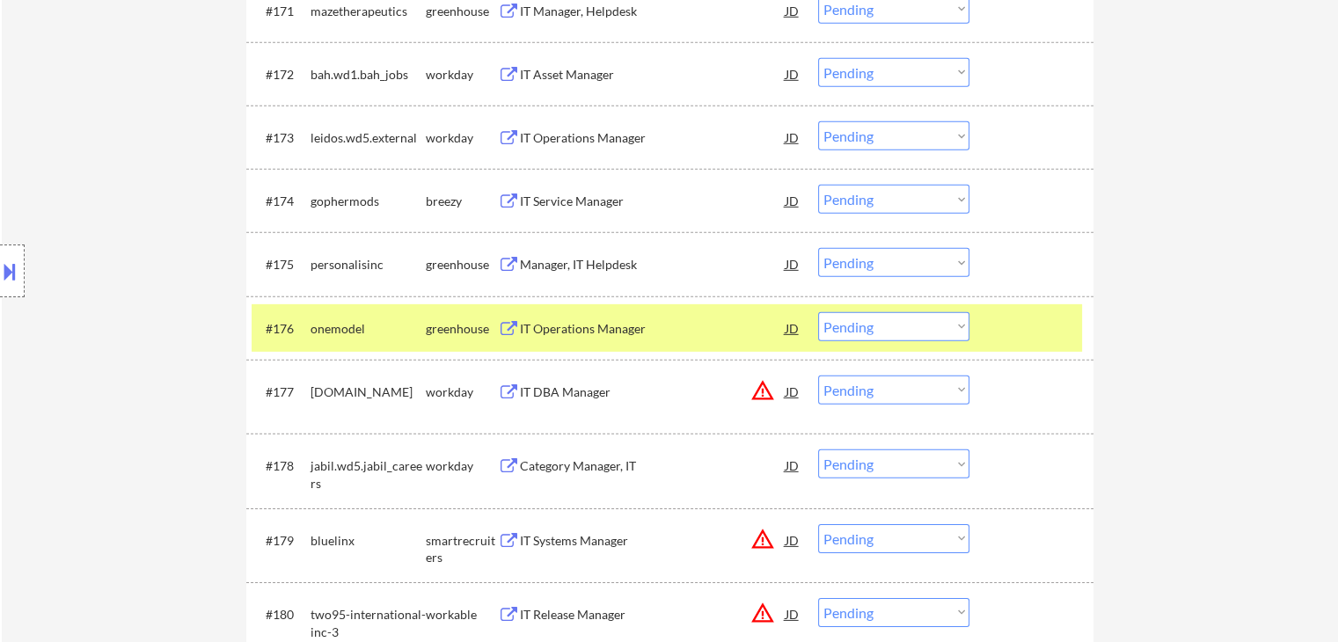
click at [581, 265] on div "Manager, IT Helpdesk" at bounding box center [653, 265] width 266 height 18
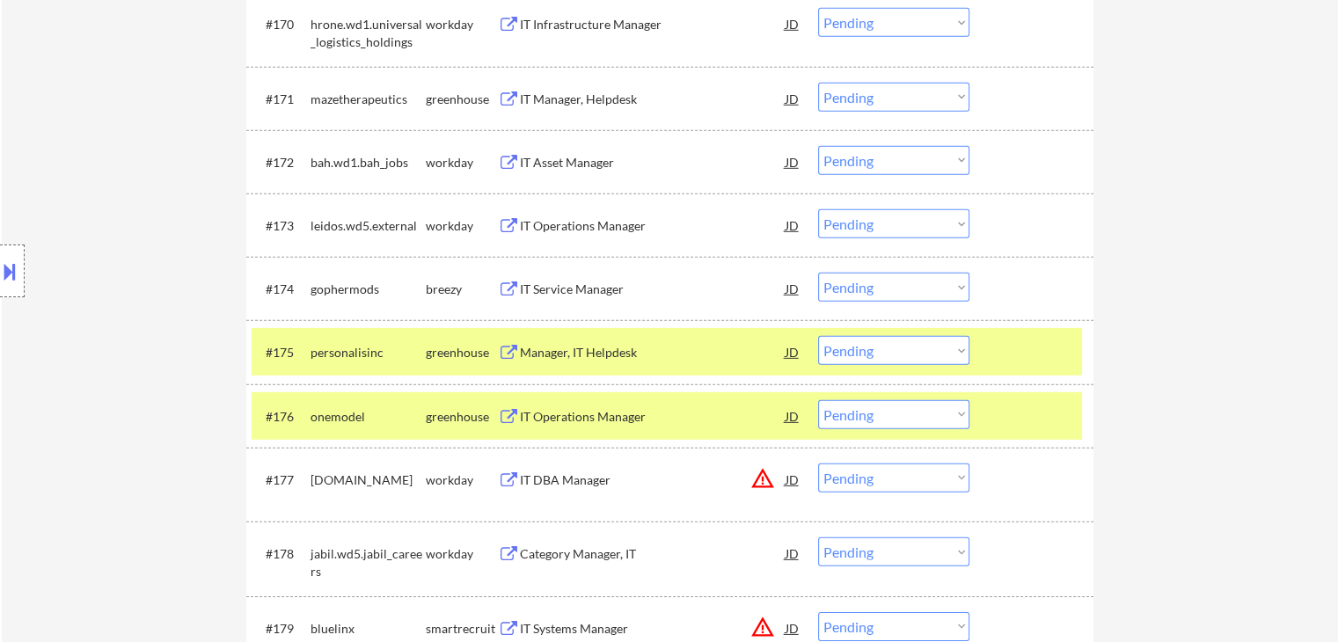
click at [546, 296] on div "IT Service Manager" at bounding box center [653, 290] width 266 height 18
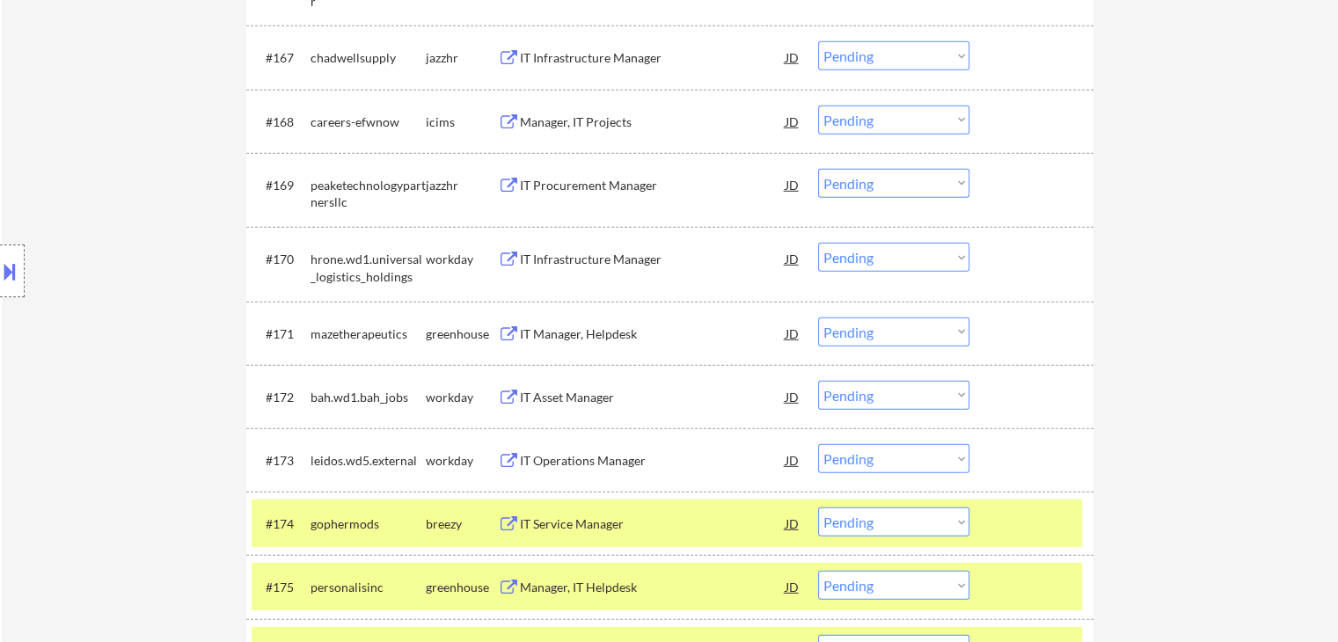
scroll to position [5012, 0]
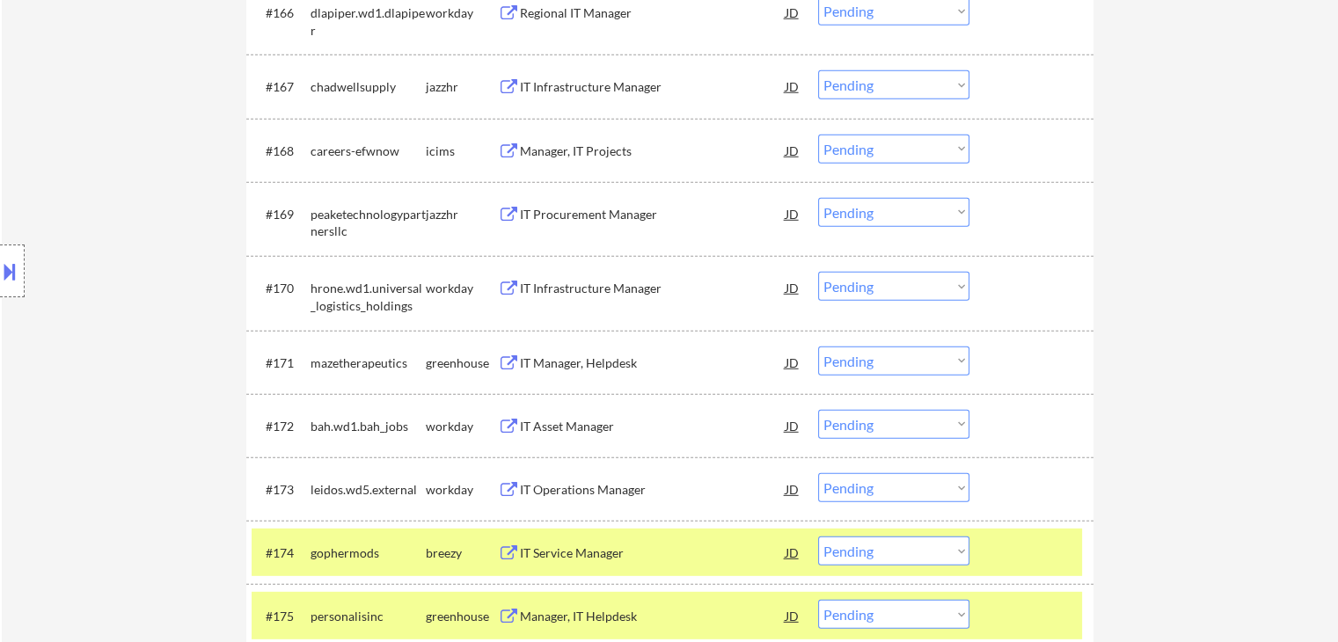
click at [583, 361] on div "IT Manager, Helpdesk" at bounding box center [653, 364] width 266 height 18
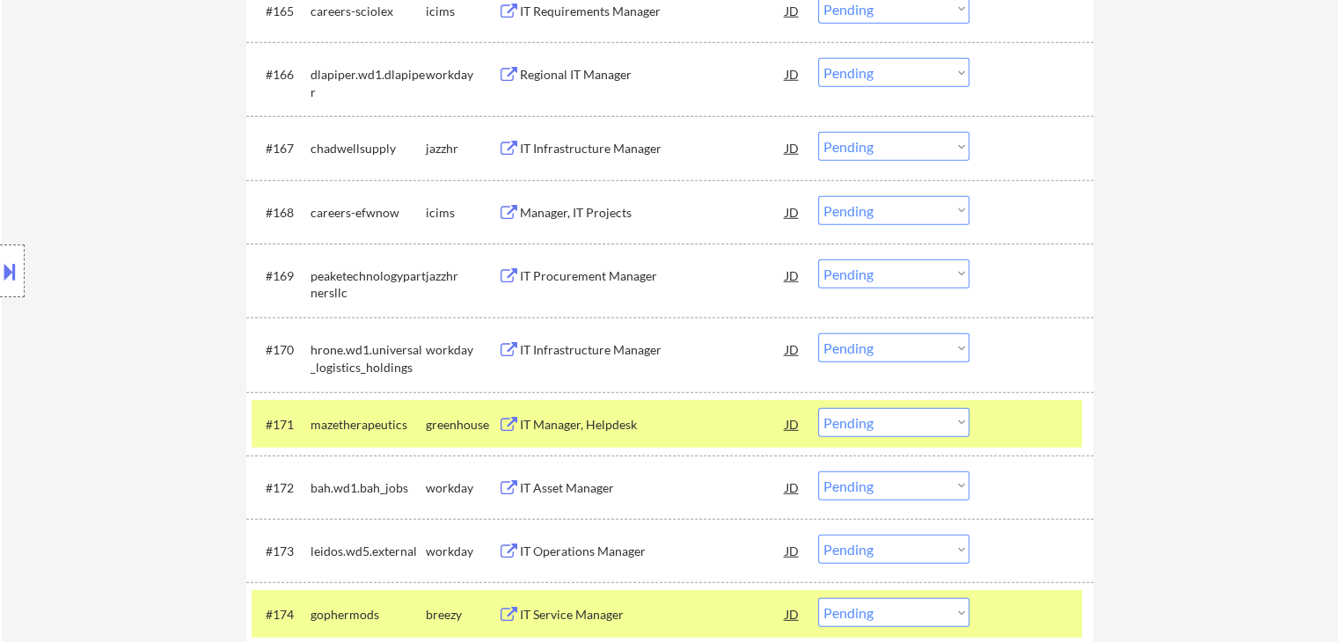
scroll to position [4924, 0]
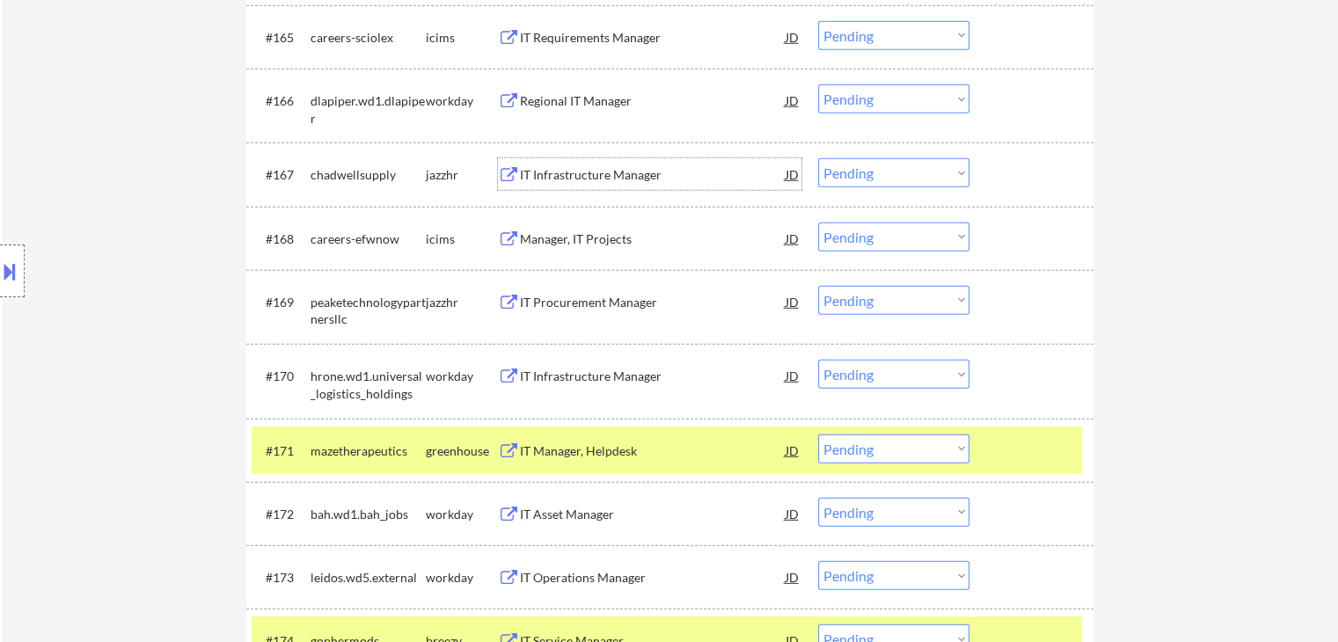
click at [569, 182] on div "IT Infrastructure Manager" at bounding box center [653, 175] width 266 height 18
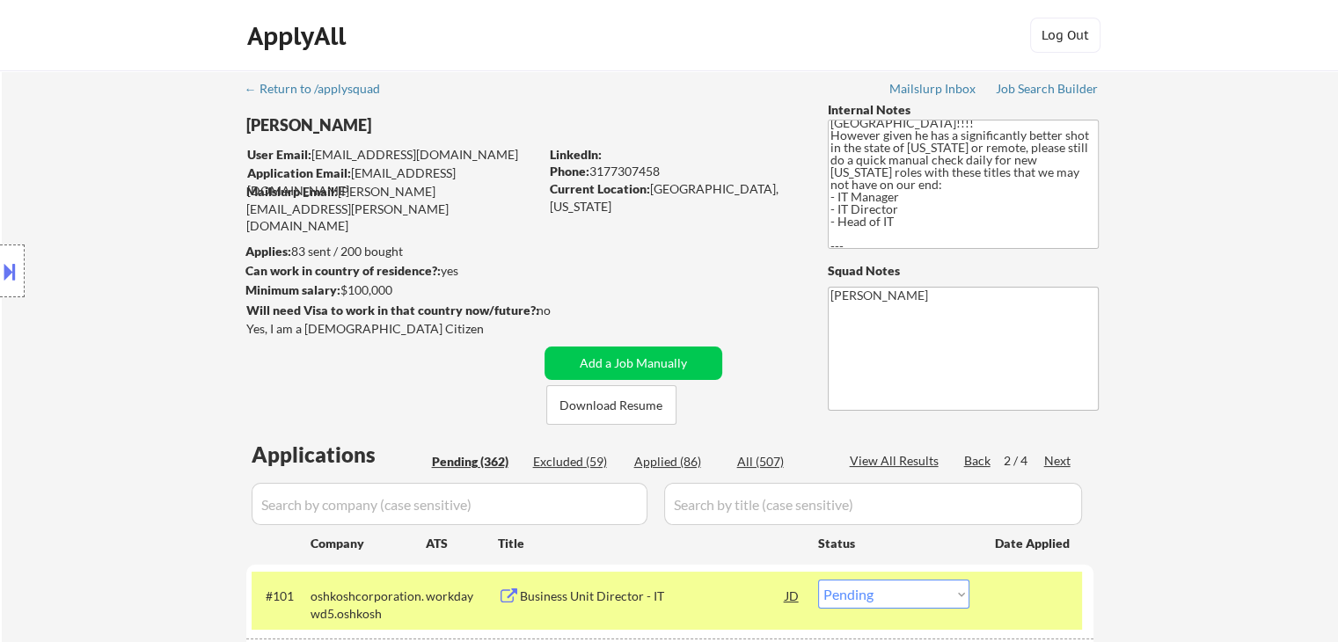
scroll to position [352, 0]
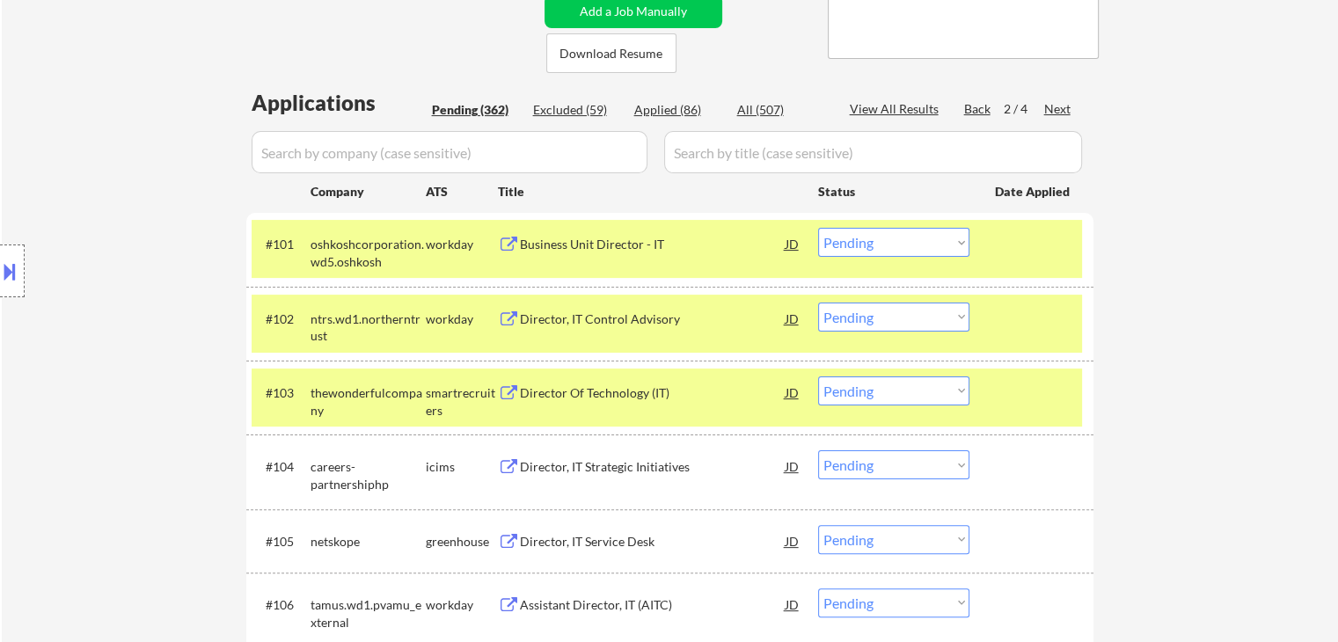
click at [669, 107] on div "Applied (86)" at bounding box center [678, 110] width 88 height 18
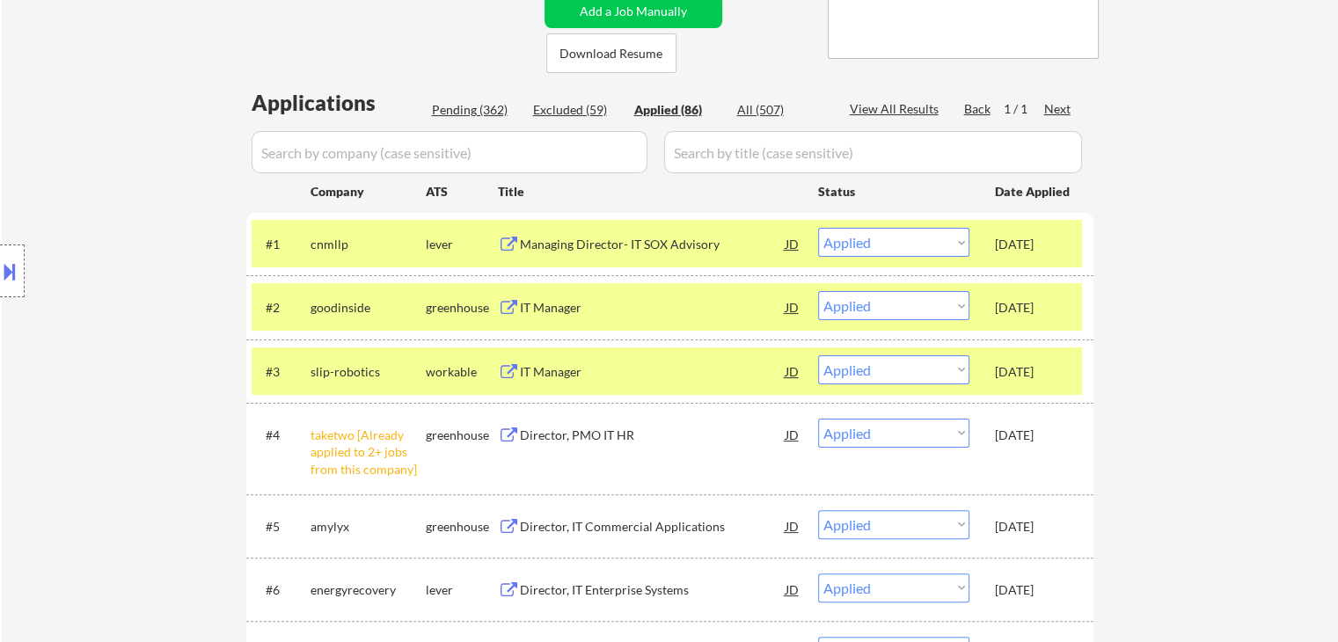
click at [465, 106] on div "Pending (362)" at bounding box center [476, 110] width 88 height 18
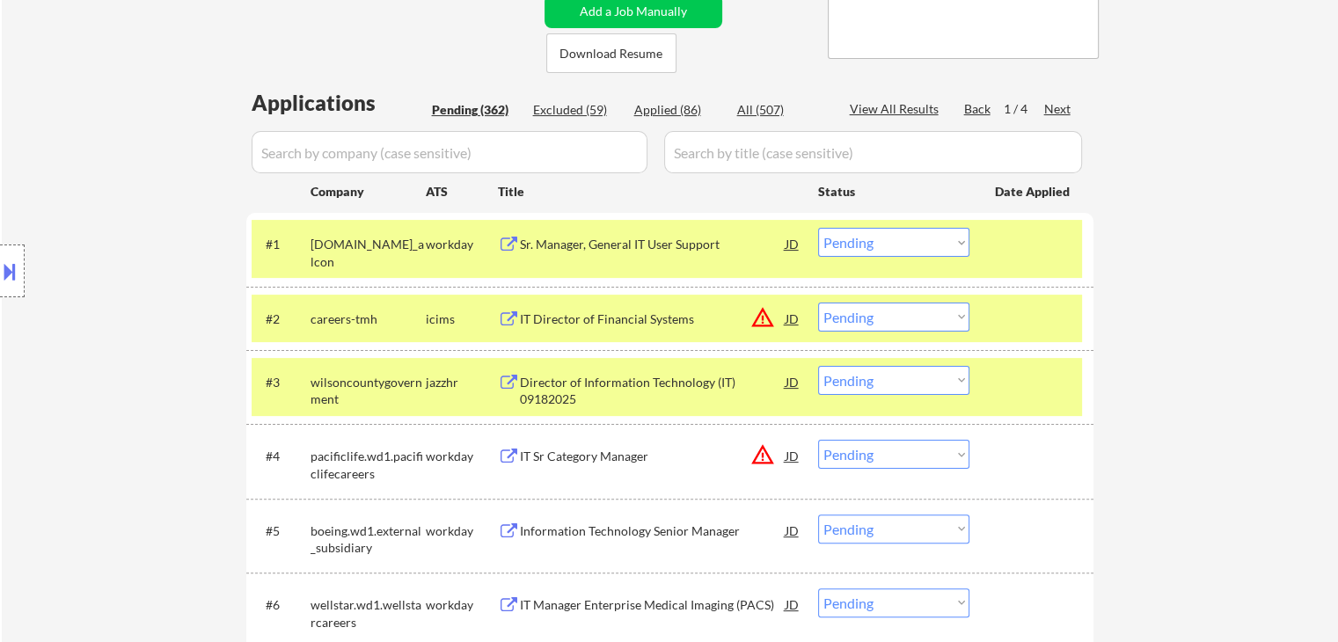
click at [1061, 103] on div "Next" at bounding box center [1058, 109] width 28 height 18
click at [1058, 103] on div "Next" at bounding box center [1058, 109] width 28 height 18
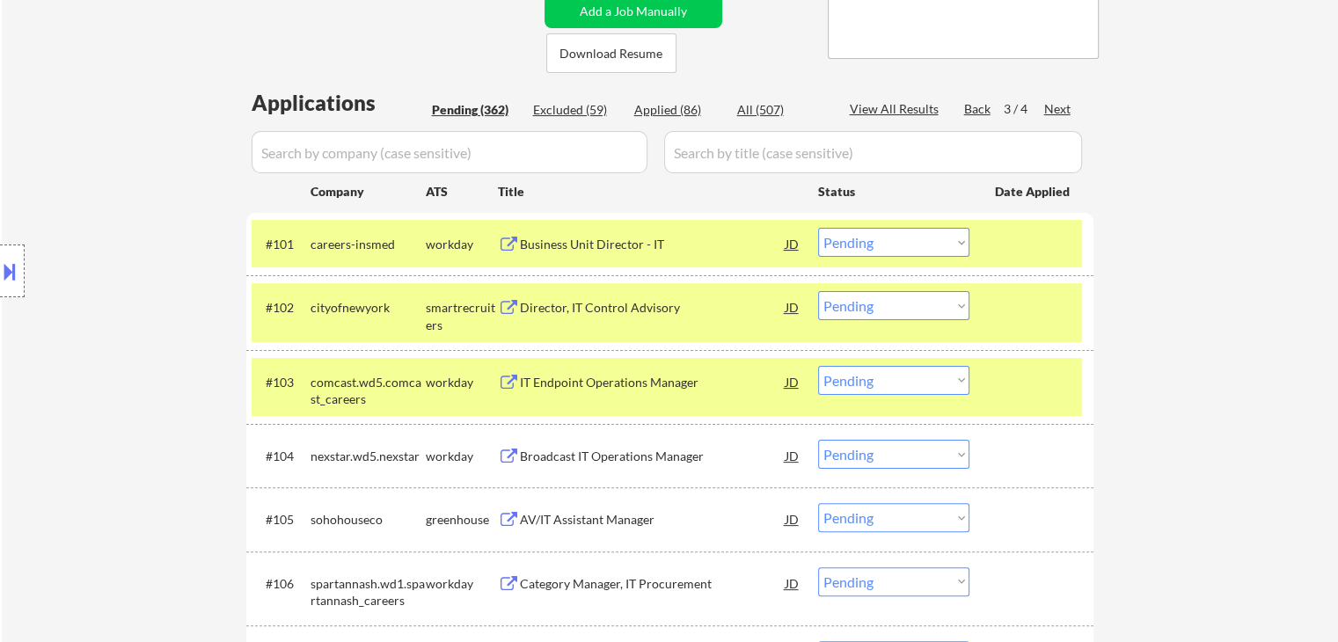
click at [971, 103] on div "Back" at bounding box center [978, 109] width 28 height 18
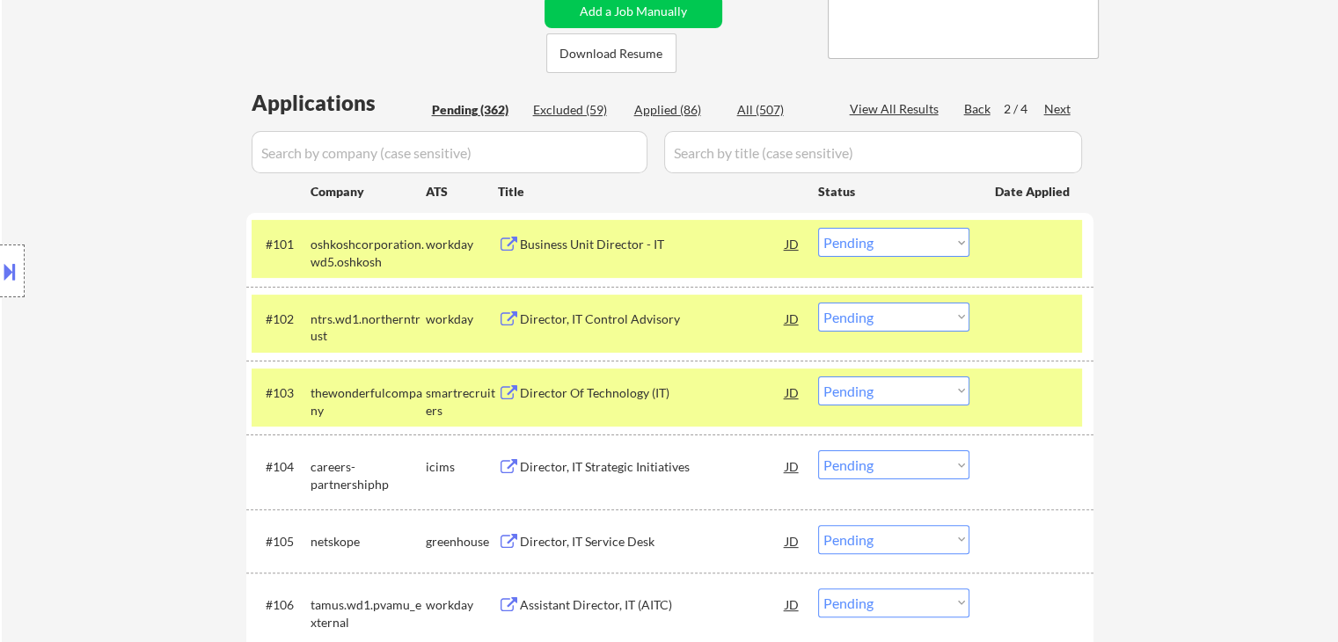
scroll to position [5308, 0]
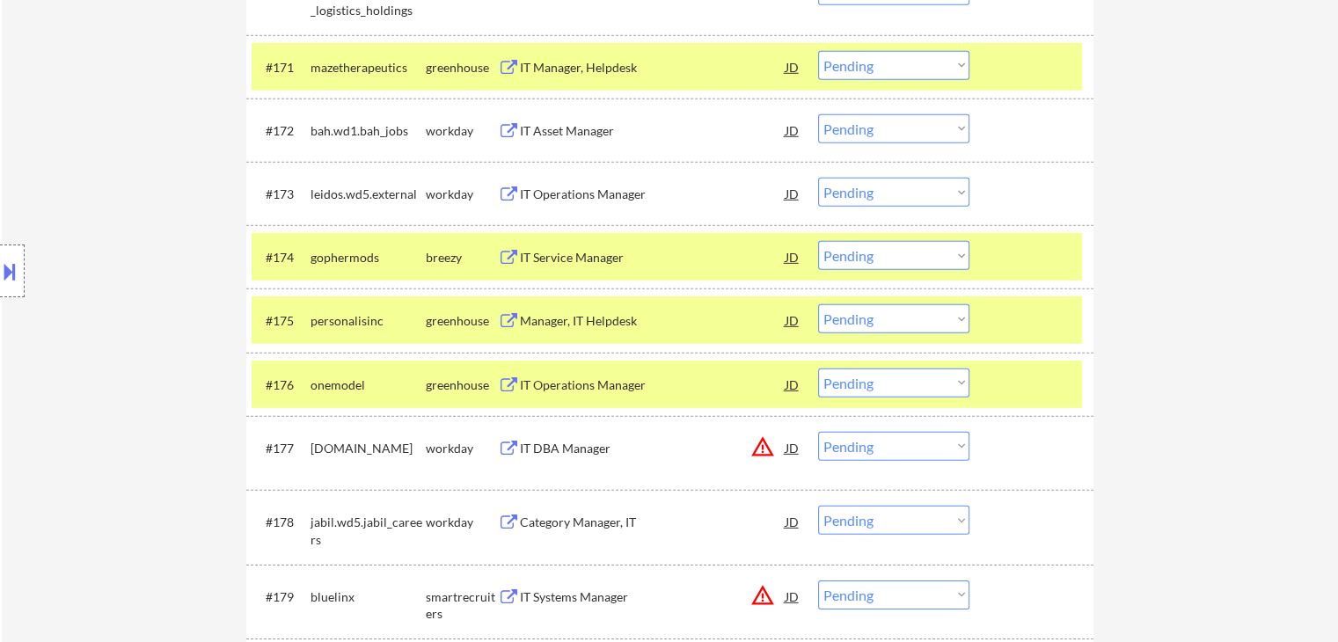
click at [915, 323] on select "Choose an option... Pending Applied Excluded (Questions) Excluded (Expired) Exc…" at bounding box center [893, 318] width 151 height 29
click at [818, 304] on select "Choose an option... Pending Applied Excluded (Questions) Excluded (Expired) Exc…" at bounding box center [893, 318] width 151 height 29
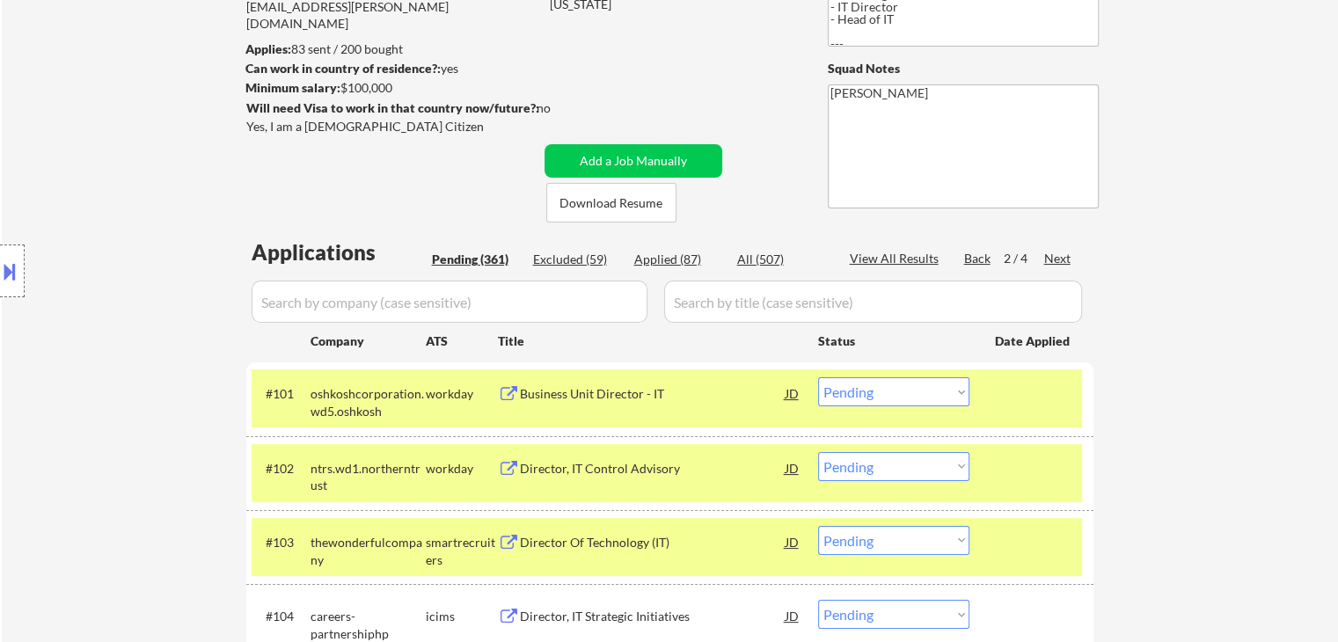
scroll to position [264, 0]
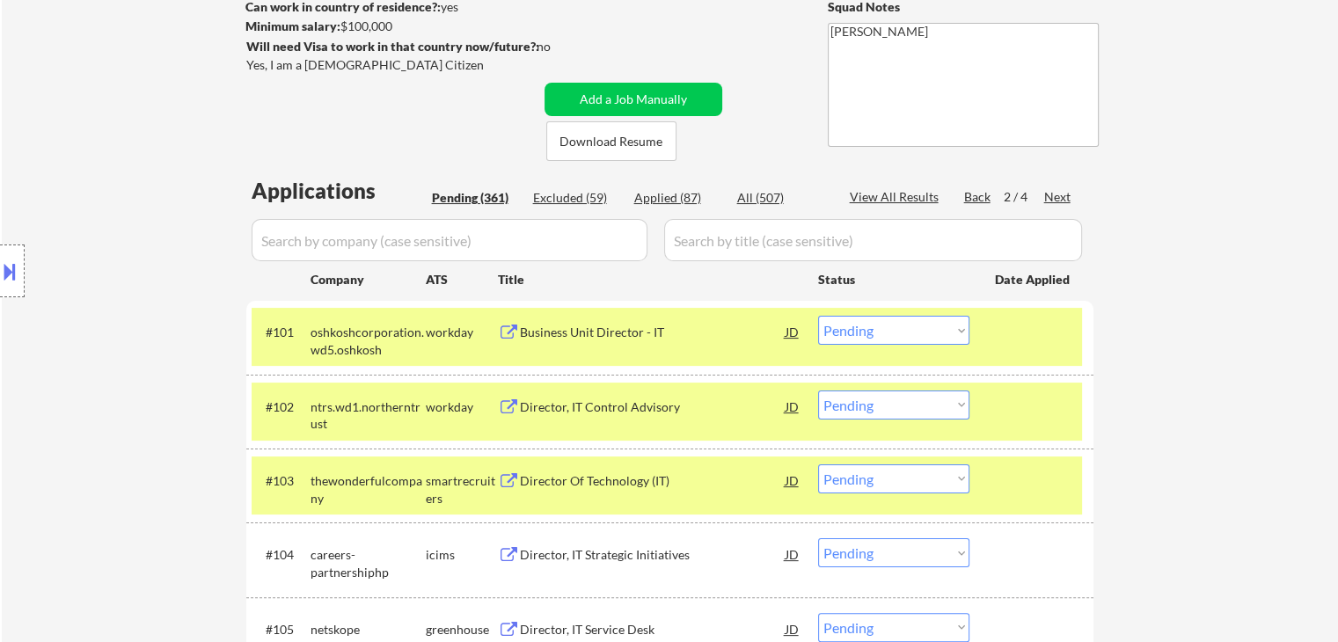
drag, startPoint x: 682, startPoint y: 194, endPoint x: 1057, endPoint y: 61, distance: 397.9
click at [681, 194] on div "Applied (87)" at bounding box center [678, 198] width 88 height 18
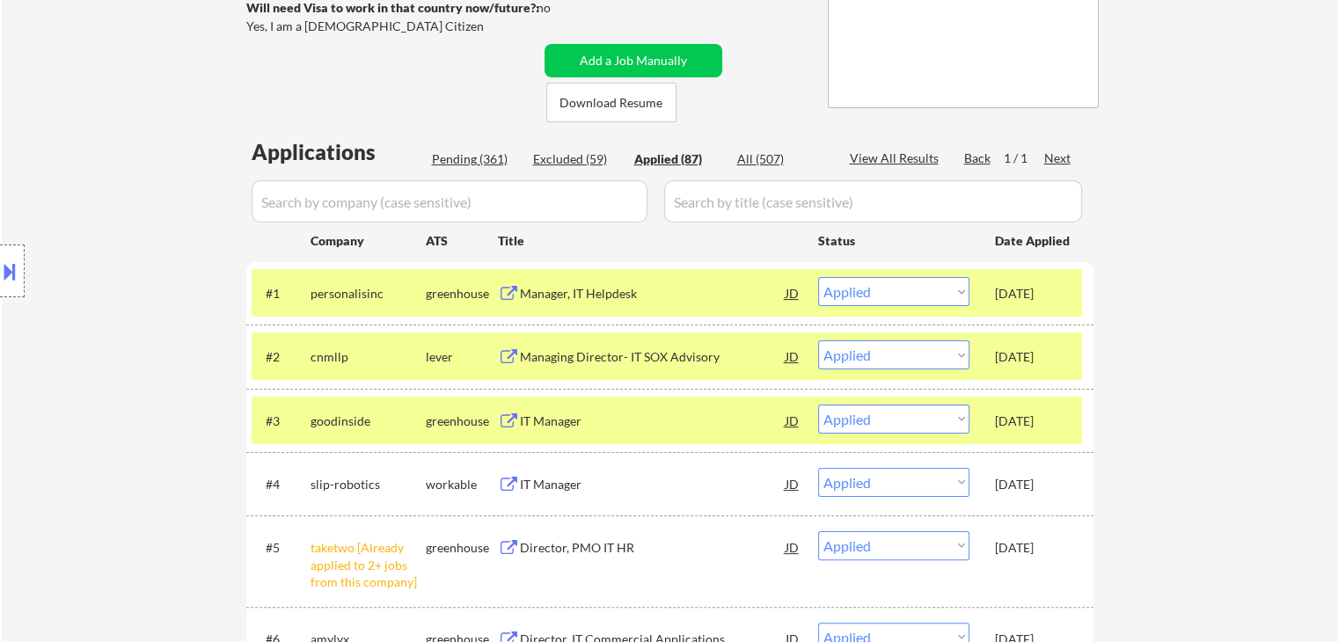
scroll to position [352, 0]
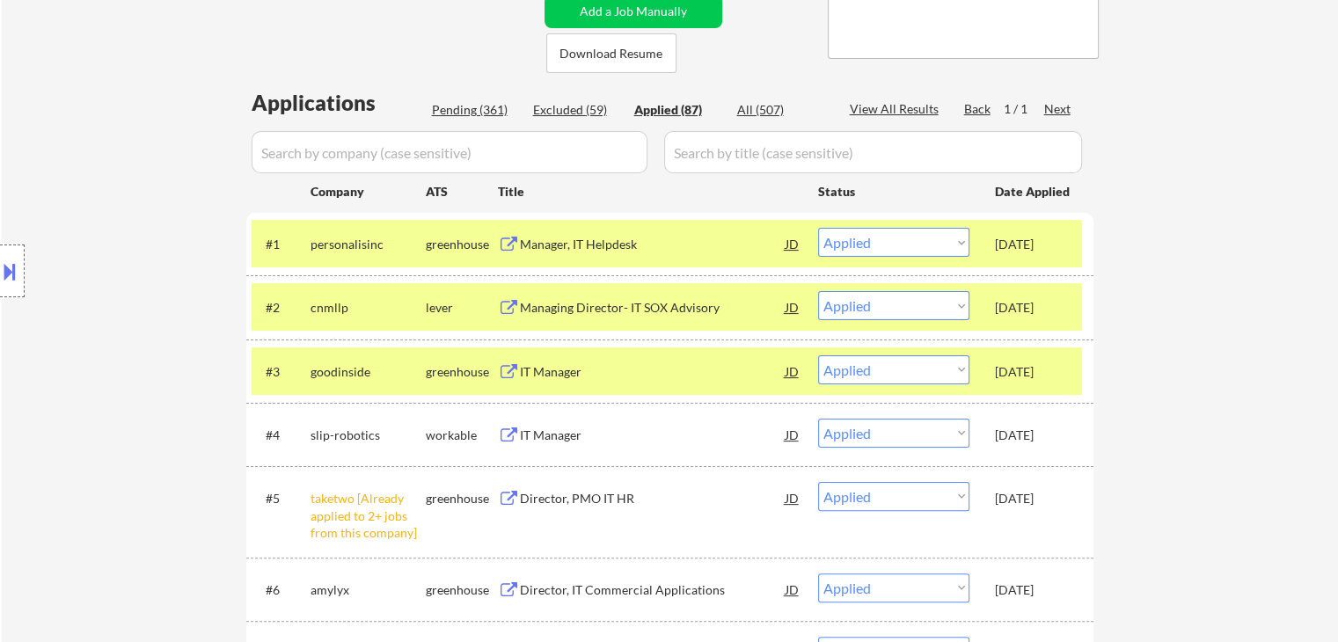
drag, startPoint x: 457, startPoint y: 106, endPoint x: 1028, endPoint y: 89, distance: 571.2
click at [458, 106] on div "Pending (361)" at bounding box center [476, 110] width 88 height 18
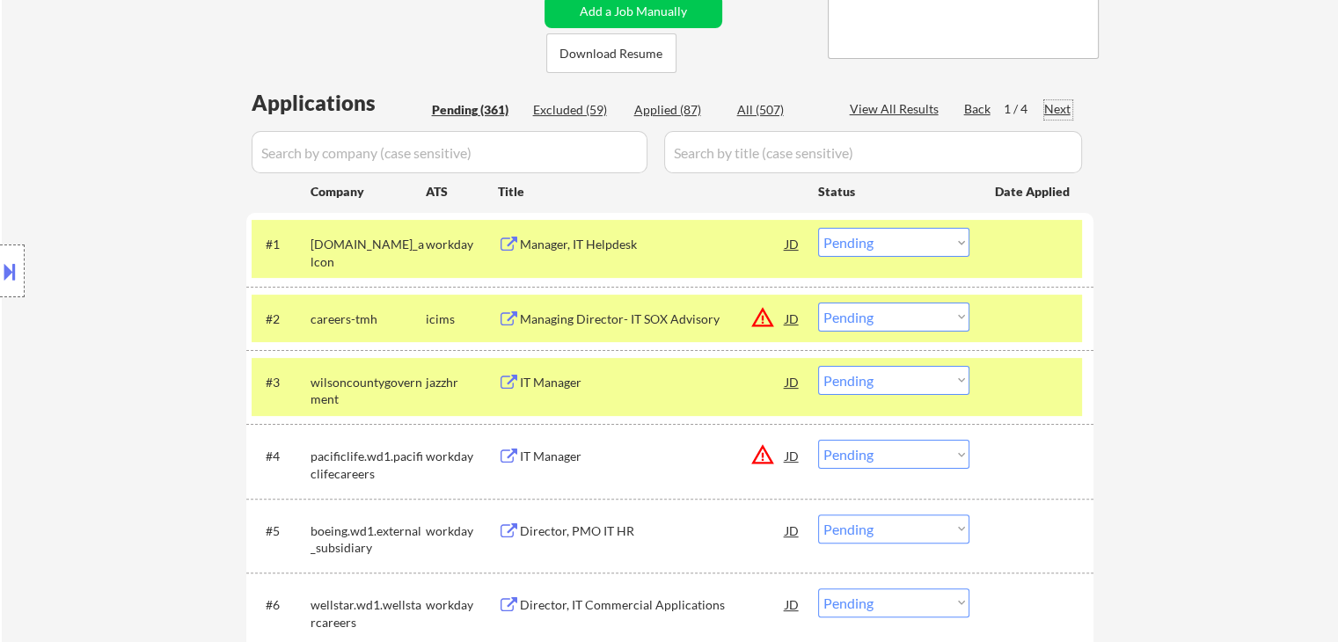
click at [1056, 111] on div "Next" at bounding box center [1058, 109] width 28 height 18
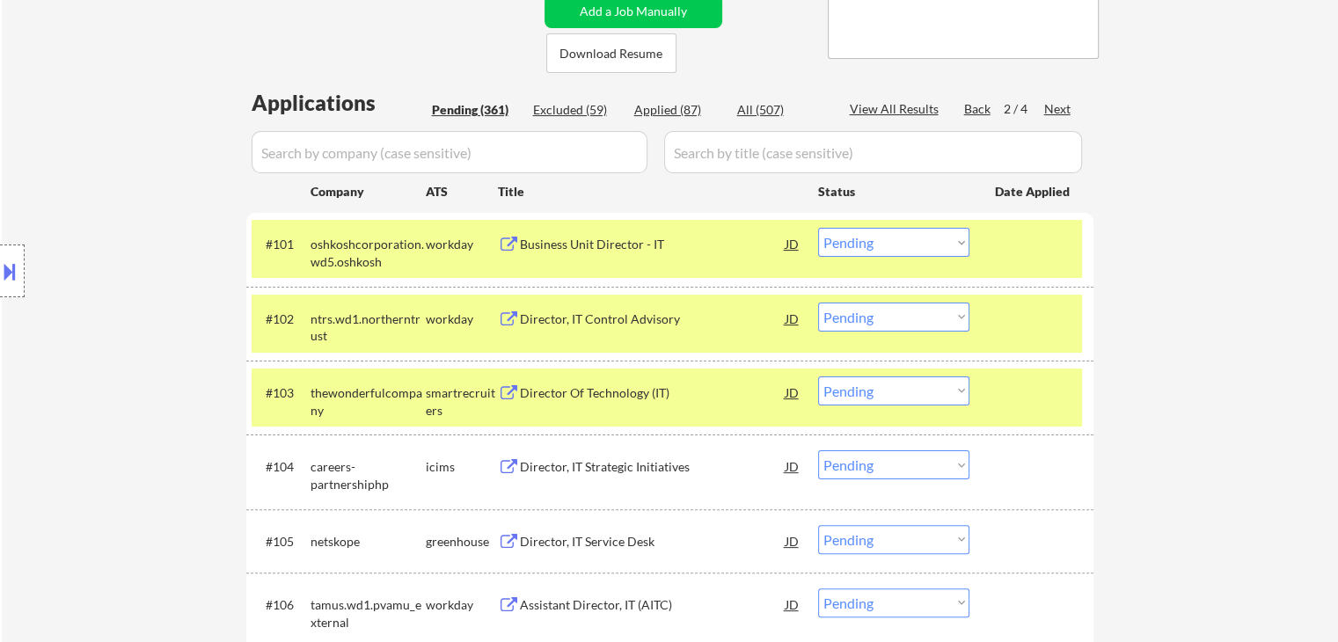
scroll to position [5054, 0]
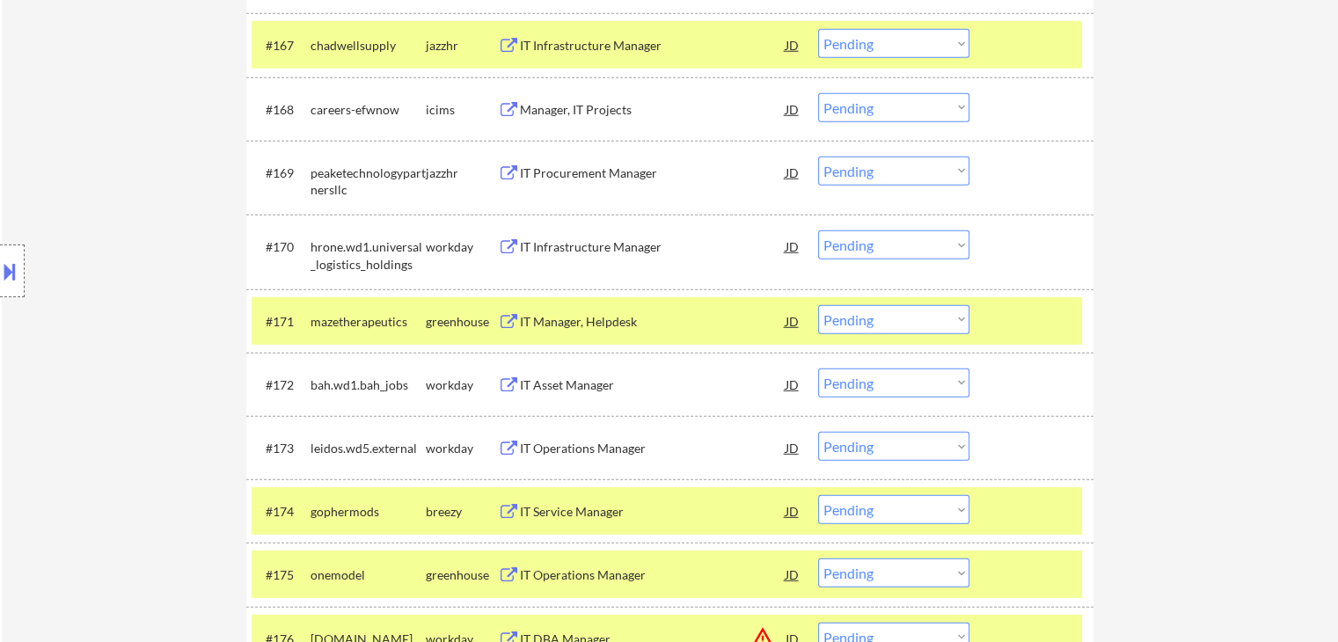
click at [890, 322] on select "Choose an option... Pending Applied Excluded (Questions) Excluded (Expired) Exc…" at bounding box center [893, 319] width 151 height 29
click at [818, 305] on select "Choose an option... Pending Applied Excluded (Questions) Excluded (Expired) Exc…" at bounding box center [893, 319] width 151 height 29
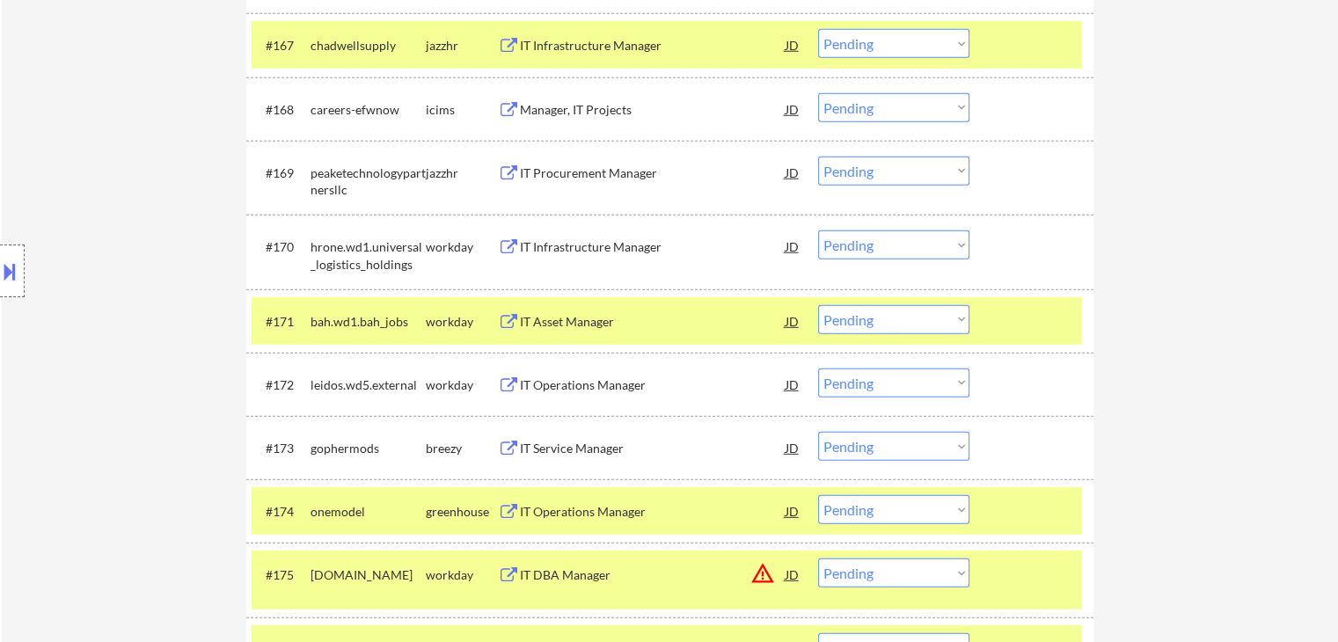
scroll to position [4878, 0]
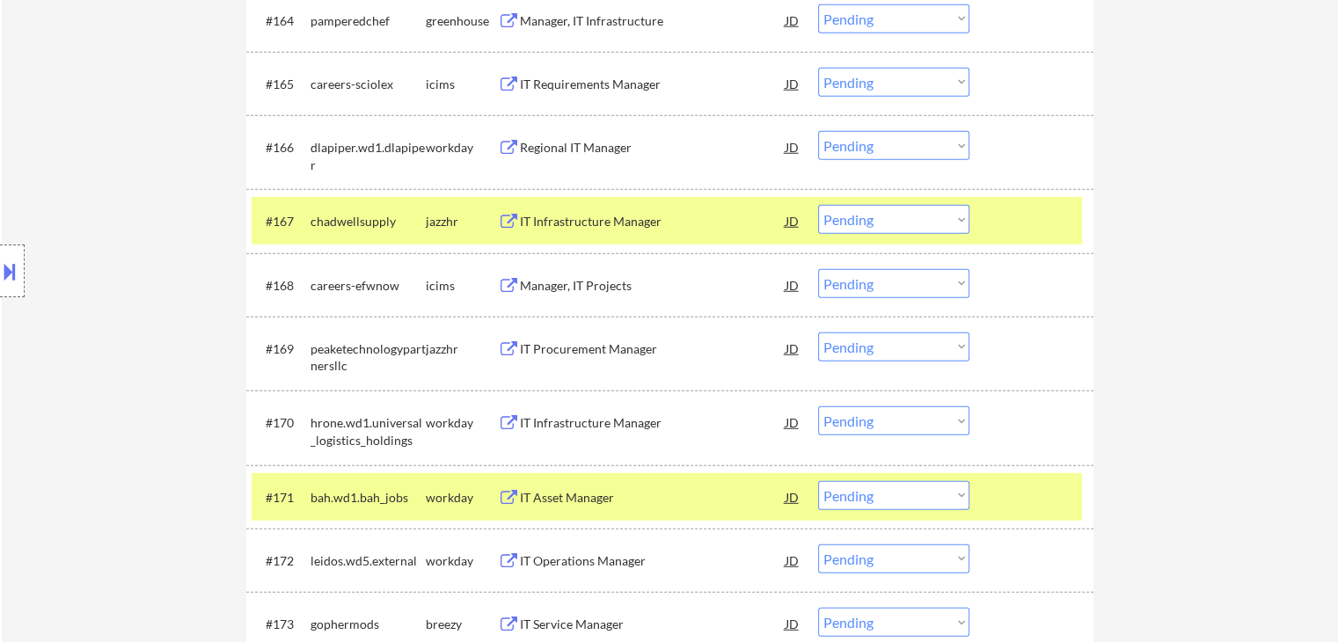
click at [875, 215] on select "Choose an option... Pending Applied Excluded (Questions) Excluded (Expired) Exc…" at bounding box center [893, 219] width 151 height 29
click at [818, 205] on select "Choose an option... Pending Applied Excluded (Questions) Excluded (Expired) Exc…" at bounding box center [893, 219] width 151 height 29
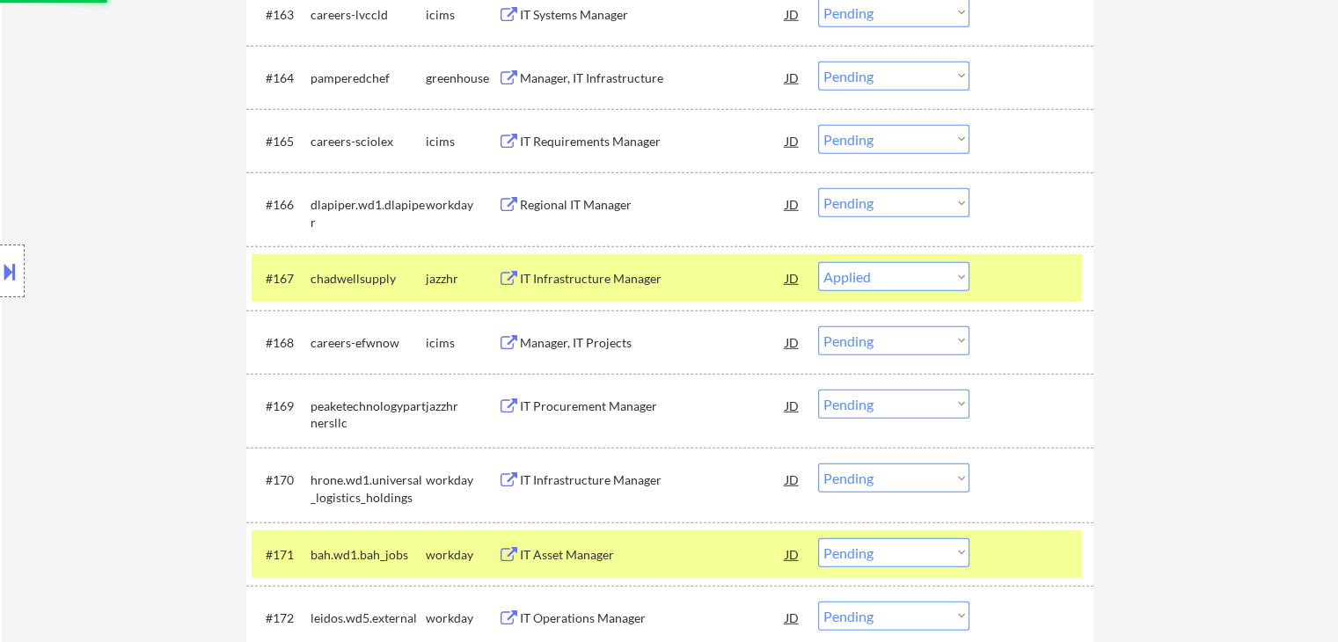
scroll to position [4790, 0]
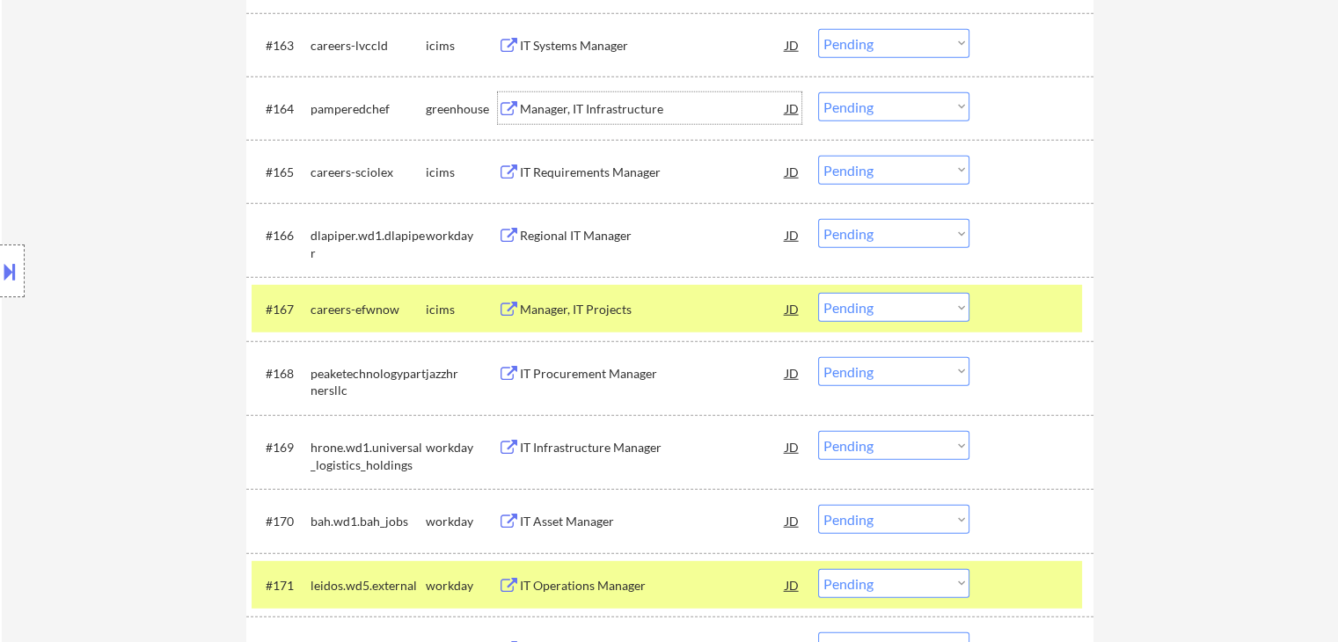
drag, startPoint x: 589, startPoint y: 111, endPoint x: 577, endPoint y: 87, distance: 26.8
click at [589, 110] on div "Manager, IT Infrastructure" at bounding box center [653, 109] width 266 height 18
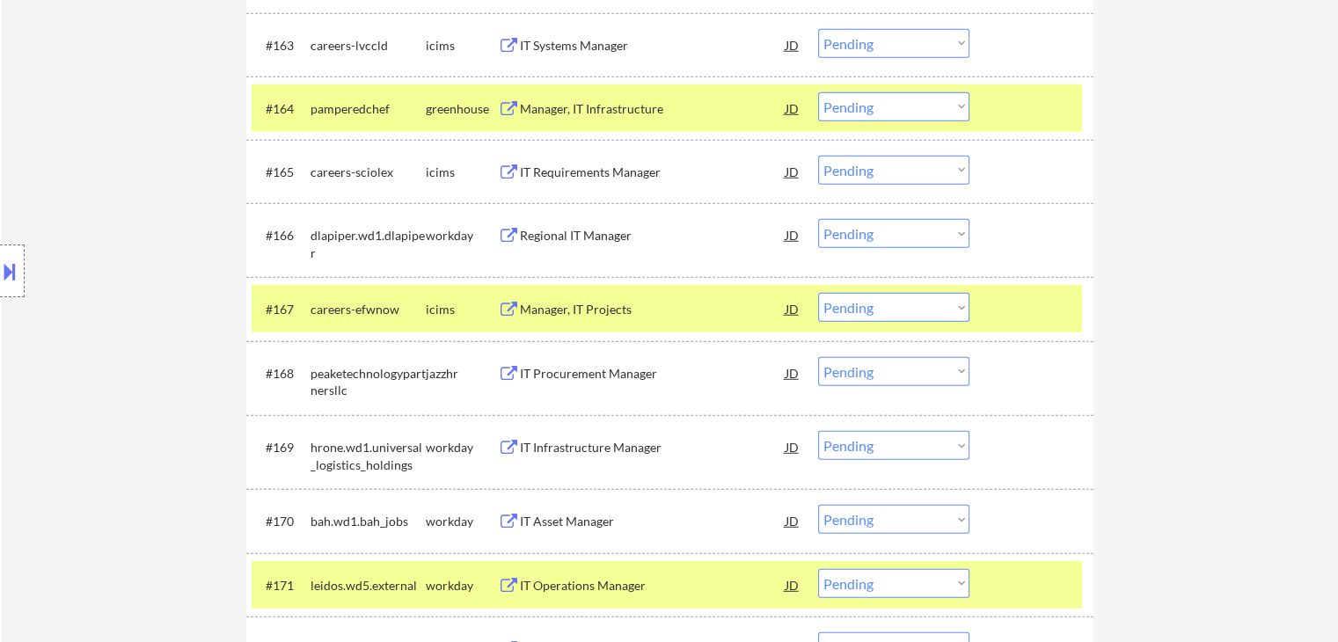
click at [567, 61] on div "#163 careers-lvccld icims IT Systems Manager JD Choose an option... Pending App…" at bounding box center [667, 45] width 831 height 48
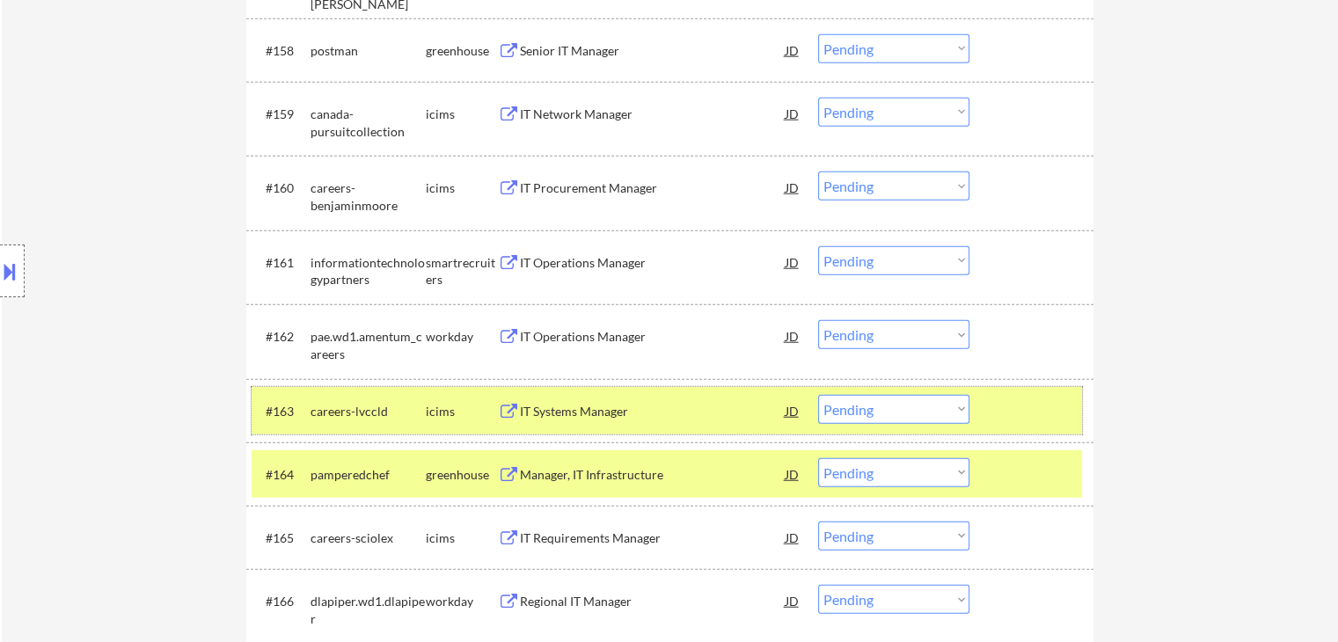
scroll to position [4350, 0]
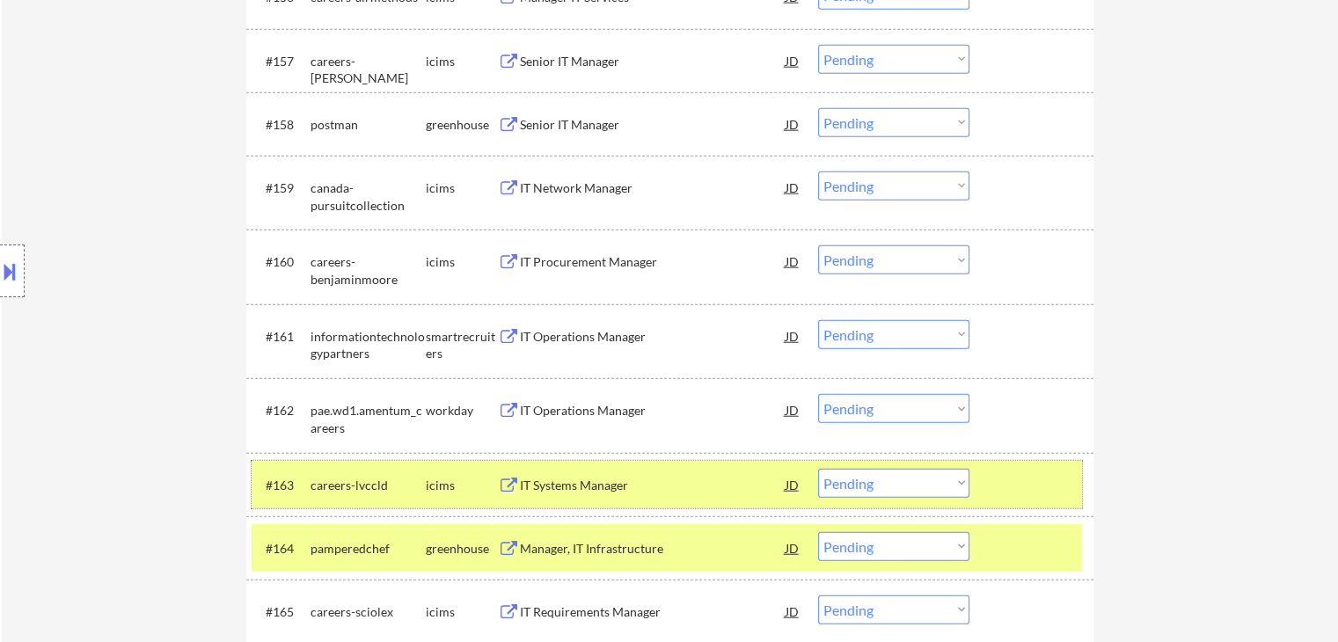
click at [552, 125] on div "Senior IT Manager" at bounding box center [653, 125] width 266 height 18
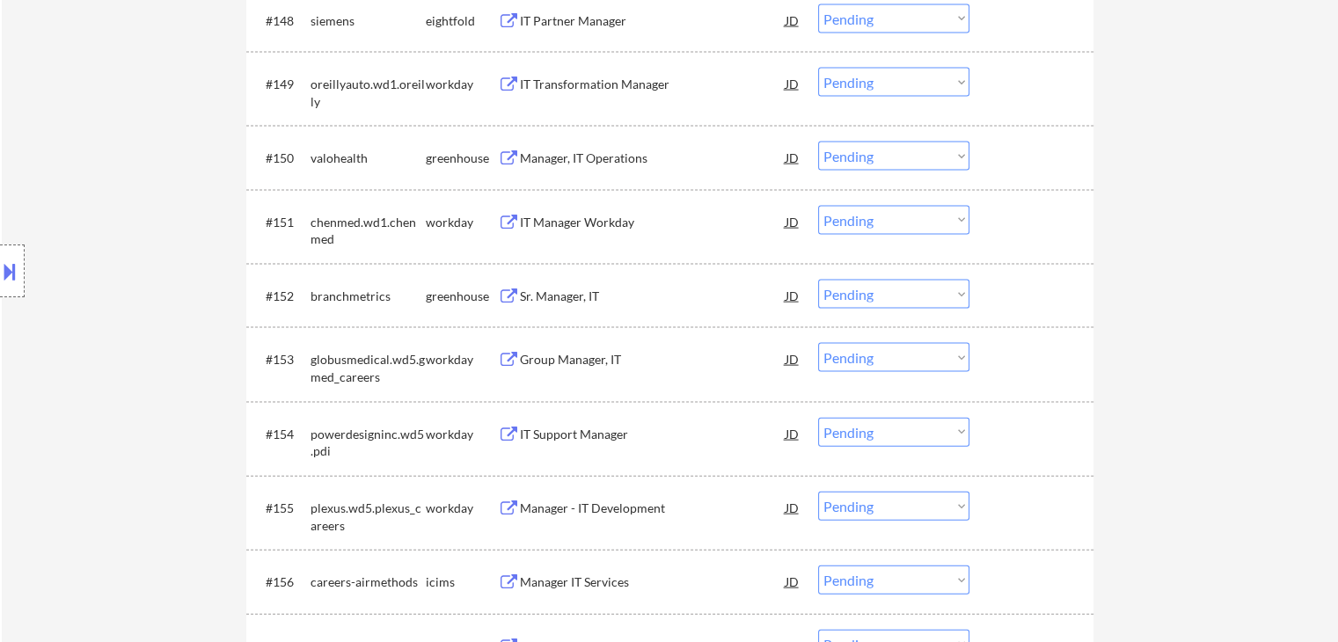
scroll to position [3734, 0]
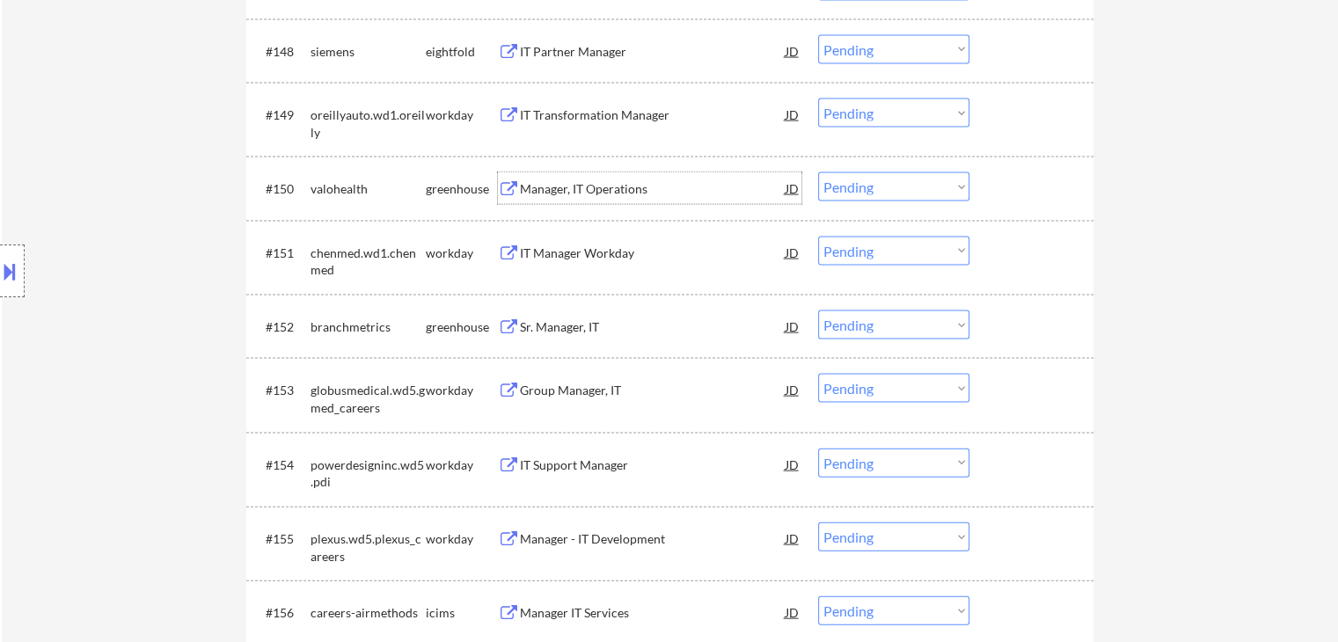
click at [616, 192] on div "Manager, IT Operations" at bounding box center [653, 189] width 266 height 18
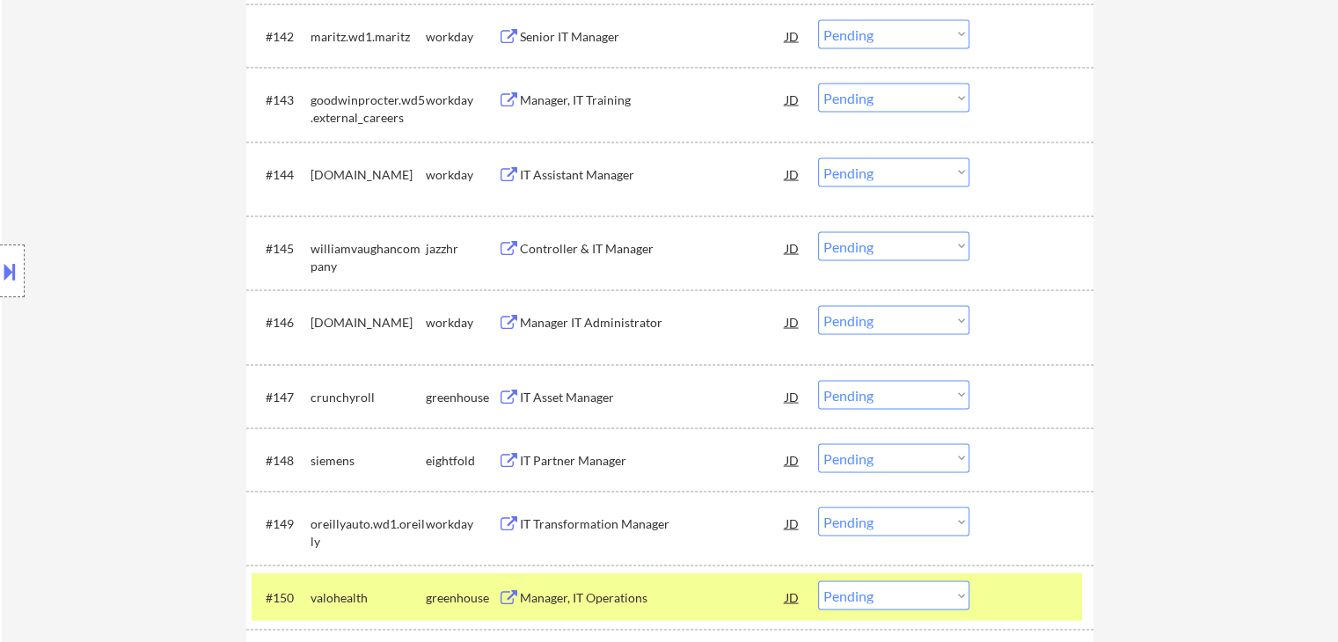
scroll to position [3206, 0]
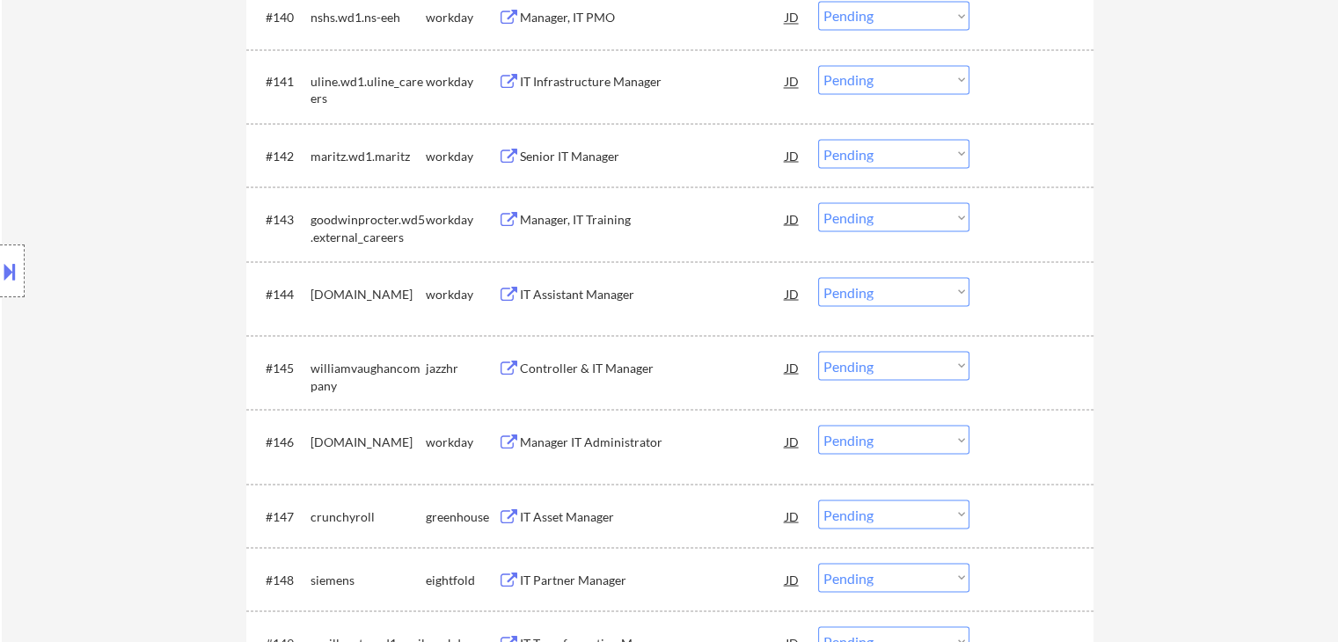
click at [565, 367] on div "Controller & IT Manager" at bounding box center [653, 368] width 266 height 18
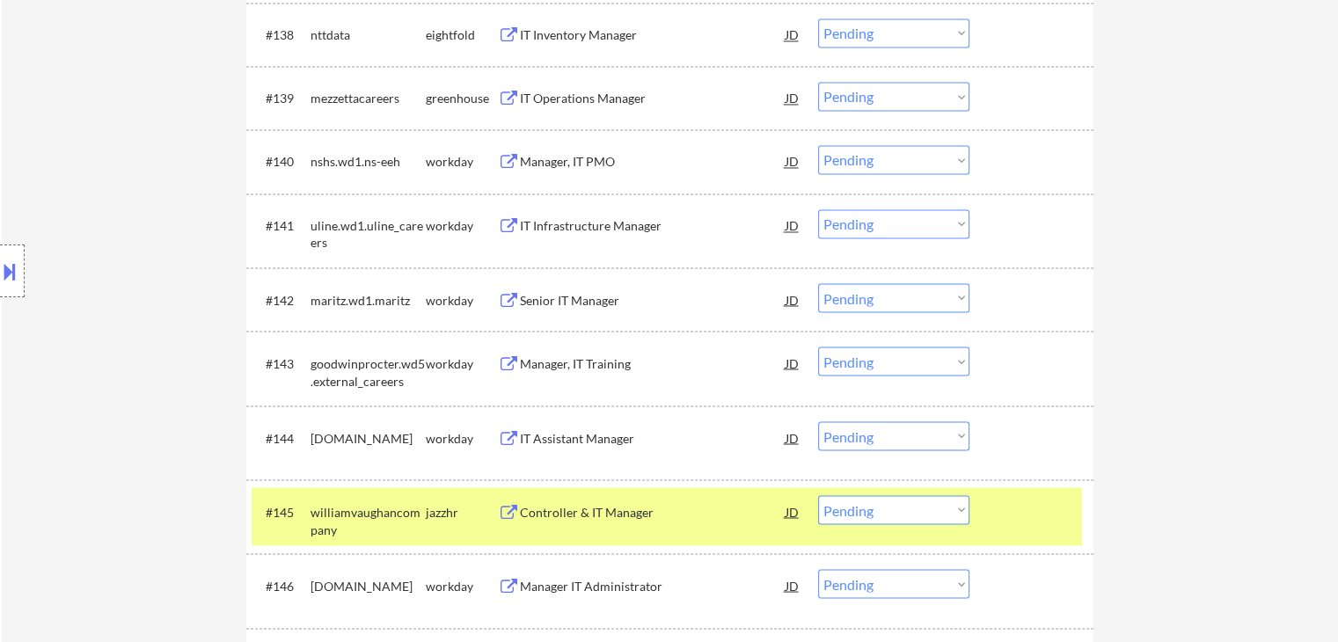
scroll to position [3030, 0]
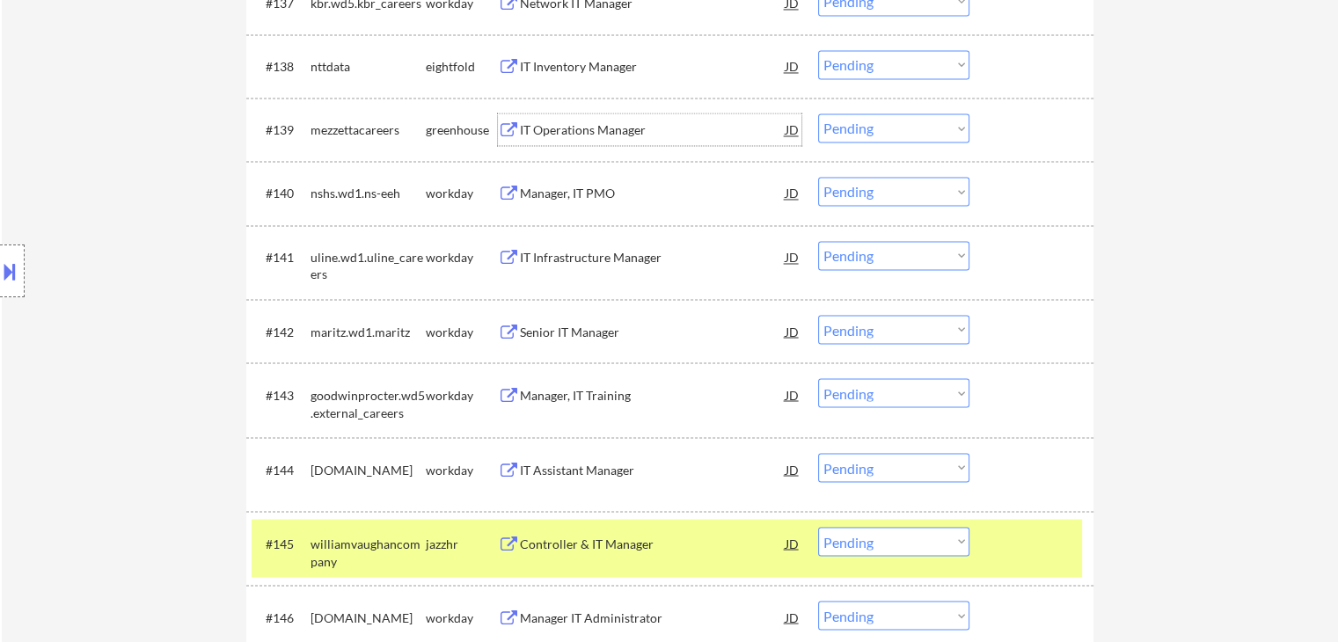
click at [559, 128] on div "IT Operations Manager" at bounding box center [653, 130] width 266 height 18
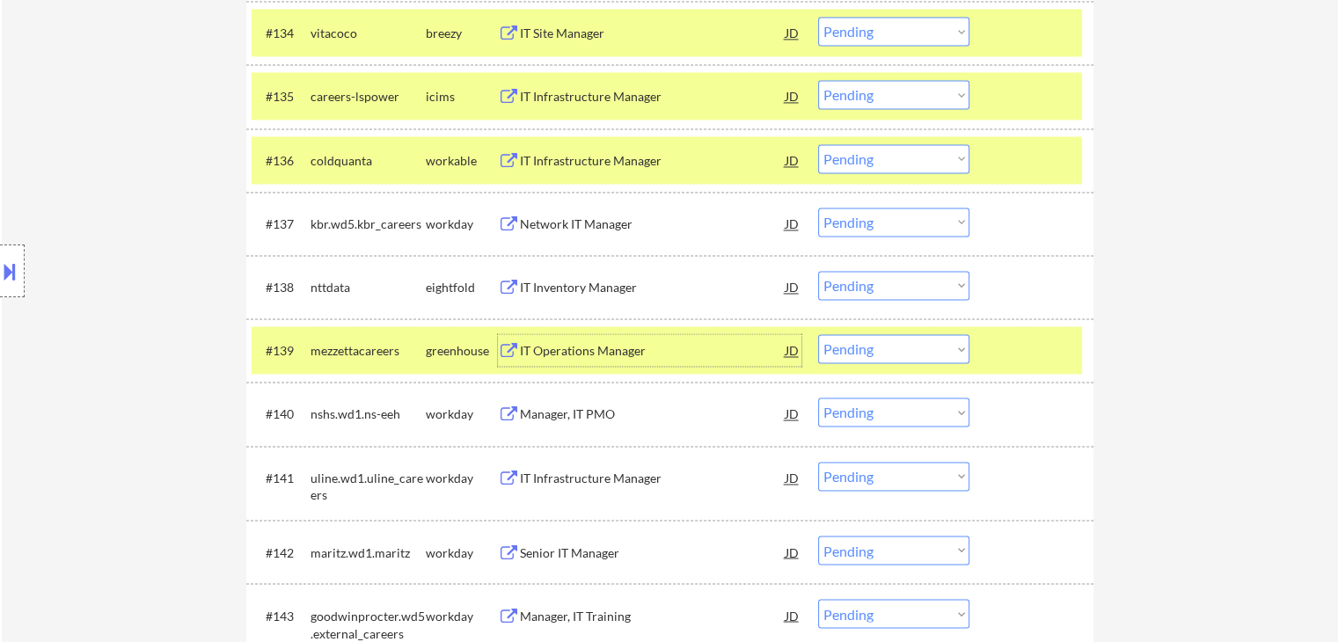
scroll to position [2766, 0]
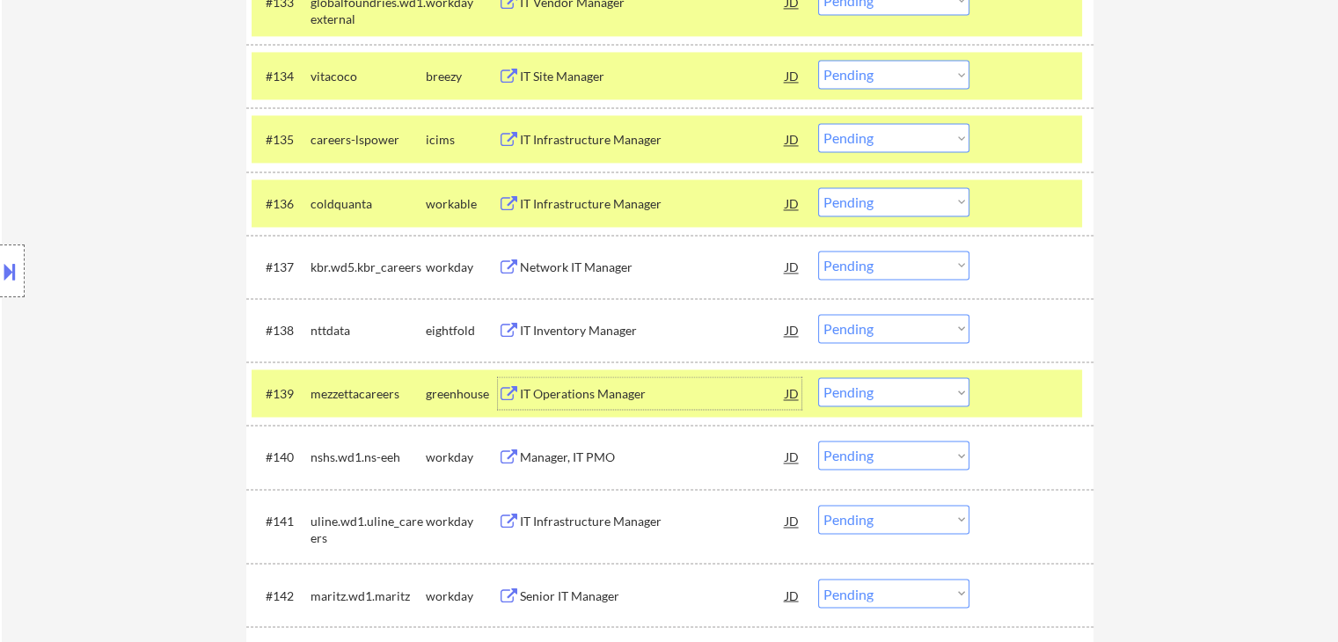
click at [589, 208] on div "IT Infrastructure Manager" at bounding box center [653, 204] width 266 height 18
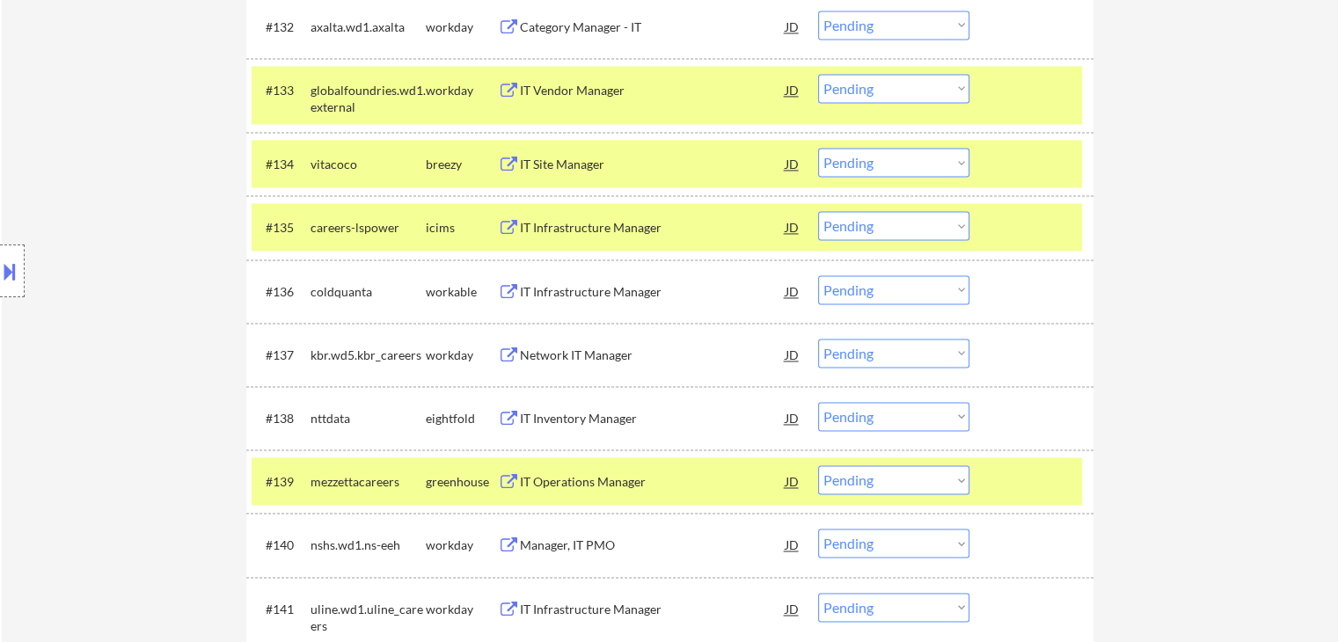
click at [572, 161] on div "IT Site Manager" at bounding box center [653, 165] width 266 height 18
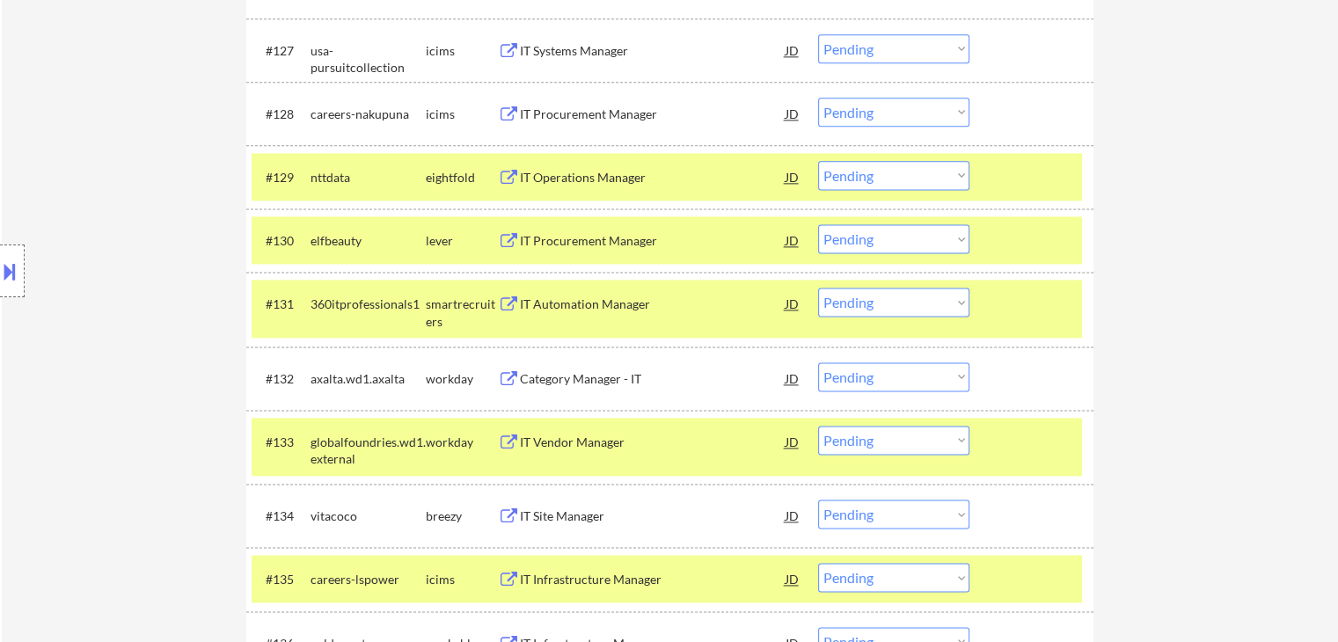
click at [599, 238] on div "IT Procurement Manager" at bounding box center [653, 241] width 266 height 18
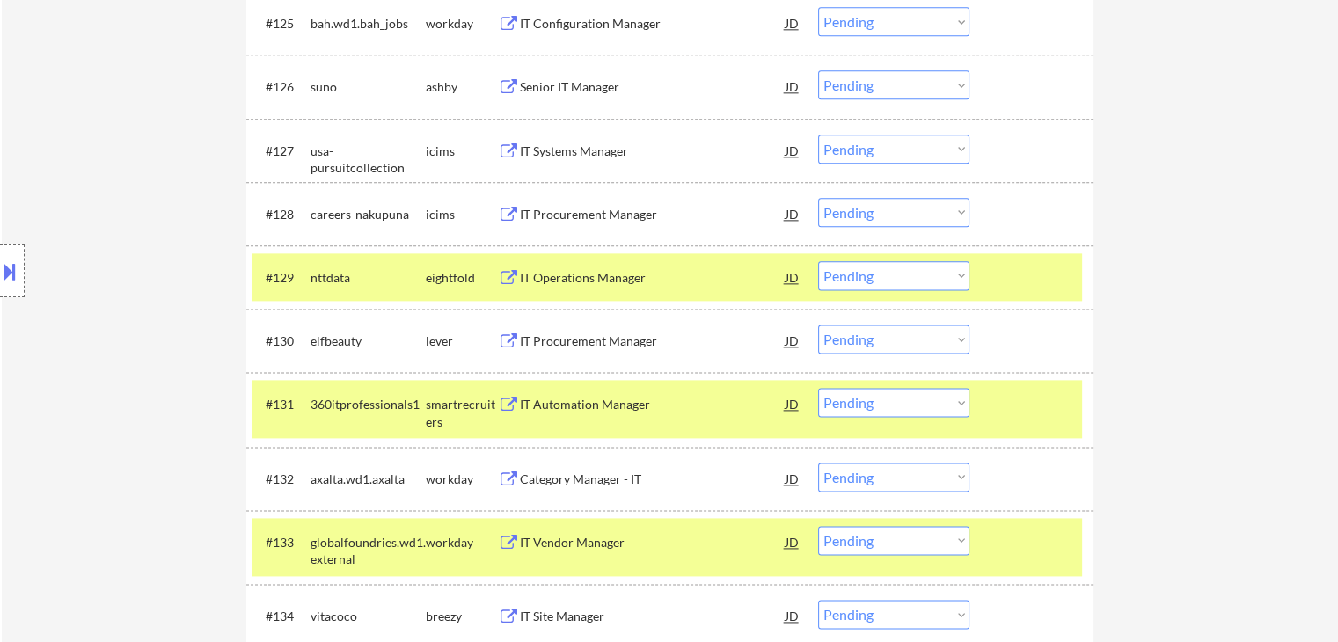
scroll to position [2150, 0]
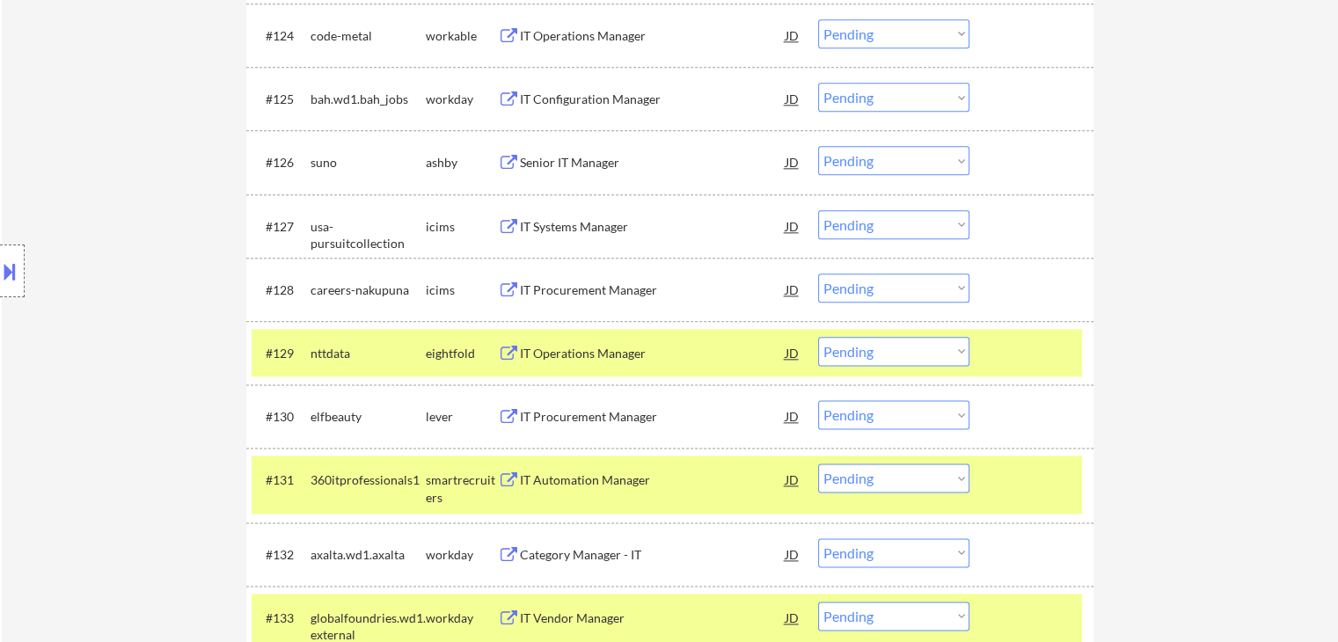
click at [577, 163] on div "Senior IT Manager" at bounding box center [653, 163] width 266 height 18
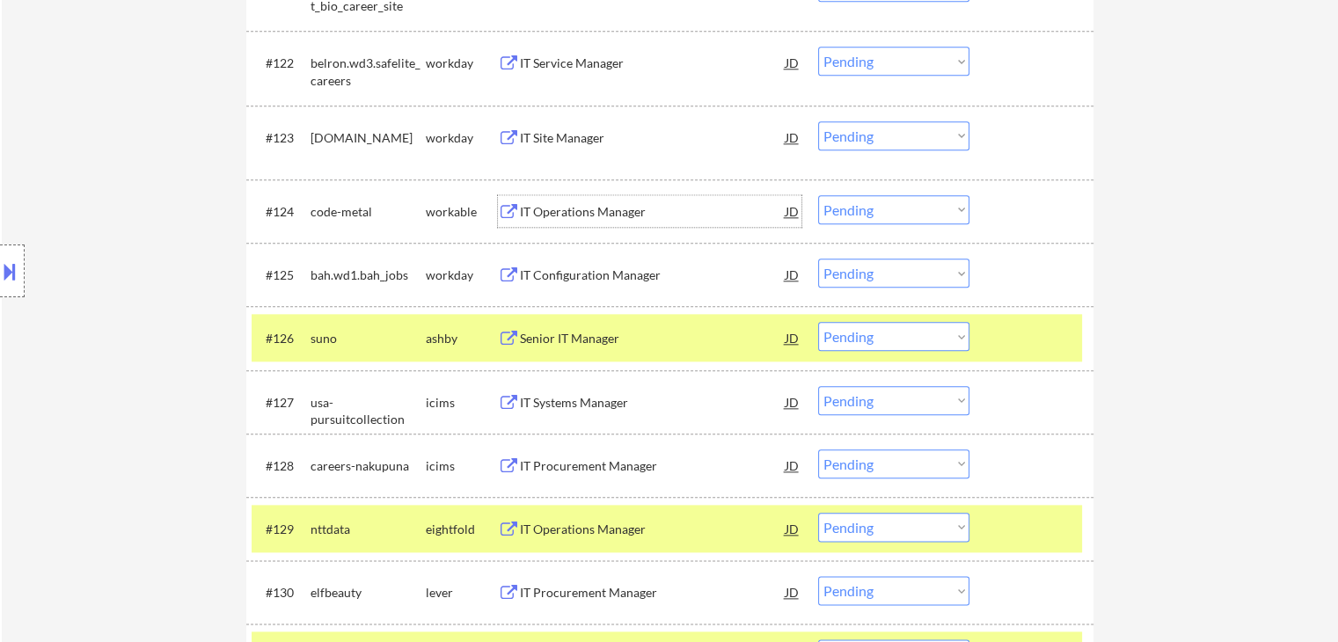
click at [556, 215] on div "IT Operations Manager" at bounding box center [653, 212] width 266 height 18
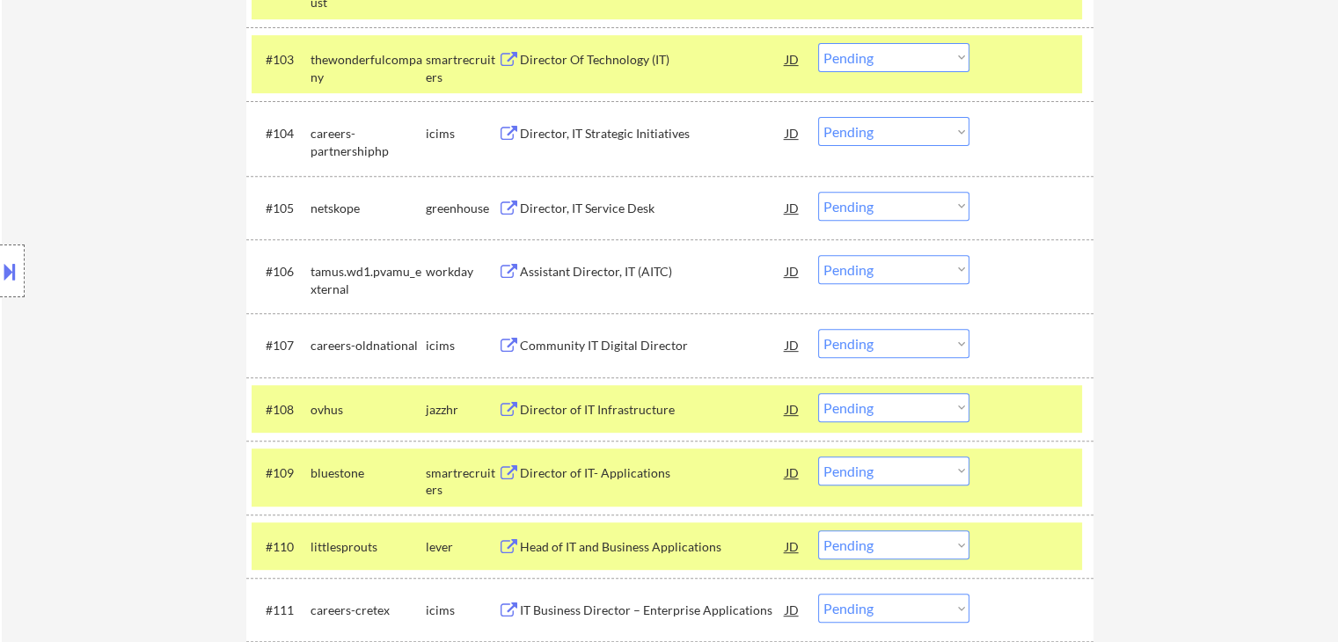
scroll to position [655, 0]
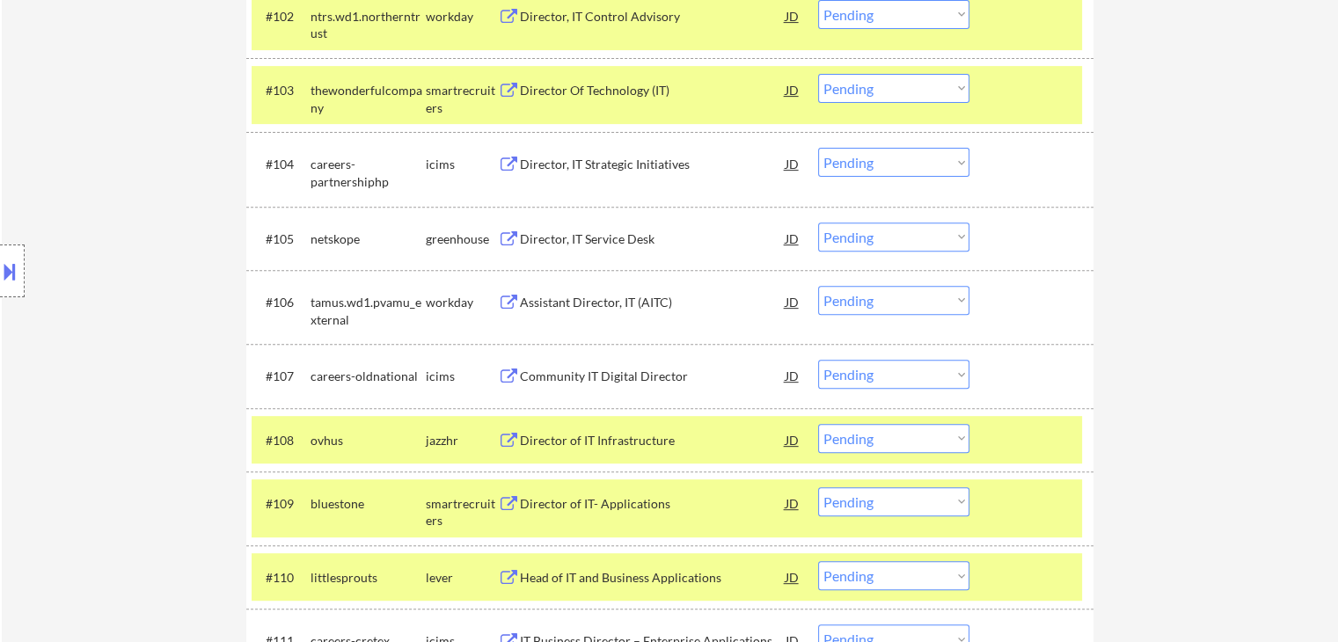
click at [593, 231] on div "Director, IT Service Desk" at bounding box center [653, 240] width 266 height 18
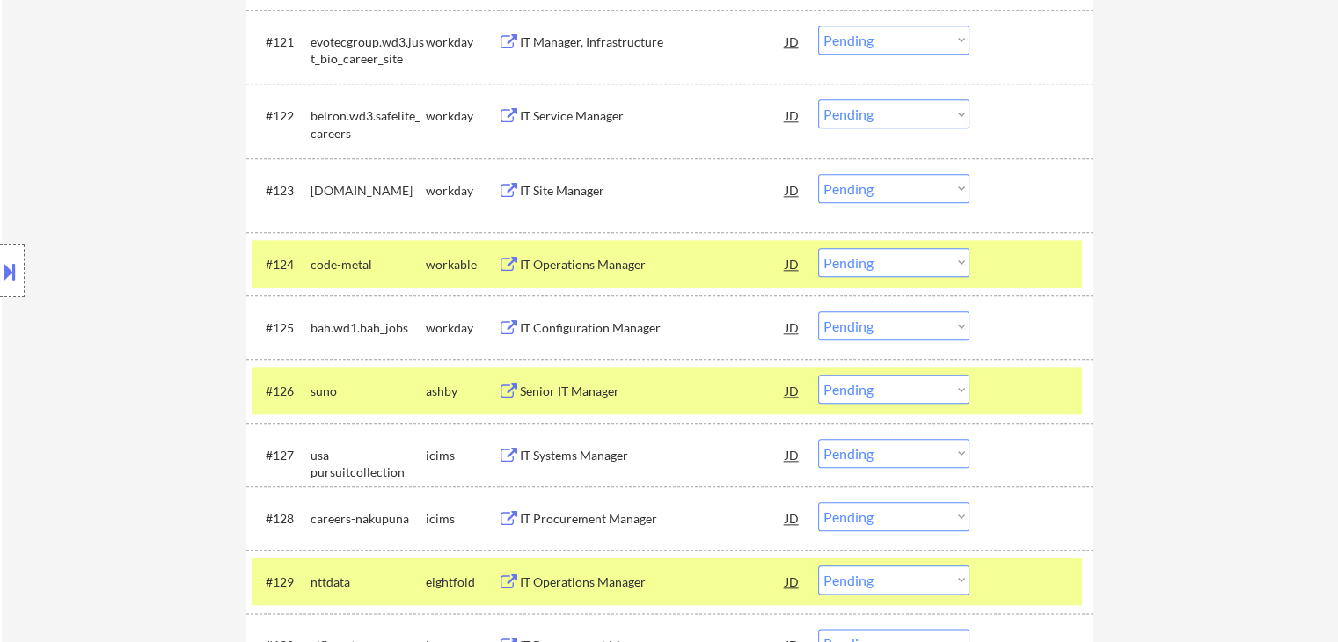
scroll to position [1952, 0]
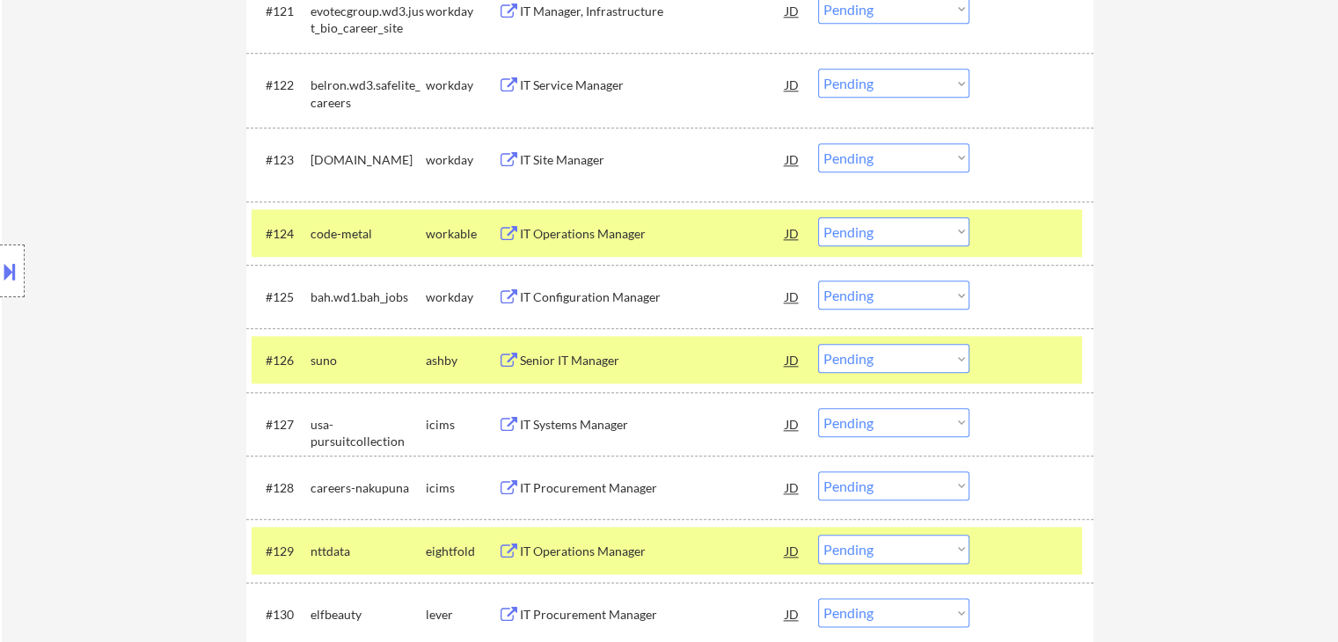
click at [887, 233] on select "Choose an option... Pending Applied Excluded (Questions) Excluded (Expired) Exc…" at bounding box center [893, 231] width 151 height 29
click at [818, 217] on select "Choose an option... Pending Applied Excluded (Questions) Excluded (Expired) Exc…" at bounding box center [893, 231] width 151 height 29
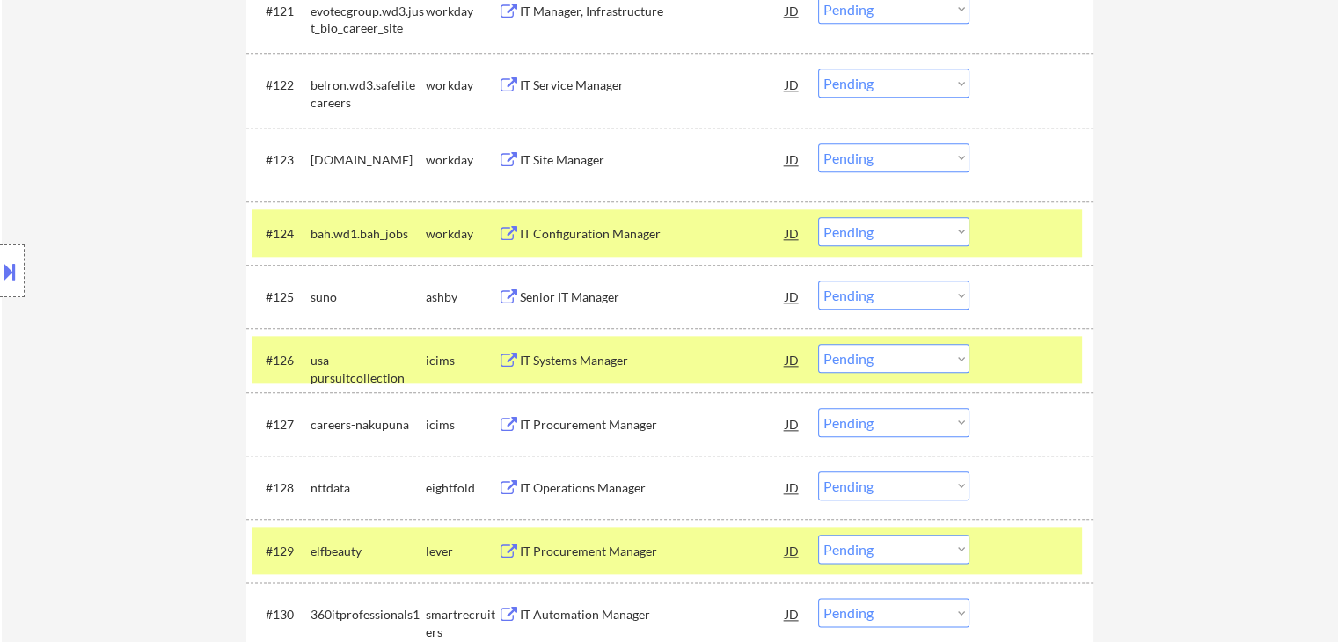
scroll to position [572, 0]
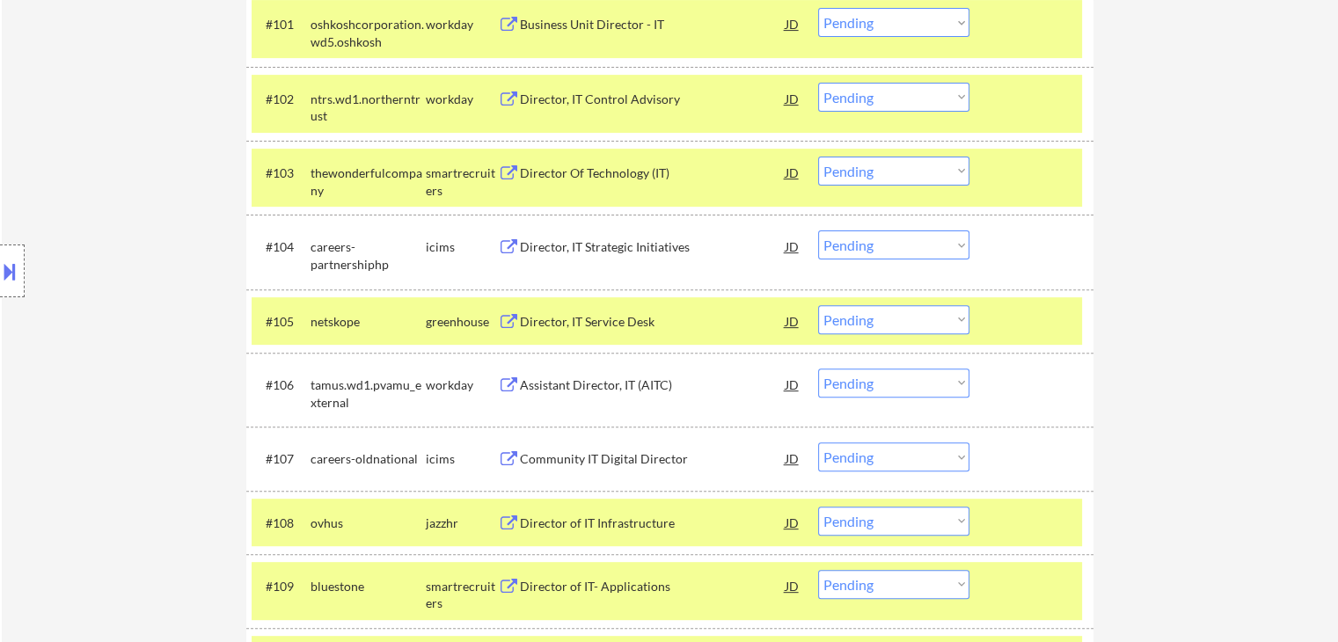
drag, startPoint x: 860, startPoint y: 318, endPoint x: 860, endPoint y: 329, distance: 11.5
click at [860, 318] on select "Choose an option... Pending Applied Excluded (Questions) Excluded (Expired) Exc…" at bounding box center [893, 319] width 151 height 29
click at [818, 305] on select "Choose an option... Pending Applied Excluded (Questions) Excluded (Expired) Exc…" at bounding box center [893, 319] width 151 height 29
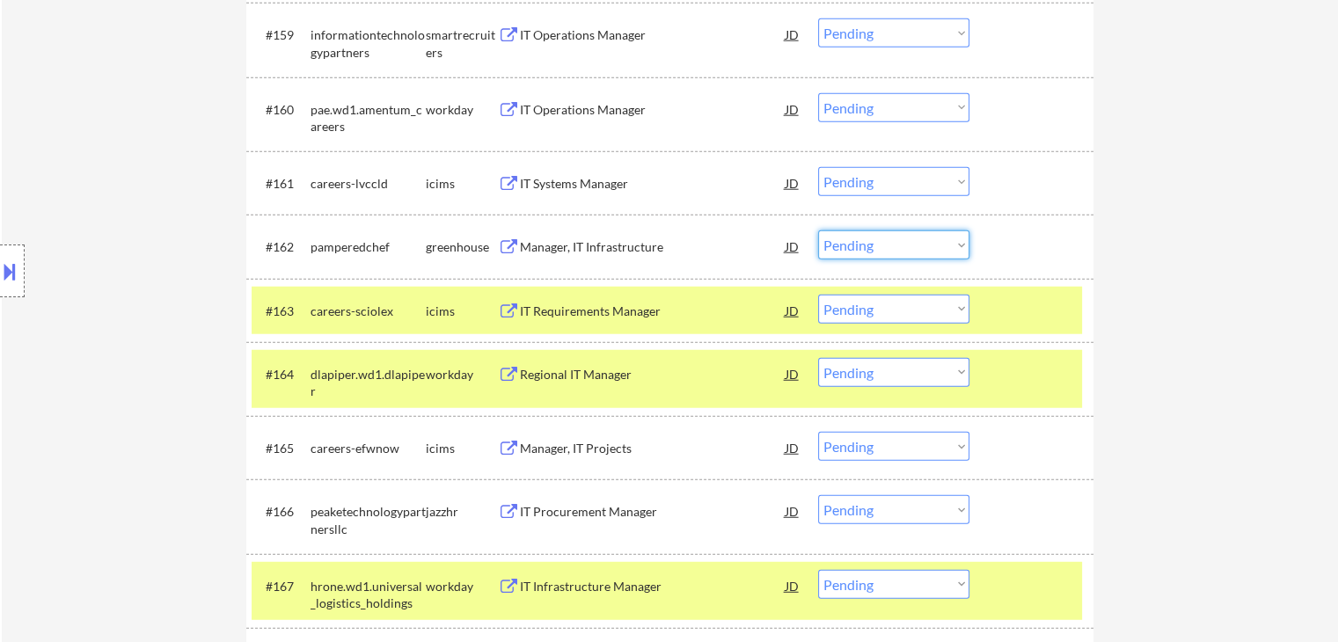
click at [854, 239] on select "Choose an option... Pending Applied Excluded (Questions) Excluded (Expired) Exc…" at bounding box center [893, 245] width 151 height 29
click at [818, 231] on select "Choose an option... Pending Applied Excluded (Questions) Excluded (Expired) Exc…" at bounding box center [893, 245] width 151 height 29
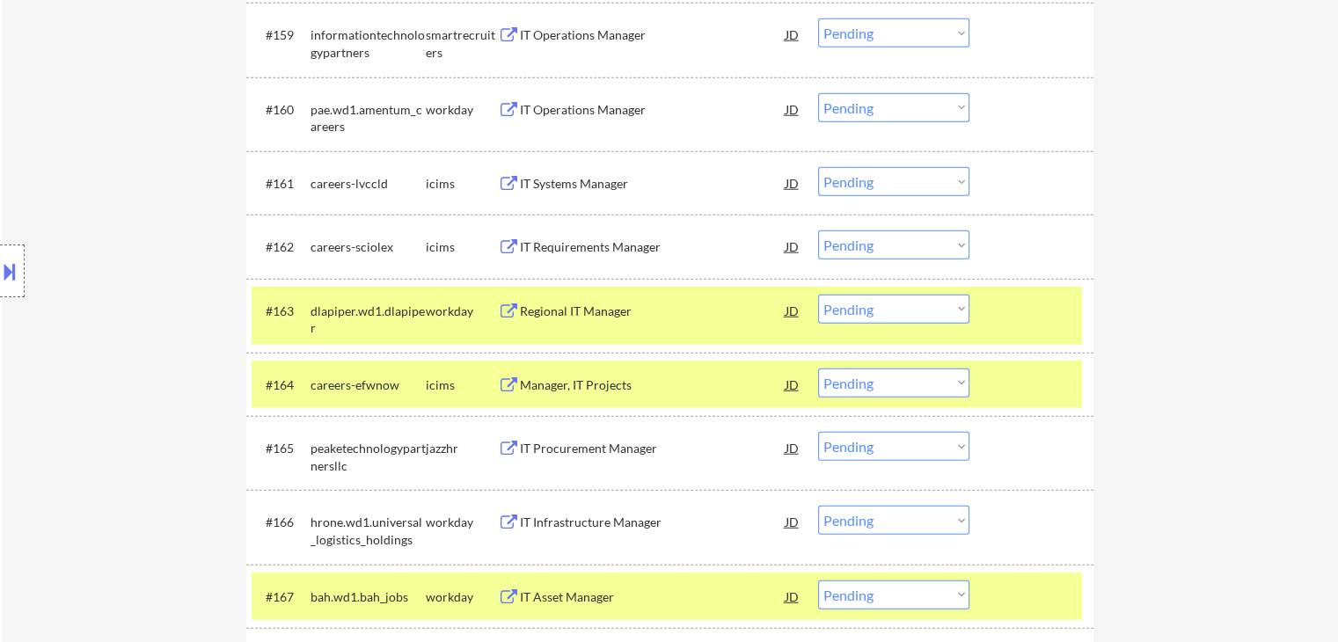
scroll to position [4026, 0]
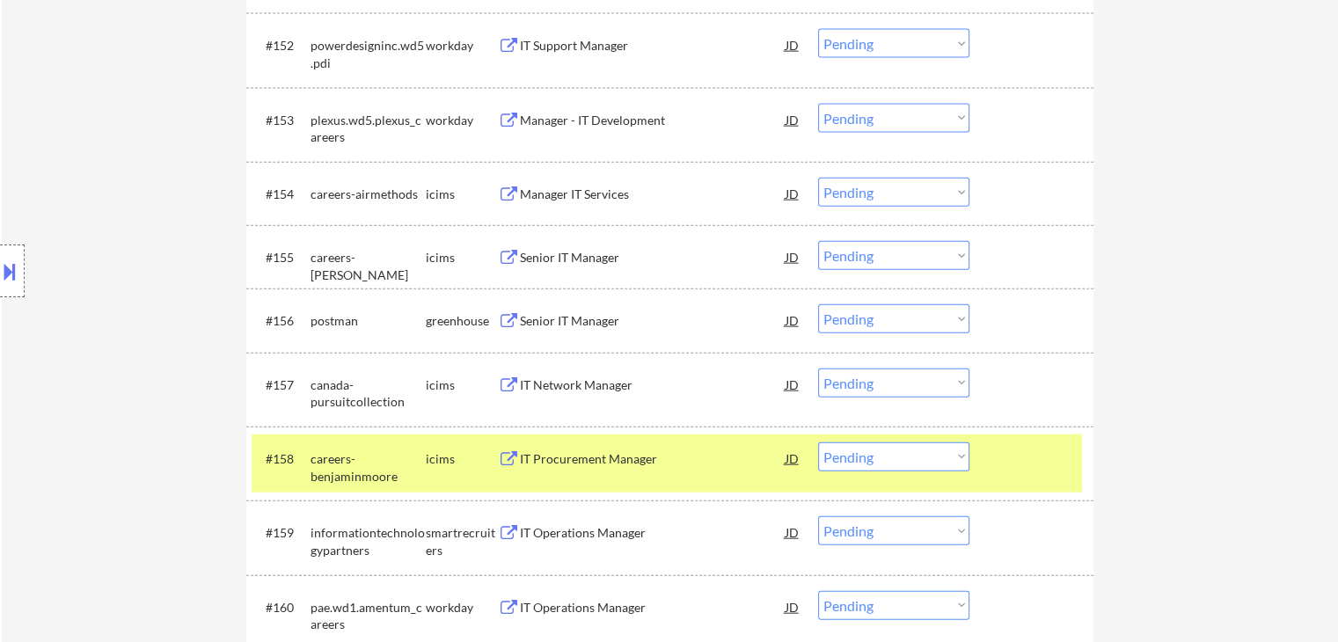
drag, startPoint x: 904, startPoint y: 311, endPoint x: 902, endPoint y: 333, distance: 22.2
click at [904, 311] on select "Choose an option... Pending Applied Excluded (Questions) Excluded (Expired) Exc…" at bounding box center [893, 318] width 151 height 29
click at [818, 304] on select "Choose an option... Pending Applied Excluded (Questions) Excluded (Expired) Exc…" at bounding box center [893, 318] width 151 height 29
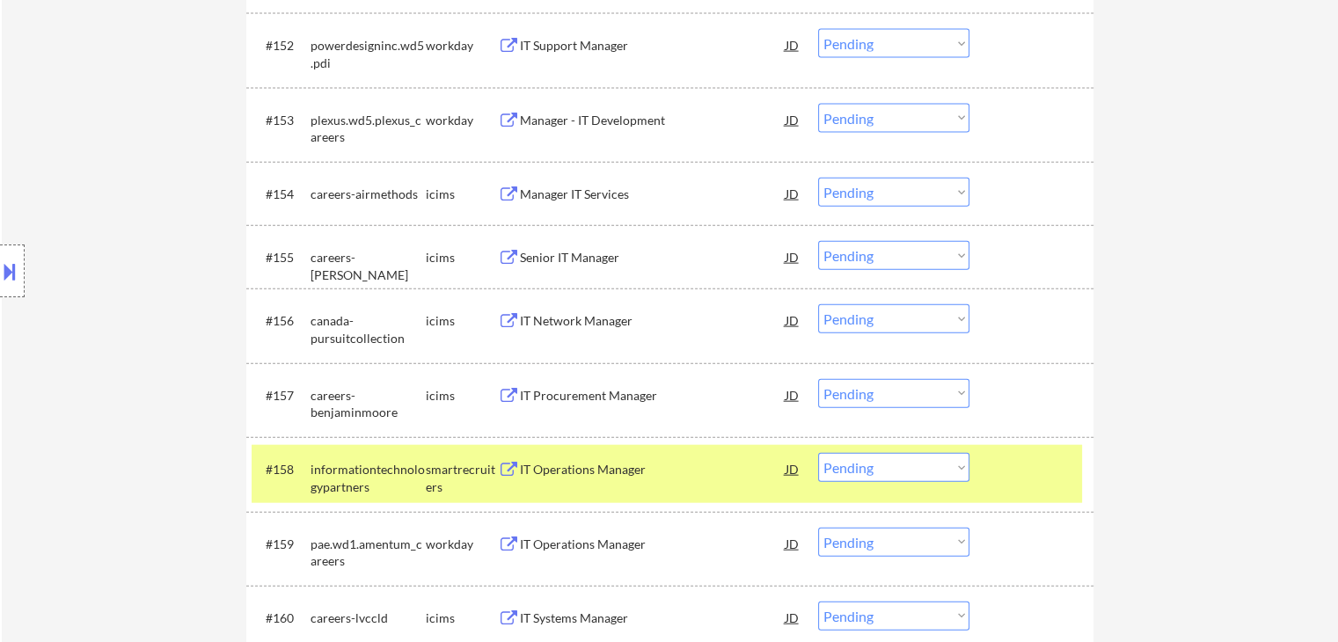
scroll to position [3474, 0]
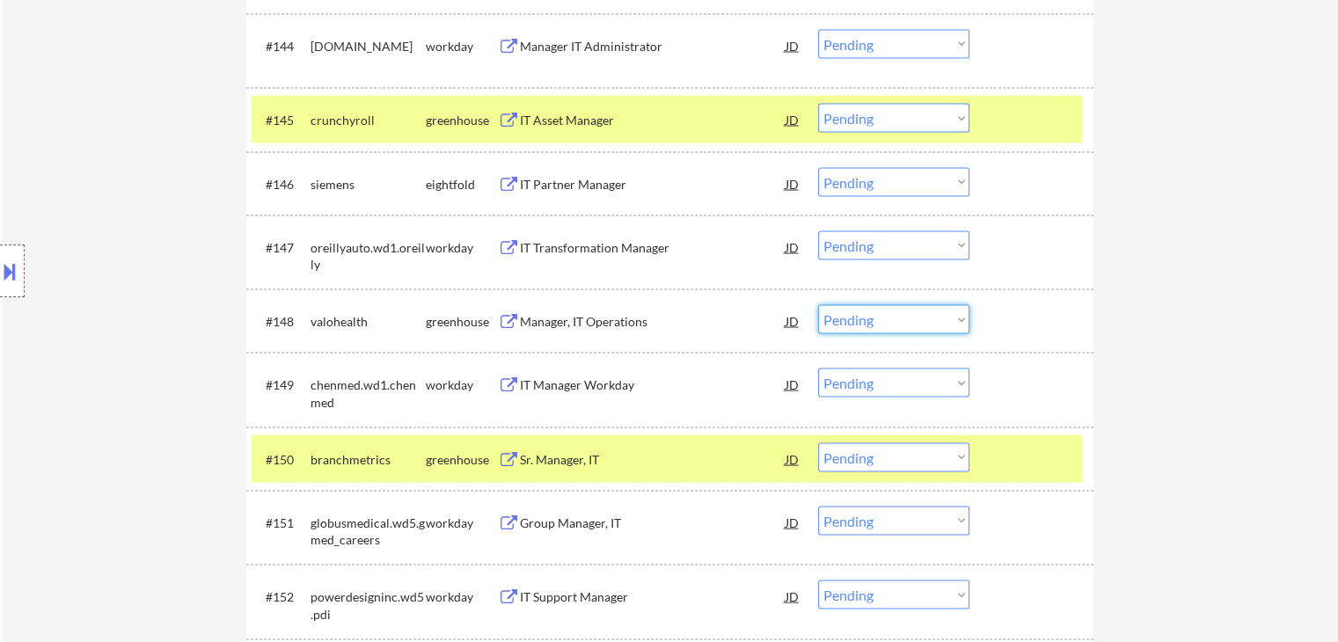
click at [908, 321] on select "Choose an option... Pending Applied Excluded (Questions) Excluded (Expired) Exc…" at bounding box center [893, 319] width 151 height 29
click at [818, 305] on select "Choose an option... Pending Applied Excluded (Questions) Excluded (Expired) Exc…" at bounding box center [893, 319] width 151 height 29
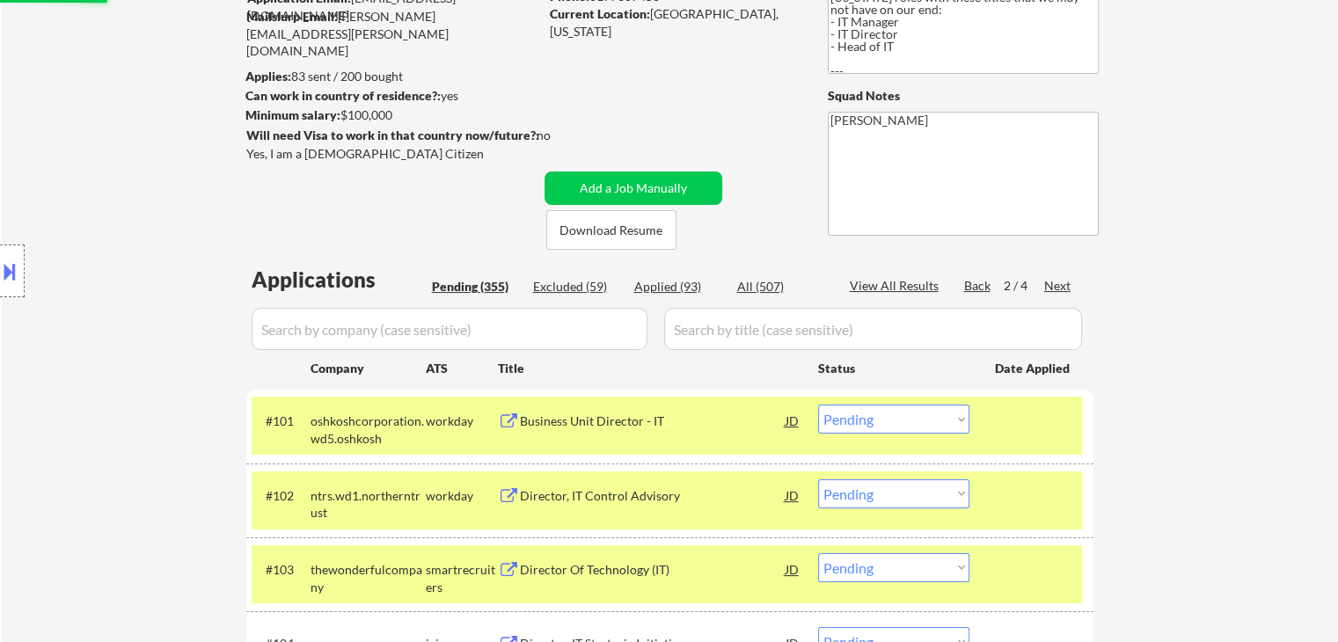
scroll to position [0, 0]
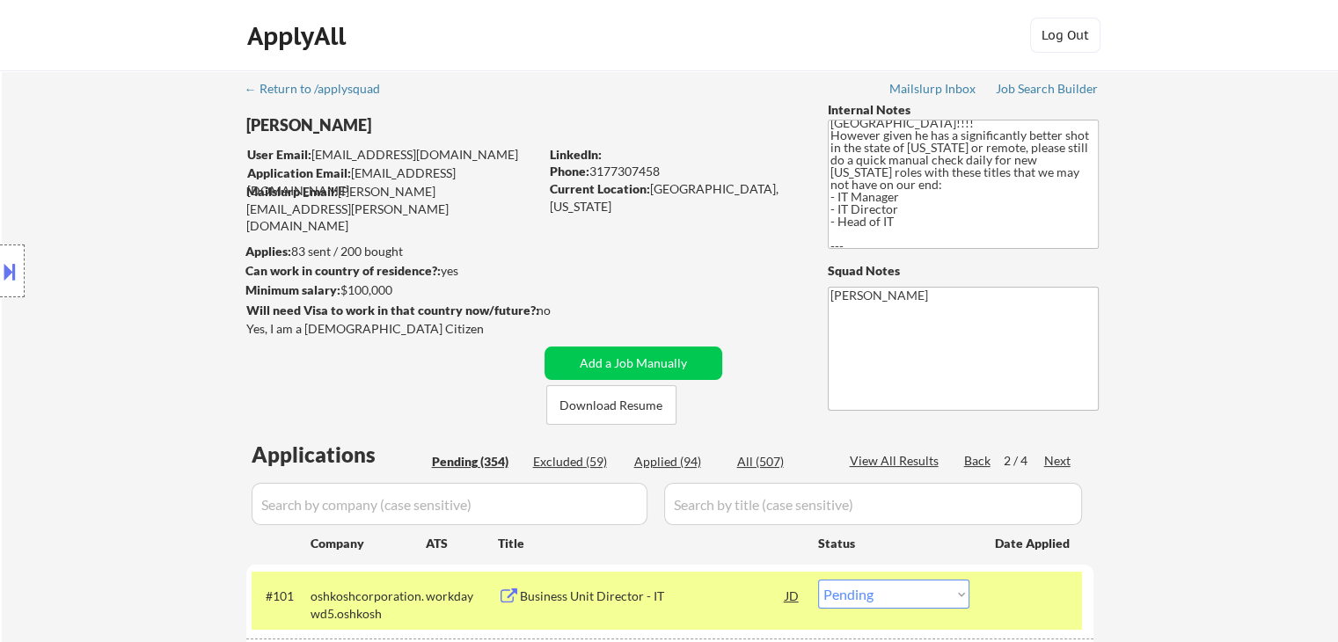
click at [213, 427] on div "Location Inclusions: country:[GEOGRAPHIC_DATA]" at bounding box center [157, 271] width 315 height 326
click at [135, 370] on div "Location Inclusions: country:[GEOGRAPHIC_DATA]" at bounding box center [157, 271] width 315 height 326
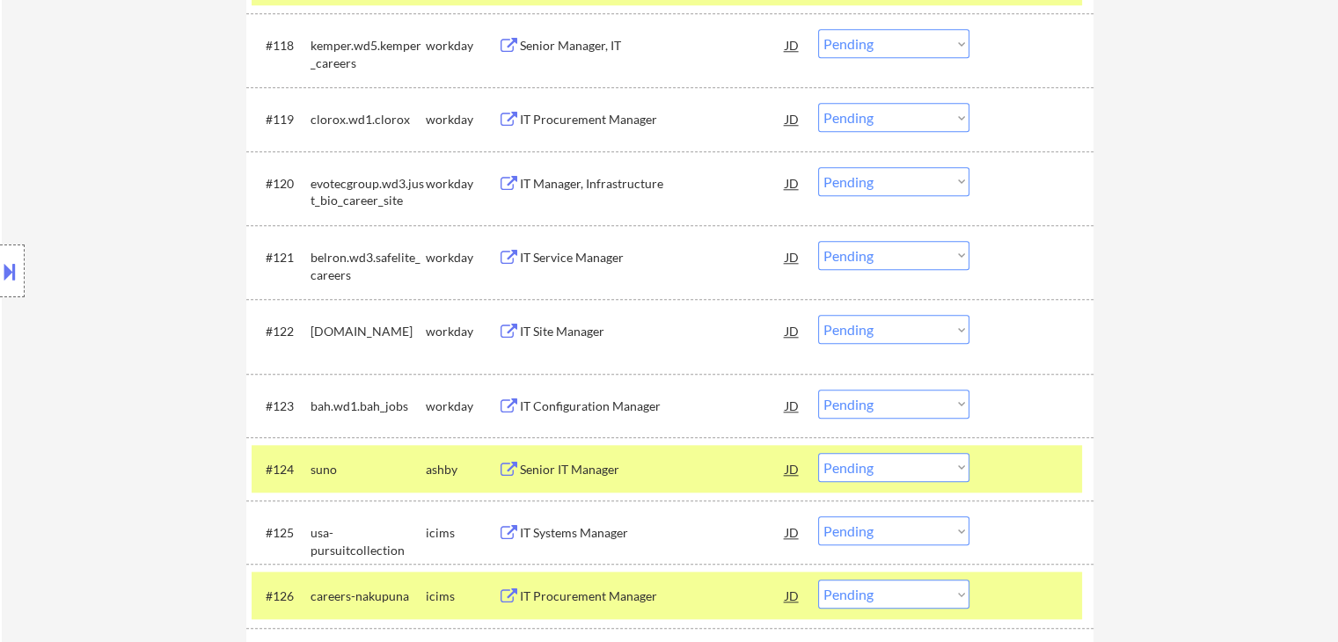
scroll to position [2024, 0]
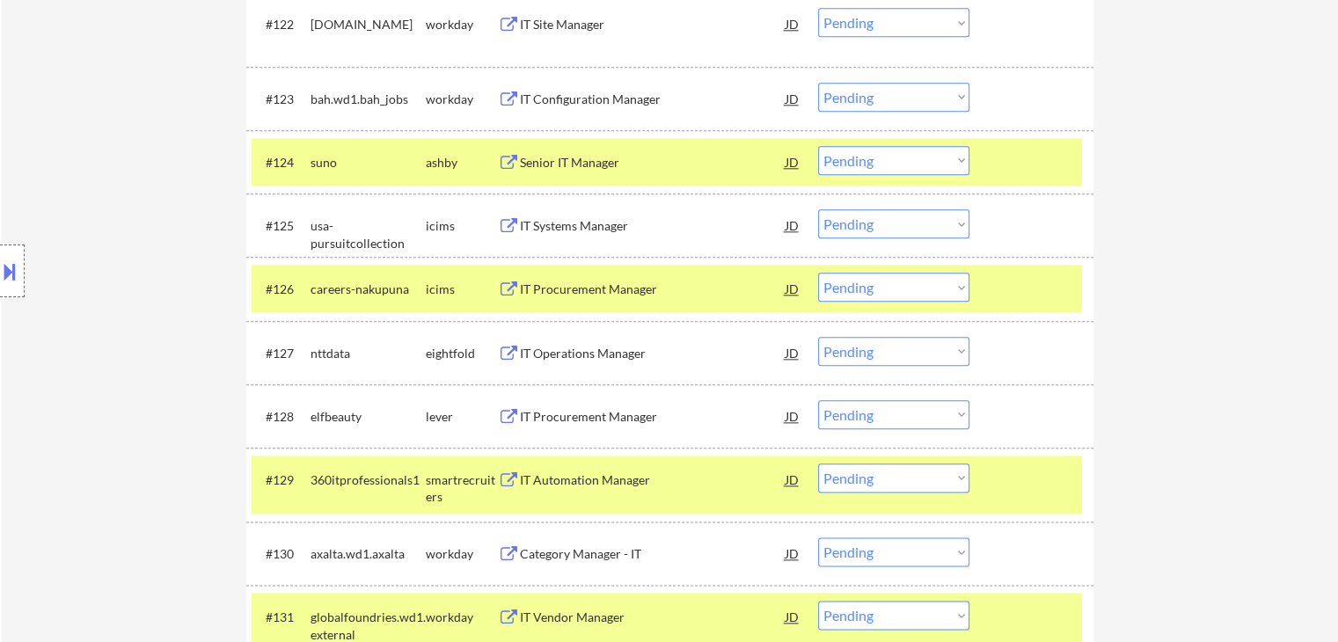
click at [563, 158] on div "Senior IT Manager" at bounding box center [653, 163] width 266 height 18
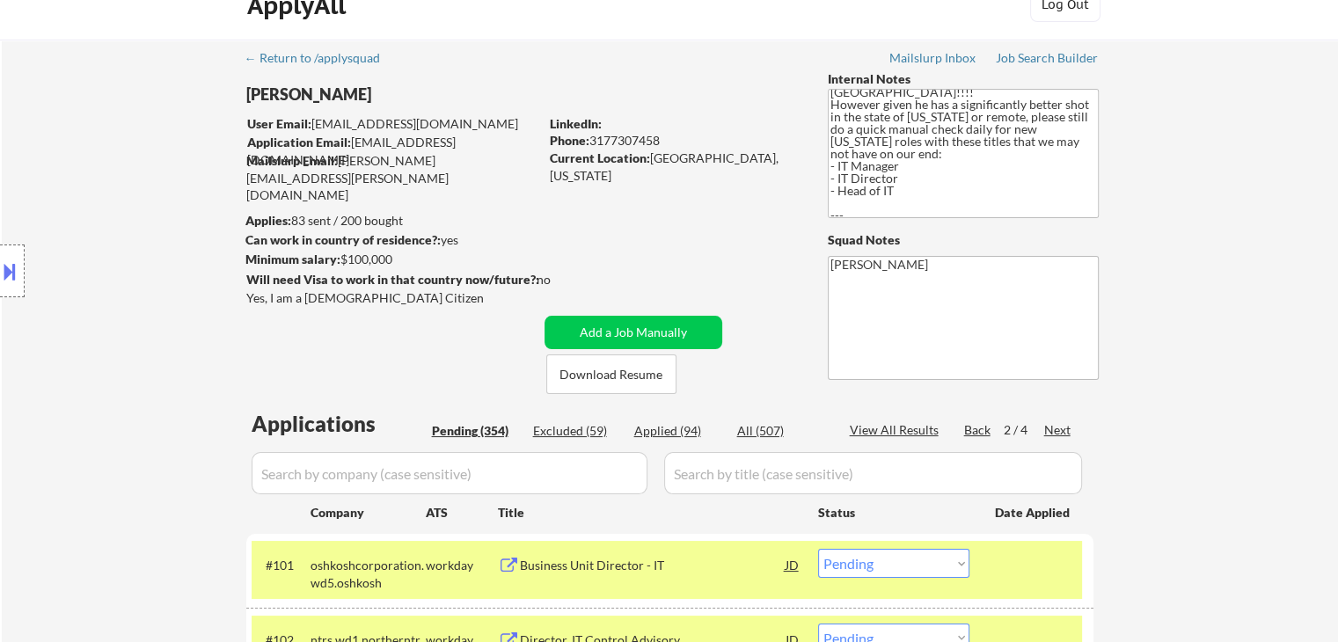
scroll to position [0, 0]
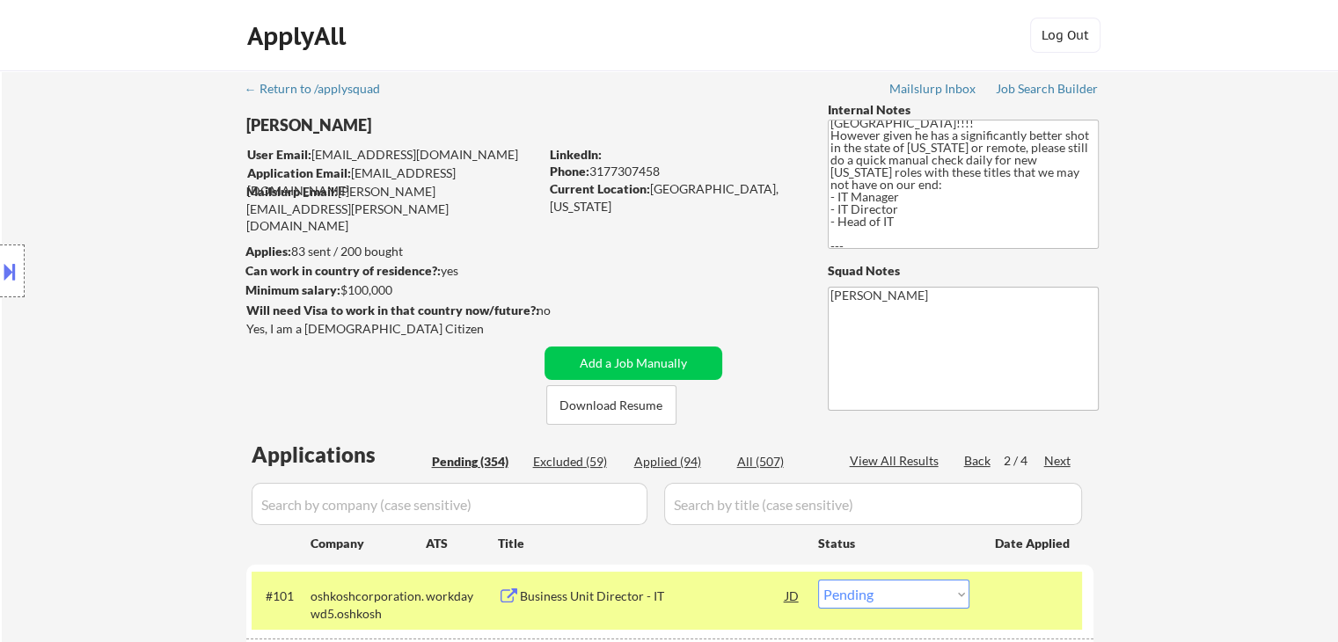
click at [1056, 455] on div "Next" at bounding box center [1058, 461] width 28 height 18
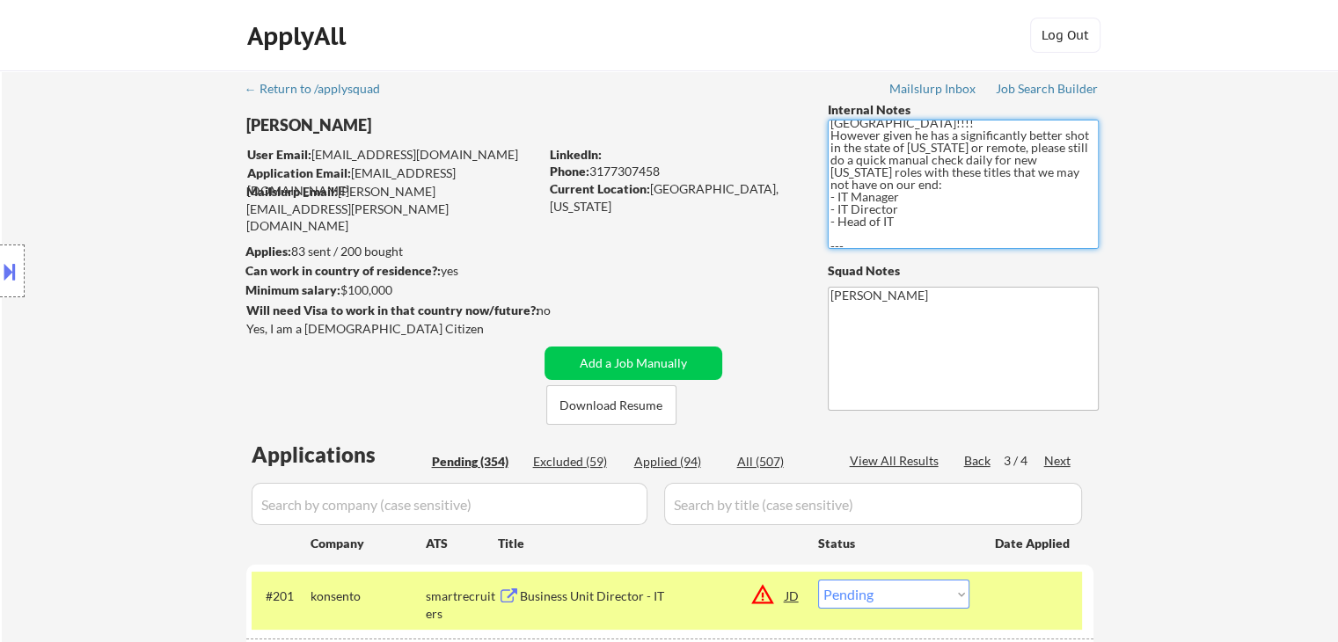
drag, startPoint x: 919, startPoint y: 173, endPoint x: 922, endPoint y: 183, distance: 10.3
click at [924, 172] on textarea "🤖 AI Answers OK! 📍 Open to roles anywhere in the [GEOGRAPHIC_DATA]!!!! However …" at bounding box center [963, 184] width 271 height 129
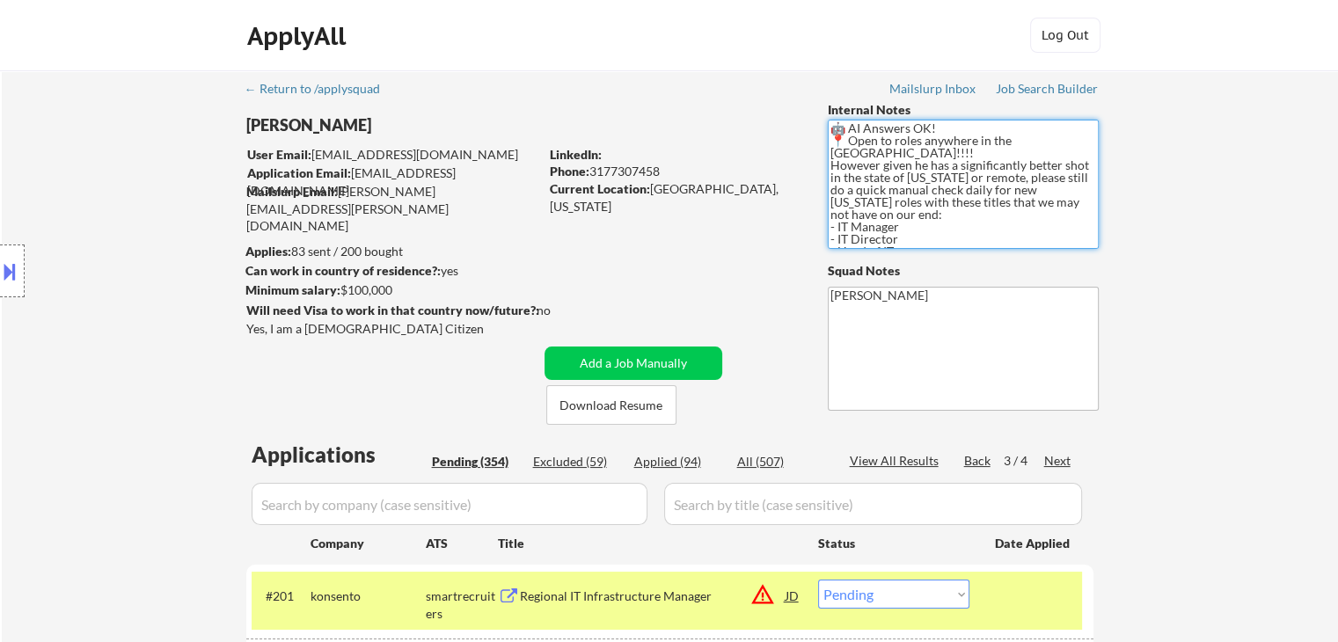
drag, startPoint x: 950, startPoint y: 190, endPoint x: 1118, endPoint y: 191, distance: 168.0
drag, startPoint x: 912, startPoint y: 201, endPoint x: 816, endPoint y: 198, distance: 96.0
click at [989, 218] on textarea "🤖 AI Answers OK! 📍 Open to roles anywhere in the [GEOGRAPHIC_DATA]!!!! However …" at bounding box center [963, 184] width 271 height 129
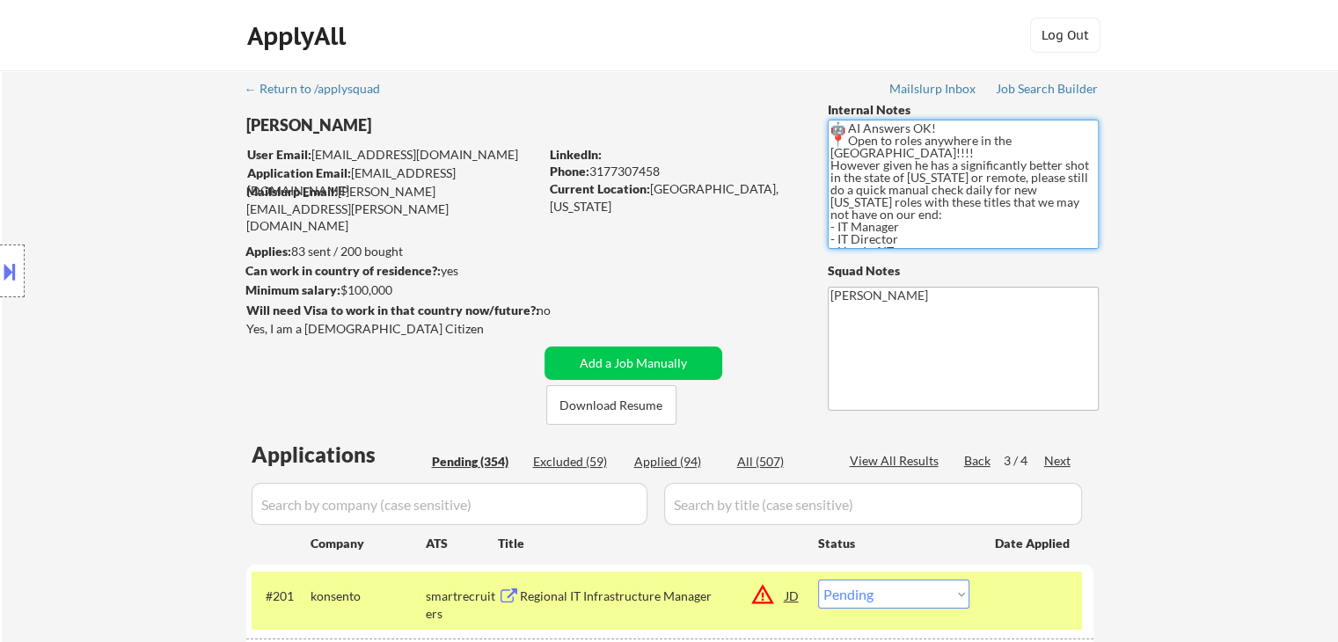
drag, startPoint x: 1019, startPoint y: 179, endPoint x: 1063, endPoint y: 204, distance: 50.9
click at [1077, 194] on textarea "🤖 AI Answers OK! 📍 Open to roles anywhere in the [GEOGRAPHIC_DATA]!!!! However …" at bounding box center [963, 184] width 271 height 129
click at [1011, 231] on textarea "🤖 AI Answers OK! 📍 Open to roles anywhere in the [GEOGRAPHIC_DATA]!!!! However …" at bounding box center [963, 184] width 271 height 129
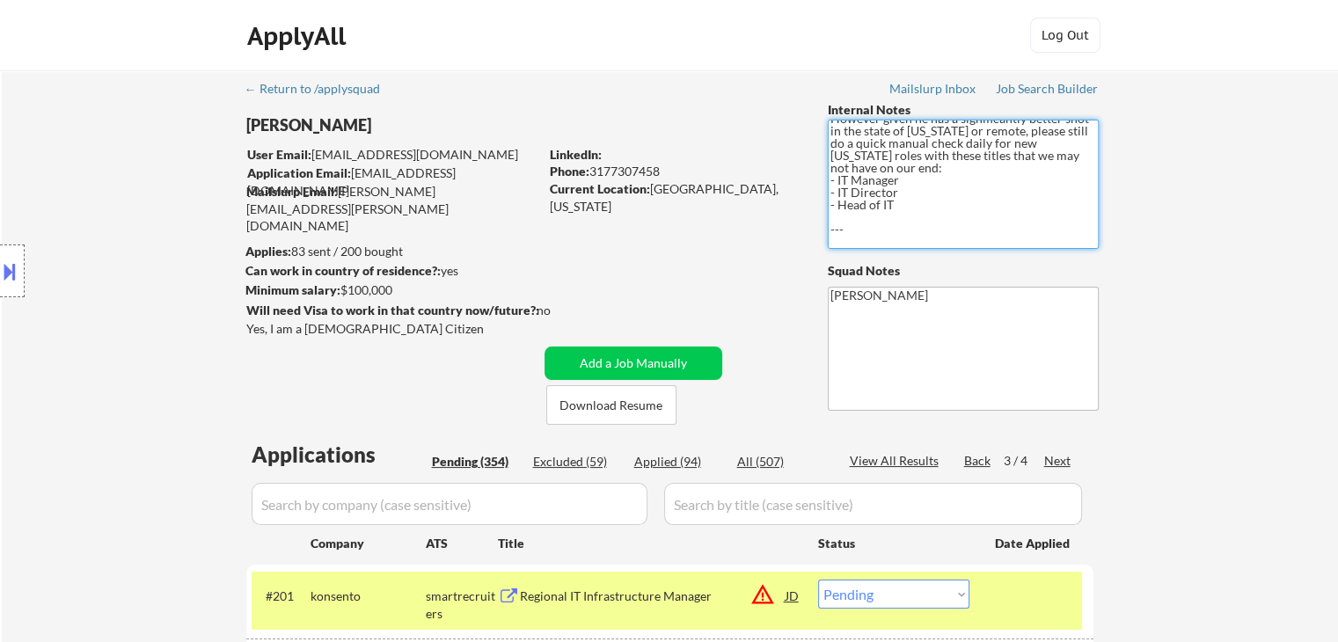
scroll to position [88, 0]
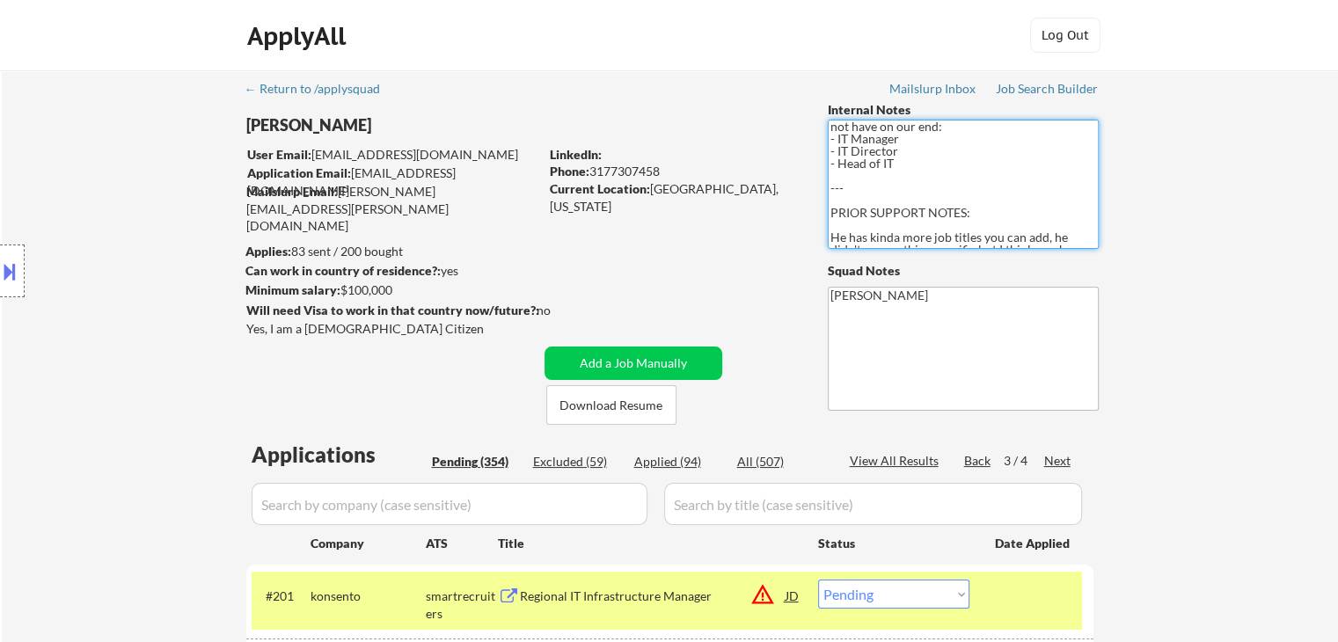
drag, startPoint x: 834, startPoint y: 195, endPoint x: 952, endPoint y: 201, distance: 118.1
click at [950, 198] on textarea "🤖 AI Answers OK! 📍 Open to roles anywhere in the [GEOGRAPHIC_DATA]!!!! However …" at bounding box center [963, 184] width 271 height 129
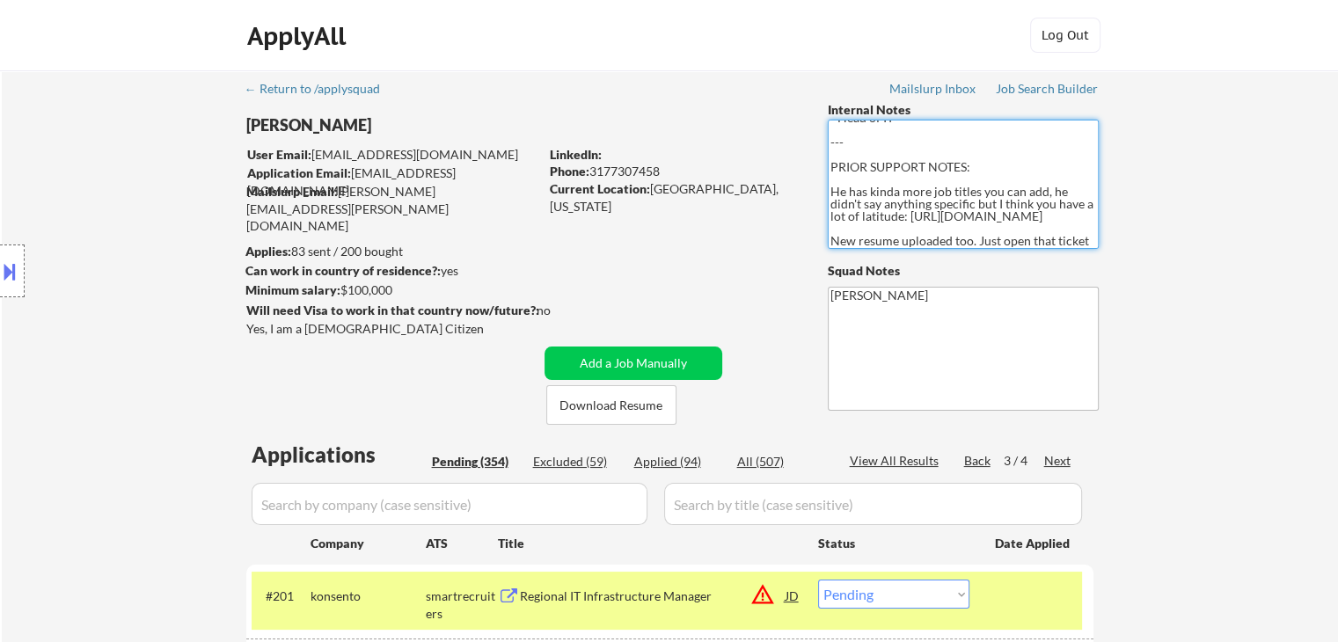
scroll to position [171, 0]
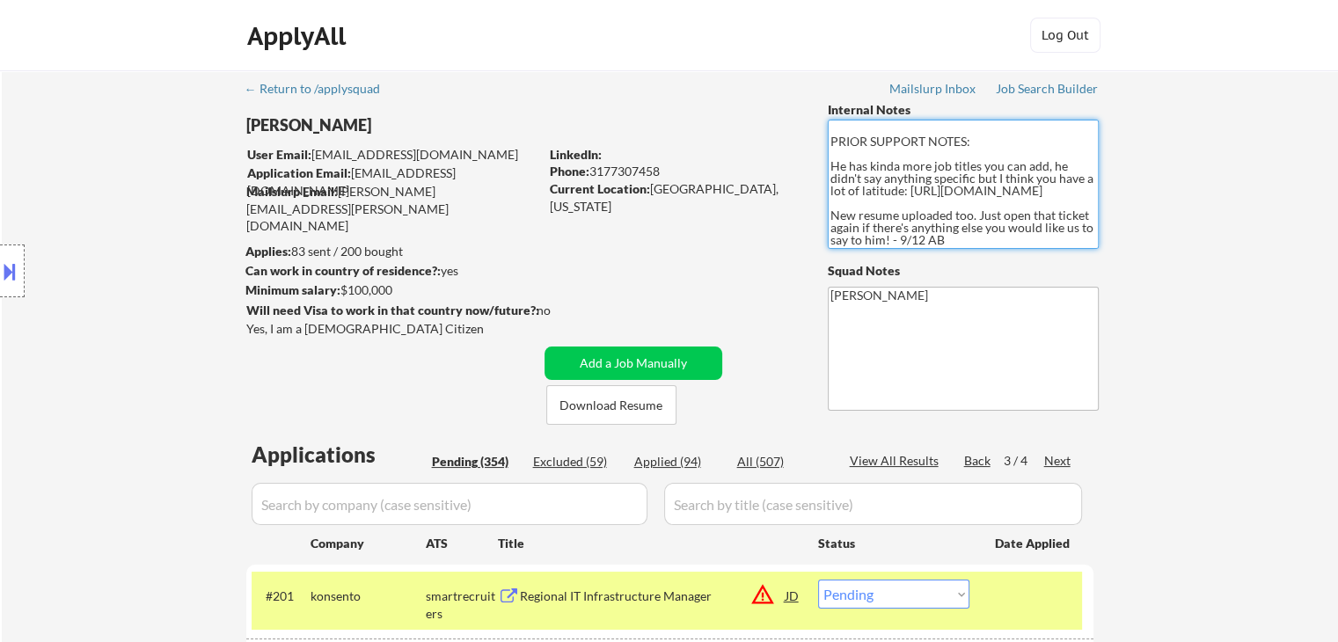
drag, startPoint x: 929, startPoint y: 164, endPoint x: 889, endPoint y: 158, distance: 40.8
click at [908, 172] on textarea "🤖 AI Answers OK! 📍 Open to roles anywhere in the [GEOGRAPHIC_DATA]!!!! However …" at bounding box center [963, 184] width 271 height 129
drag, startPoint x: 915, startPoint y: 192, endPoint x: 830, endPoint y: 173, distance: 87.3
click at [830, 173] on textarea "🤖 AI Answers OK! 📍 Open to roles anywhere in the [GEOGRAPHIC_DATA]!!!! However …" at bounding box center [963, 184] width 271 height 129
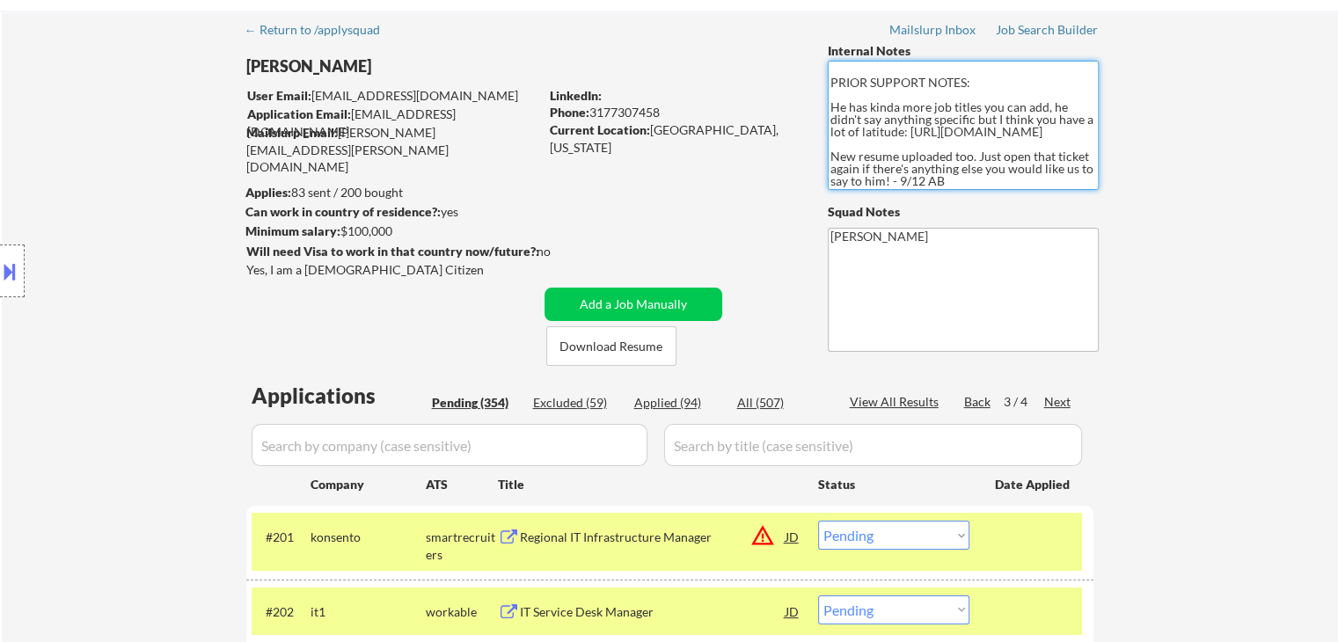
scroll to position [88, 0]
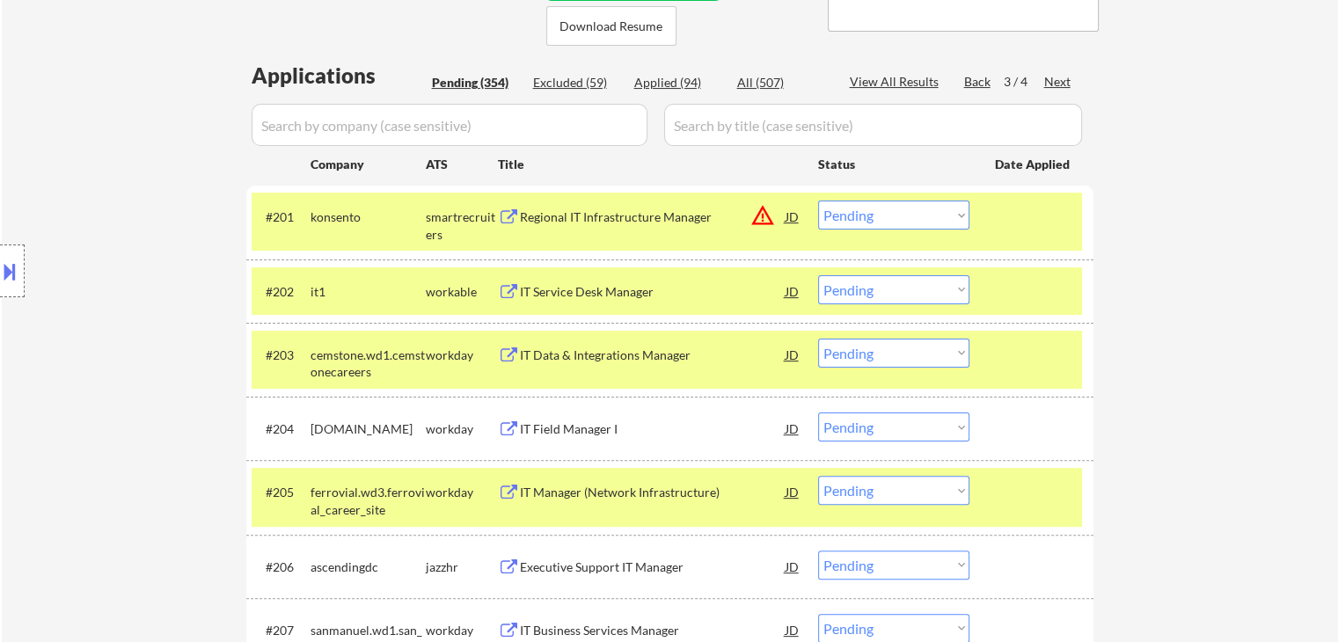
scroll to position [264, 0]
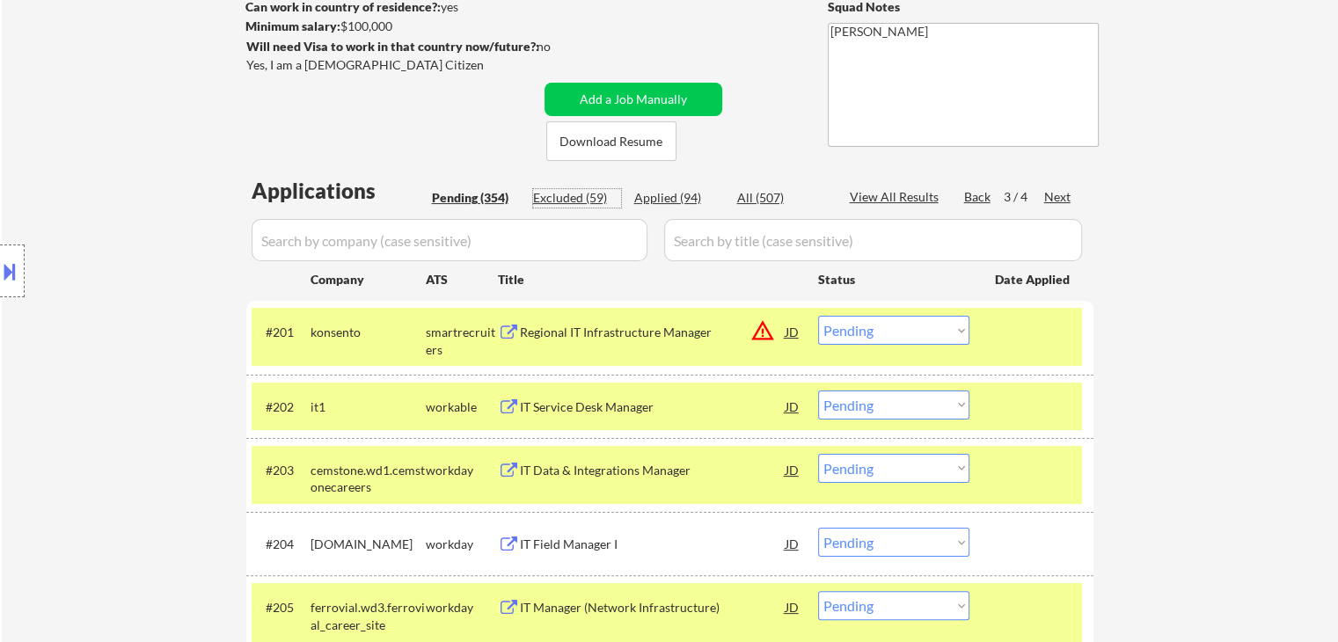
click at [571, 191] on div "Excluded (59)" at bounding box center [577, 198] width 88 height 18
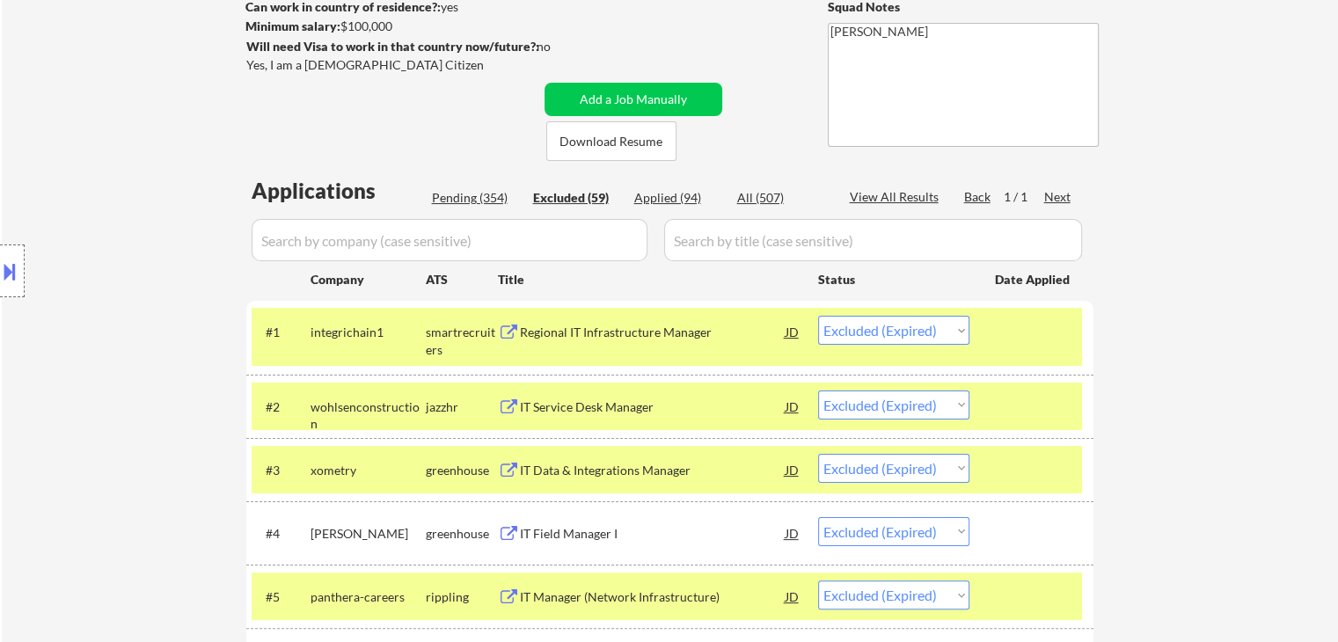
click at [674, 190] on div "Applied (94)" at bounding box center [678, 198] width 88 height 18
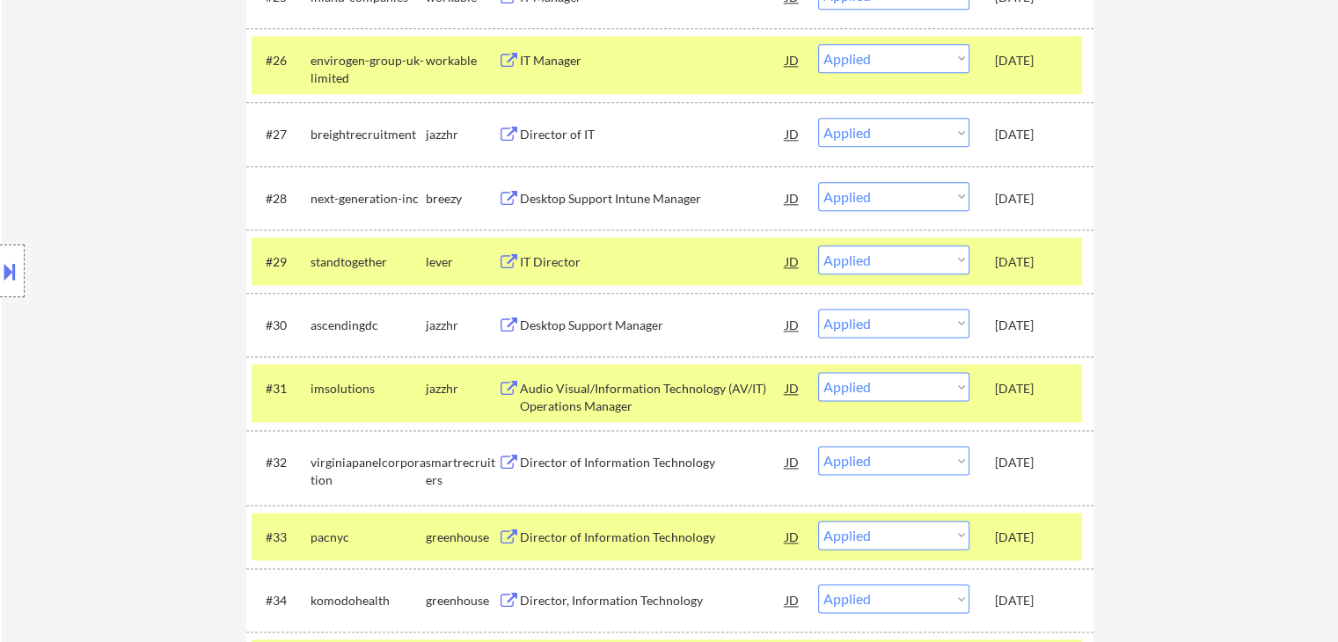
scroll to position [2200, 0]
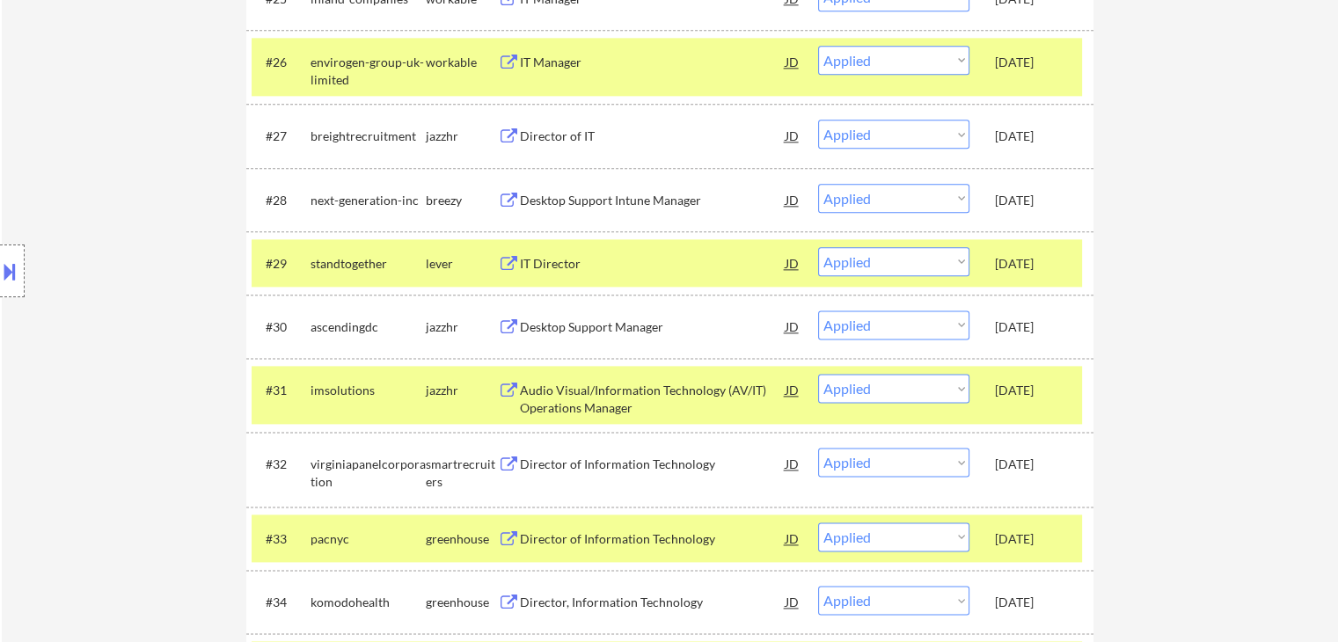
drag, startPoint x: 567, startPoint y: 142, endPoint x: 571, endPoint y: 191, distance: 49.4
click at [567, 141] on div "Director of IT" at bounding box center [653, 137] width 266 height 18
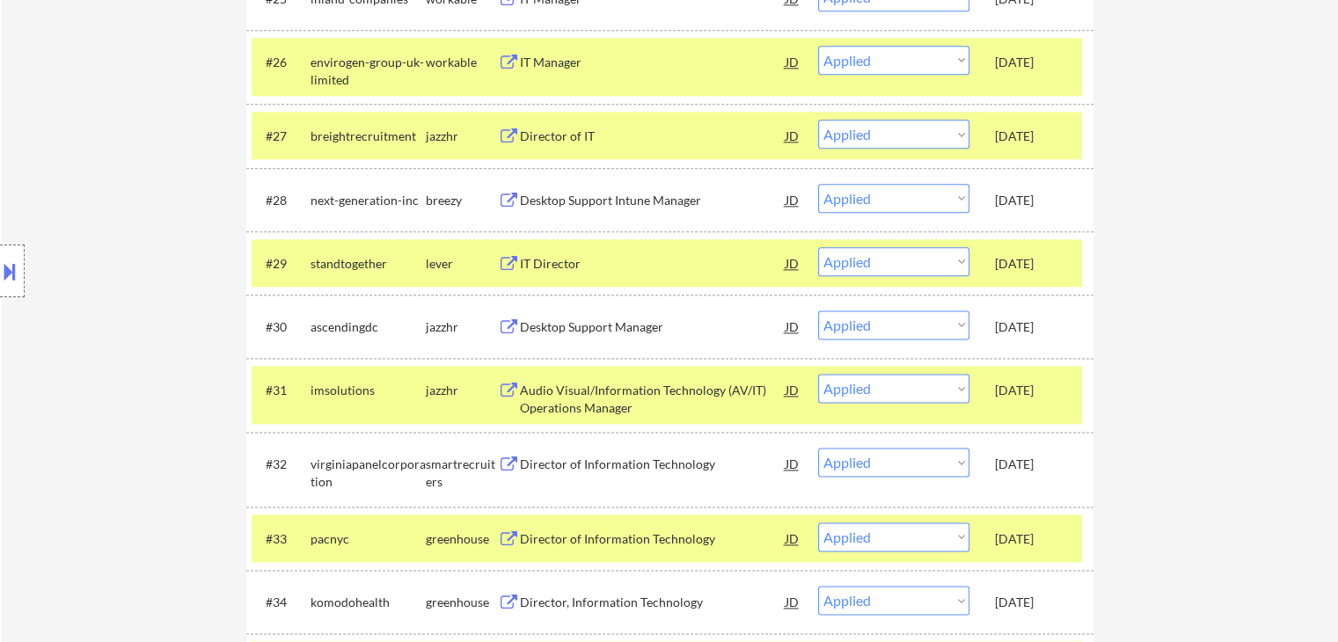
click at [570, 201] on div "Desktop Support Intune Manager" at bounding box center [653, 201] width 266 height 18
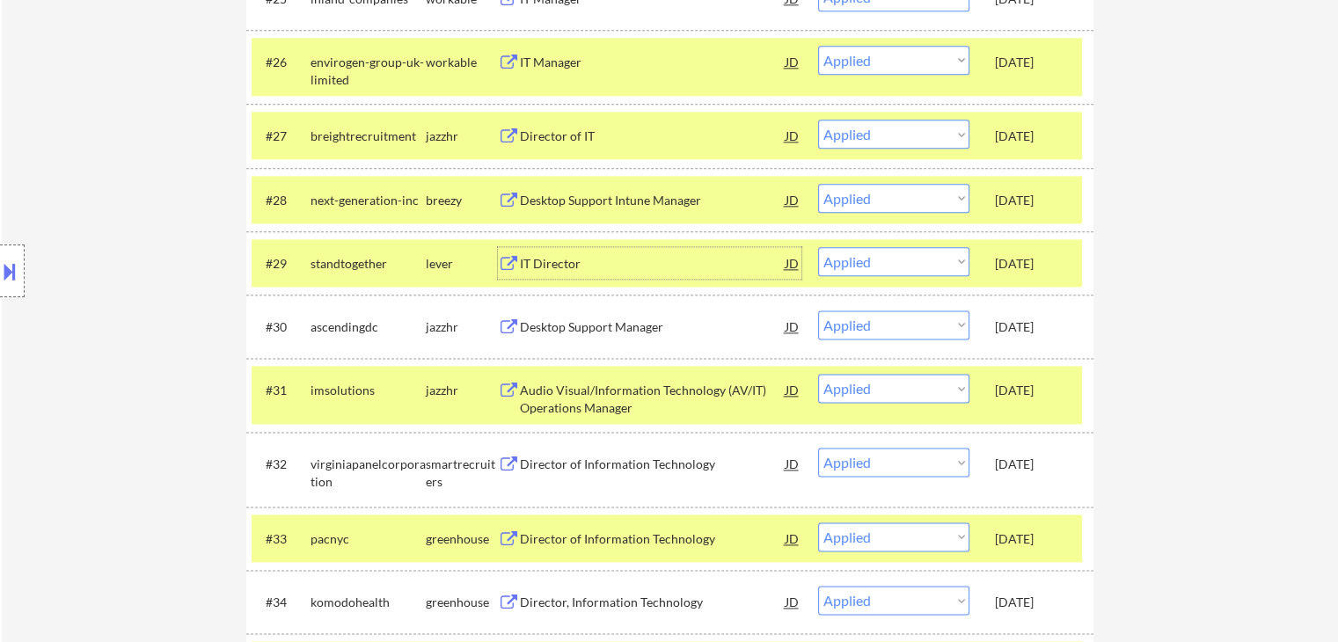
click at [560, 260] on div "IT Director" at bounding box center [653, 264] width 266 height 18
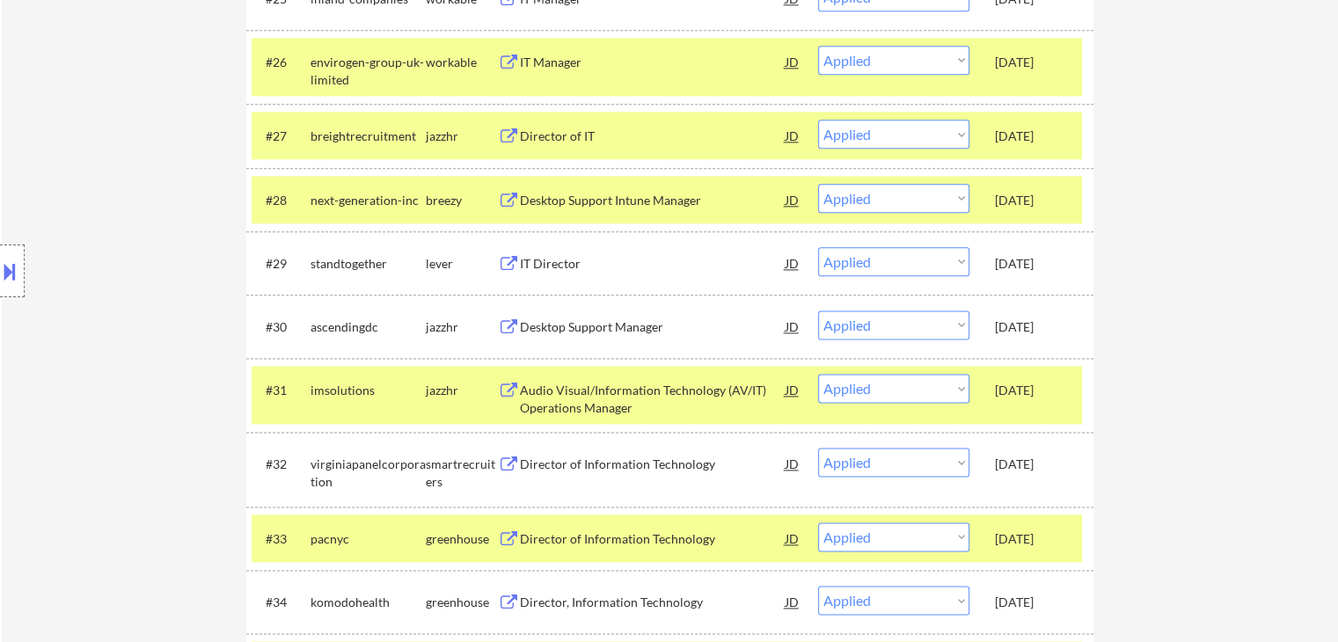
click at [556, 326] on div "Desktop Support Manager" at bounding box center [653, 327] width 266 height 18
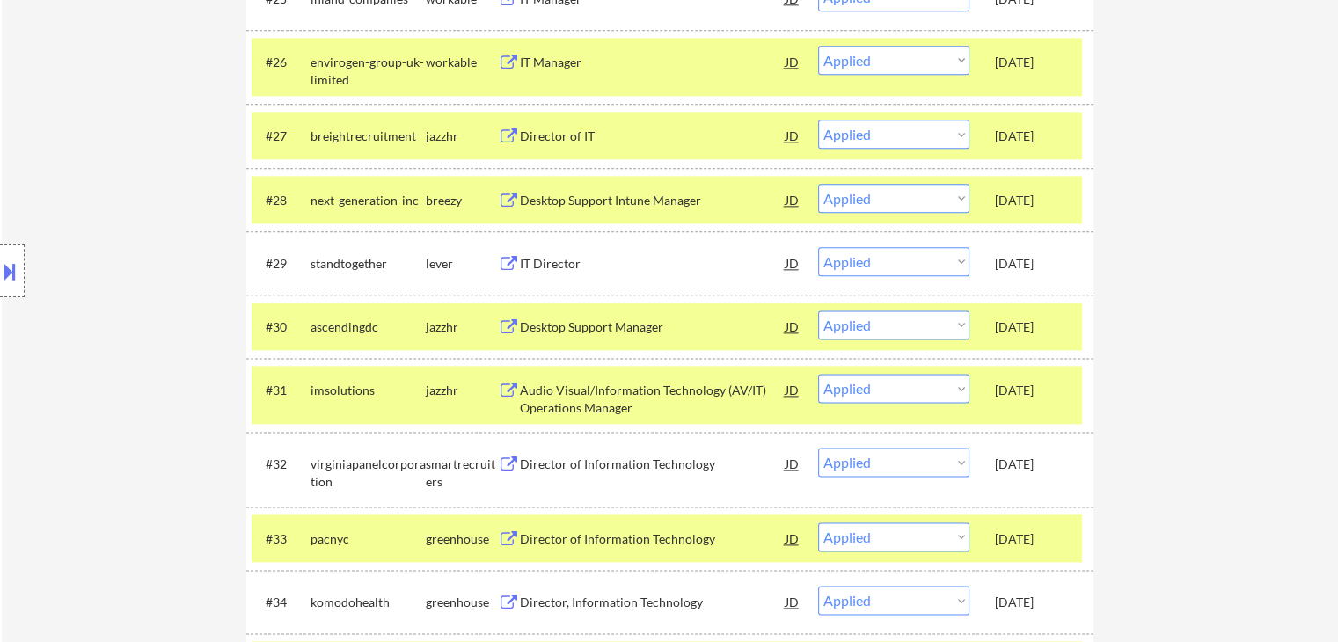
click at [553, 392] on div "Audio Visual/Information Technology (AV/IT) Operations Manager" at bounding box center [653, 399] width 266 height 34
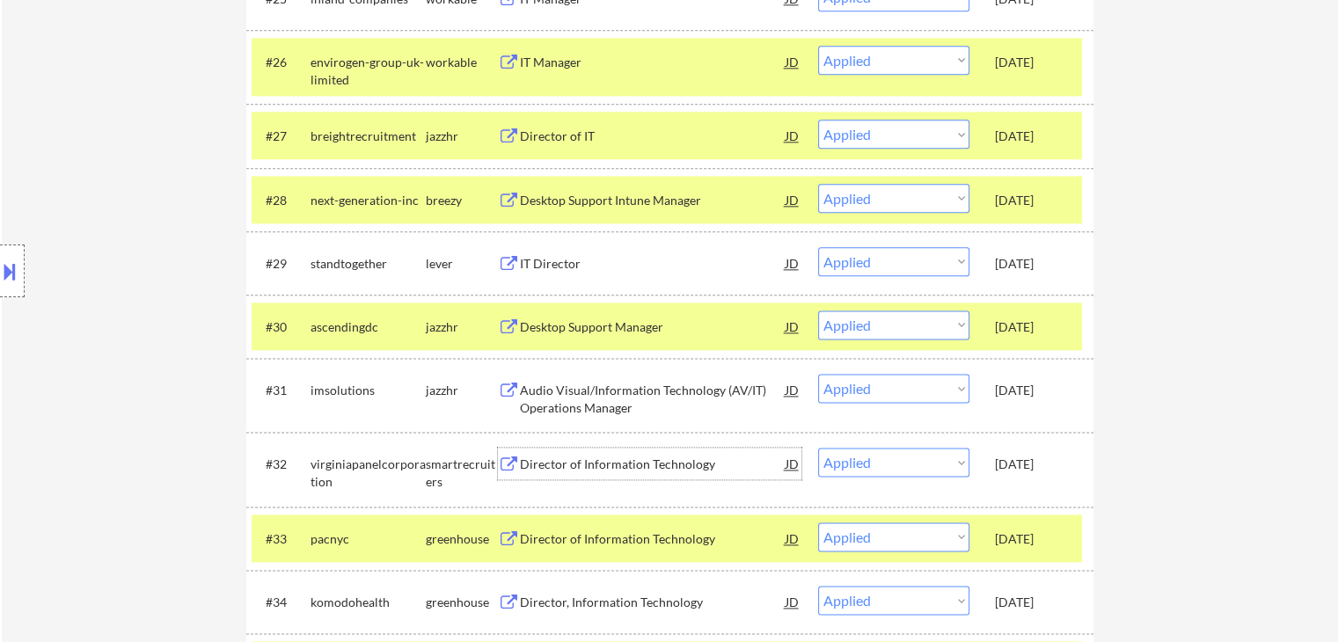
click at [563, 461] on div "Director of Information Technology" at bounding box center [653, 465] width 266 height 18
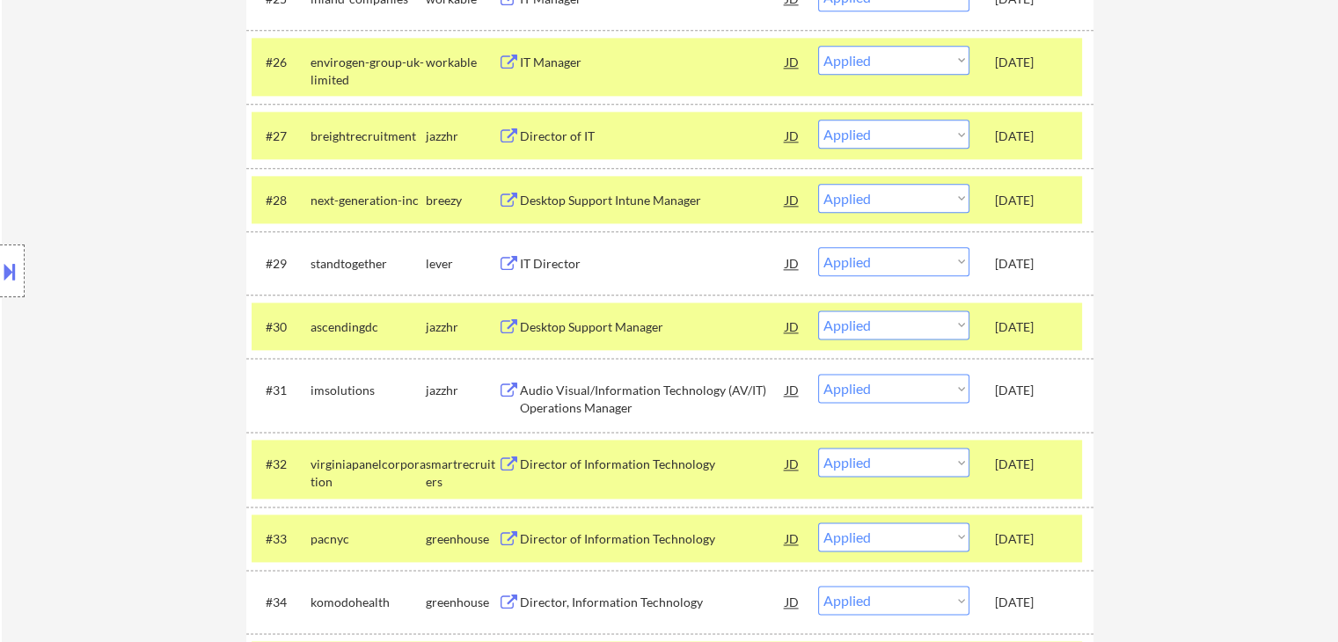
click at [563, 544] on div "Director of Information Technology" at bounding box center [653, 540] width 266 height 18
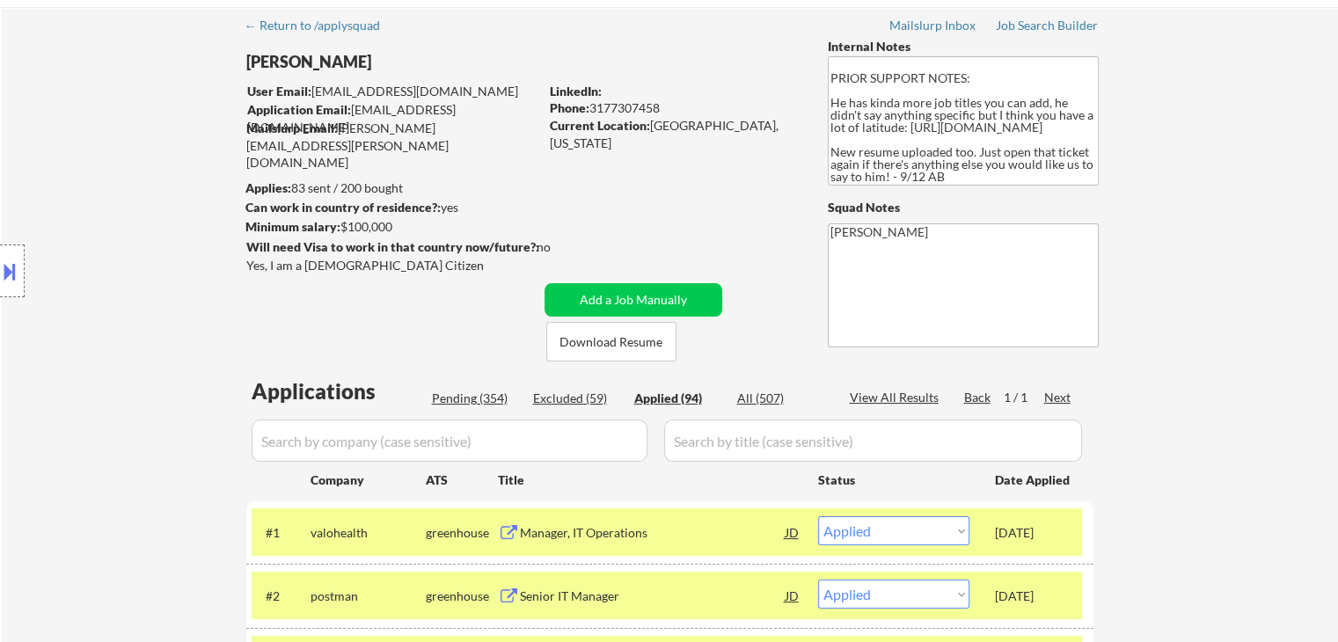
scroll to position [0, 0]
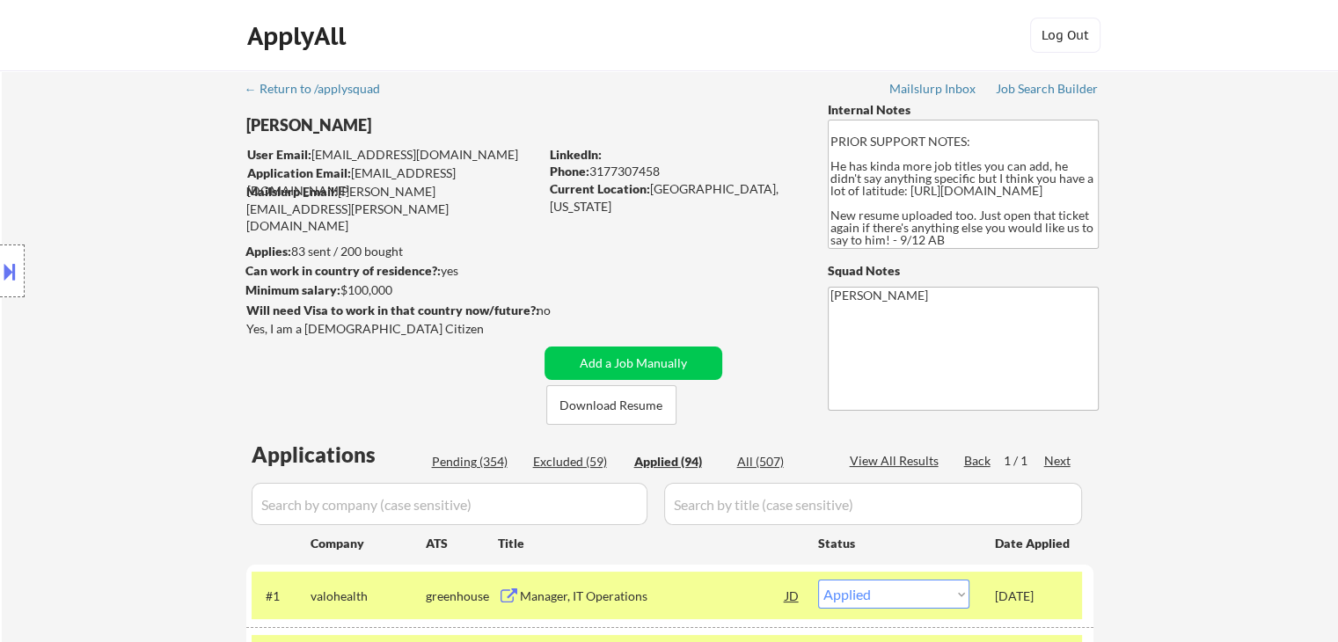
click at [472, 458] on div "Pending (354)" at bounding box center [476, 462] width 88 height 18
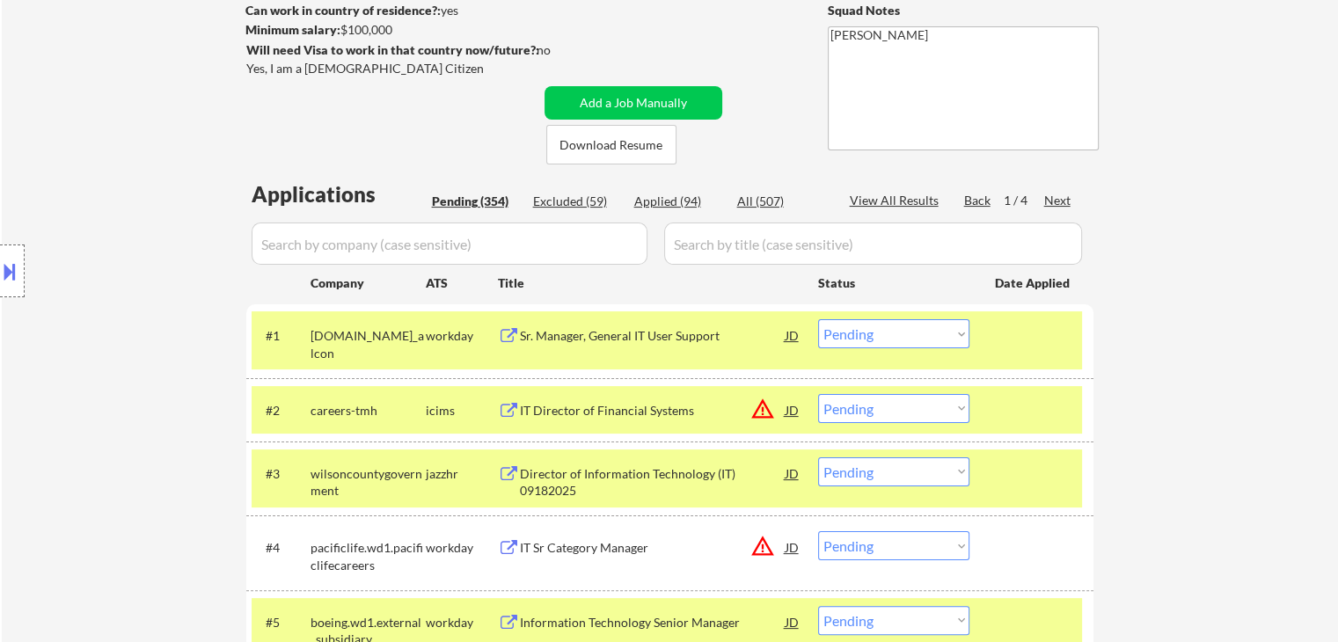
scroll to position [352, 0]
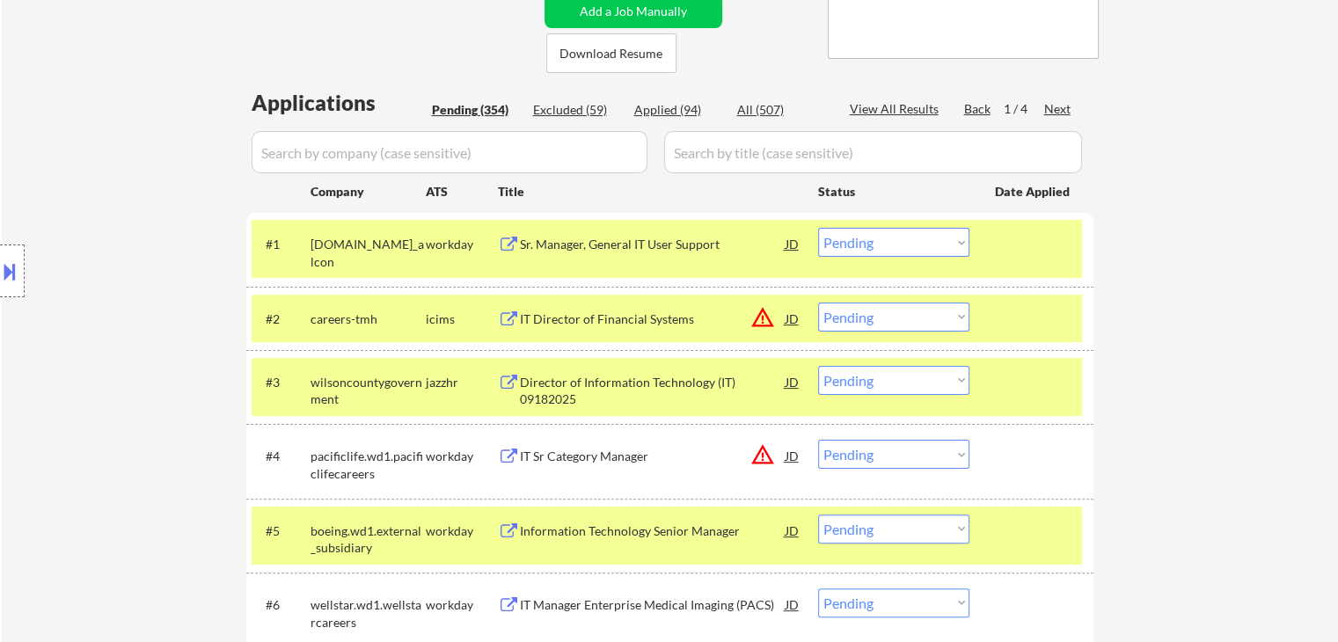
click at [1064, 107] on div "Next" at bounding box center [1058, 109] width 28 height 18
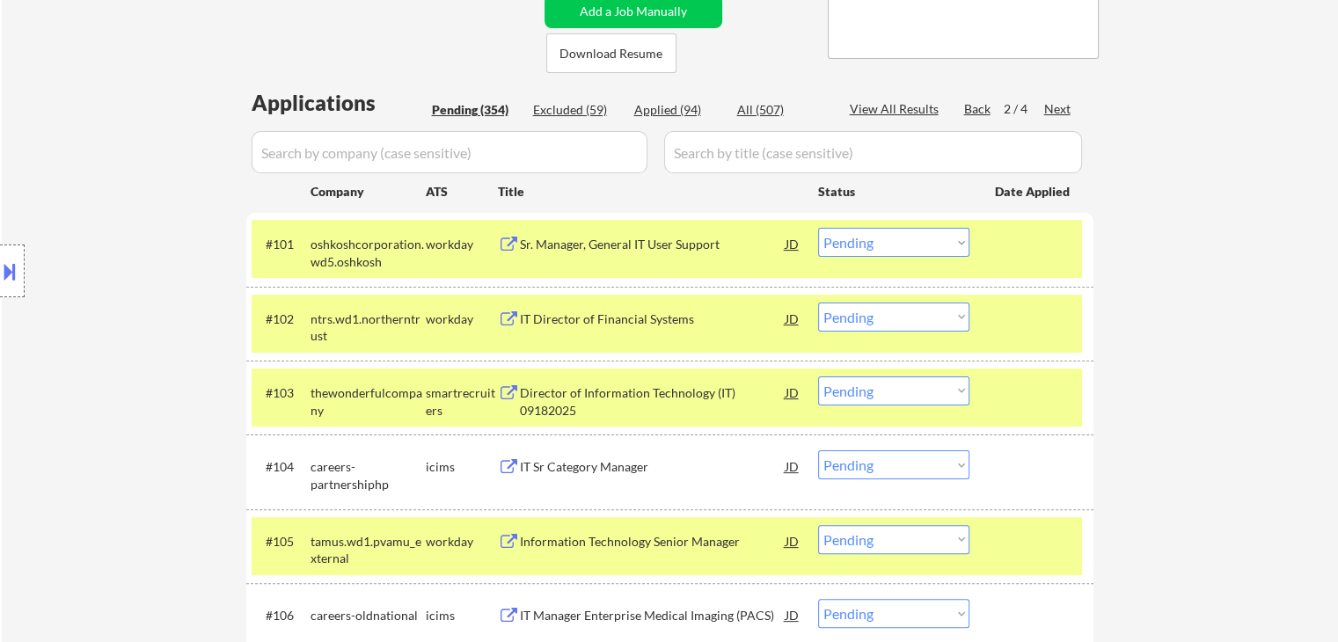
click at [1063, 106] on div "Next" at bounding box center [1058, 109] width 28 height 18
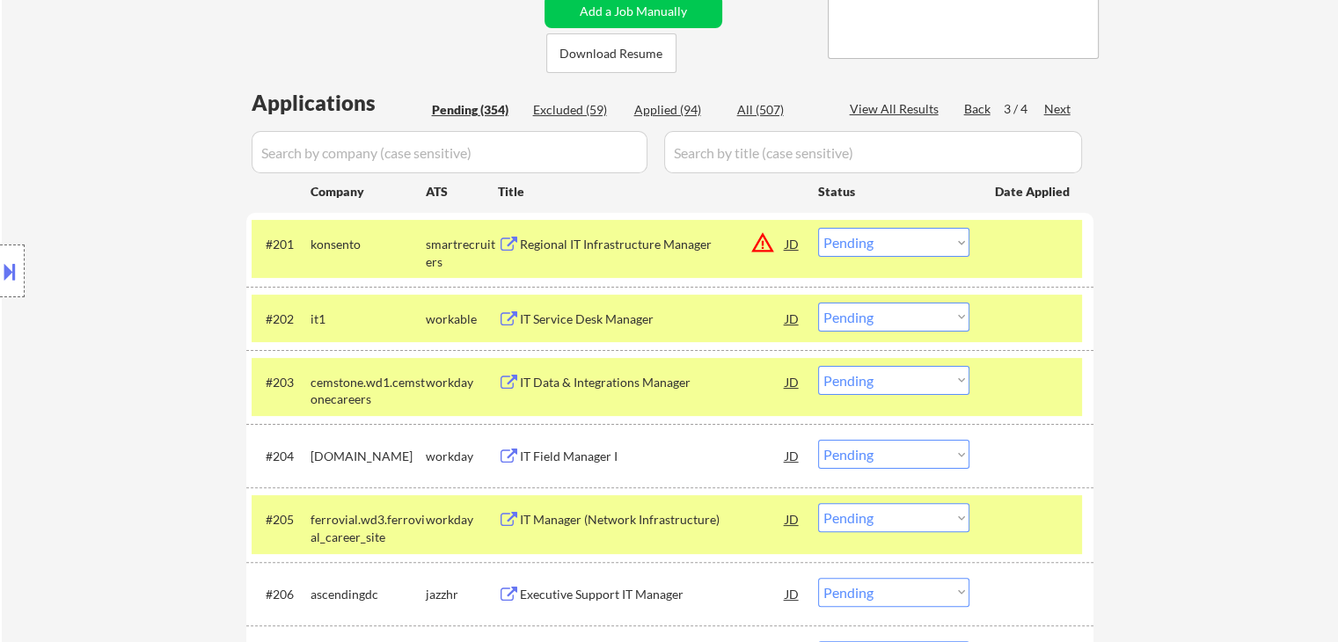
click at [1063, 106] on div "Next" at bounding box center [1058, 109] width 28 height 18
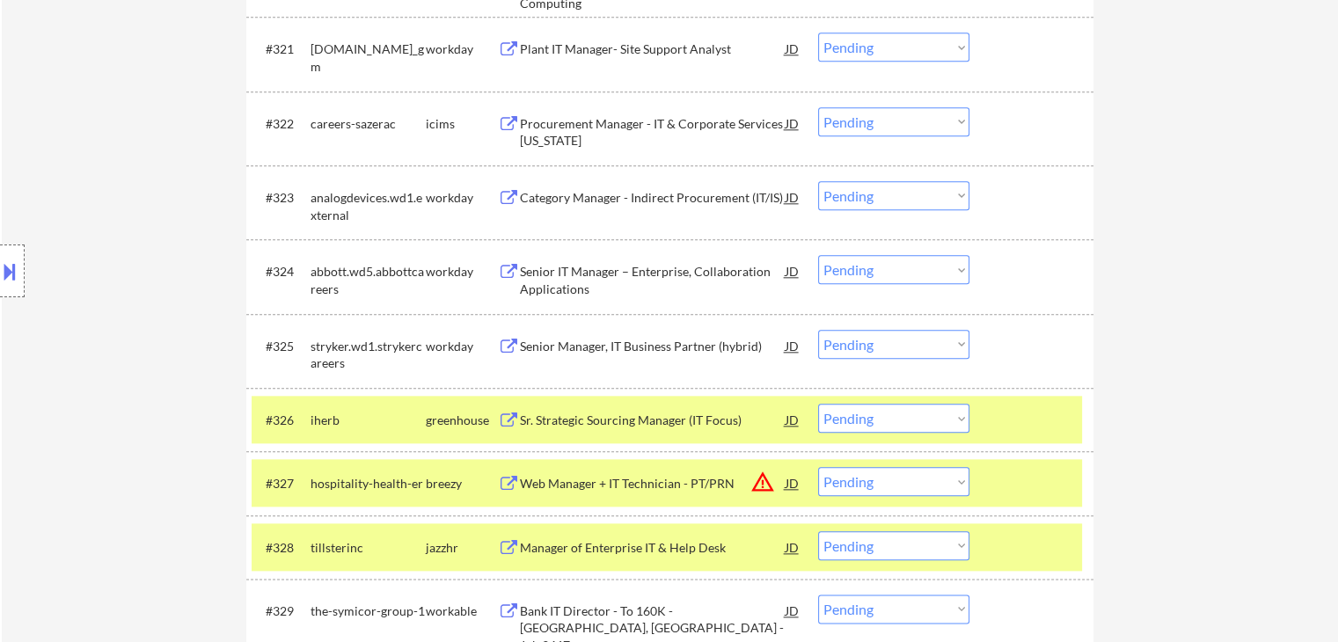
drag, startPoint x: 1201, startPoint y: 314, endPoint x: 848, endPoint y: 350, distance: 354.6
click at [1204, 311] on div "← Return to /applysquad Mailslurp Inbox Job Search Builder [PERSON_NAME] User E…" at bounding box center [670, 347] width 1336 height 4425
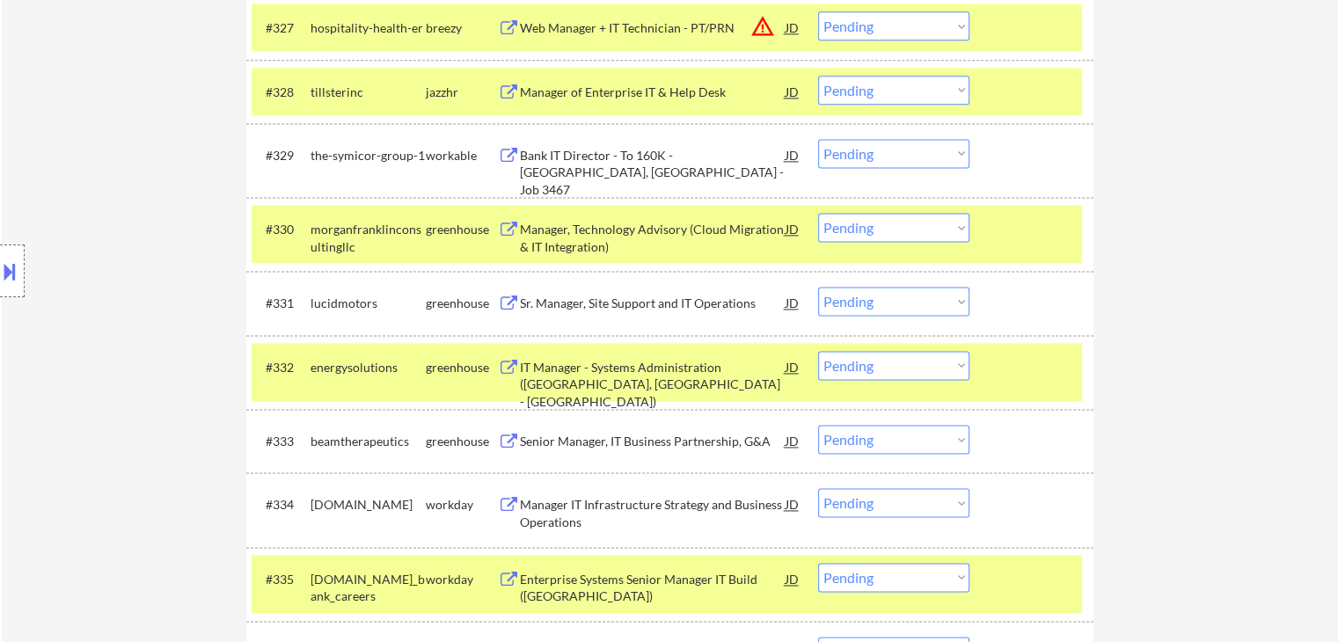
scroll to position [2463, 0]
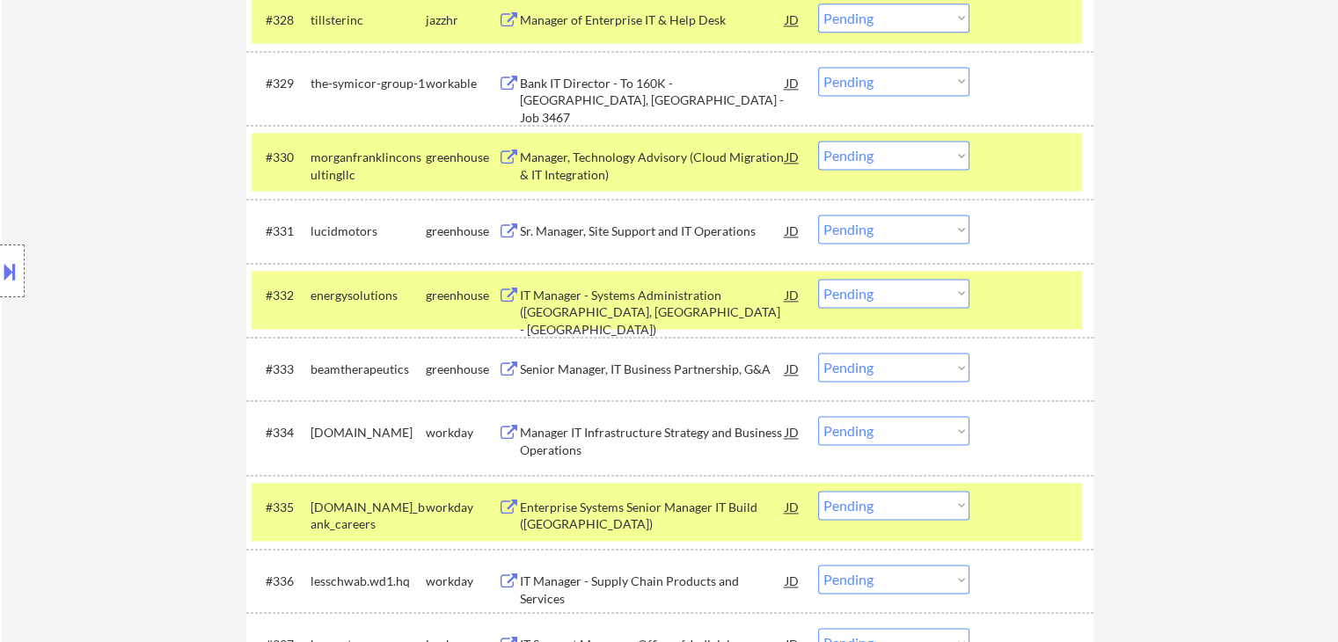
click at [1044, 313] on div "#332 energysolutions greenhouse IT Manager - Systems Administration ([GEOGRAPHI…" at bounding box center [667, 300] width 831 height 58
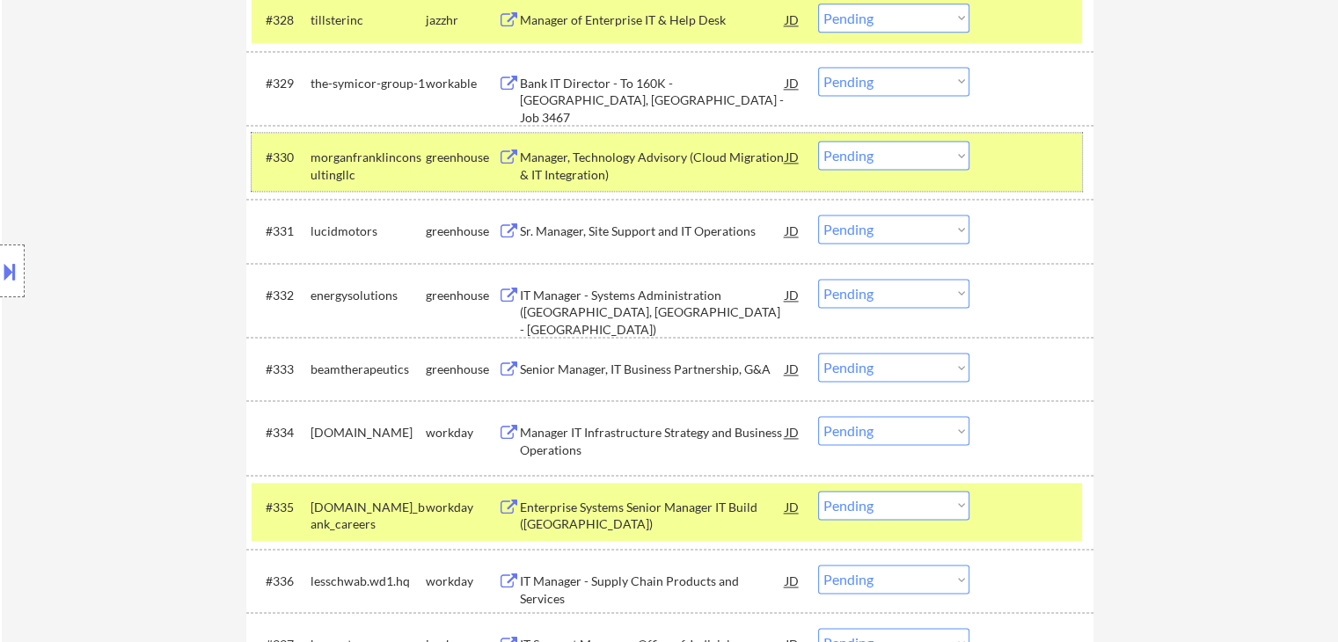
click at [1031, 181] on div "#330 morganfranklinconsultingllc greenhouse Manager, Technology Advisory (Cloud…" at bounding box center [667, 162] width 831 height 58
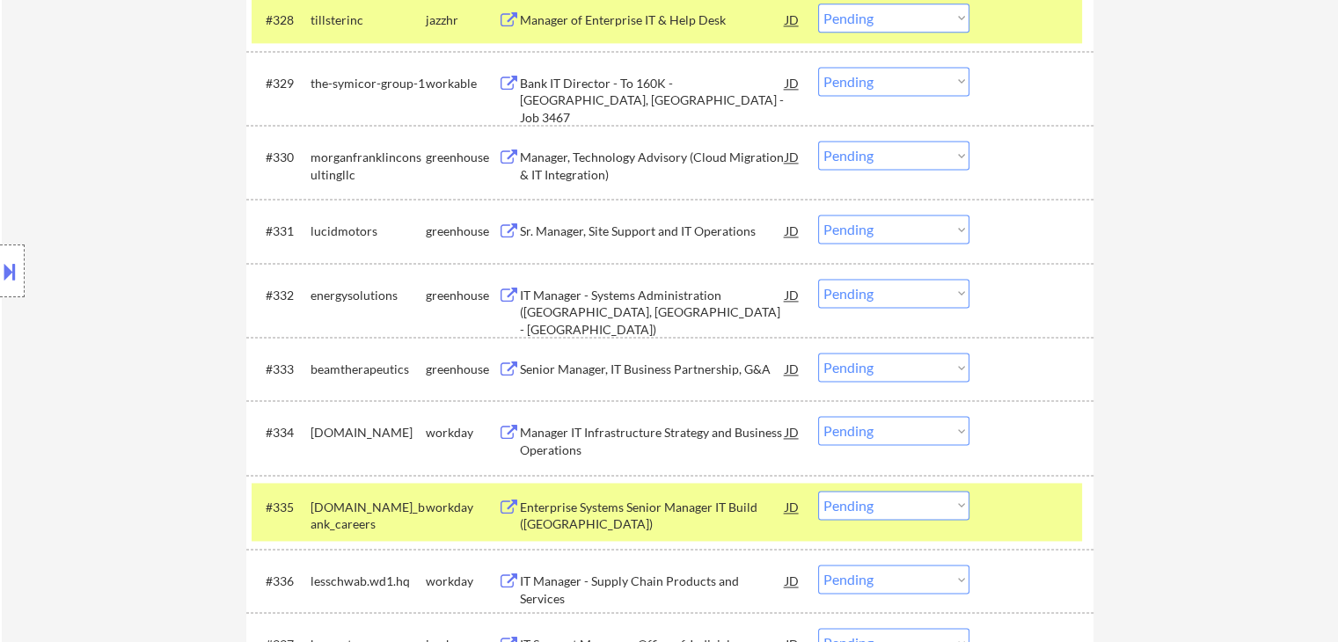
drag, startPoint x: 1028, startPoint y: 512, endPoint x: 973, endPoint y: 385, distance: 138.3
click at [1029, 510] on div at bounding box center [1033, 507] width 77 height 32
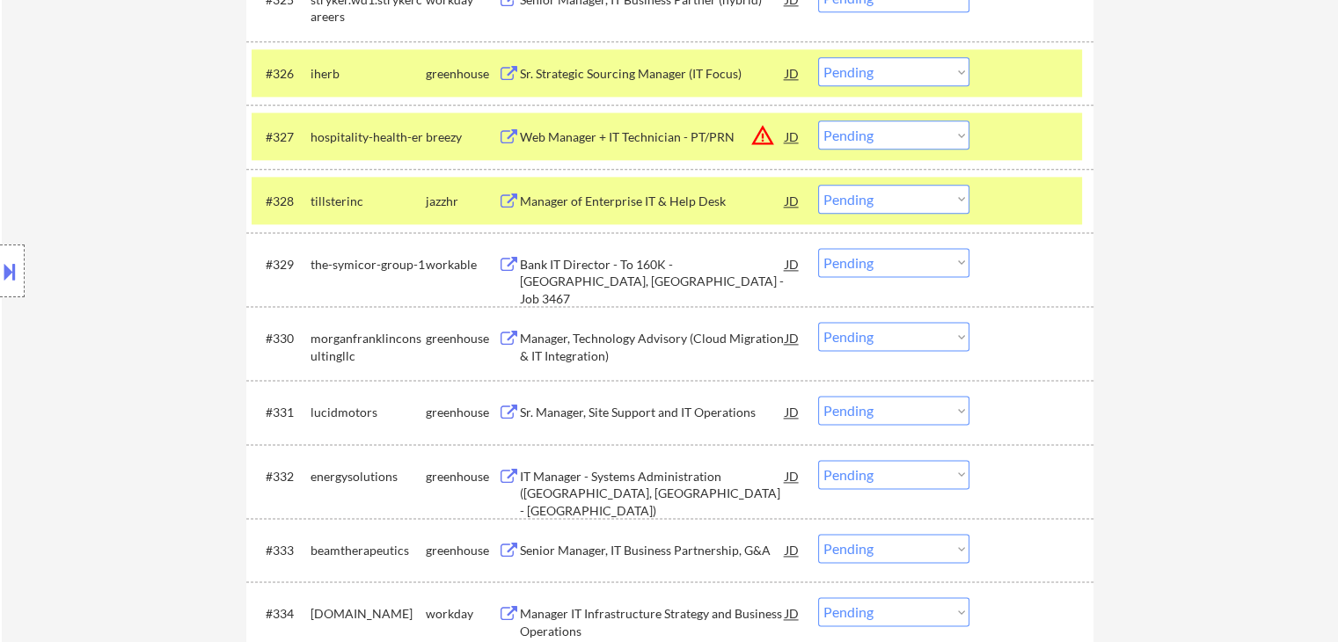
scroll to position [2200, 0]
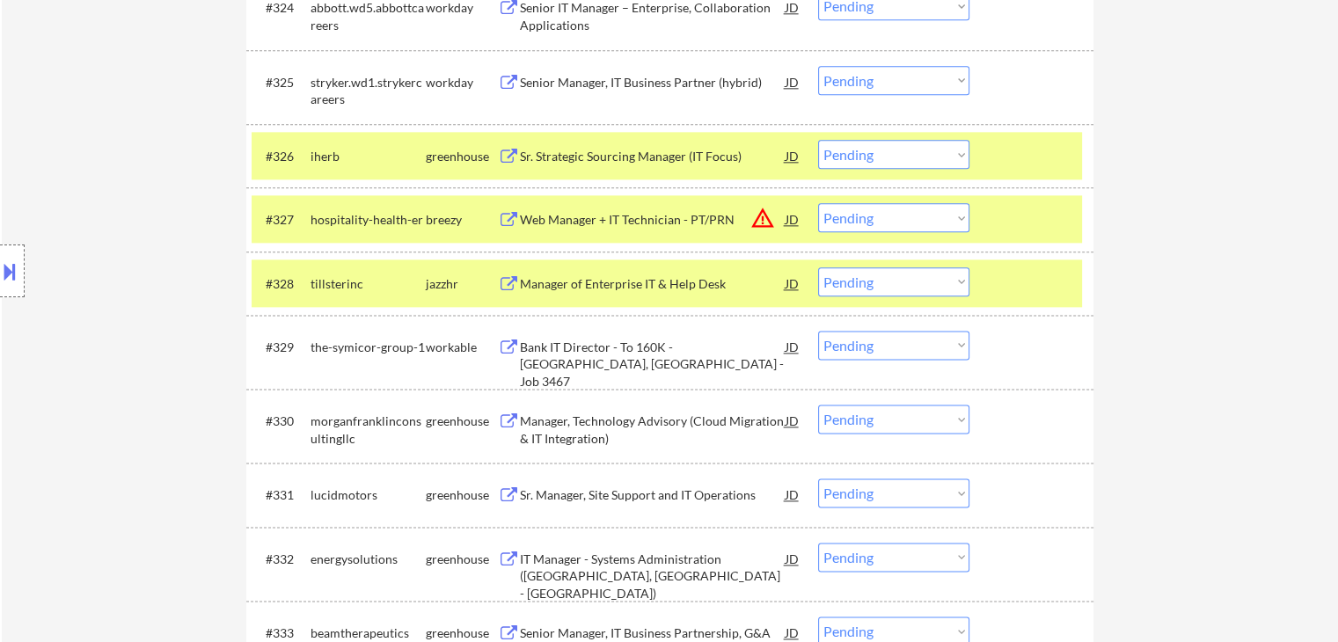
drag, startPoint x: 1021, startPoint y: 283, endPoint x: 1041, endPoint y: 194, distance: 91.1
click at [1021, 275] on div at bounding box center [1033, 283] width 77 height 32
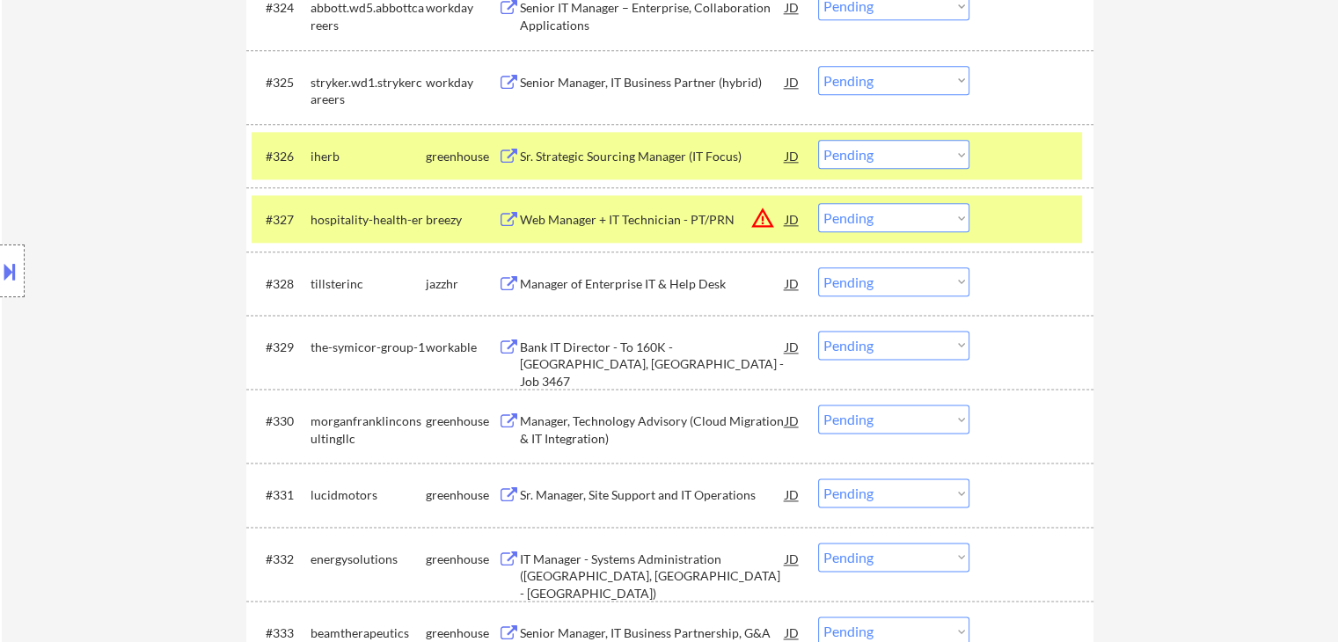
drag, startPoint x: 1041, startPoint y: 194, endPoint x: 1039, endPoint y: 152, distance: 42.3
click at [1041, 188] on div "#327 hospitality-health-er breezy Web Manager + IT Technician - PT/PRN JD warni…" at bounding box center [669, 218] width 847 height 63
click at [1039, 140] on div at bounding box center [1033, 156] width 77 height 32
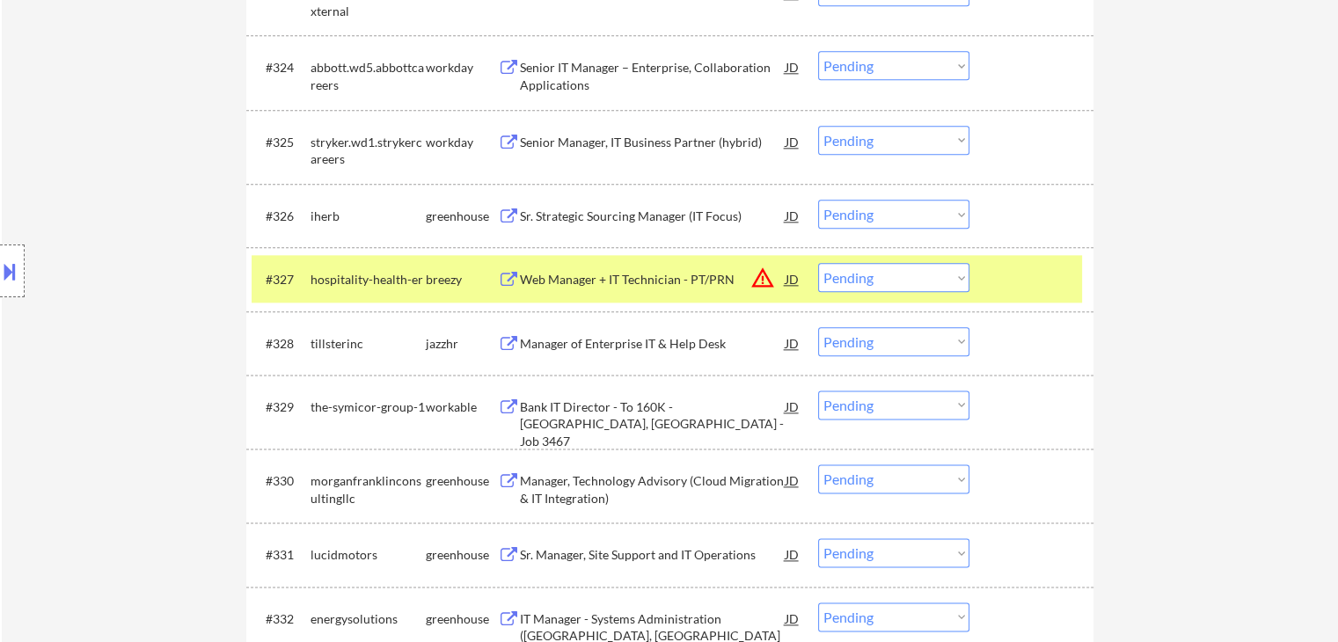
scroll to position [2112, 0]
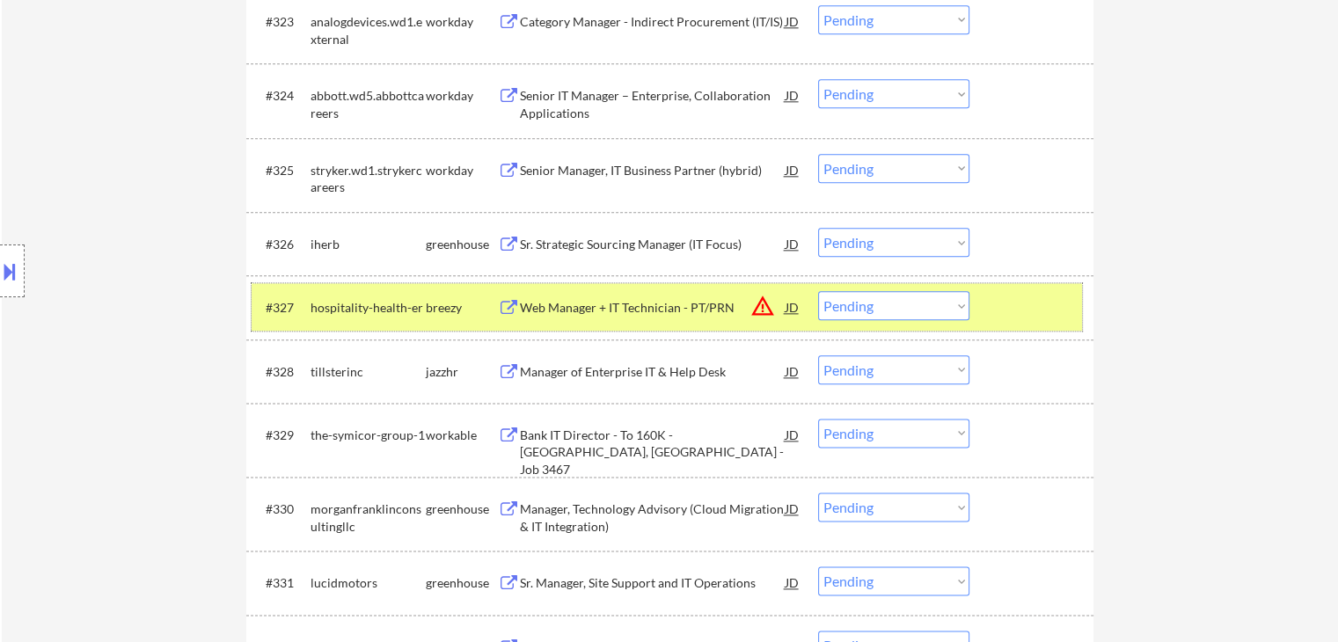
drag, startPoint x: 1031, startPoint y: 313, endPoint x: 772, endPoint y: 589, distance: 379.1
click at [1031, 313] on div at bounding box center [1033, 307] width 77 height 32
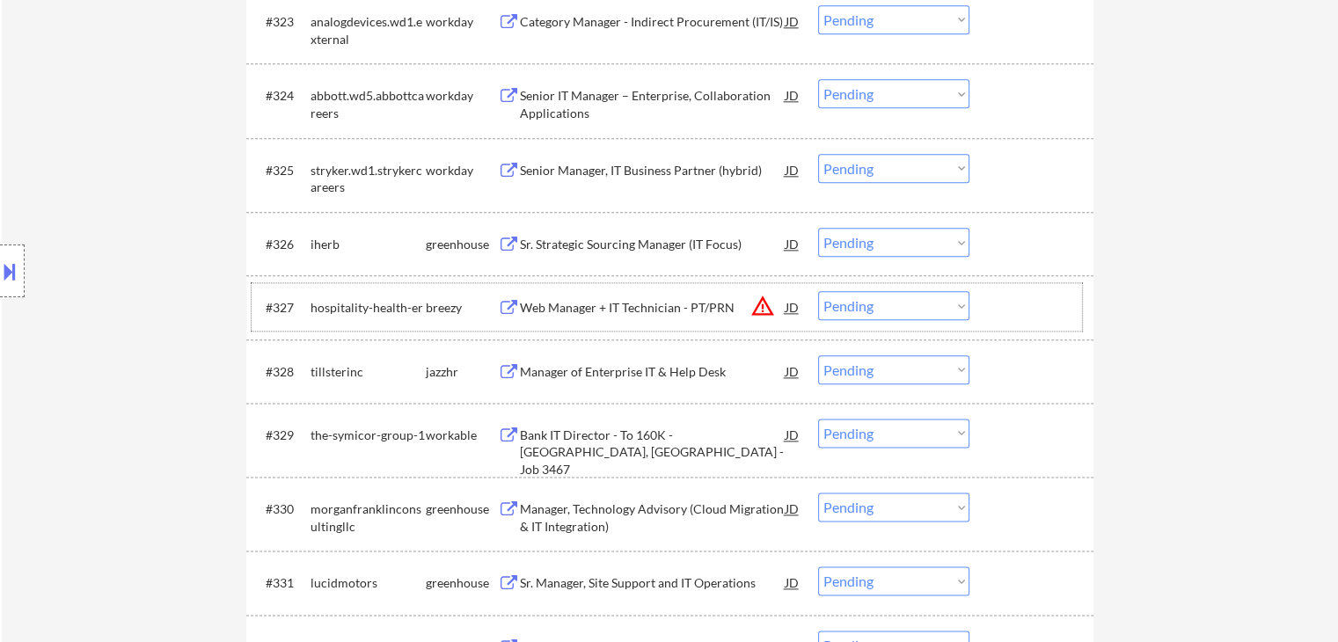
click at [1200, 264] on div "← Return to /applysquad Mailslurp Inbox Job Search Builder [PERSON_NAME] User E…" at bounding box center [670, 171] width 1336 height 4425
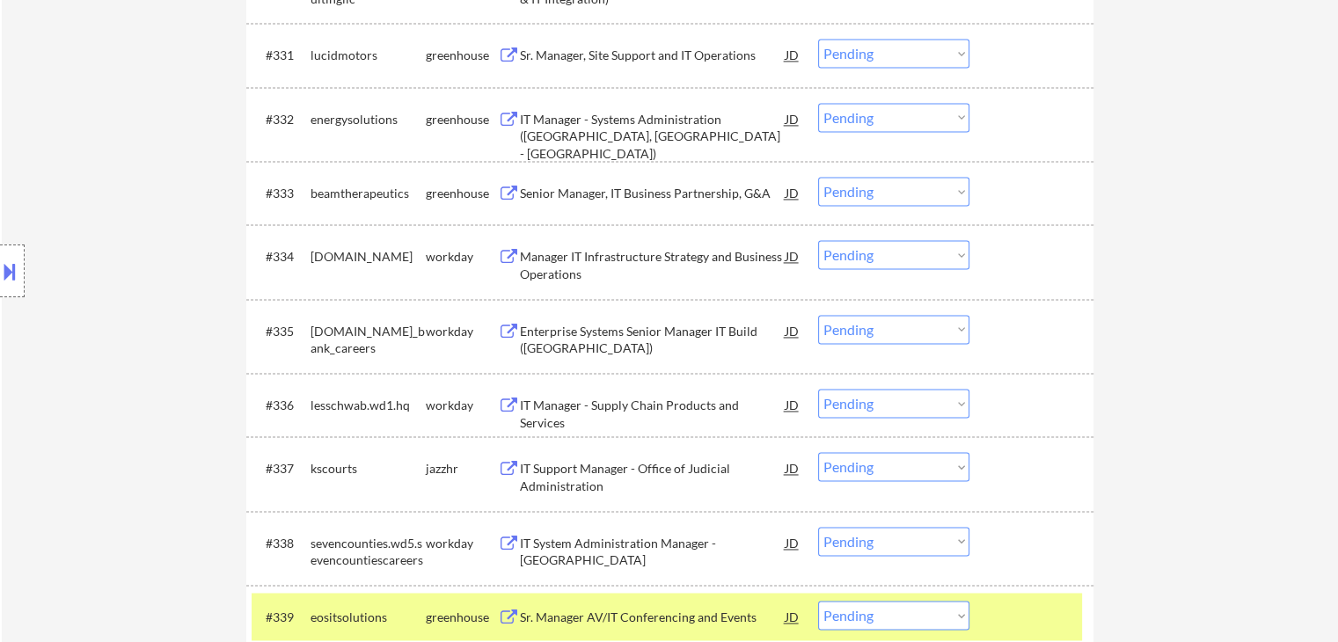
click at [157, 304] on div "Location Inclusions: country:[GEOGRAPHIC_DATA]" at bounding box center [157, 271] width 315 height 326
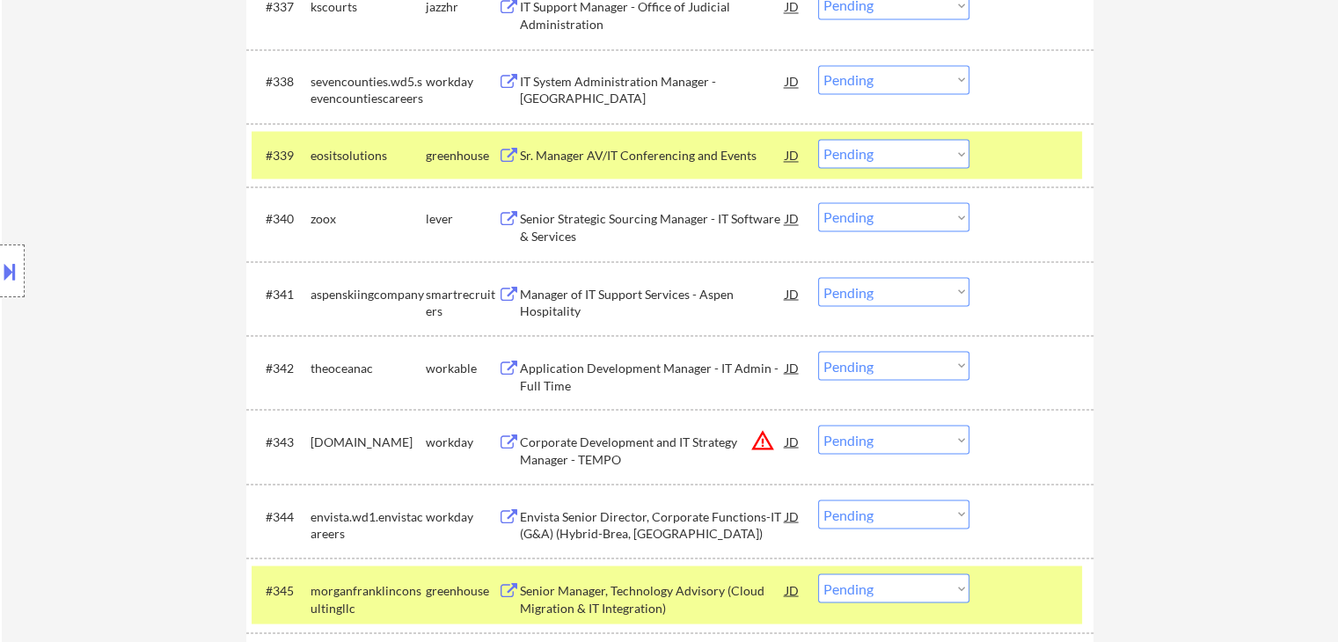
scroll to position [3167, 0]
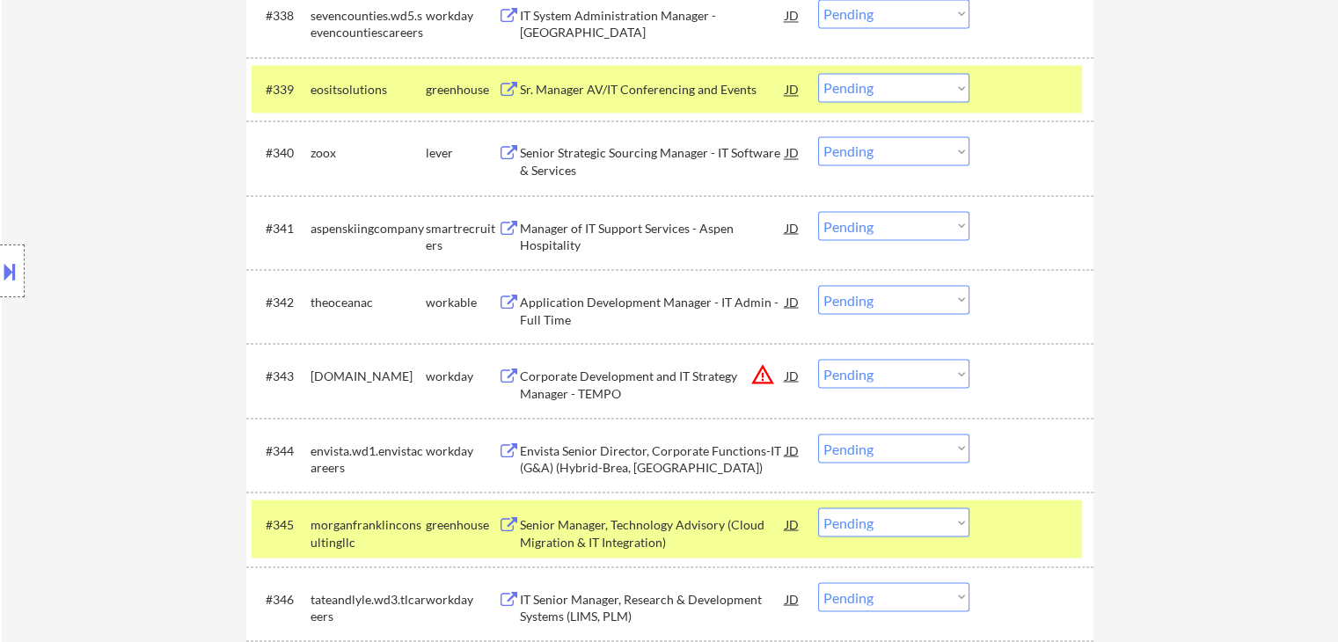
click at [48, 329] on div "Location Inclusions: country:[GEOGRAPHIC_DATA]" at bounding box center [157, 271] width 315 height 326
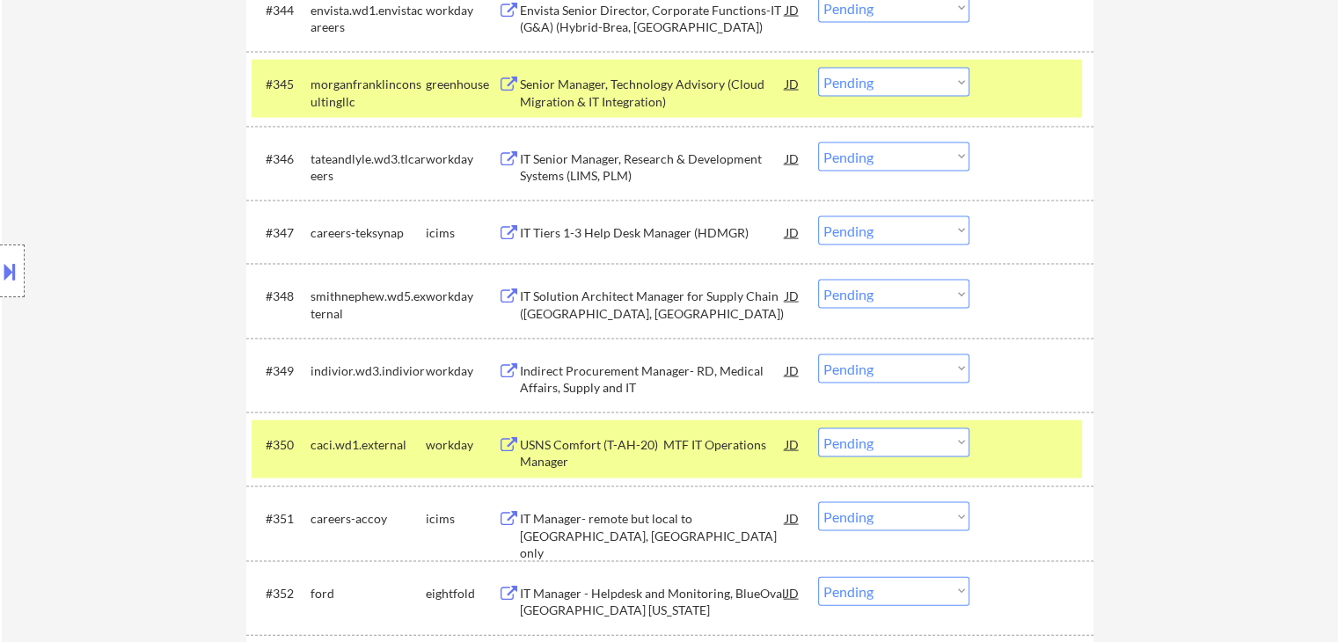
click at [113, 364] on div "Location Inclusions: country:[GEOGRAPHIC_DATA]" at bounding box center [157, 271] width 315 height 326
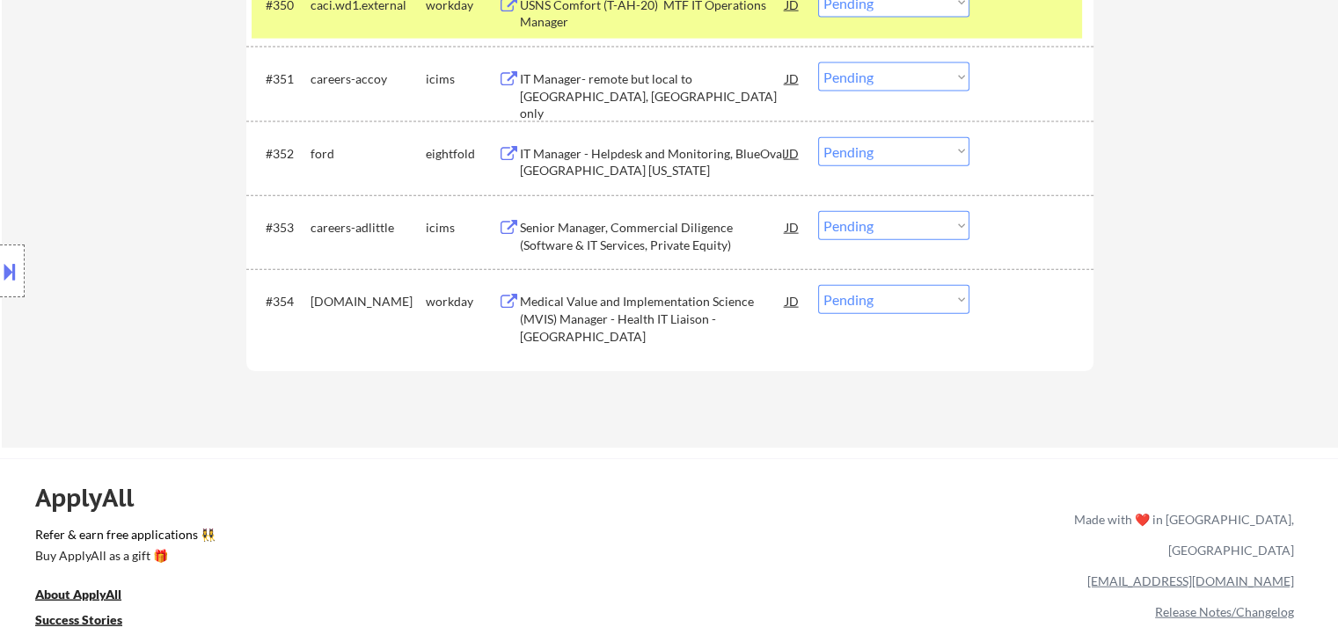
click at [119, 375] on div "Location Inclusions: country:[GEOGRAPHIC_DATA]" at bounding box center [157, 271] width 315 height 326
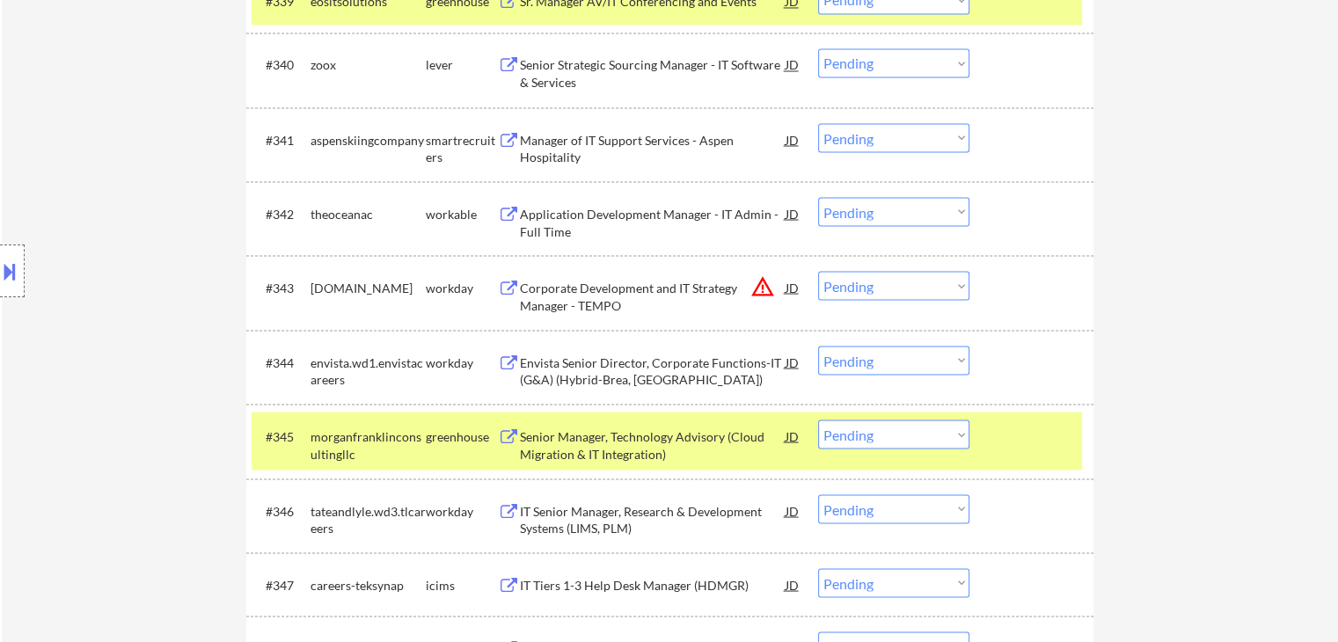
drag, startPoint x: 120, startPoint y: 317, endPoint x: 128, endPoint y: 301, distance: 17.7
click at [123, 311] on div "Location Inclusions: country:[GEOGRAPHIC_DATA]" at bounding box center [157, 271] width 315 height 326
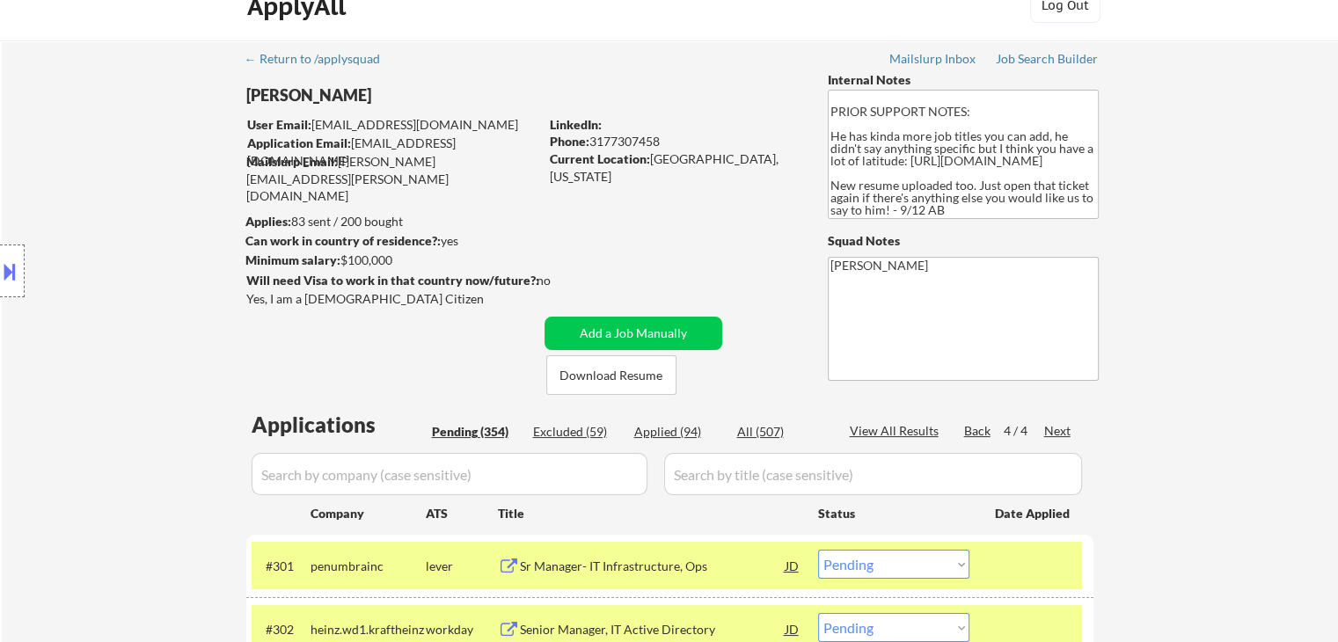
scroll to position [0, 0]
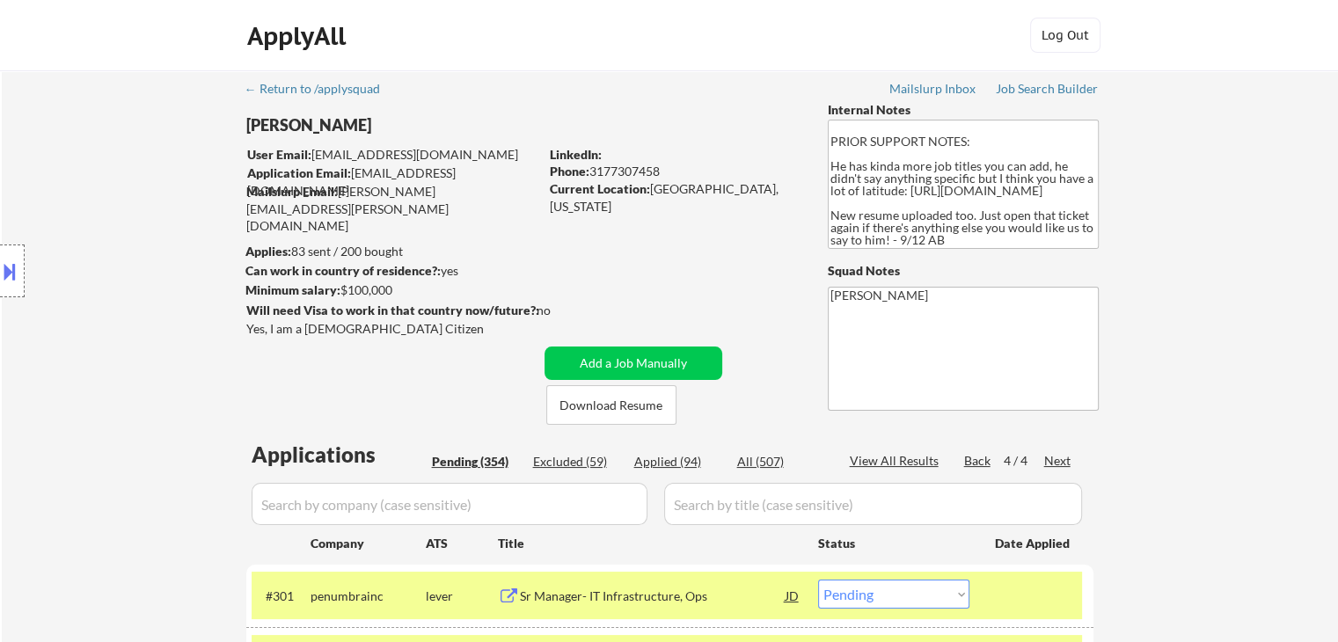
click at [186, 414] on div "Location Inclusions: country:[GEOGRAPHIC_DATA]" at bounding box center [157, 271] width 315 height 326
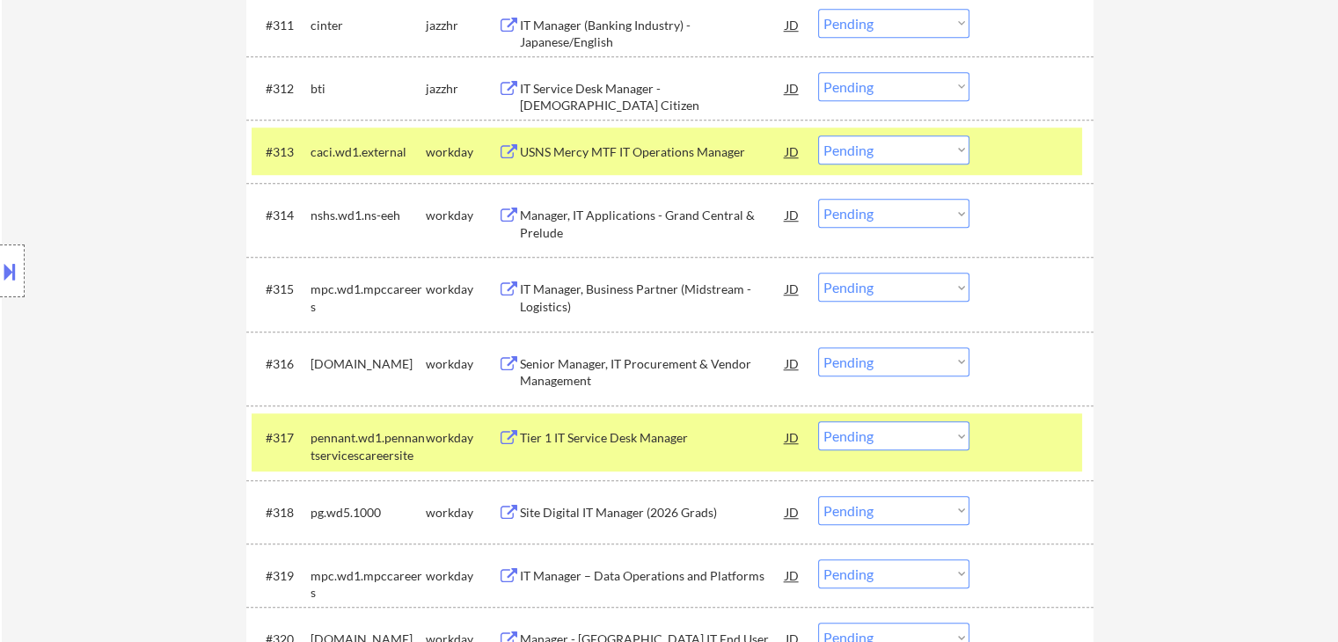
scroll to position [1232, 0]
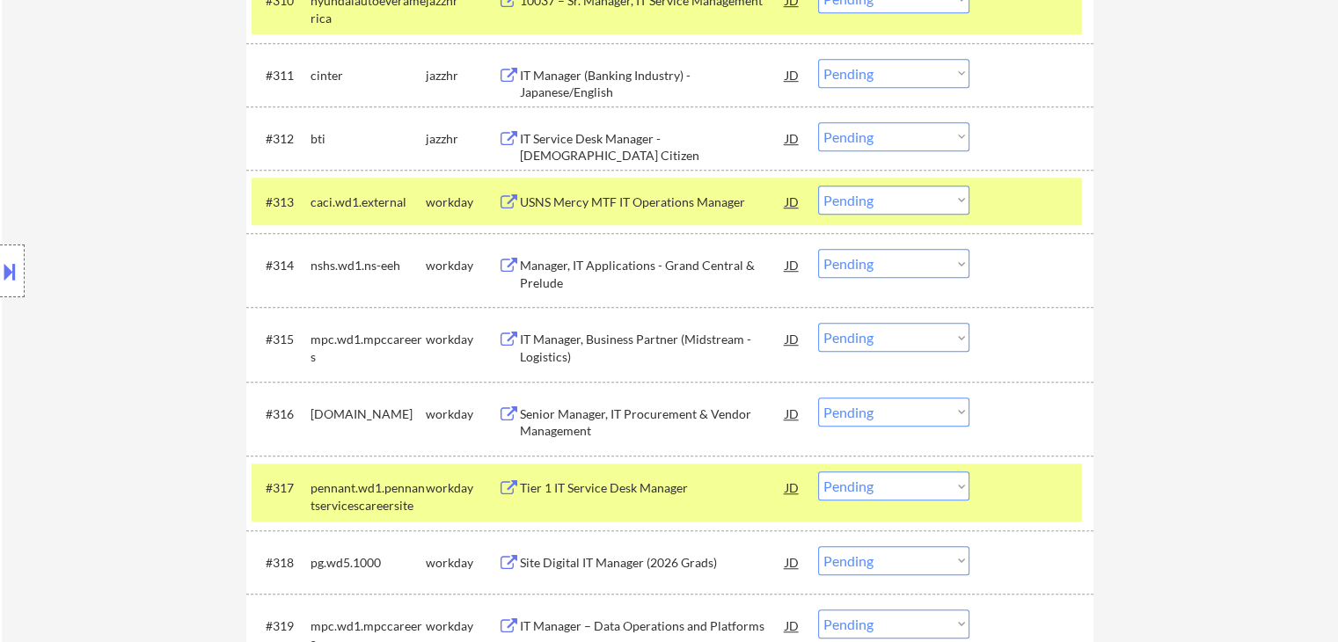
click at [579, 139] on div "IT Service Desk Manager - [DEMOGRAPHIC_DATA] Citizen" at bounding box center [653, 147] width 266 height 34
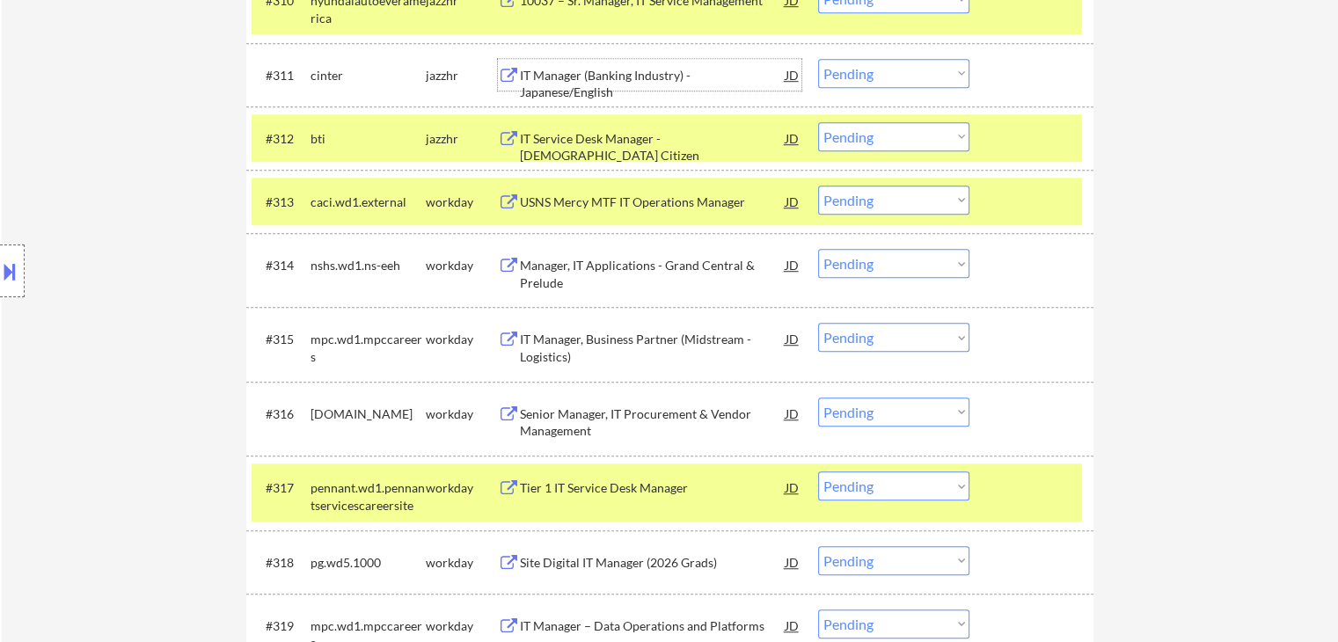
click at [595, 73] on div "IT Manager (Banking Industry) - Japanese/English" at bounding box center [653, 84] width 266 height 34
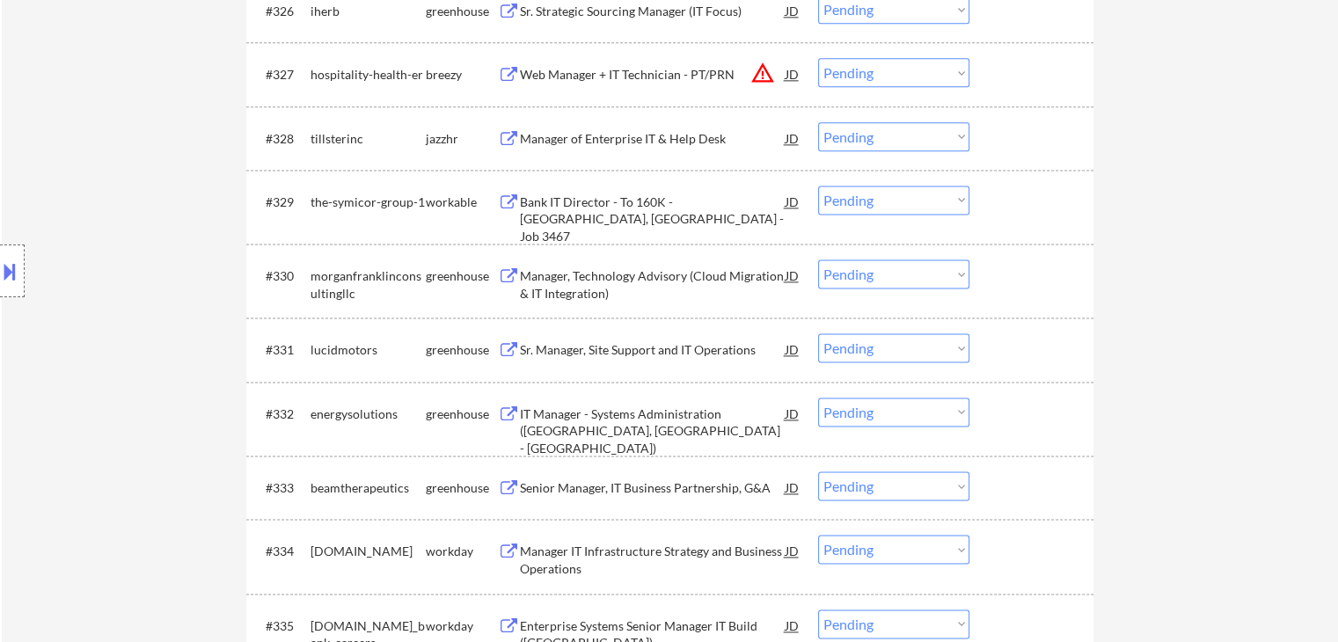
scroll to position [2463, 0]
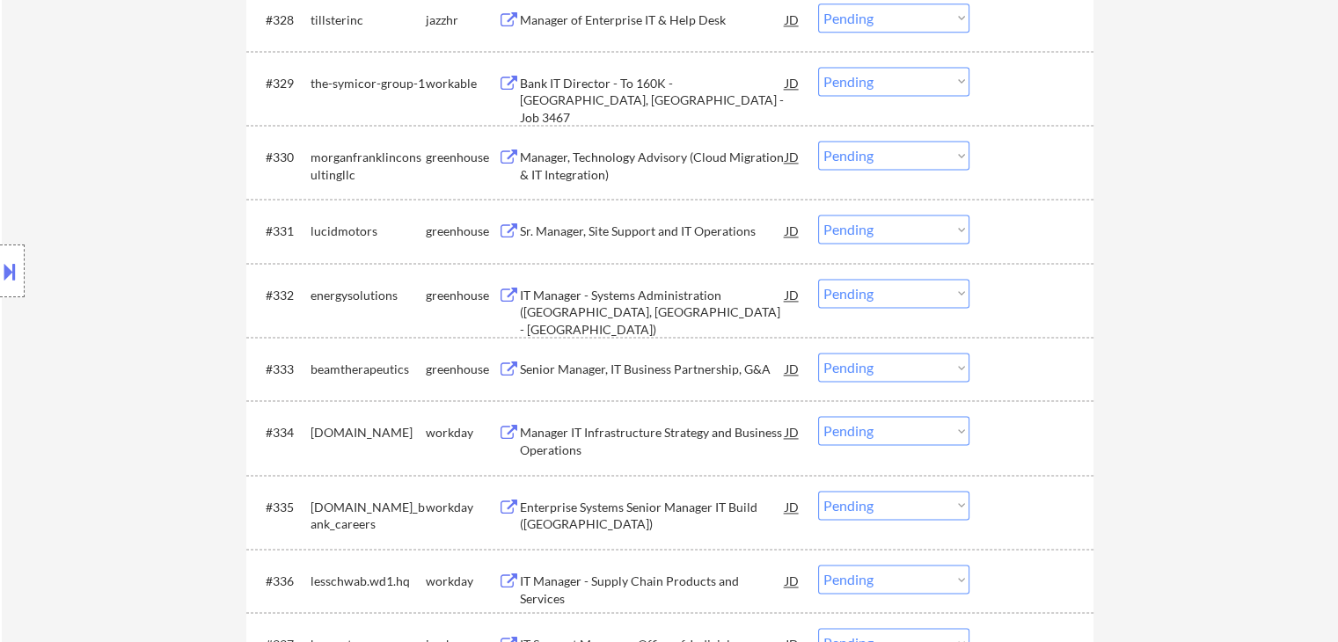
click at [573, 231] on div "Sr. Manager, Site Support and IT Operations" at bounding box center [653, 232] width 266 height 18
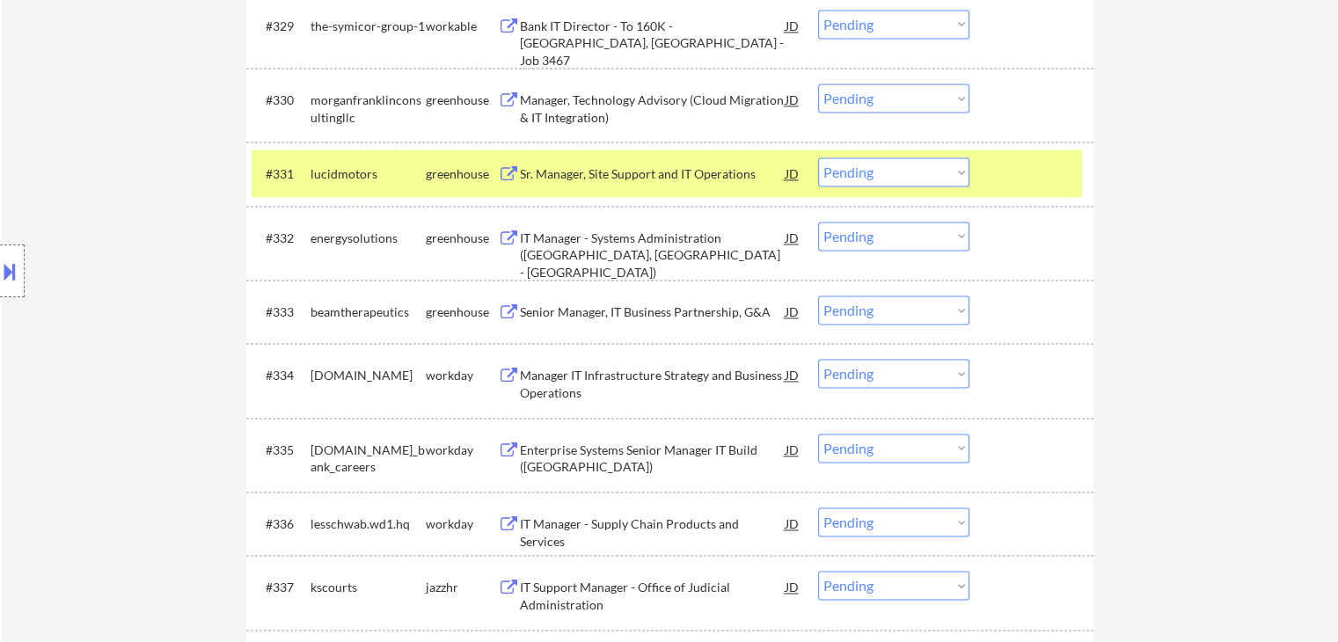
scroll to position [2551, 0]
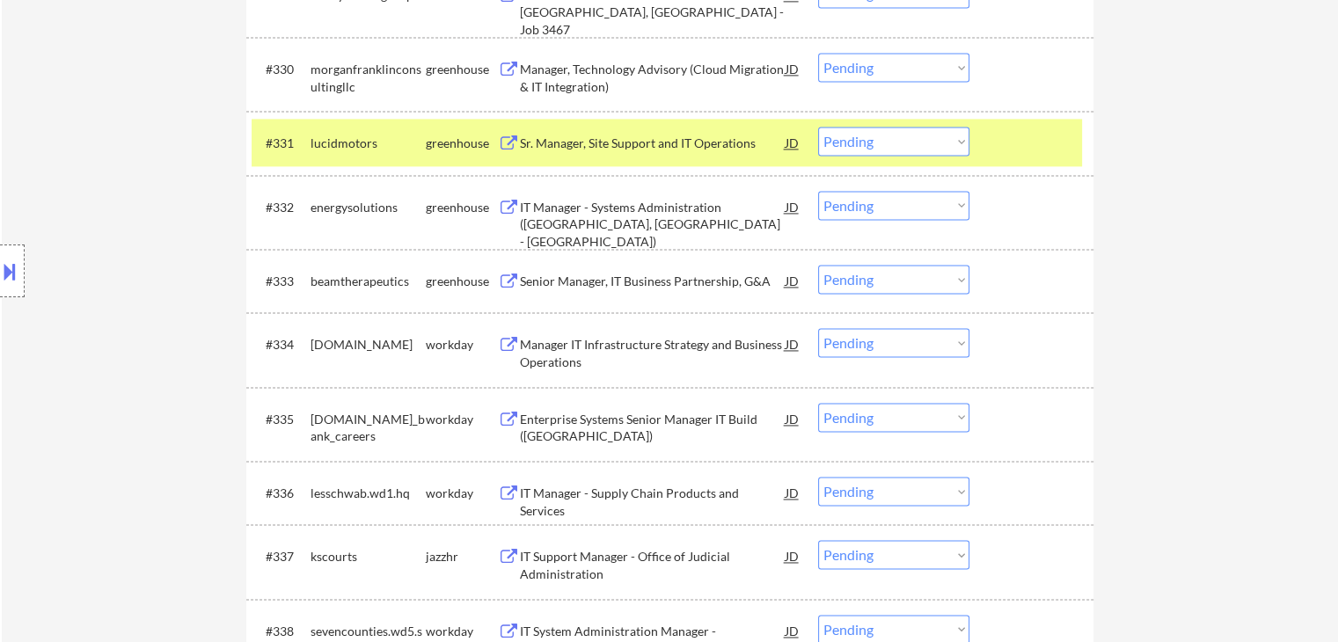
click at [601, 288] on div "Senior Manager, IT Business Partnership, G&A" at bounding box center [653, 282] width 266 height 18
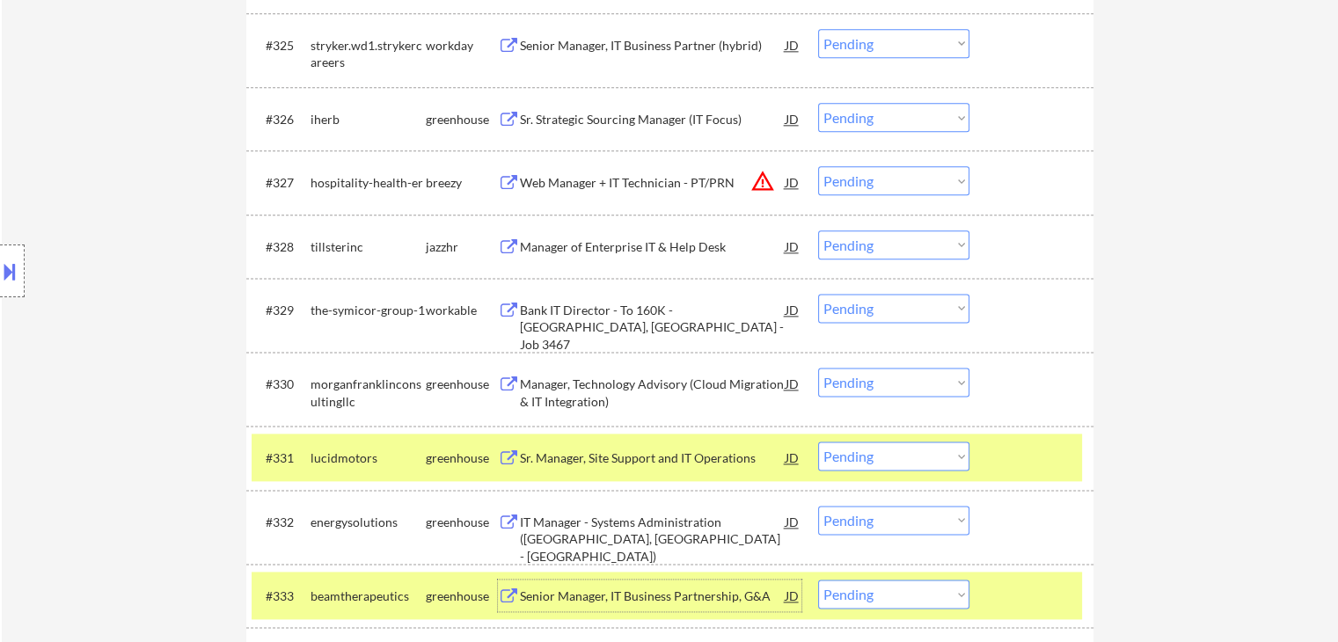
scroll to position [2112, 0]
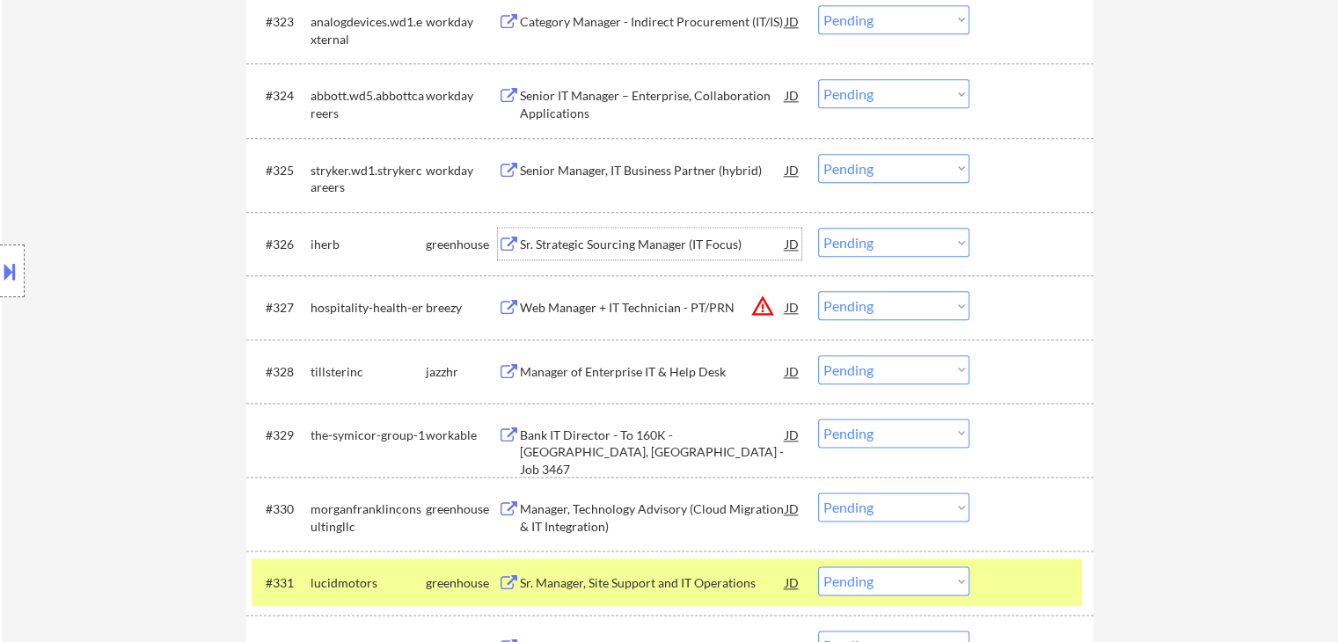
click at [598, 244] on div "Sr. Strategic Sourcing Manager (IT Focus)" at bounding box center [653, 245] width 266 height 18
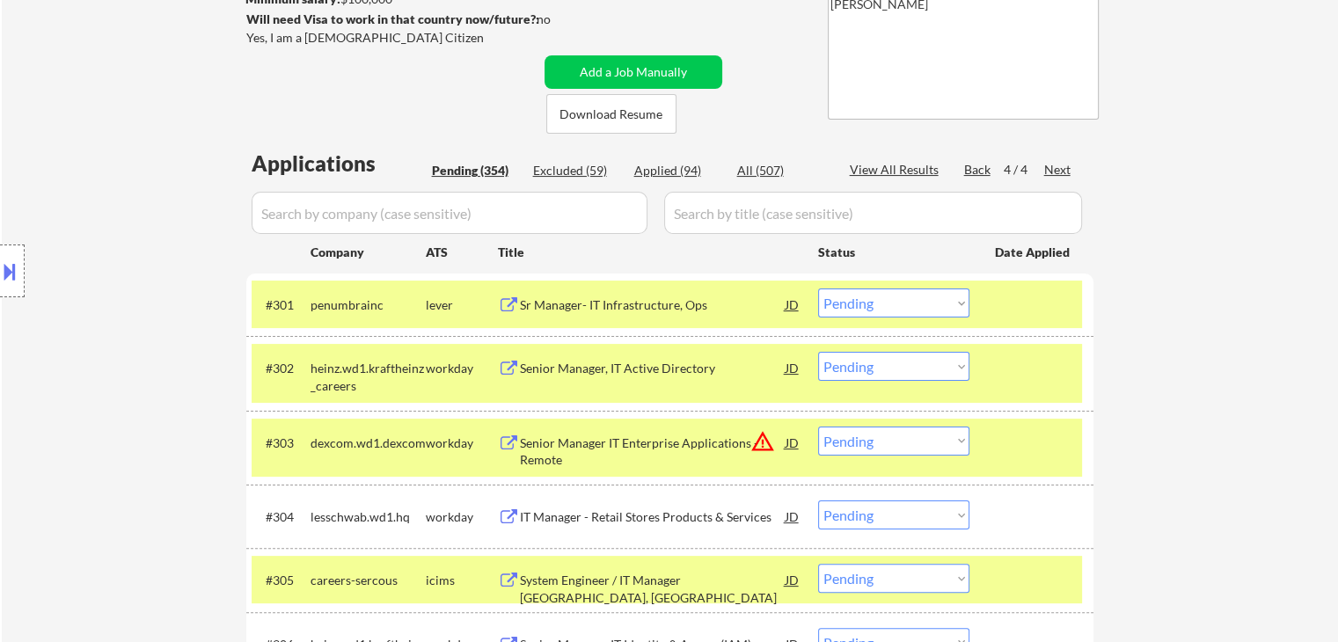
scroll to position [176, 0]
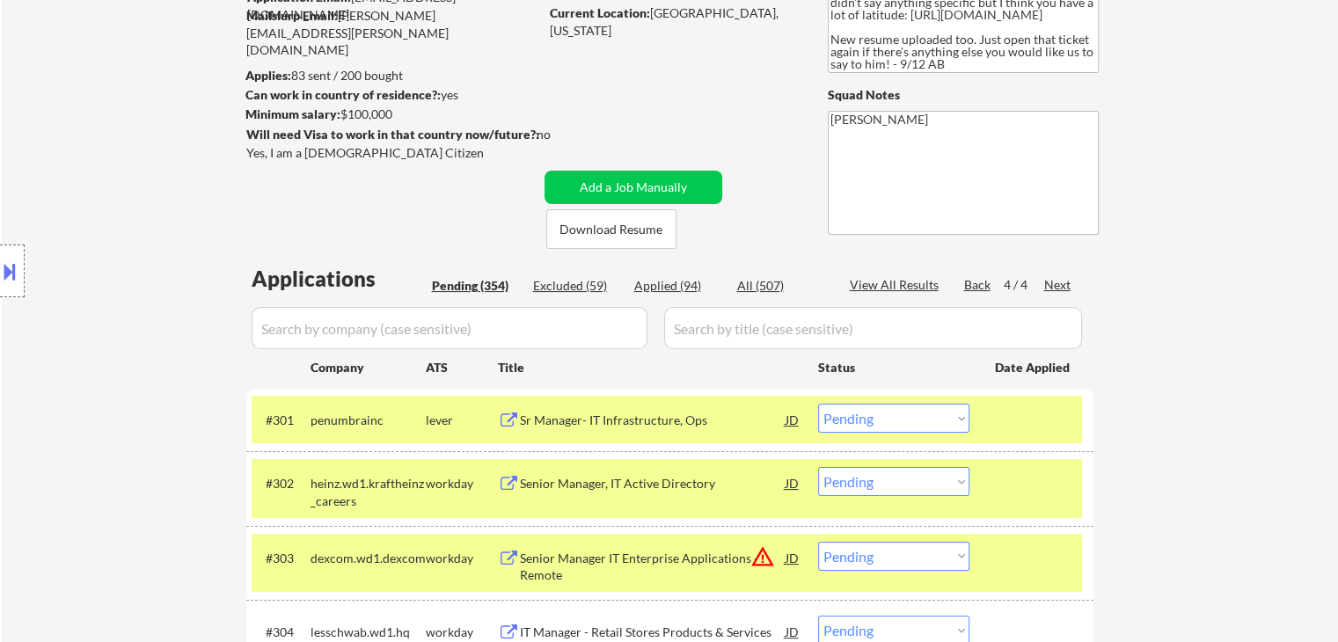
click at [967, 287] on div "Back" at bounding box center [978, 285] width 28 height 18
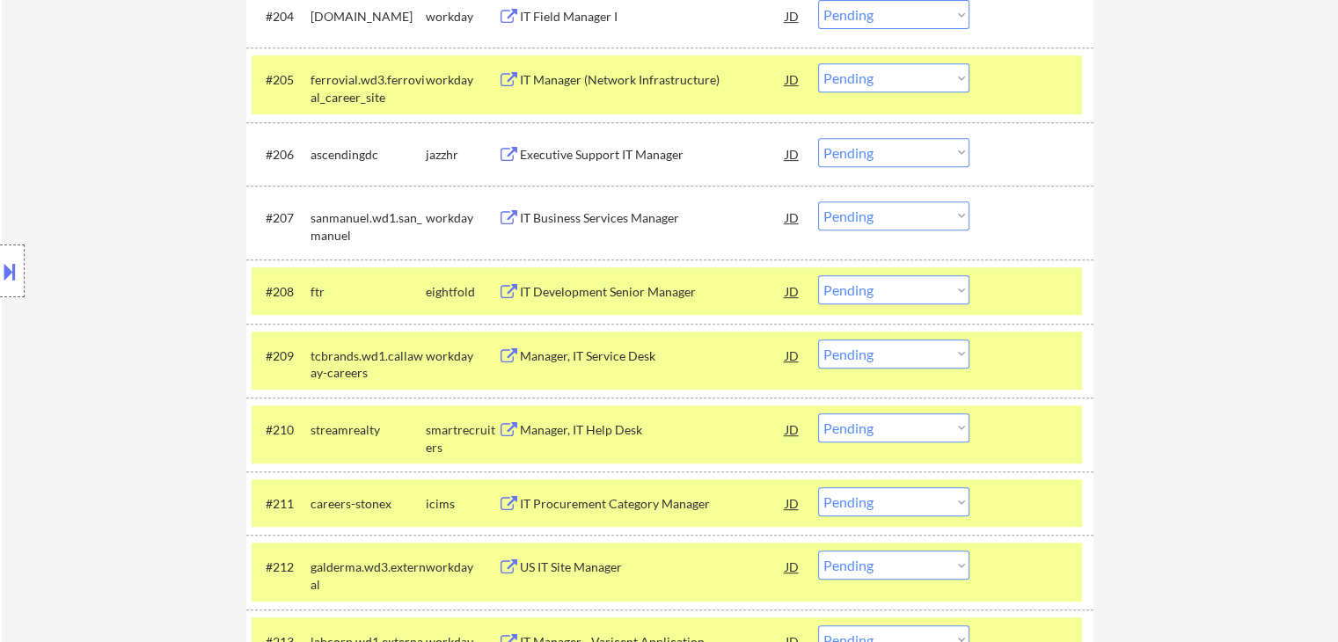
scroll to position [1056, 0]
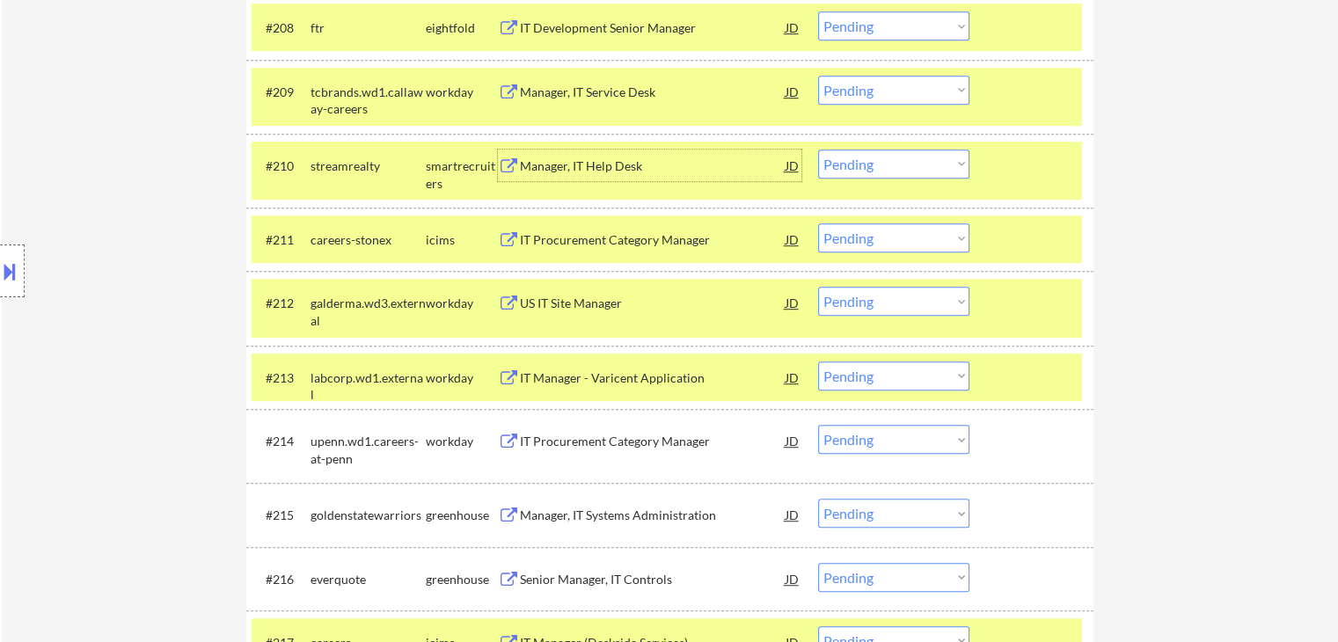
click at [576, 177] on div "Manager, IT Help Desk" at bounding box center [653, 166] width 266 height 32
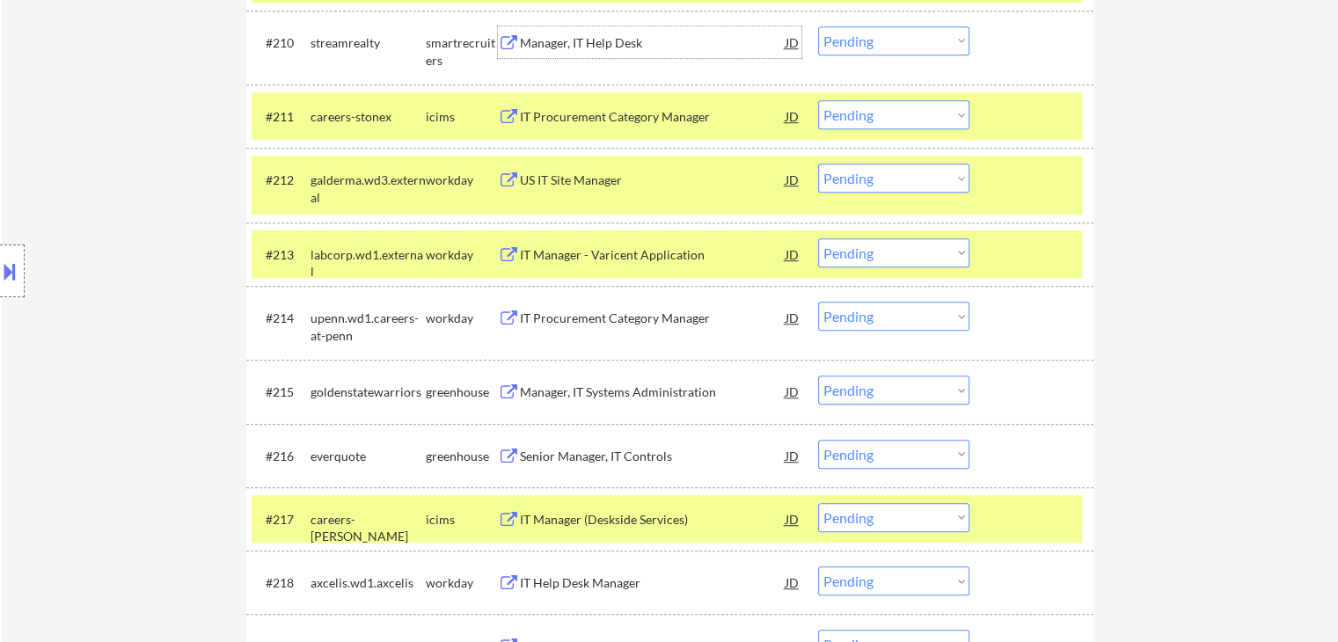
scroll to position [1232, 0]
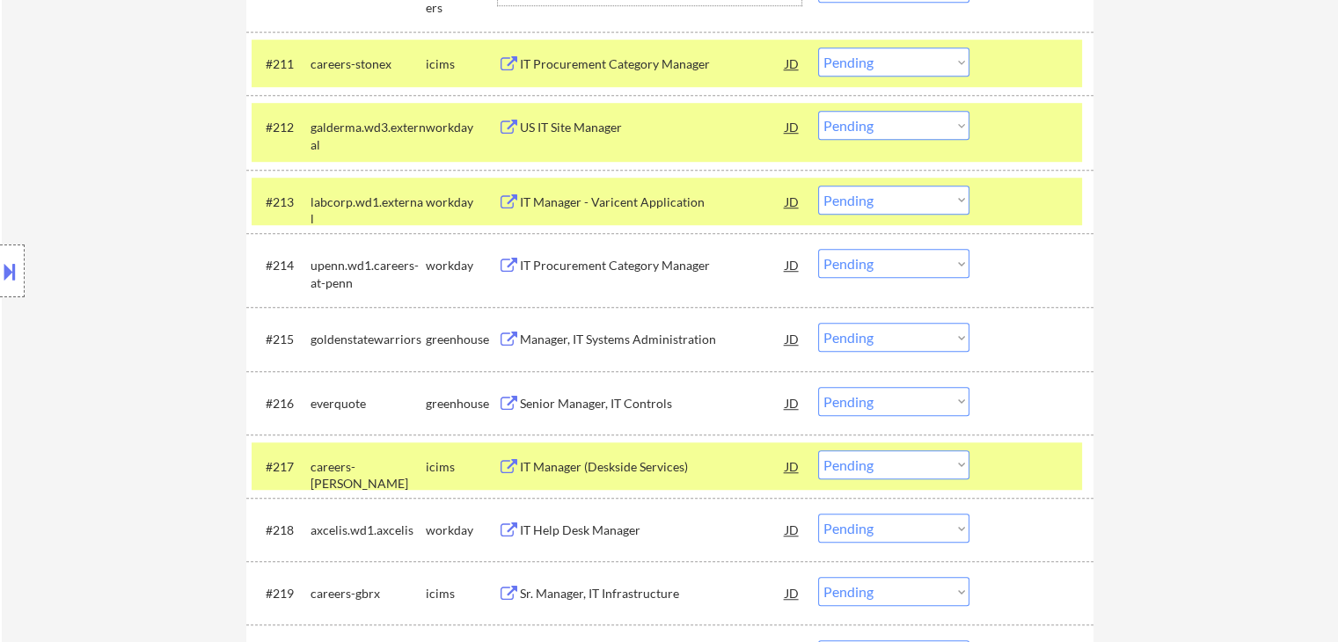
click at [603, 330] on div "Manager, IT Systems Administration" at bounding box center [653, 339] width 266 height 32
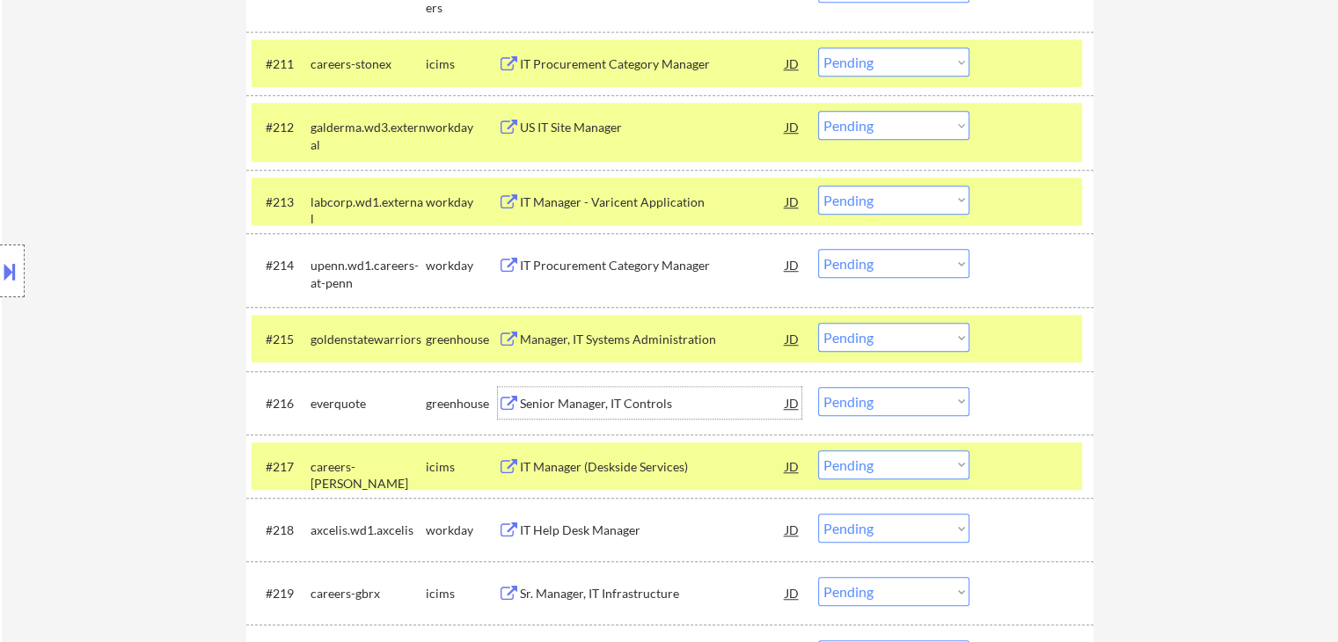
click at [586, 393] on div "Senior Manager, IT Controls" at bounding box center [653, 403] width 266 height 32
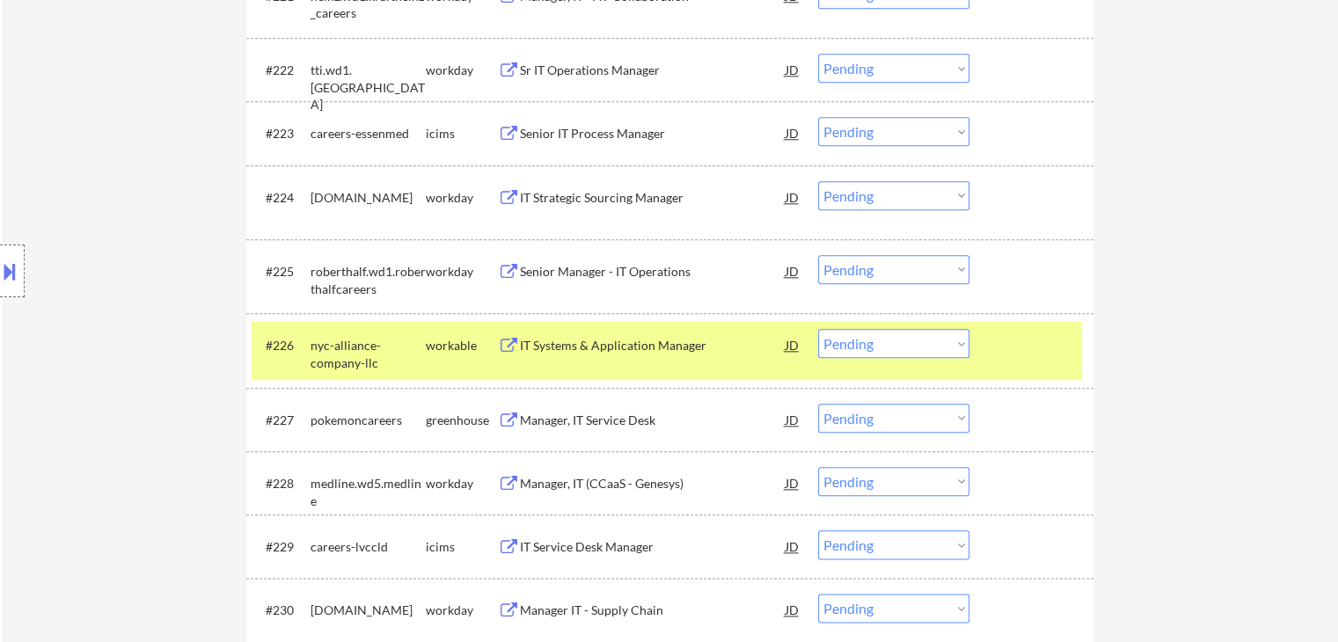
scroll to position [2024, 0]
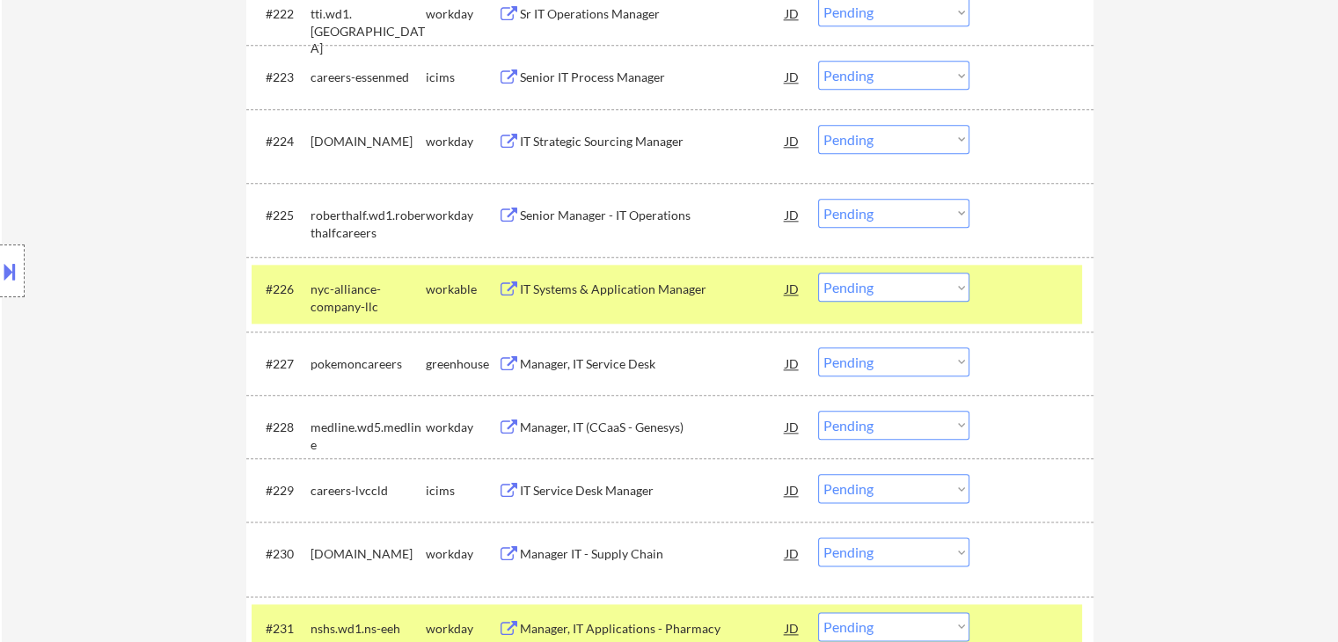
click at [576, 367] on div "Manager, IT Service Desk" at bounding box center [653, 364] width 266 height 18
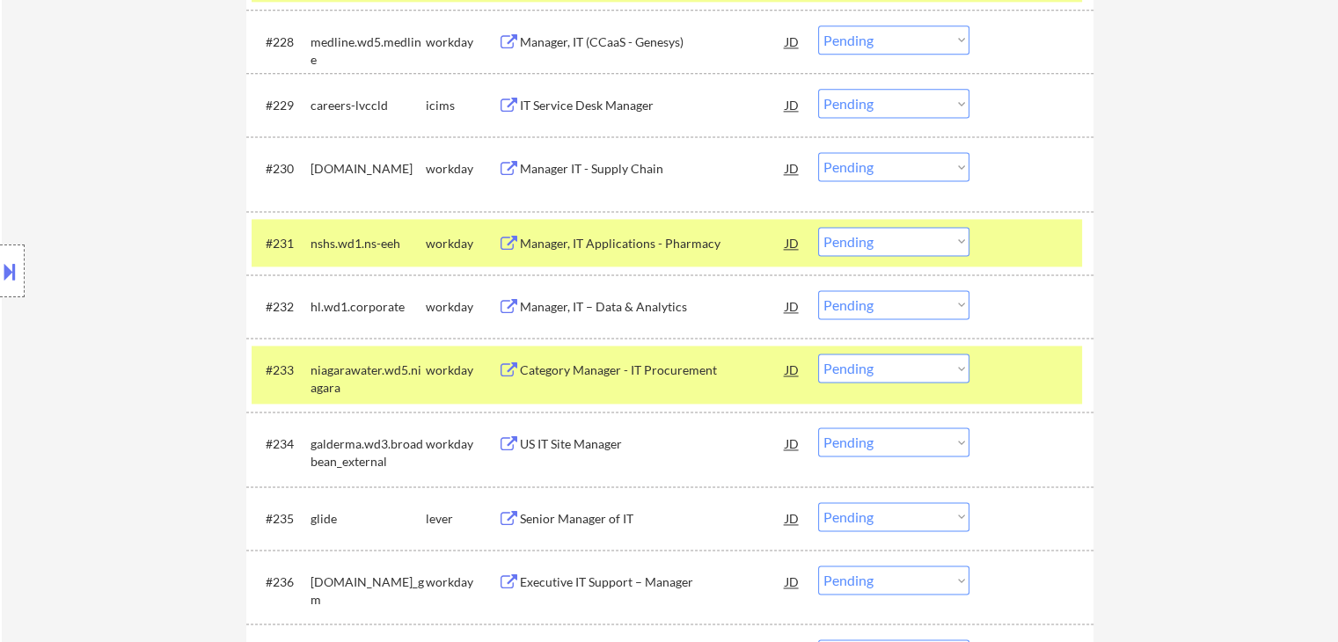
scroll to position [2463, 0]
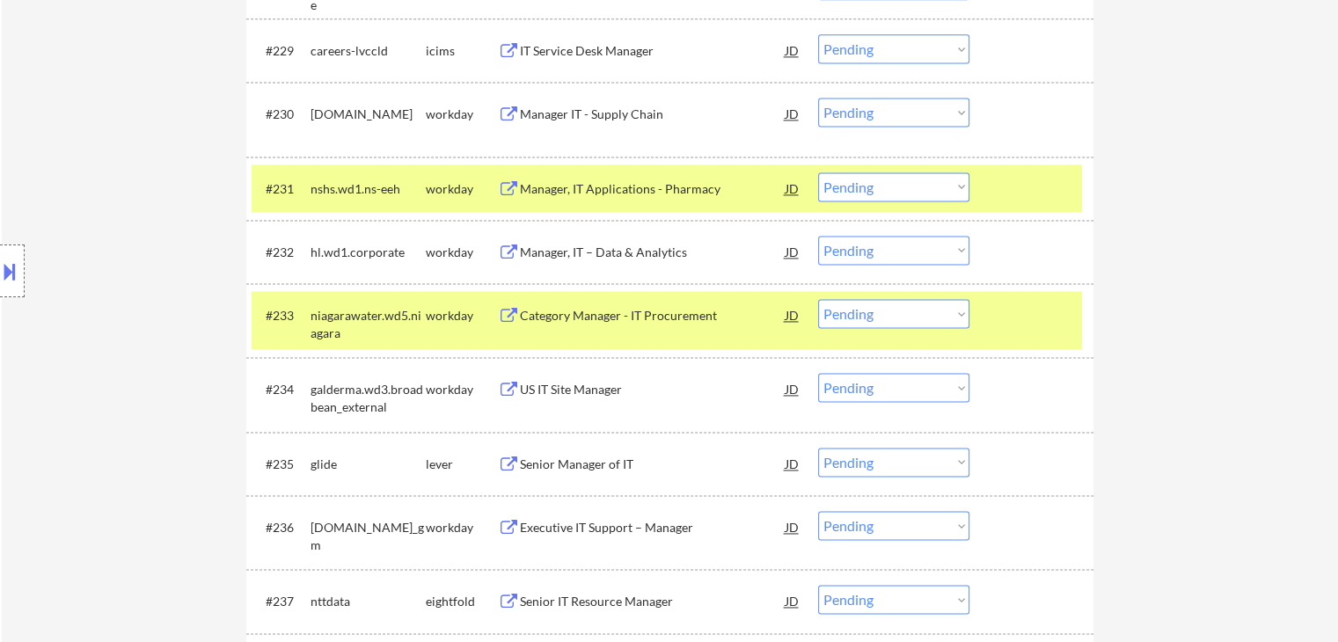
click at [581, 464] on div "Senior Manager of IT" at bounding box center [653, 465] width 266 height 18
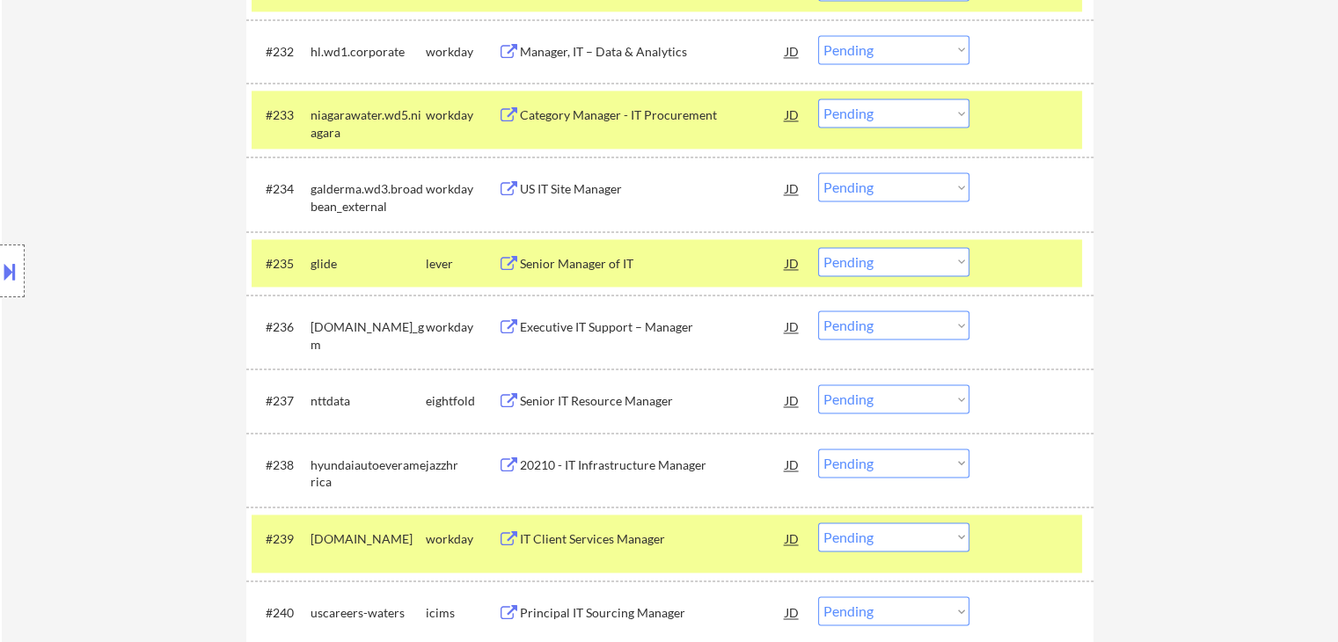
scroll to position [2694, 0]
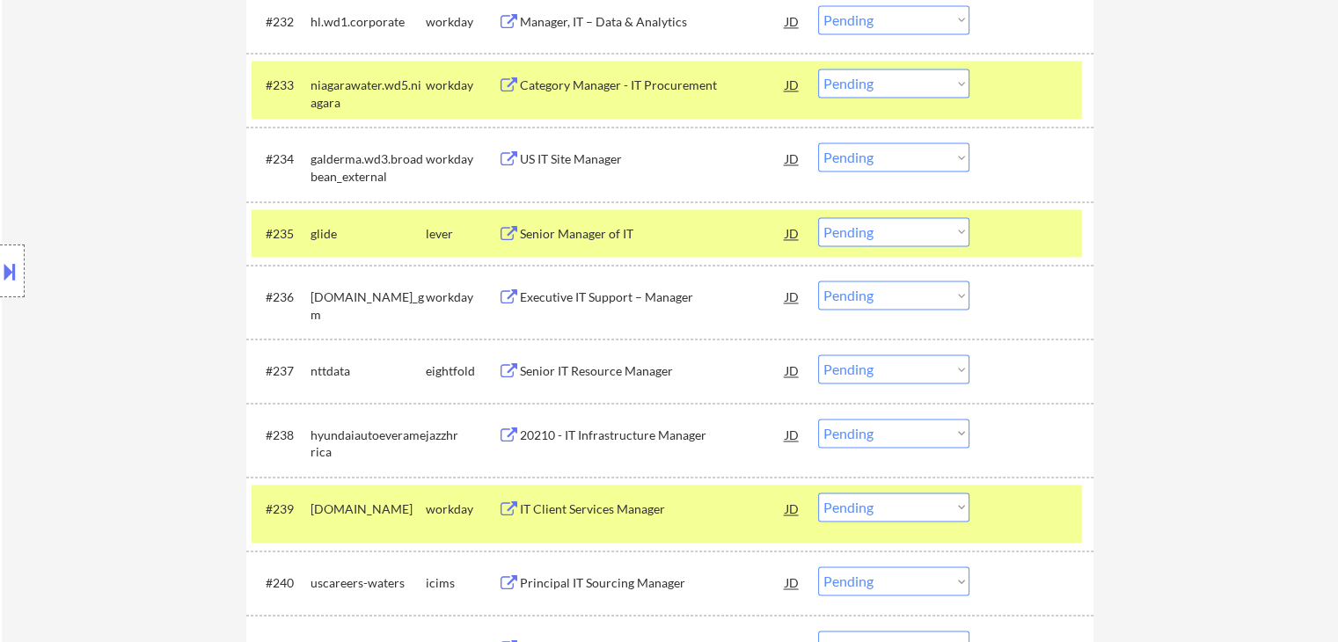
click at [933, 231] on select "Choose an option... Pending Applied Excluded (Questions) Excluded (Expired) Exc…" at bounding box center [893, 231] width 151 height 29
click at [818, 217] on select "Choose an option... Pending Applied Excluded (Questions) Excluded (Expired) Exc…" at bounding box center [893, 231] width 151 height 29
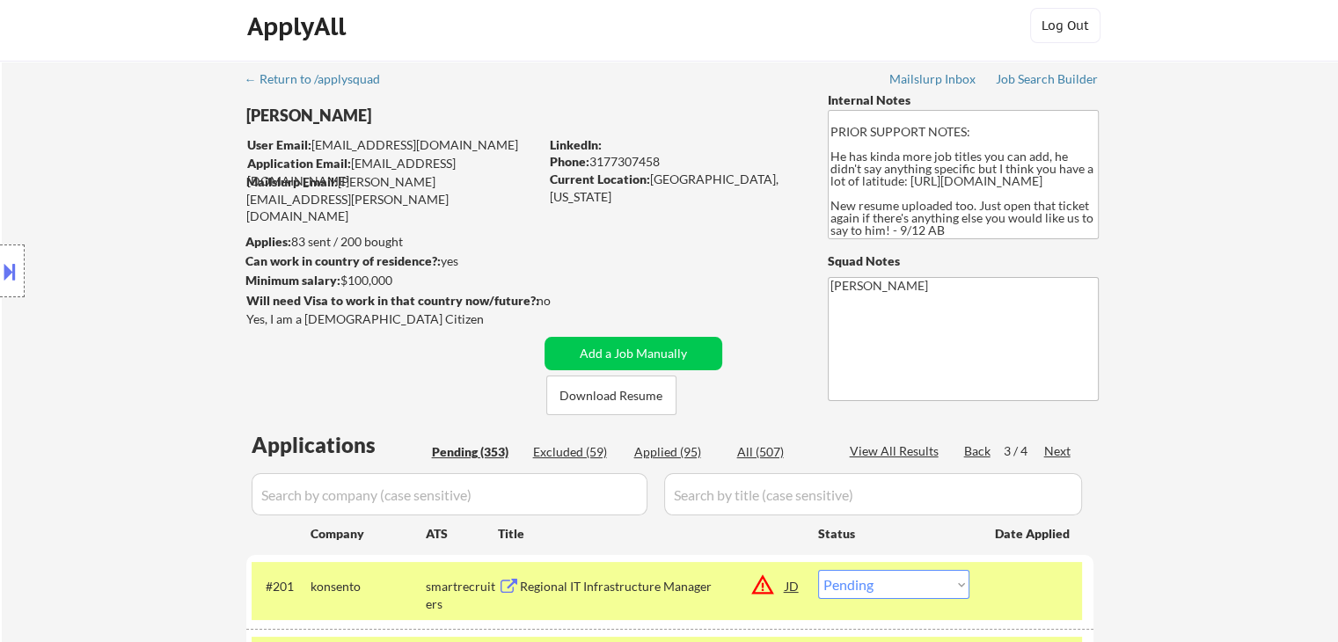
scroll to position [0, 0]
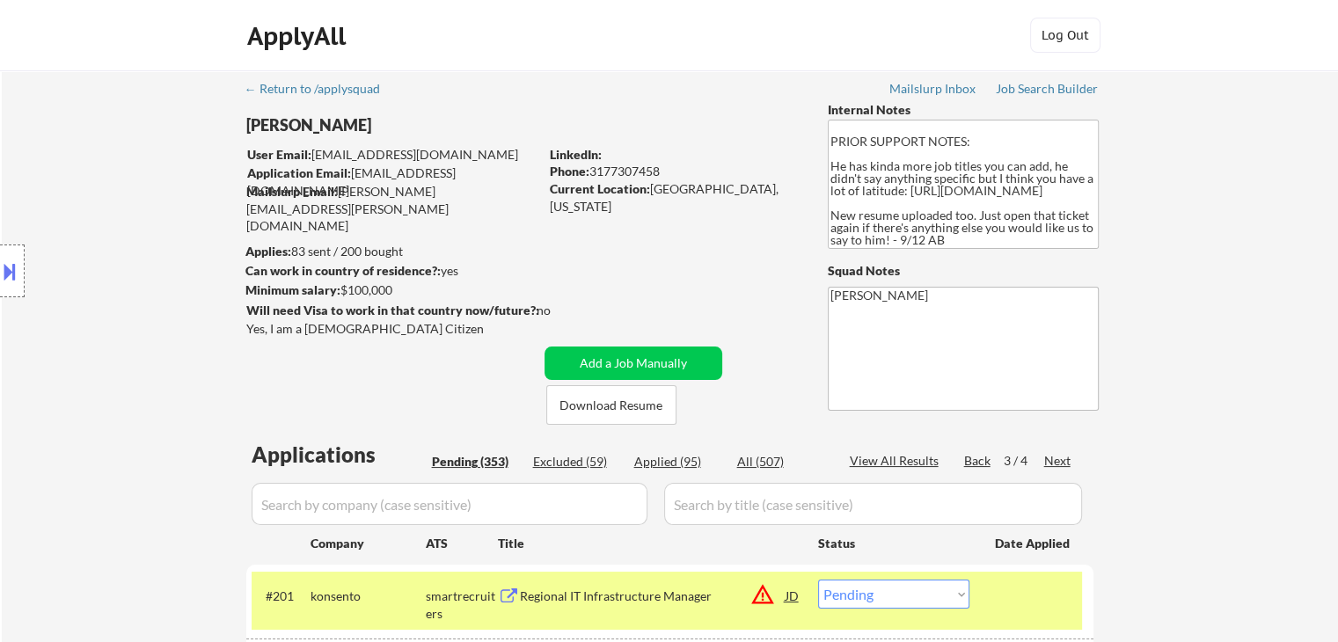
drag, startPoint x: 1056, startPoint y: 457, endPoint x: 961, endPoint y: 485, distance: 99.1
click at [1056, 456] on div "Next" at bounding box center [1058, 461] width 28 height 18
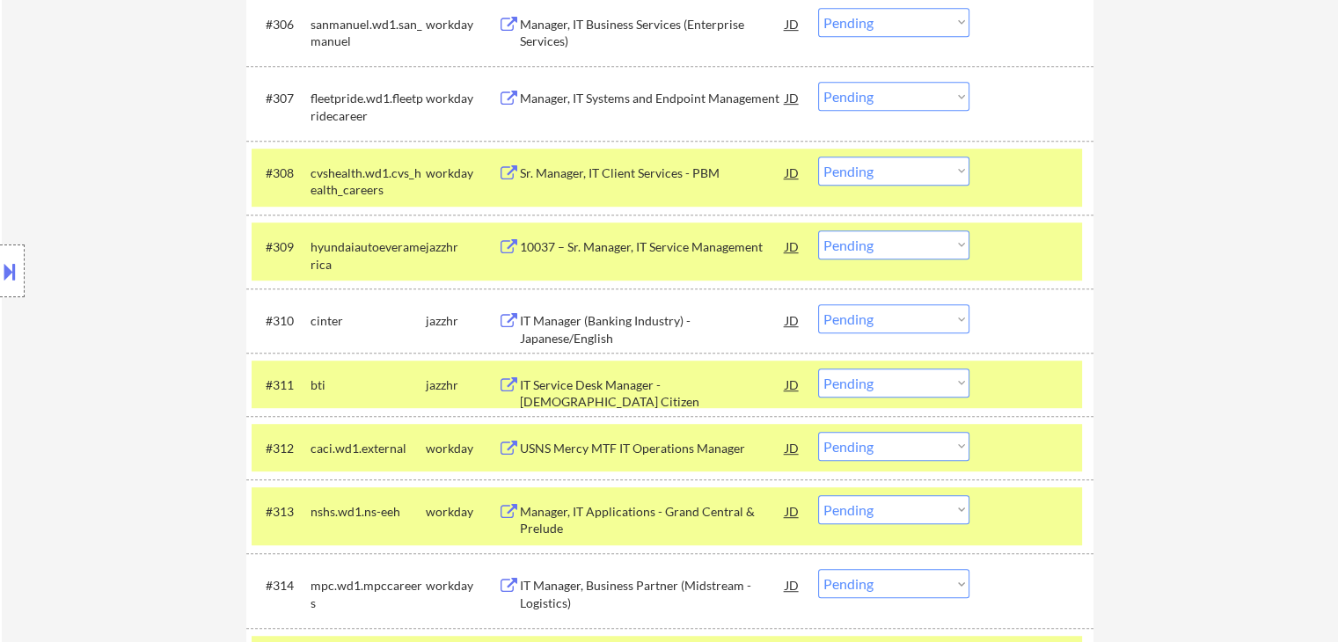
click at [885, 386] on select "Choose an option... Pending Applied Excluded (Questions) Excluded (Expired) Exc…" at bounding box center [893, 383] width 151 height 29
click at [818, 369] on select "Choose an option... Pending Applied Excluded (Questions) Excluded (Expired) Exc…" at bounding box center [893, 383] width 151 height 29
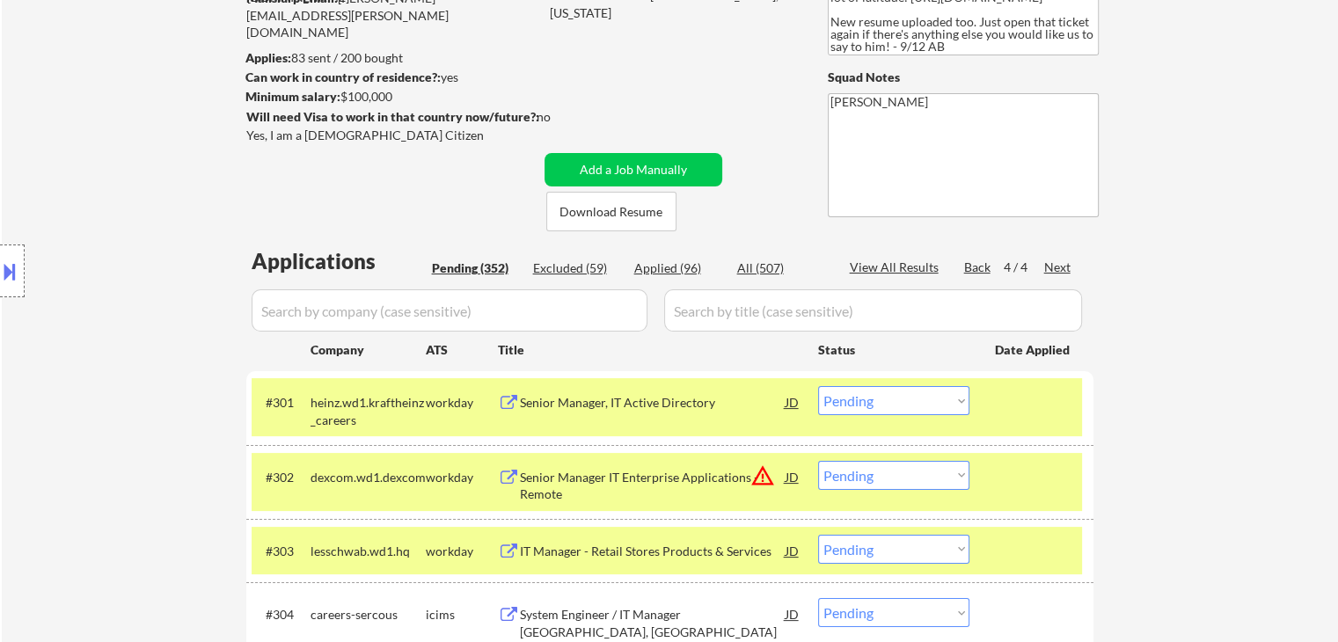
scroll to position [264, 0]
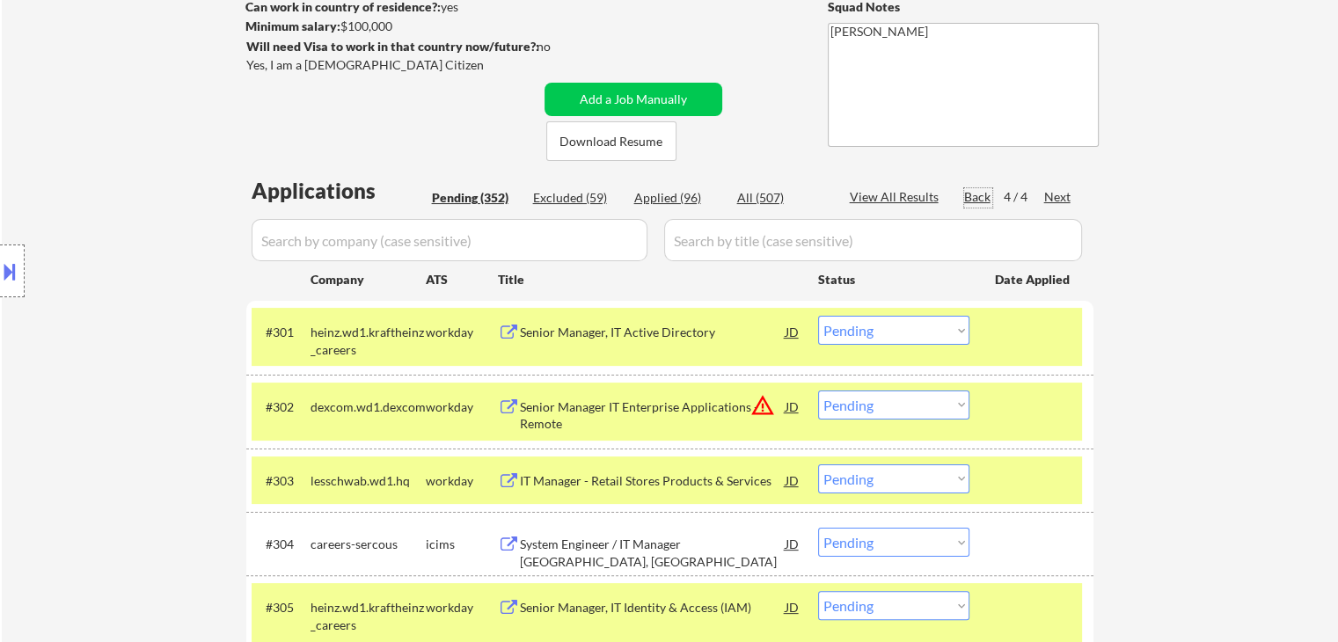
click at [977, 196] on div "Back" at bounding box center [978, 197] width 28 height 18
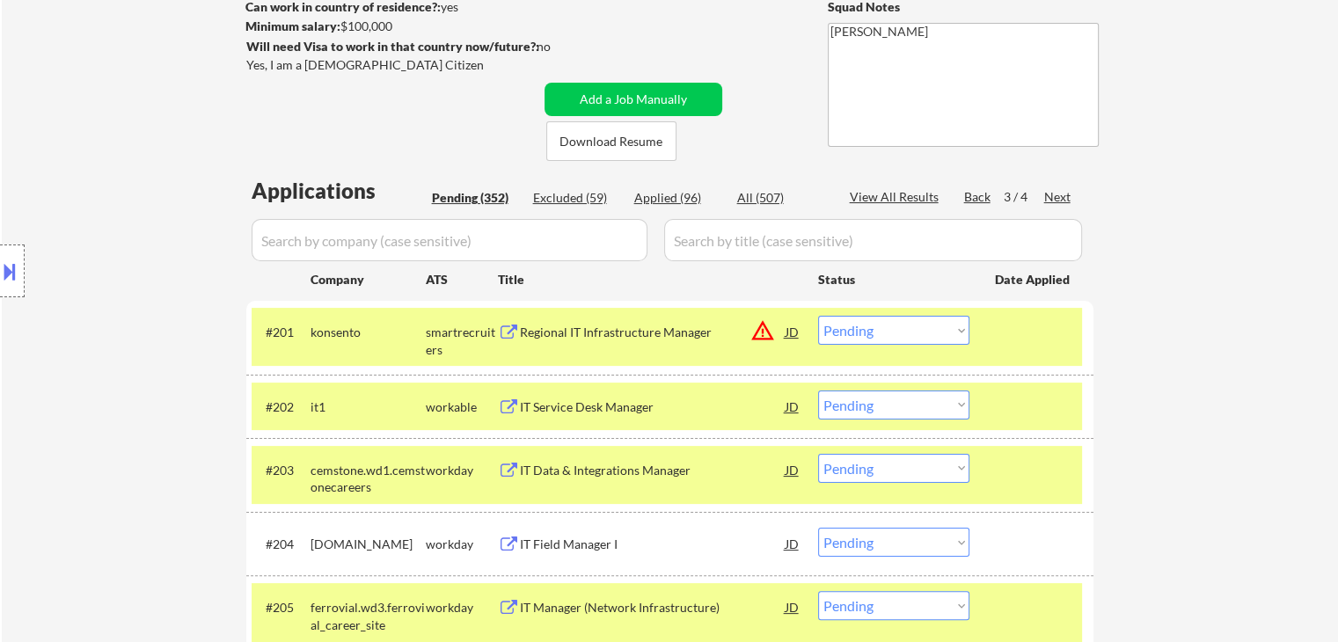
scroll to position [900, 0]
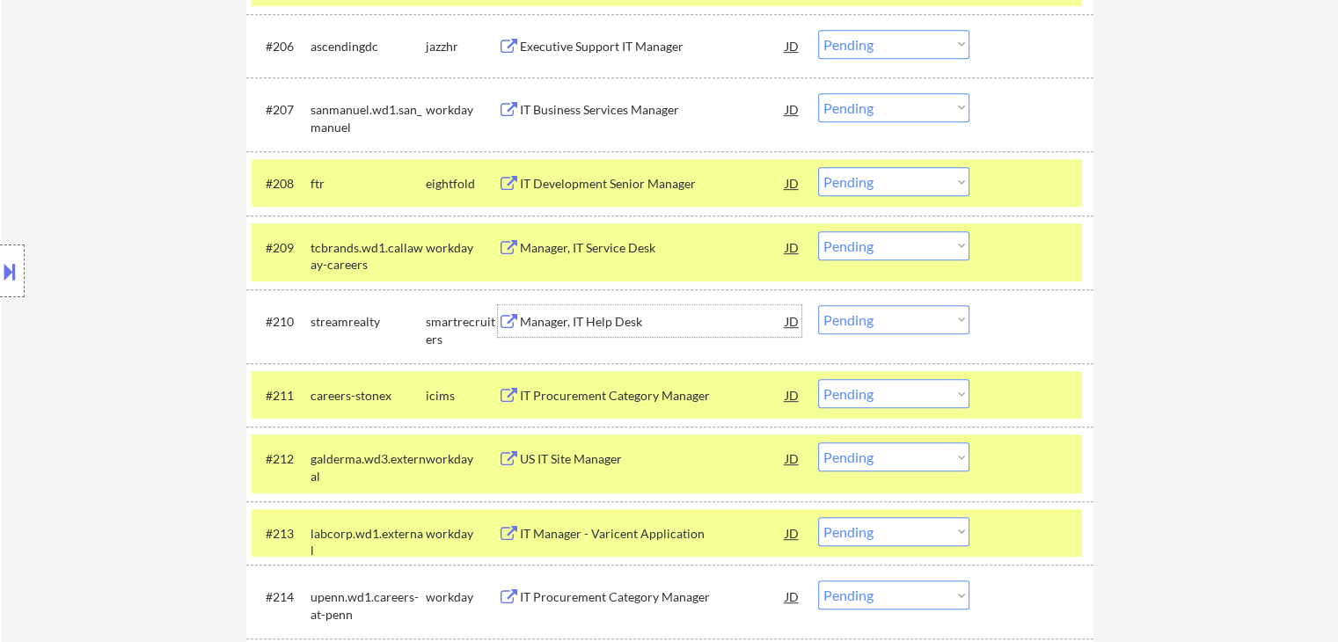
click at [570, 325] on div "Manager, IT Help Desk" at bounding box center [653, 322] width 266 height 18
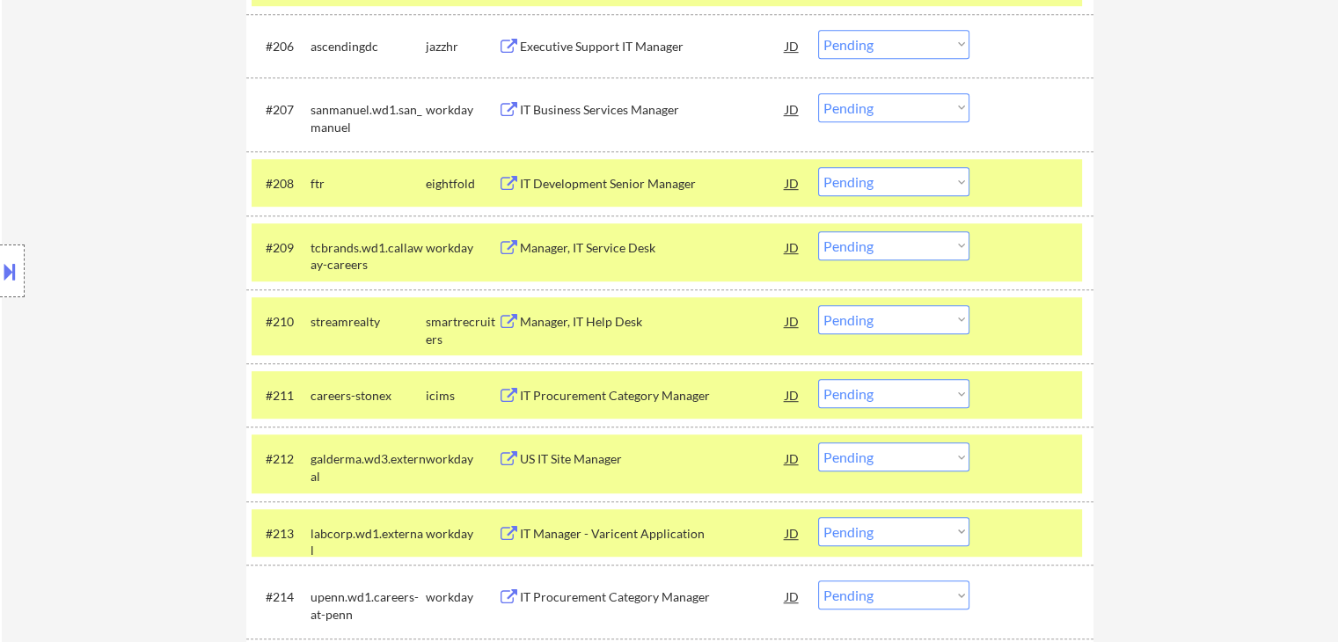
drag, startPoint x: 880, startPoint y: 304, endPoint x: 878, endPoint y: 322, distance: 18.6
click at [880, 304] on div "#210 streamrealty smartrecruiters Manager, IT Help Desk JD Choose an option... …" at bounding box center [667, 326] width 831 height 58
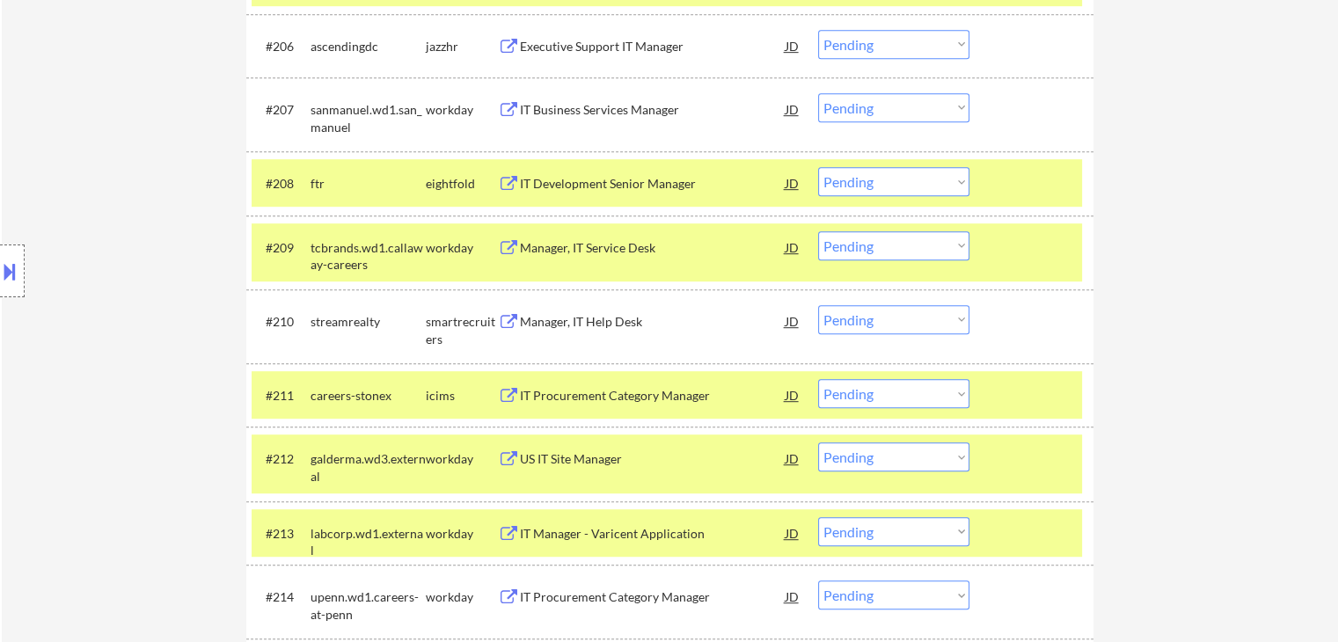
click at [875, 326] on select "Choose an option... Pending Applied Excluded (Questions) Excluded (Expired) Exc…" at bounding box center [893, 319] width 151 height 29
click at [818, 305] on select "Choose an option... Pending Applied Excluded (Questions) Excluded (Expired) Exc…" at bounding box center [893, 319] width 151 height 29
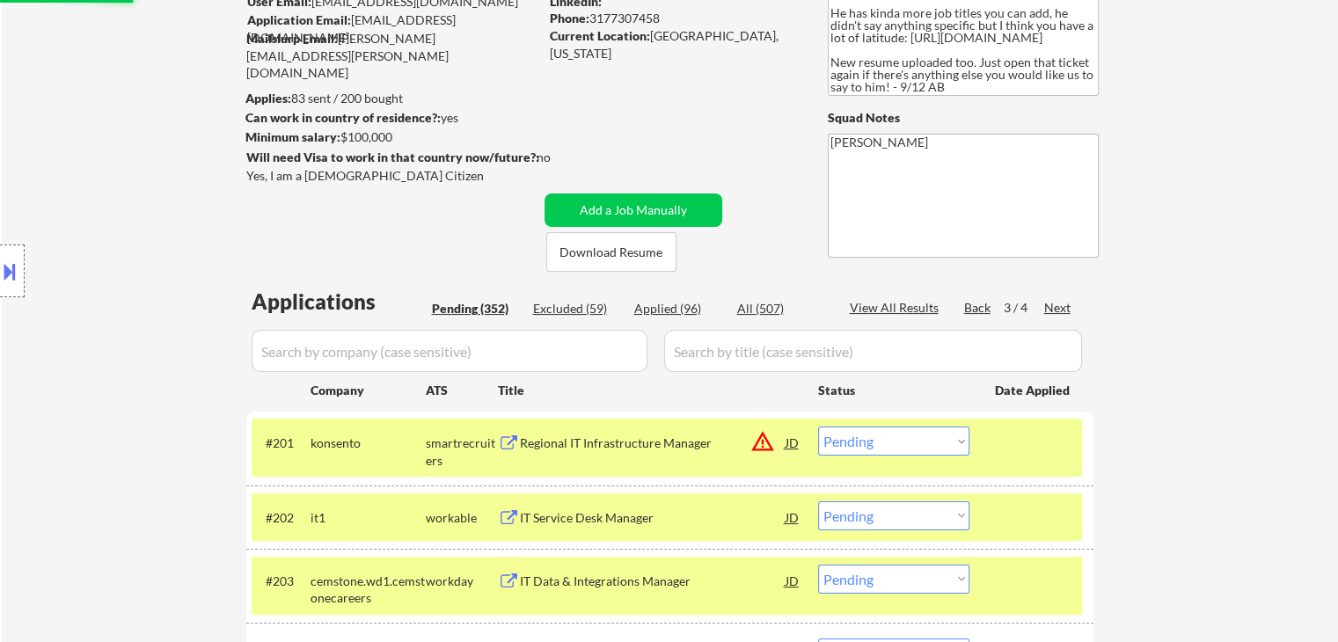
scroll to position [176, 0]
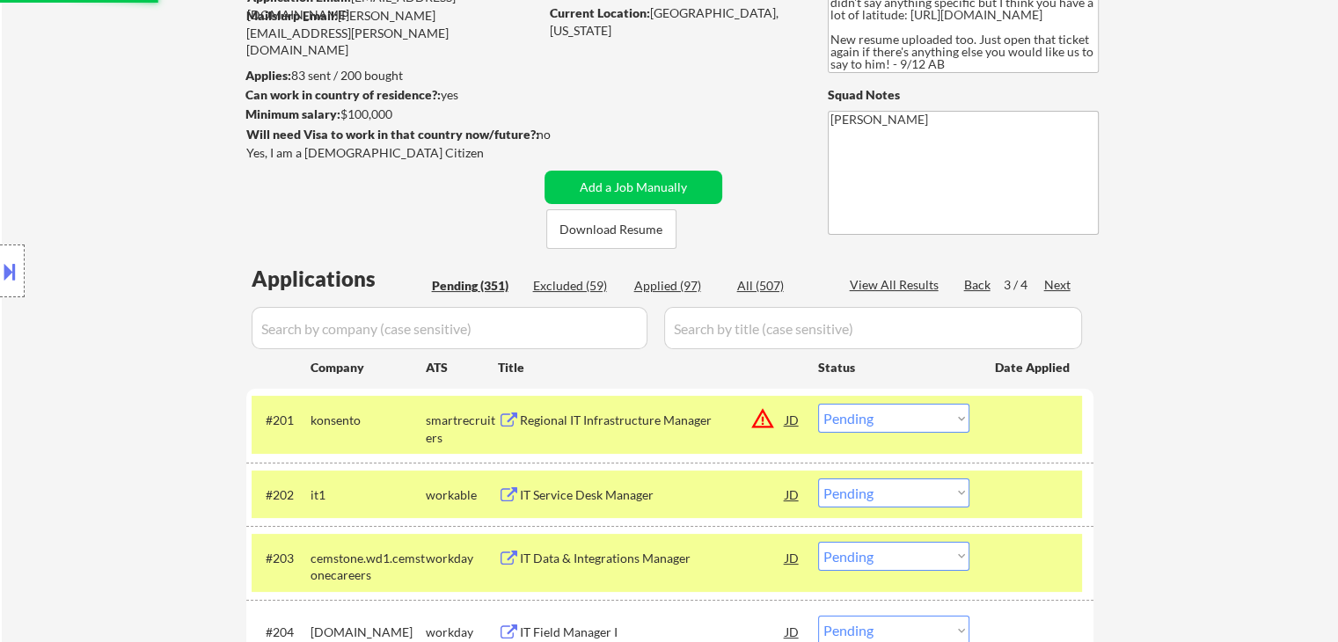
click at [93, 184] on div "Location Inclusions: country:[GEOGRAPHIC_DATA]" at bounding box center [157, 271] width 315 height 326
click at [1049, 283] on div "Next" at bounding box center [1058, 285] width 28 height 18
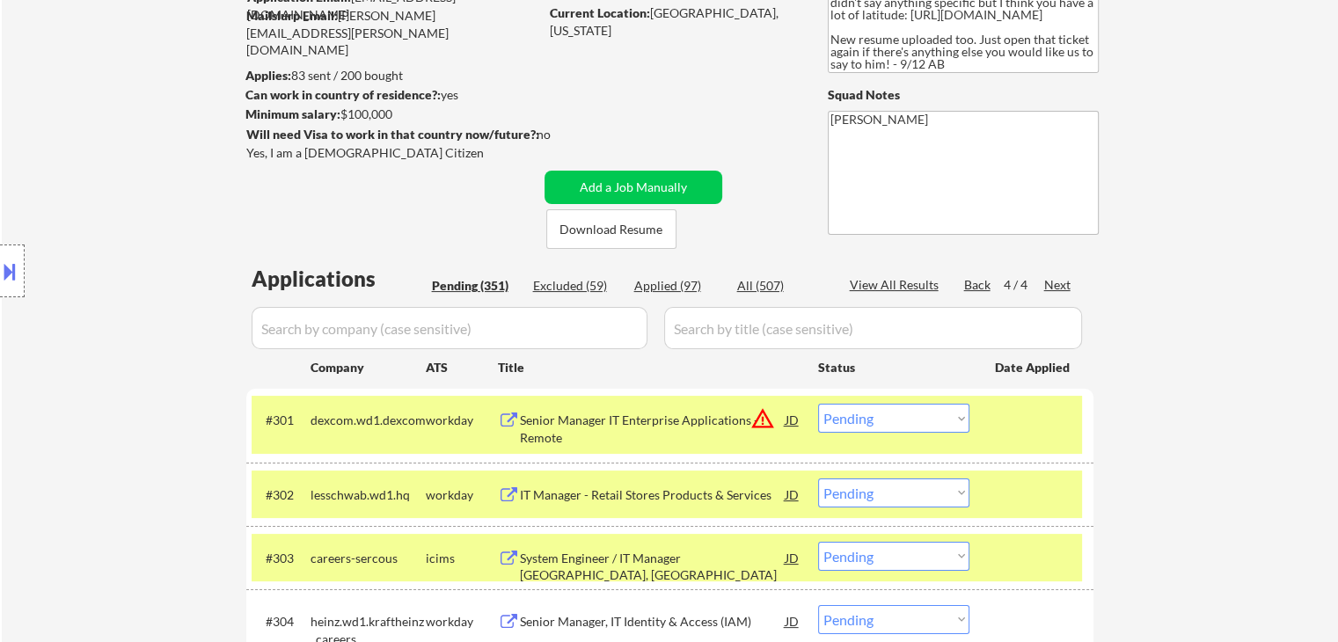
scroll to position [2172, 0]
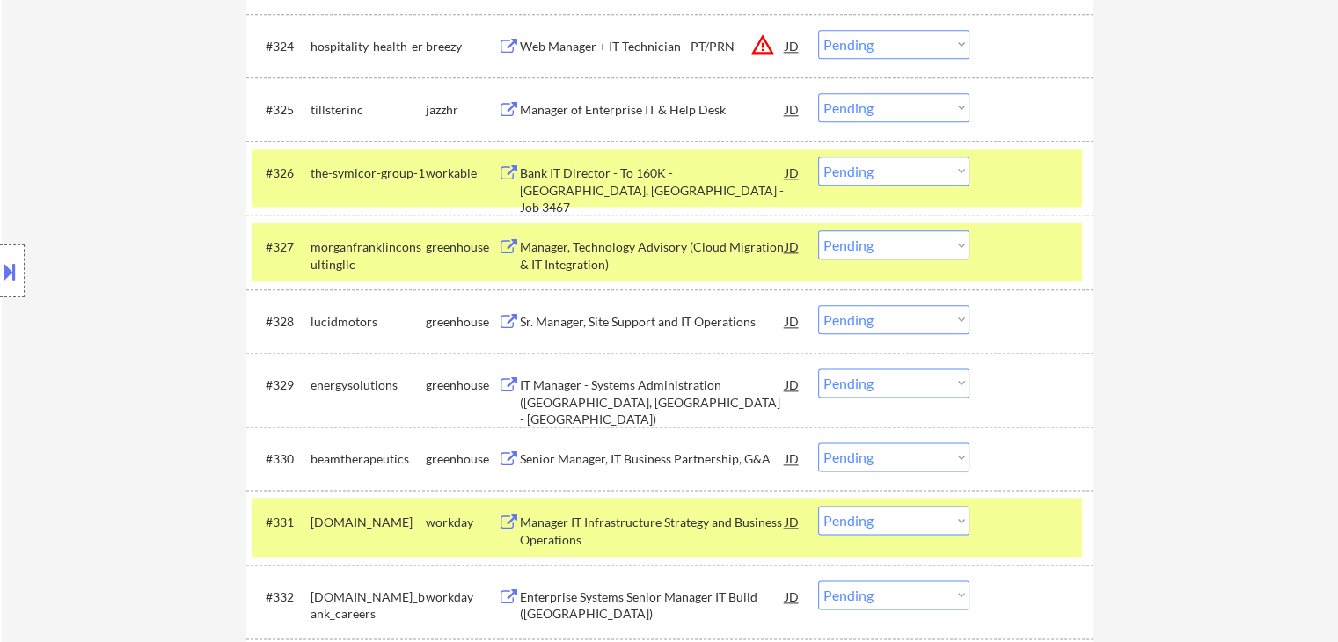
drag, startPoint x: 883, startPoint y: 308, endPoint x: 883, endPoint y: 332, distance: 23.8
click at [883, 308] on select "Choose an option... Pending Applied Excluded (Questions) Excluded (Expired) Exc…" at bounding box center [893, 319] width 151 height 29
click at [818, 305] on select "Choose an option... Pending Applied Excluded (Questions) Excluded (Expired) Exc…" at bounding box center [893, 319] width 151 height 29
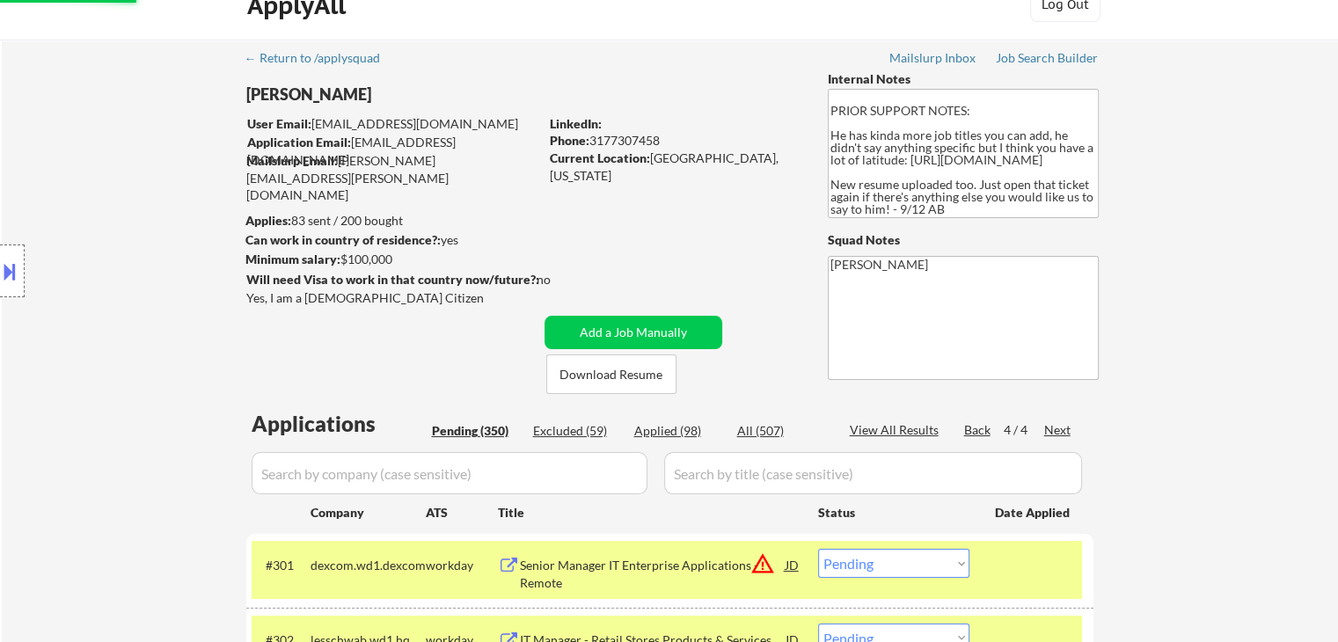
scroll to position [0, 0]
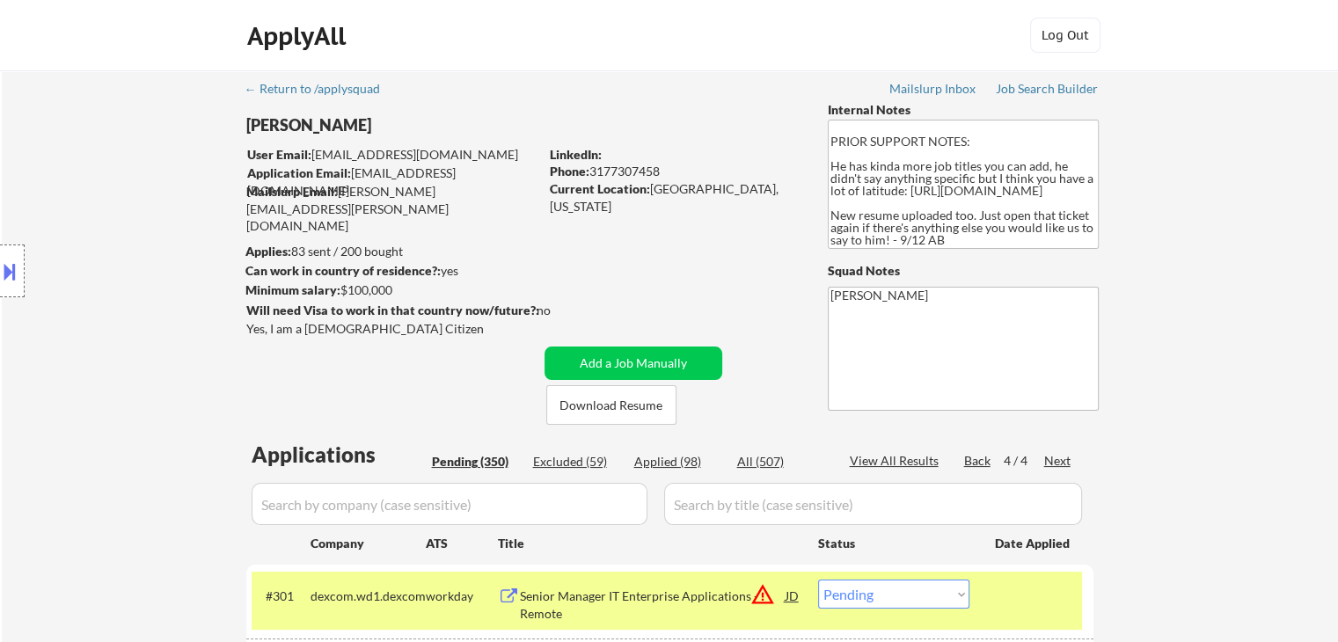
click at [665, 466] on div "Applied (98)" at bounding box center [678, 462] width 88 height 18
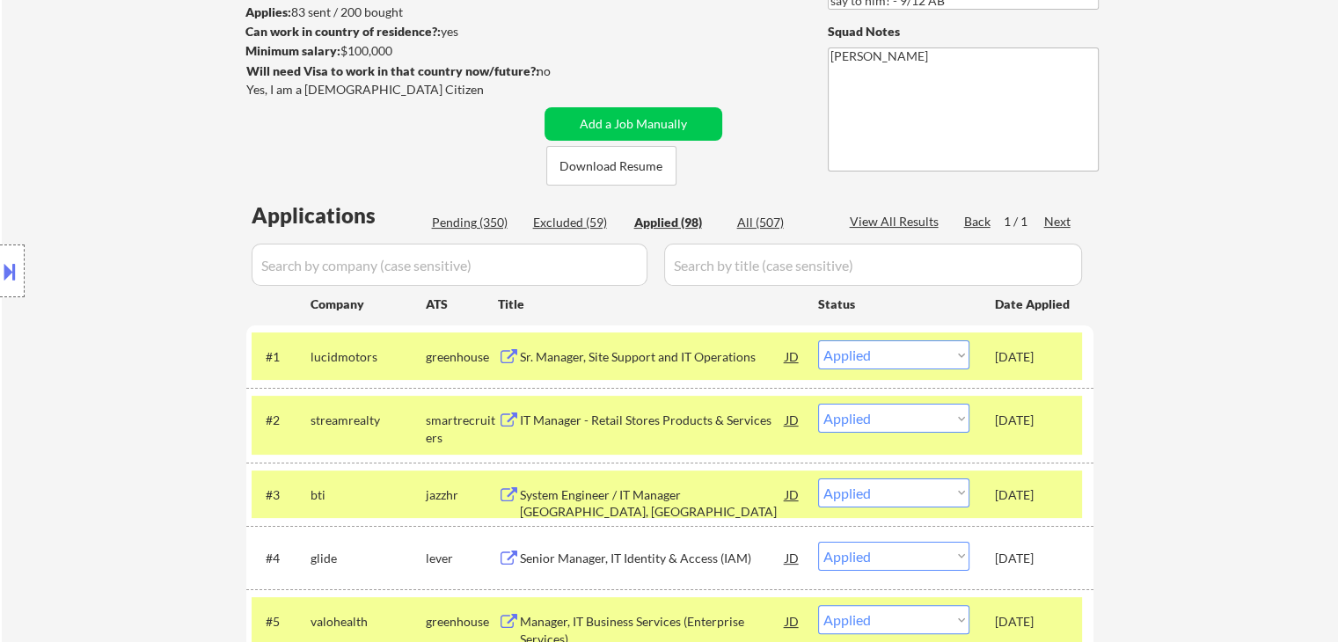
scroll to position [176, 0]
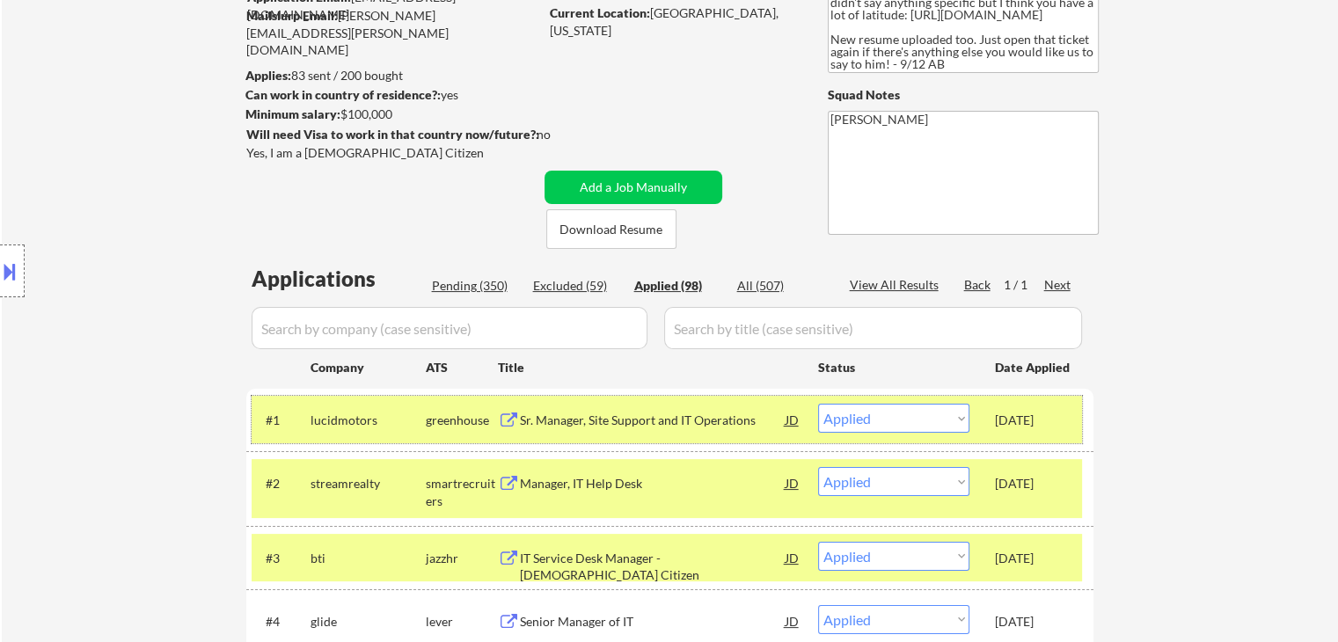
drag, startPoint x: 992, startPoint y: 420, endPoint x: 1063, endPoint y: 420, distance: 71.3
click at [1063, 420] on div "#1 lucidmotors greenhouse Sr. Manager, Site Support and IT Operations JD warnin…" at bounding box center [667, 420] width 831 height 48
copy div "[DATE]"
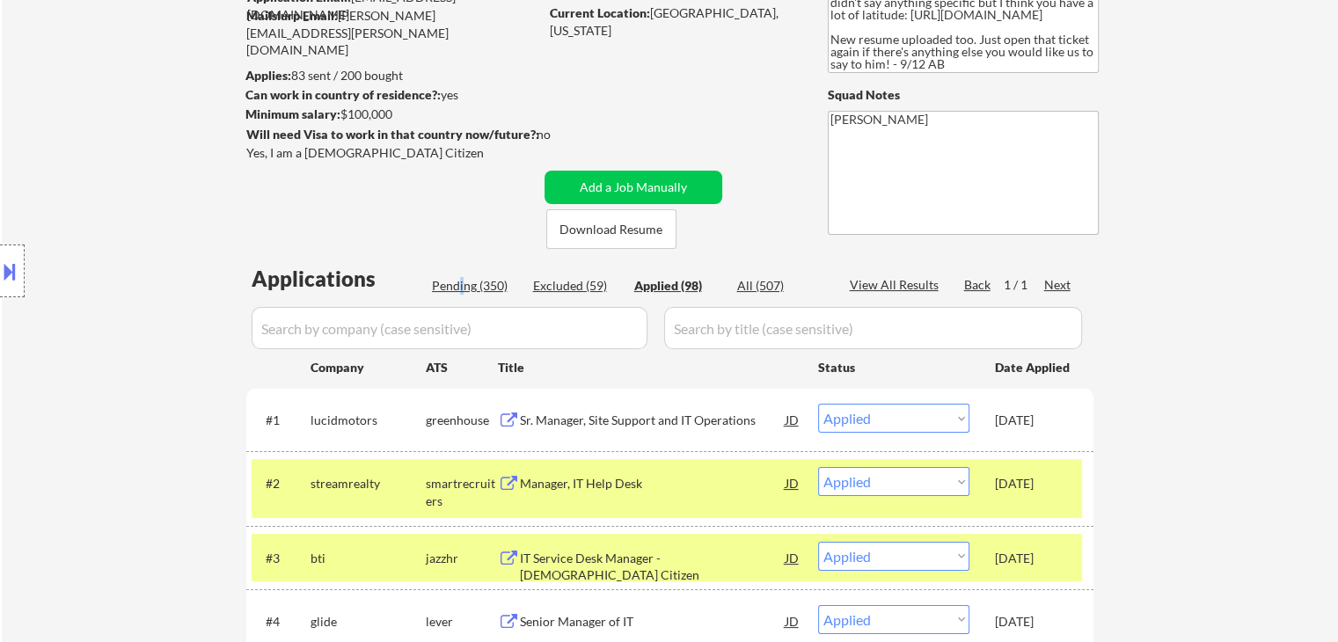
drag, startPoint x: 458, startPoint y: 288, endPoint x: 501, endPoint y: 3, distance: 288.3
click at [457, 289] on div "Pending (350)" at bounding box center [476, 286] width 88 height 18
